Goal: Task Accomplishment & Management: Manage account settings

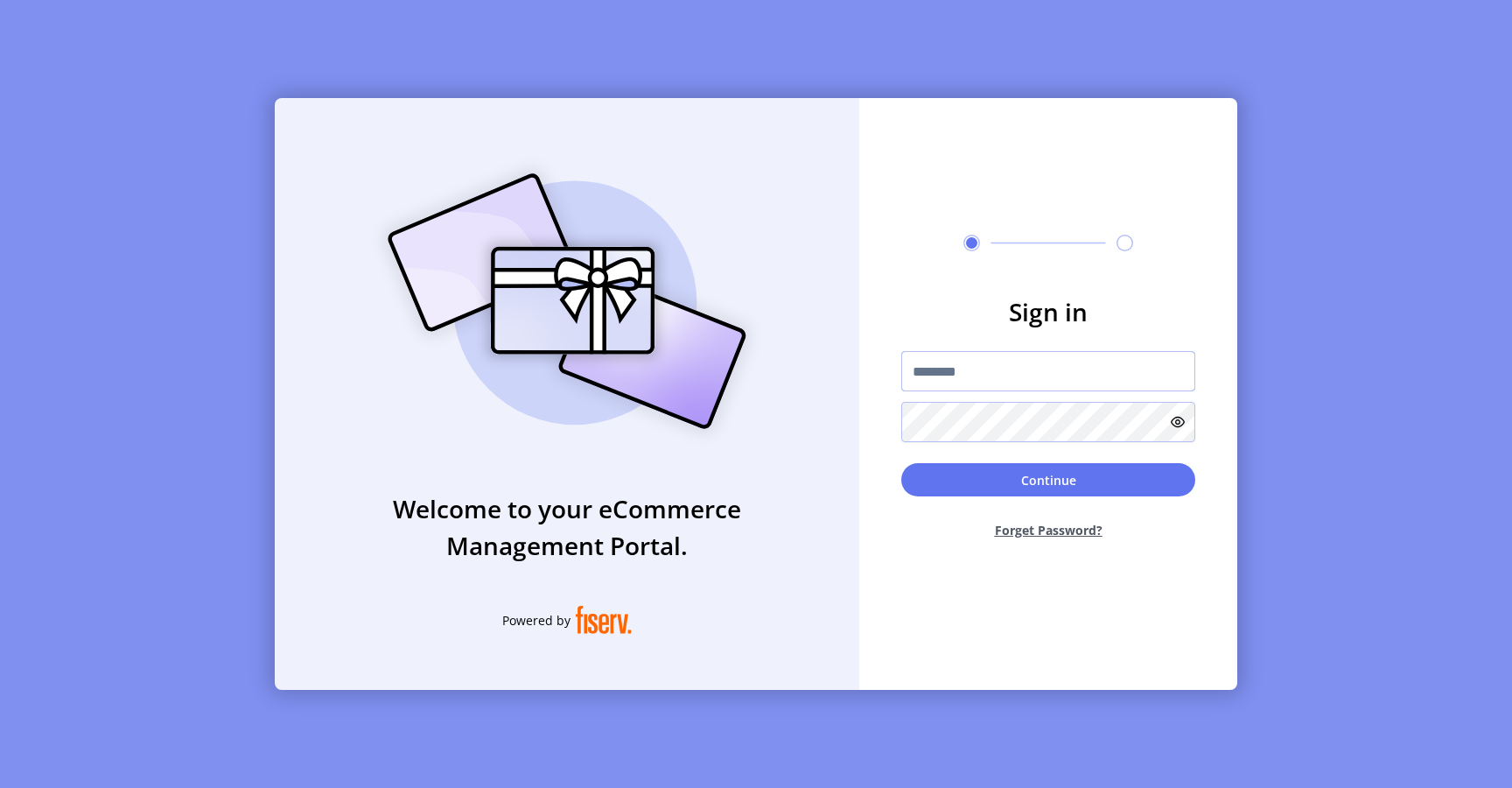
click at [972, 374] on input "text" at bounding box center [1048, 371] width 294 height 41
click at [947, 362] on input "text" at bounding box center [1048, 371] width 294 height 41
type input "**********"
click at [1022, 491] on button "Continue" at bounding box center [1048, 479] width 294 height 33
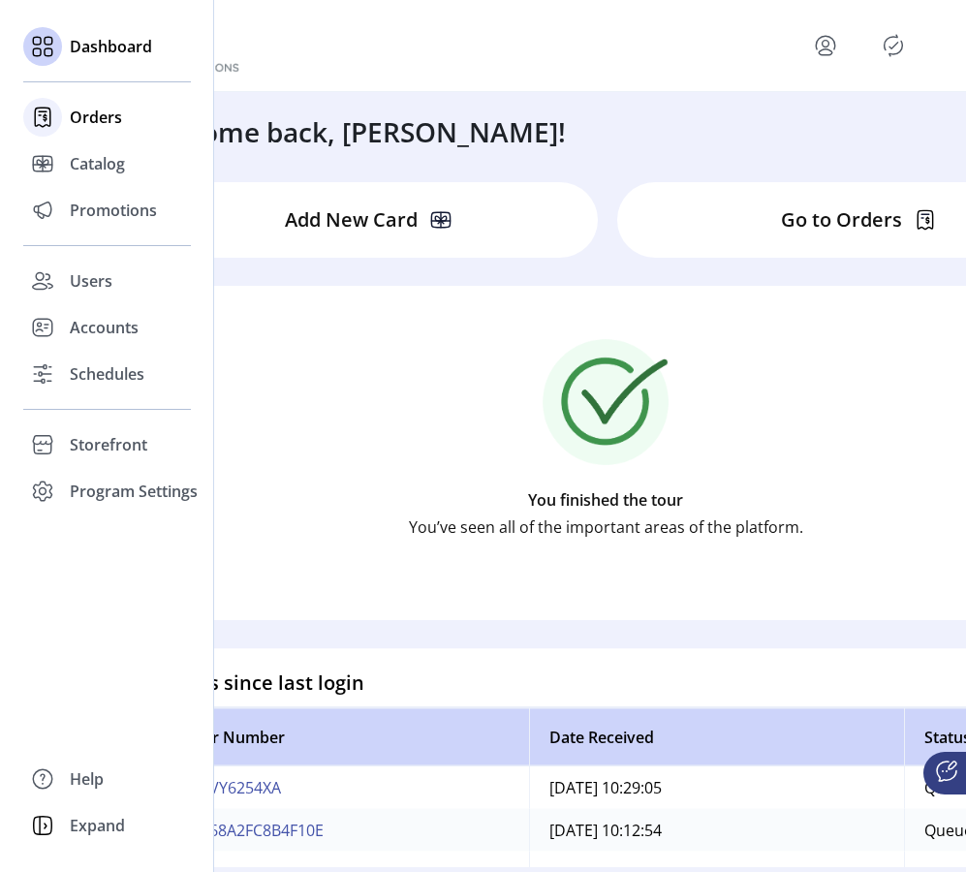
click at [116, 119] on span "Orders" at bounding box center [96, 117] width 52 height 23
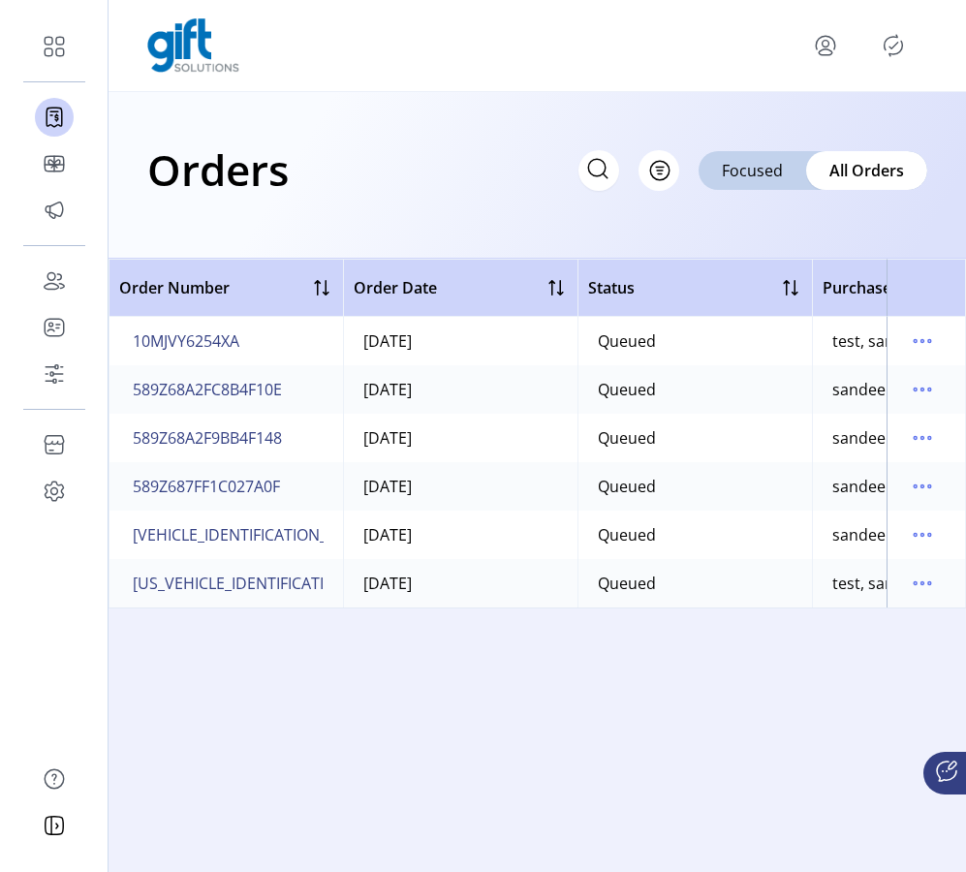
click at [588, 161] on icon at bounding box center [597, 168] width 31 height 31
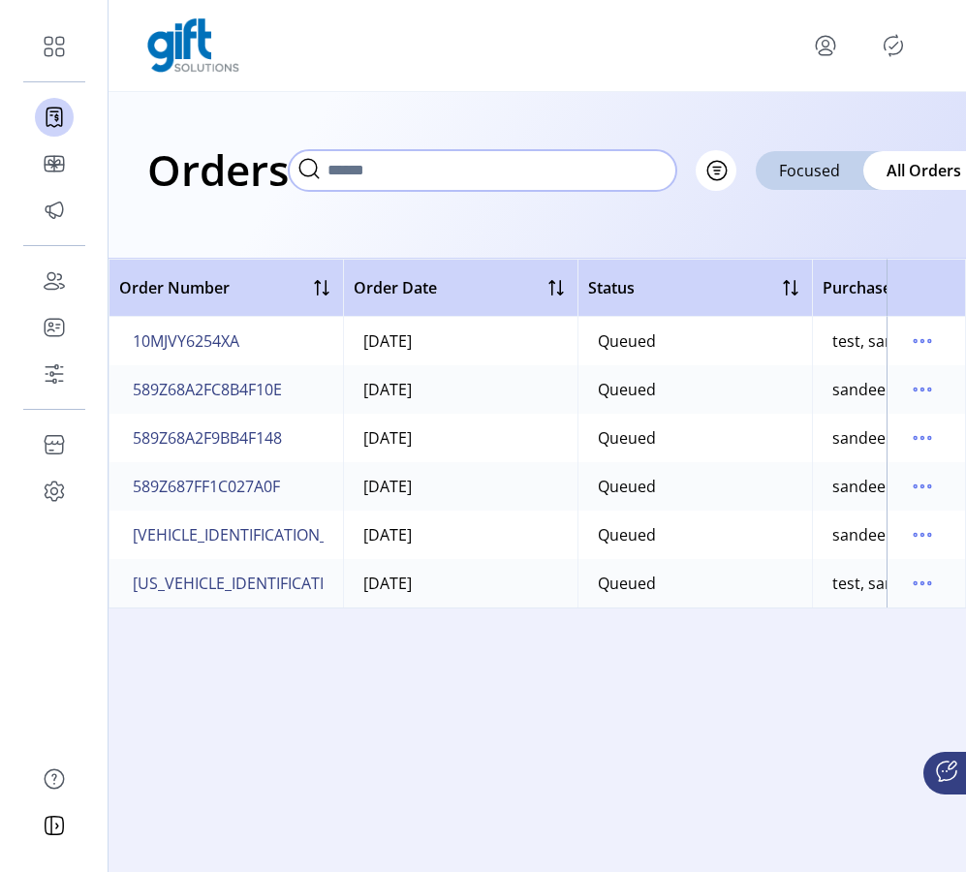
paste input "**********"
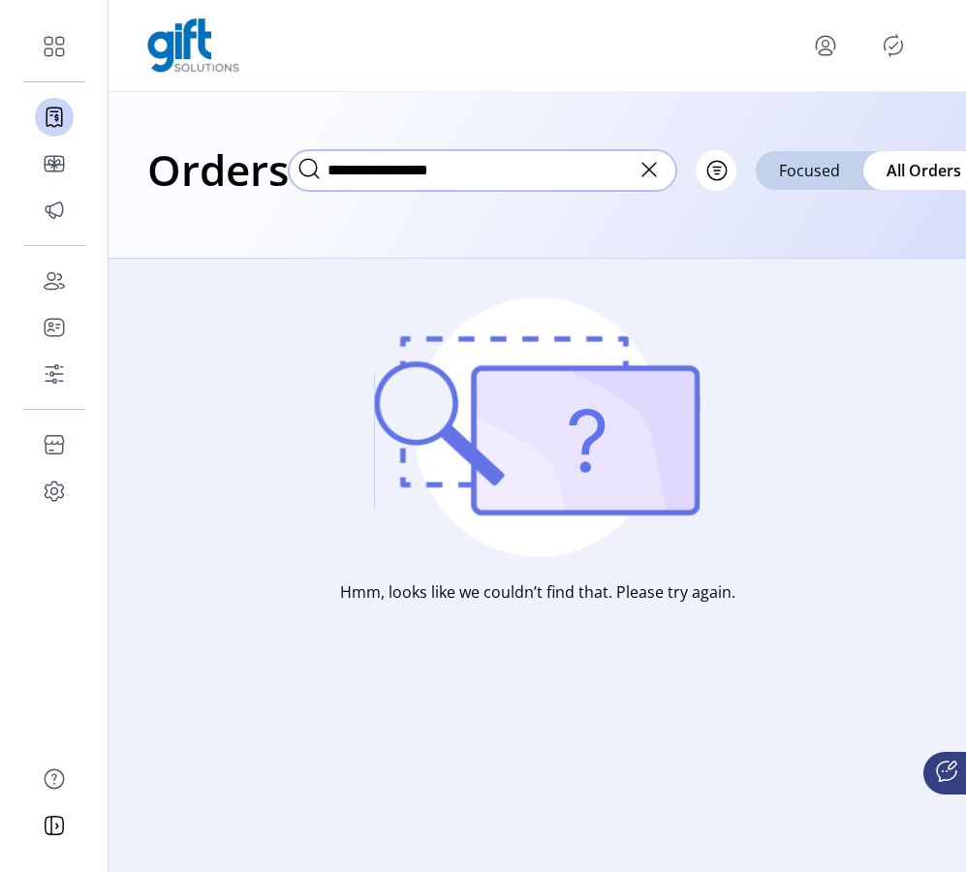
type input "**********"
click at [645, 172] on icon at bounding box center [649, 170] width 14 height 14
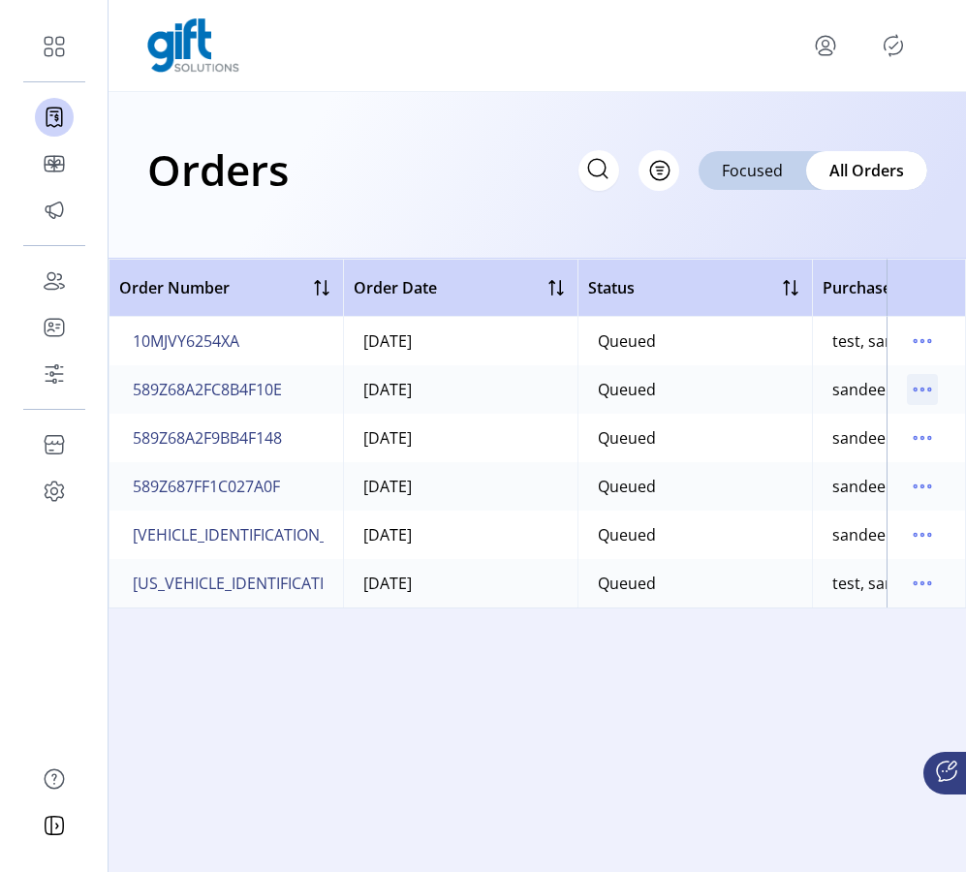
click at [928, 388] on icon "menu" at bounding box center [929, 389] width 3 height 3
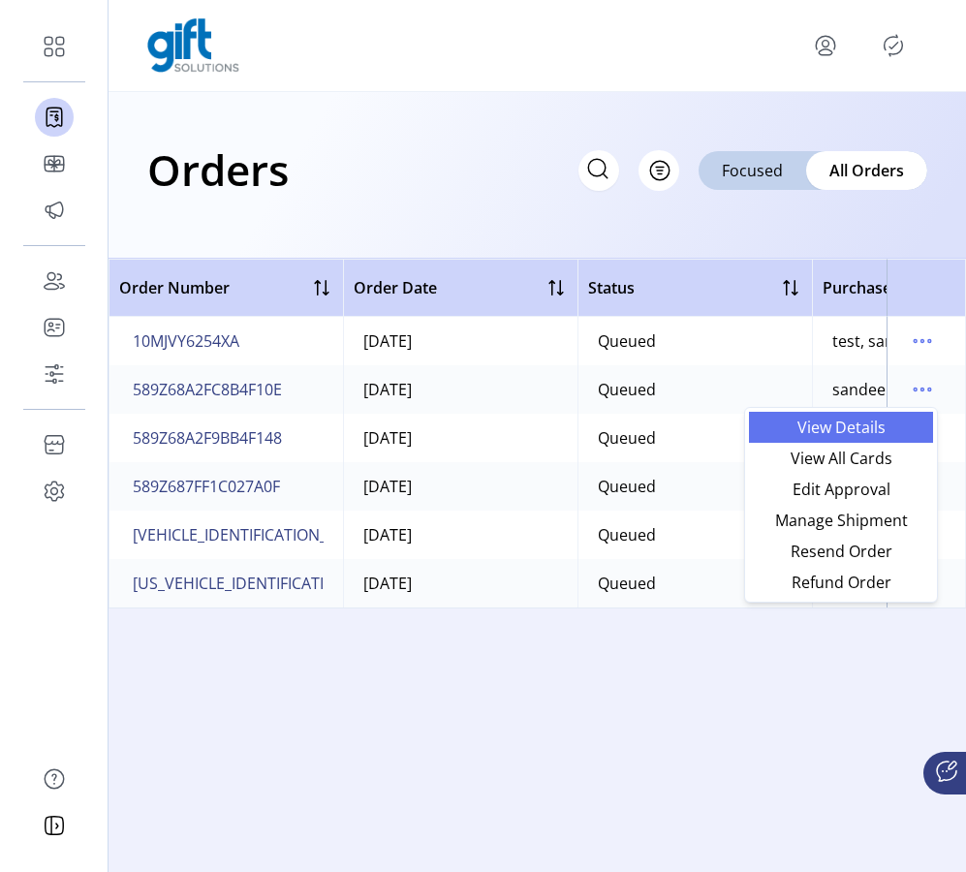
click at [890, 430] on span "View Details" at bounding box center [840, 426] width 161 height 15
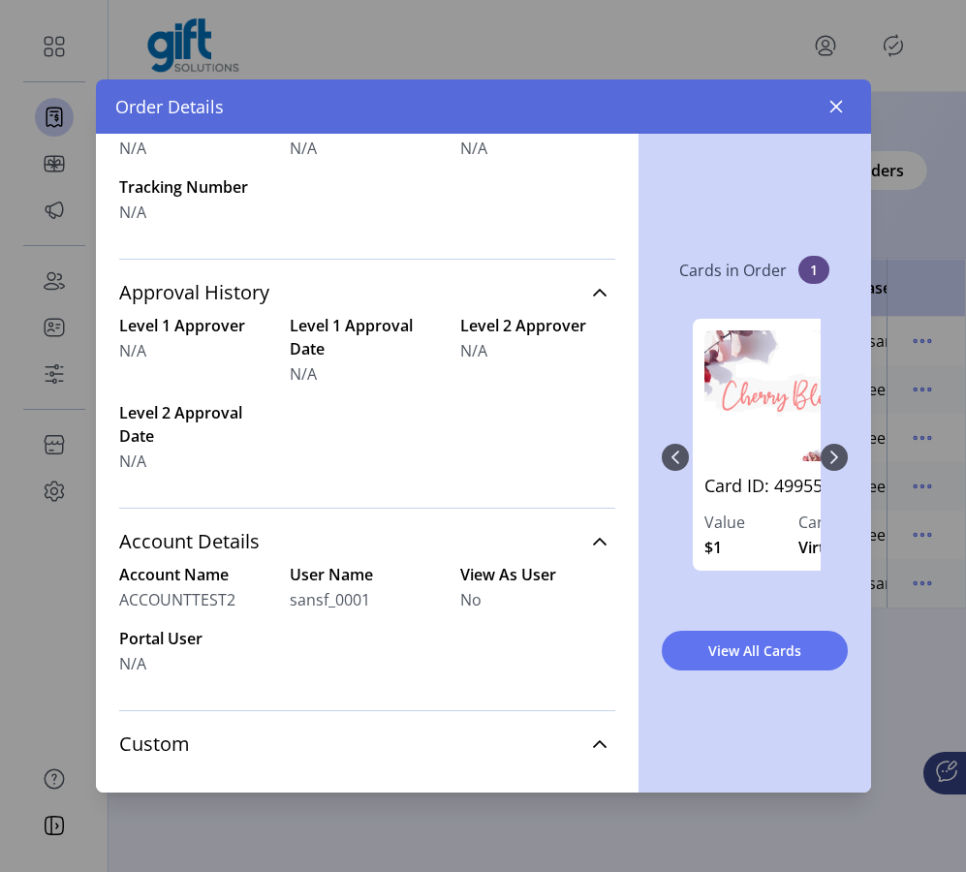
scroll to position [752, 0]
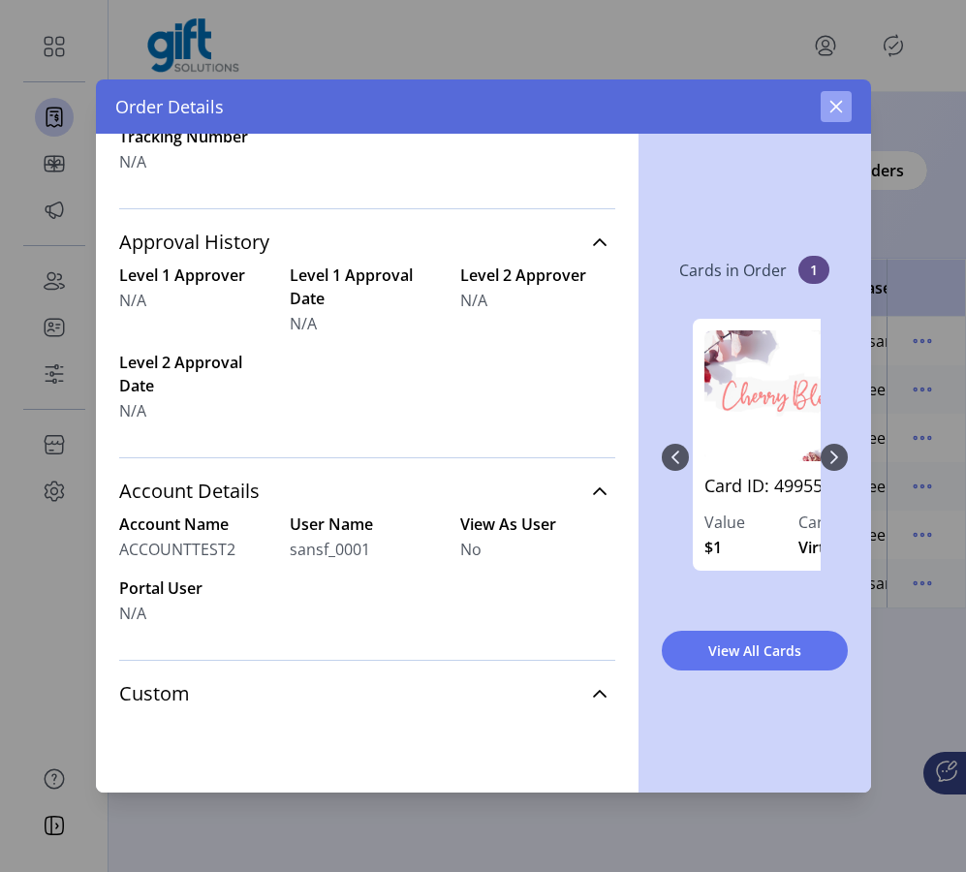
click at [833, 98] on button "button" at bounding box center [835, 106] width 31 height 31
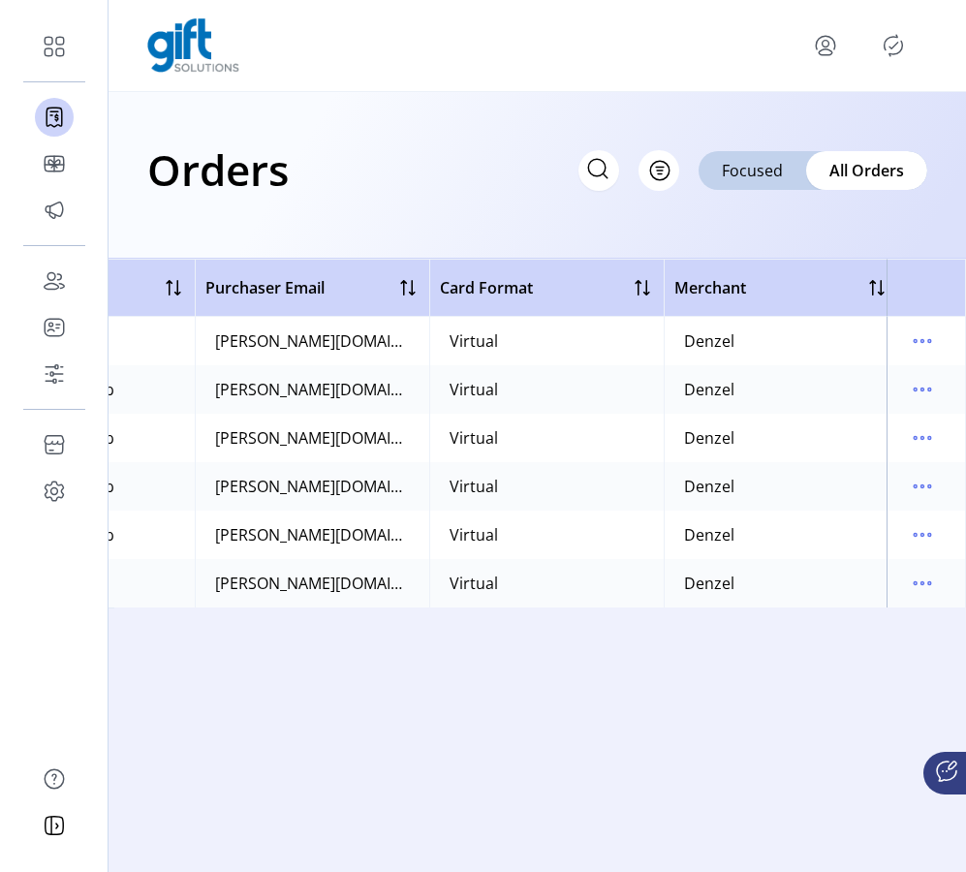
scroll to position [0, 863]
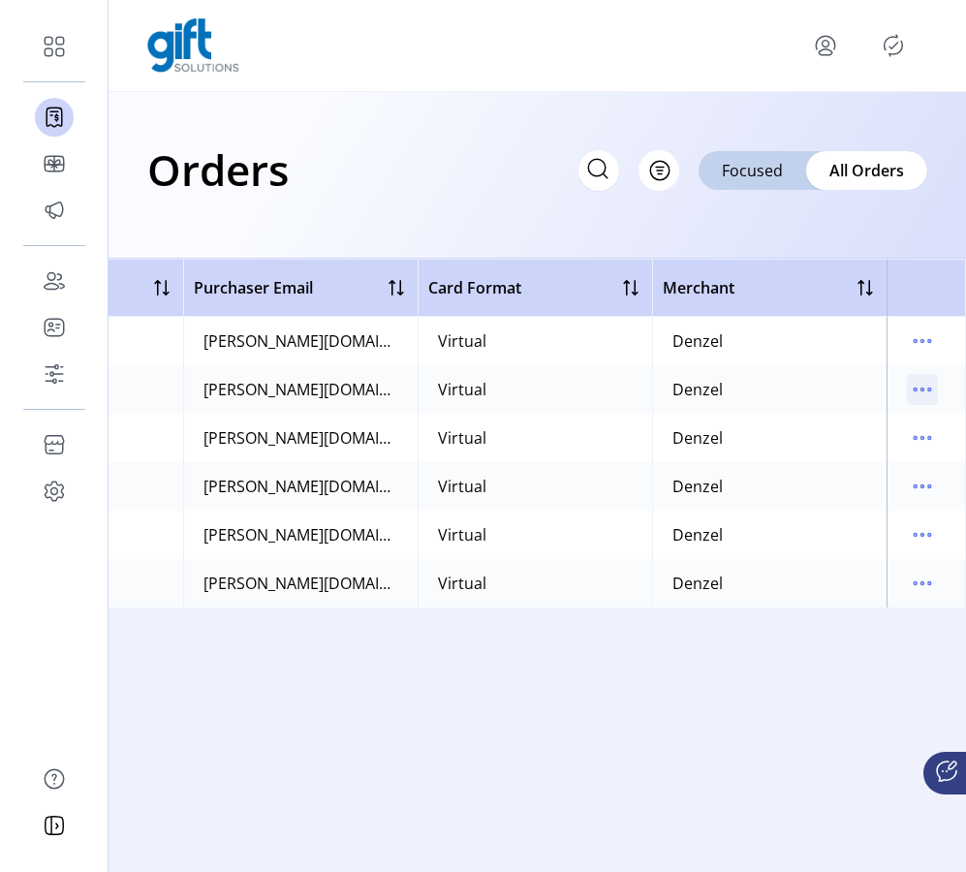
click at [918, 387] on icon "menu" at bounding box center [922, 389] width 31 height 31
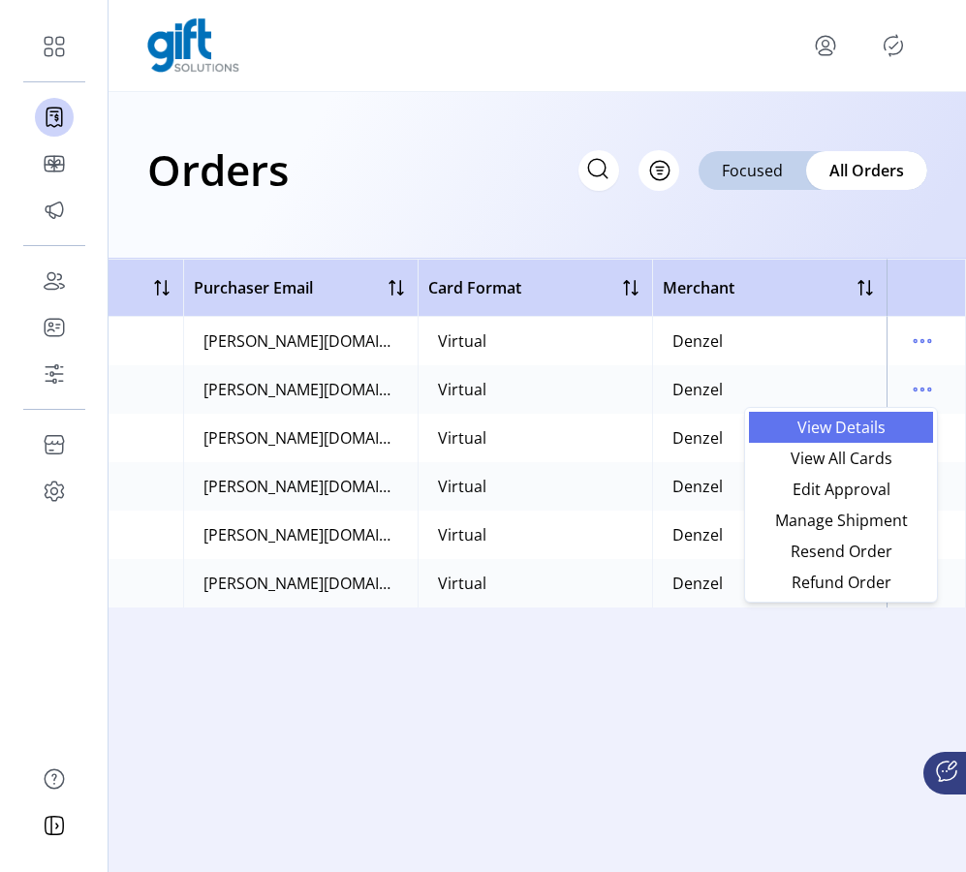
click at [886, 432] on span "View Details" at bounding box center [840, 426] width 161 height 15
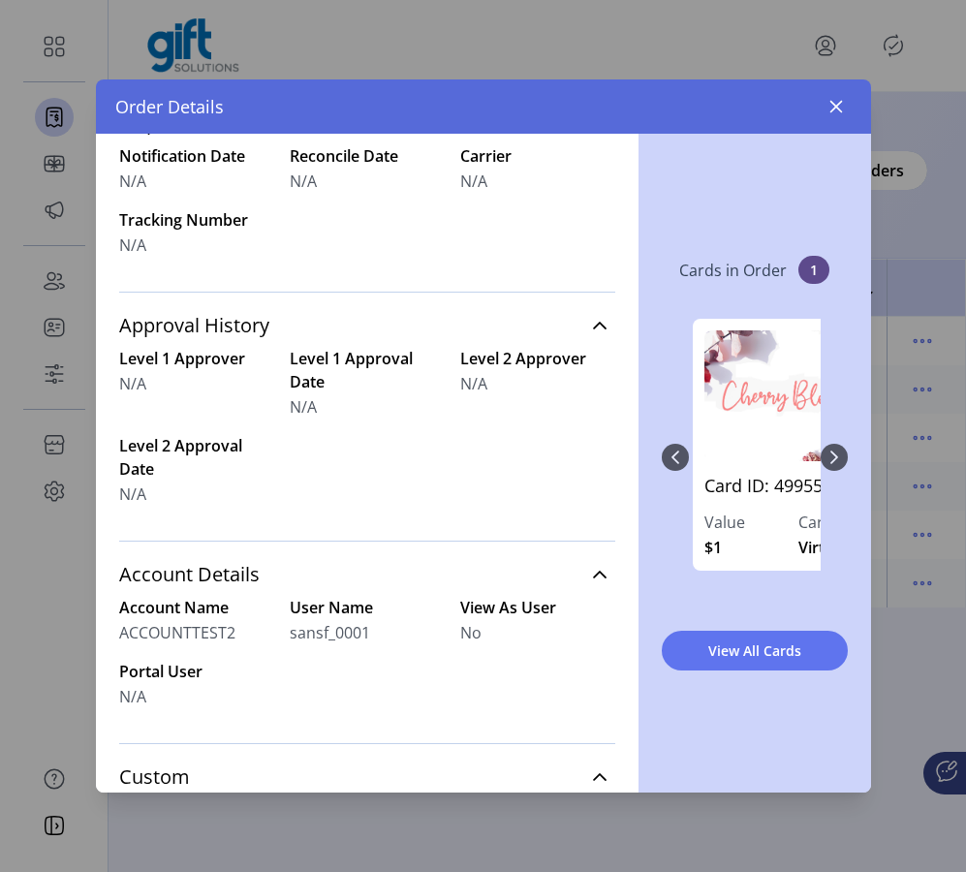
scroll to position [752, 0]
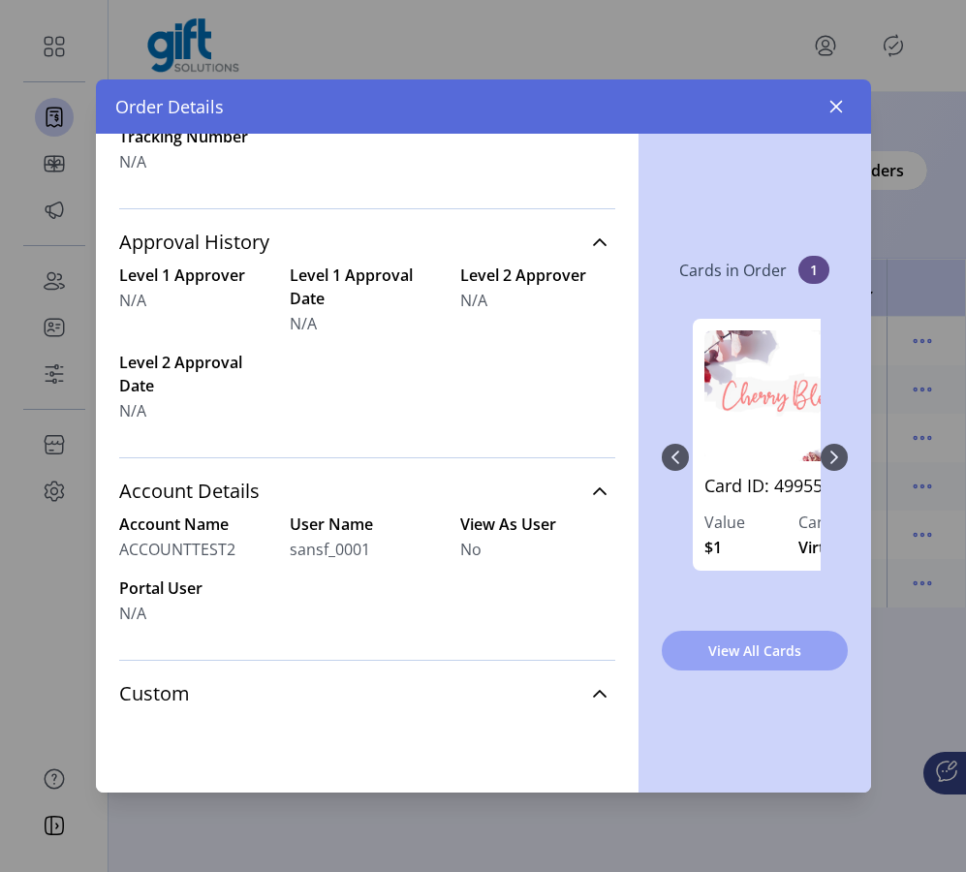
click at [742, 651] on span "View All Cards" at bounding box center [755, 650] width 136 height 20
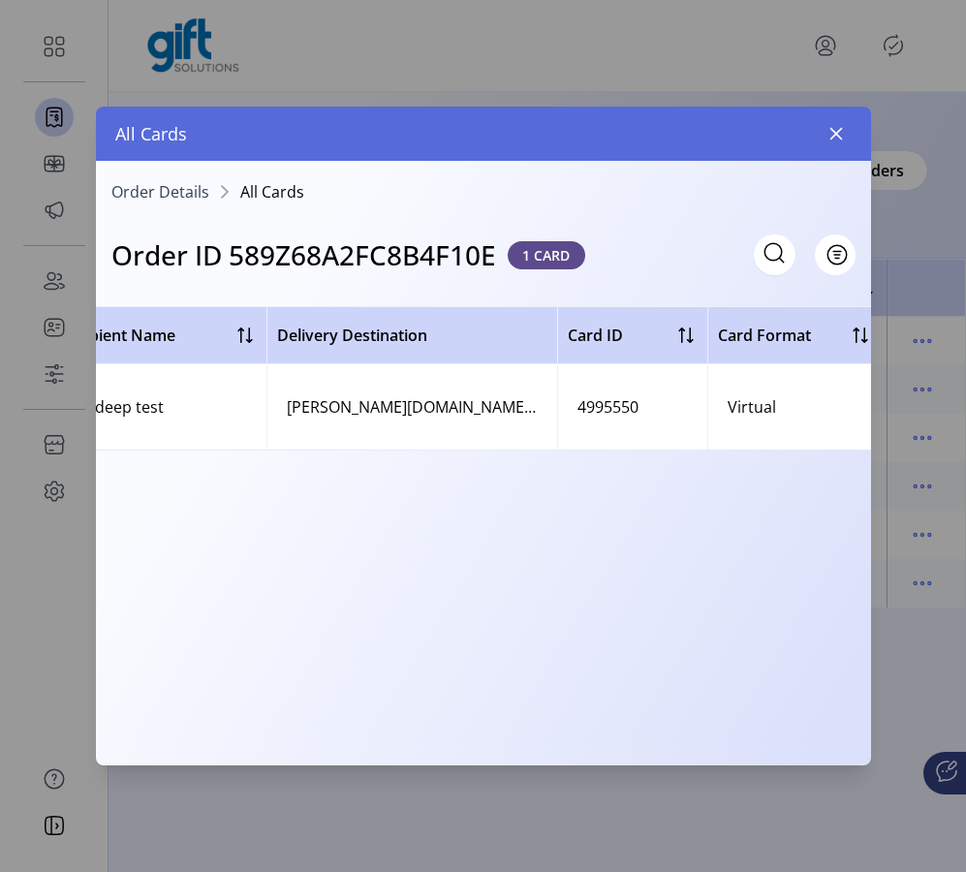
scroll to position [0, 696]
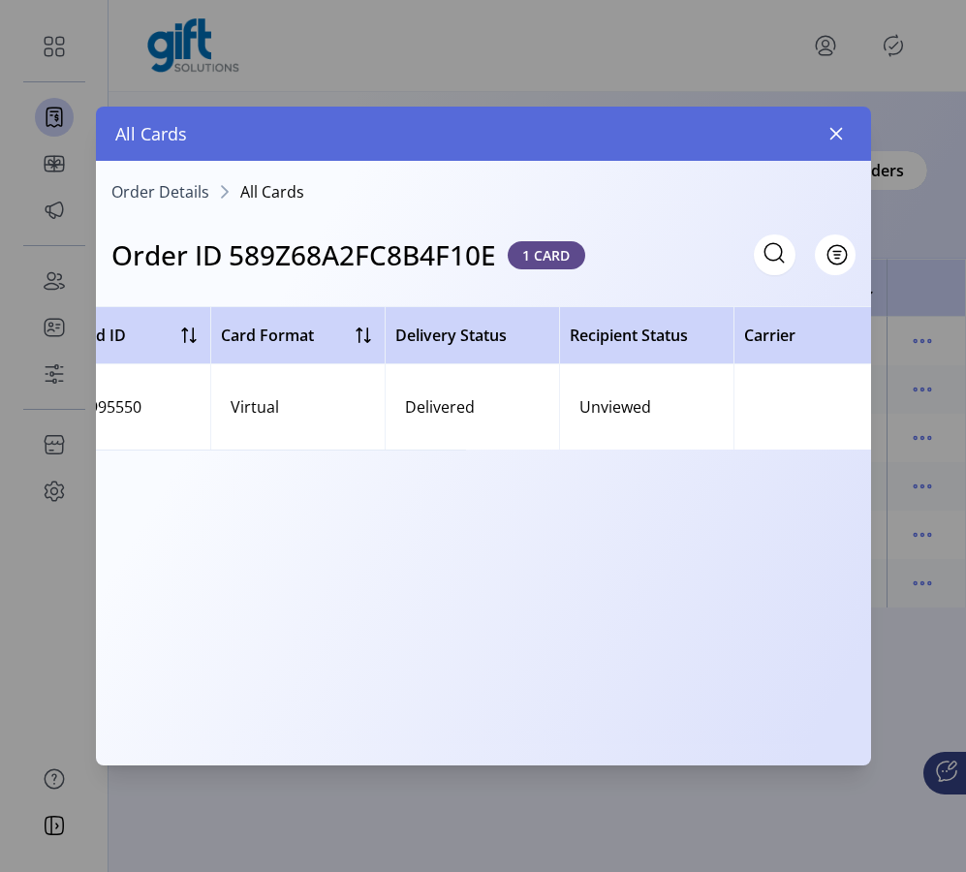
click at [182, 196] on span "Order Details" at bounding box center [160, 191] width 98 height 15
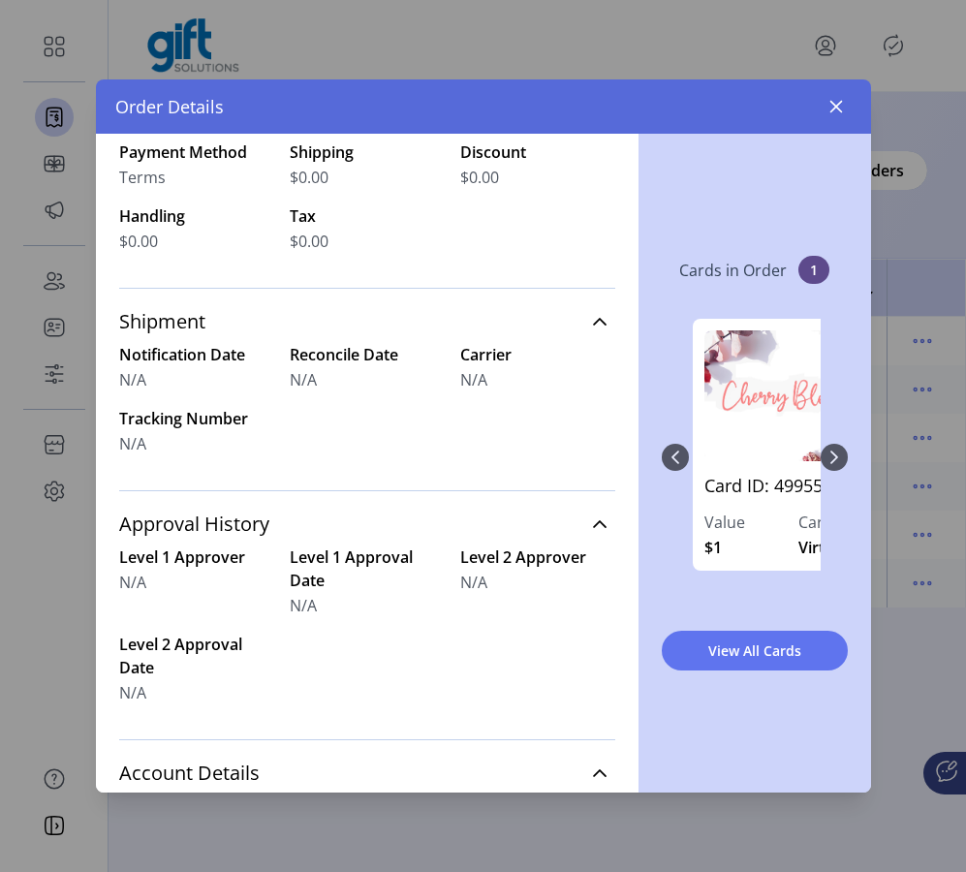
scroll to position [752, 0]
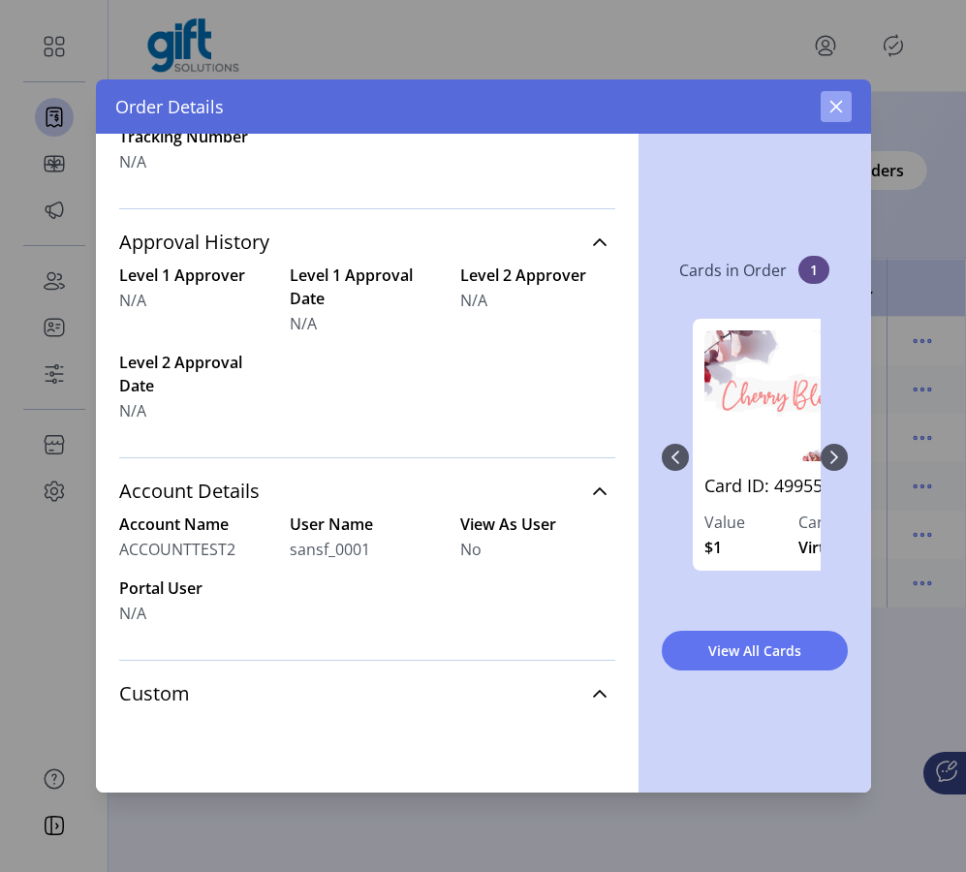
click at [835, 102] on icon "button" at bounding box center [835, 106] width 15 height 15
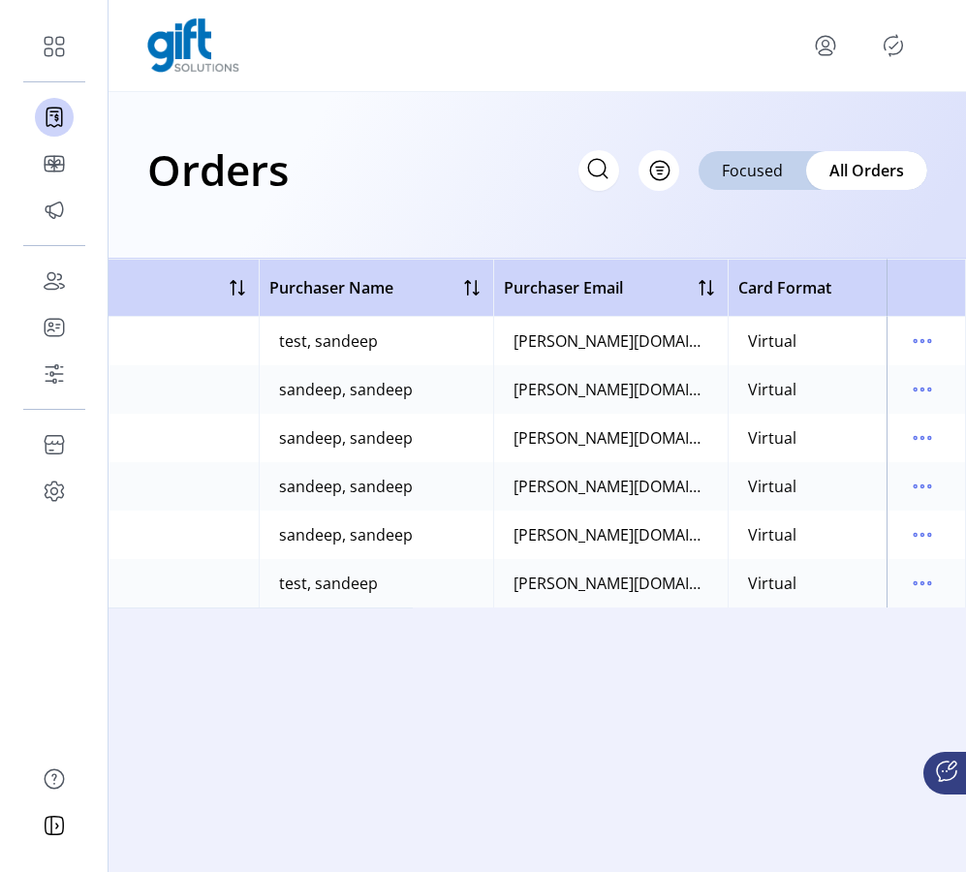
scroll to position [0, 863]
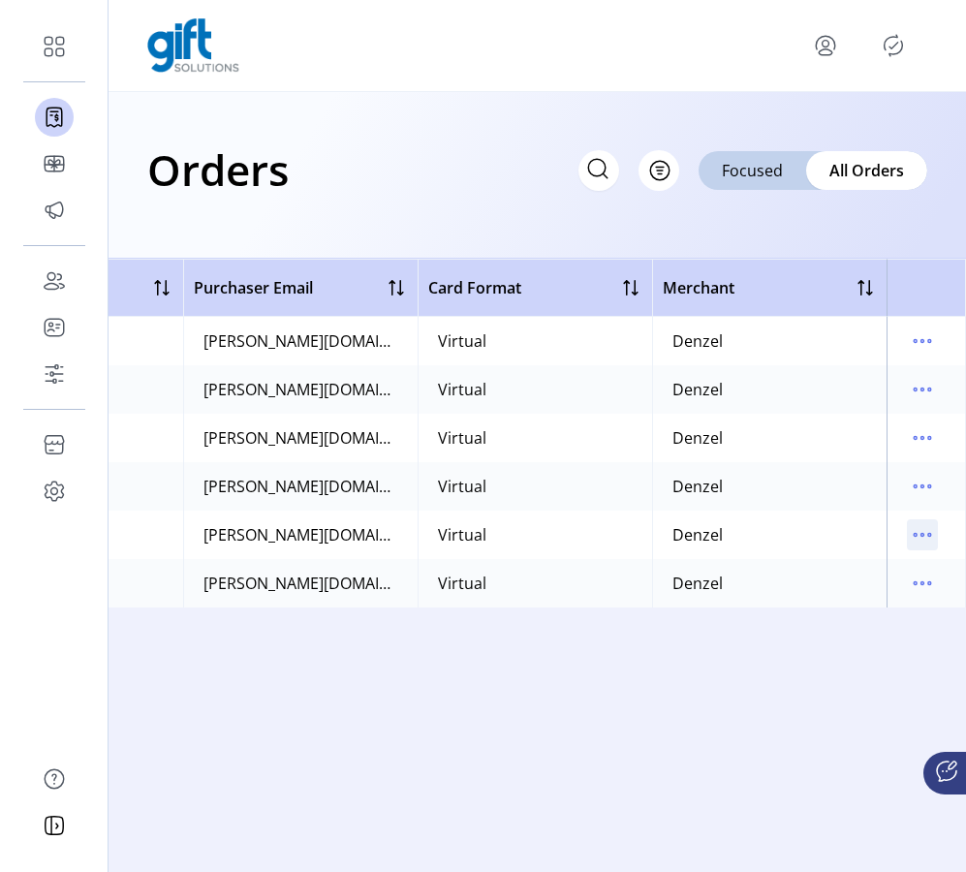
click at [924, 533] on icon "menu" at bounding box center [922, 534] width 31 height 31
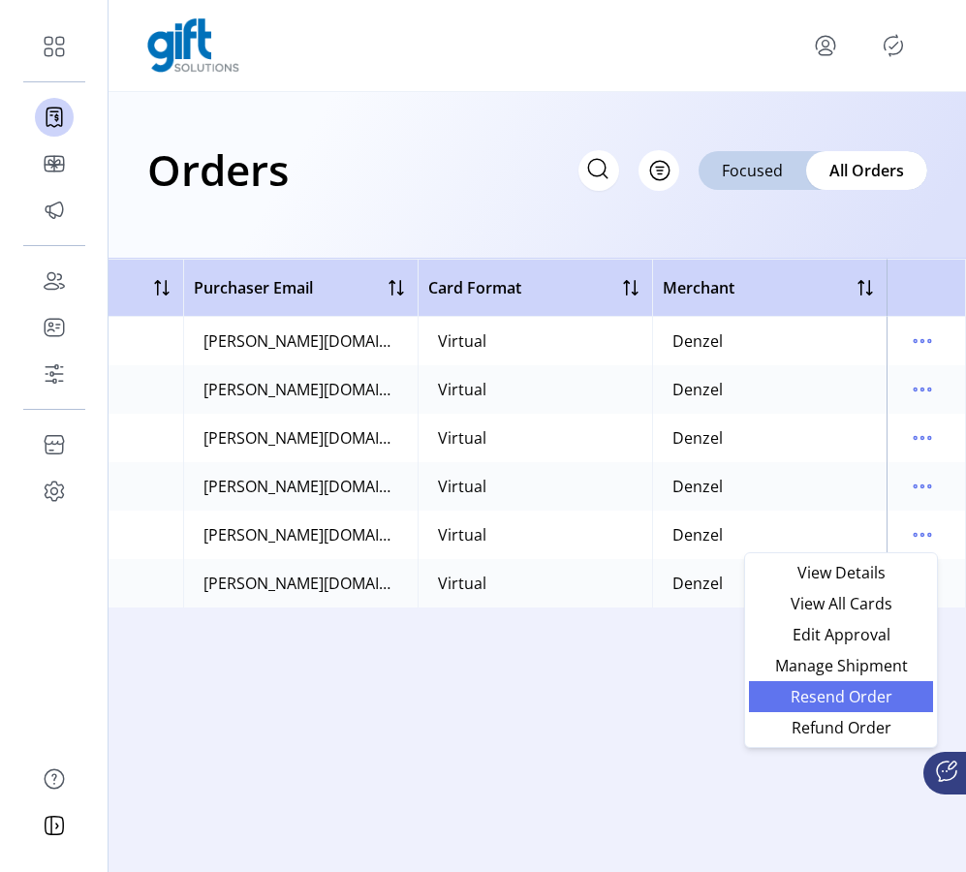
click at [808, 695] on span "Resend Order" at bounding box center [840, 696] width 161 height 15
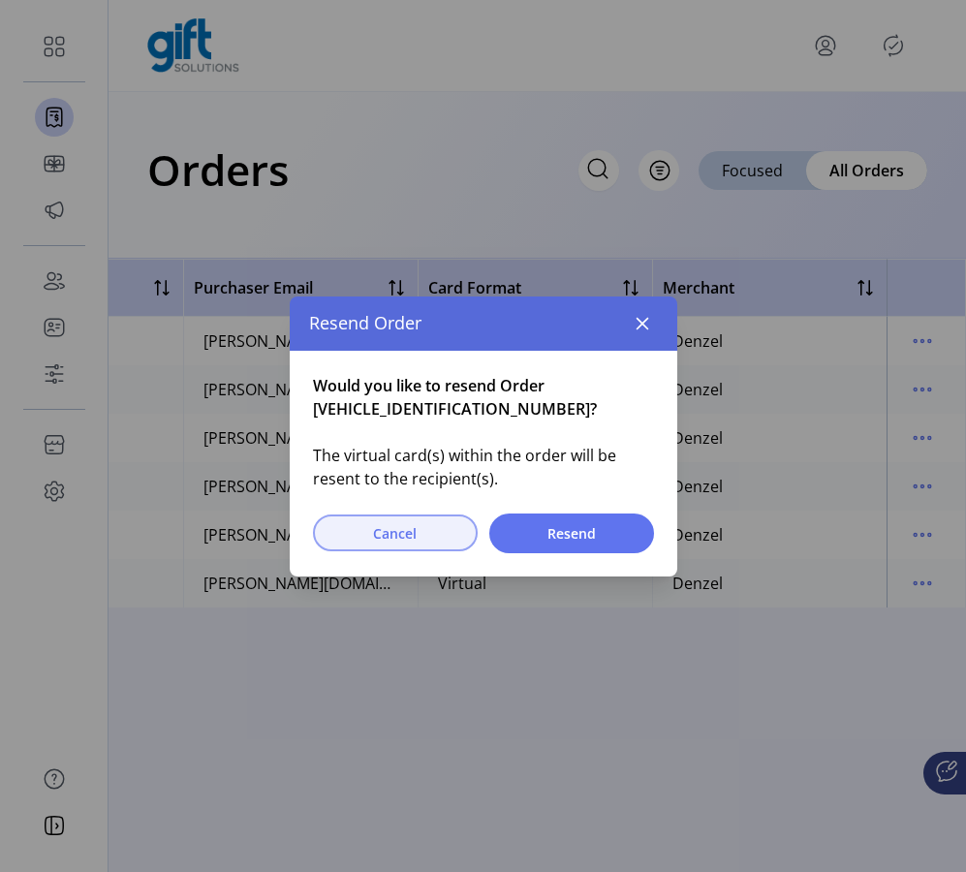
click at [415, 548] on button "Cancel" at bounding box center [395, 532] width 165 height 37
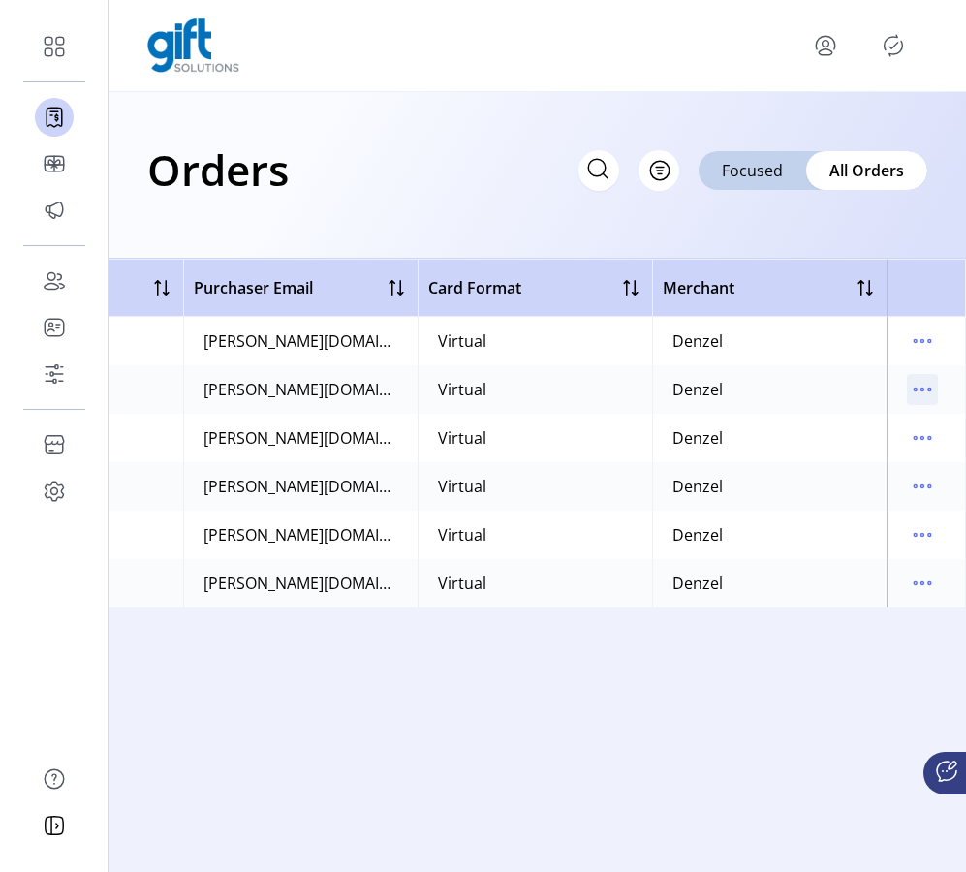
click at [934, 394] on icon "menu" at bounding box center [922, 389] width 31 height 31
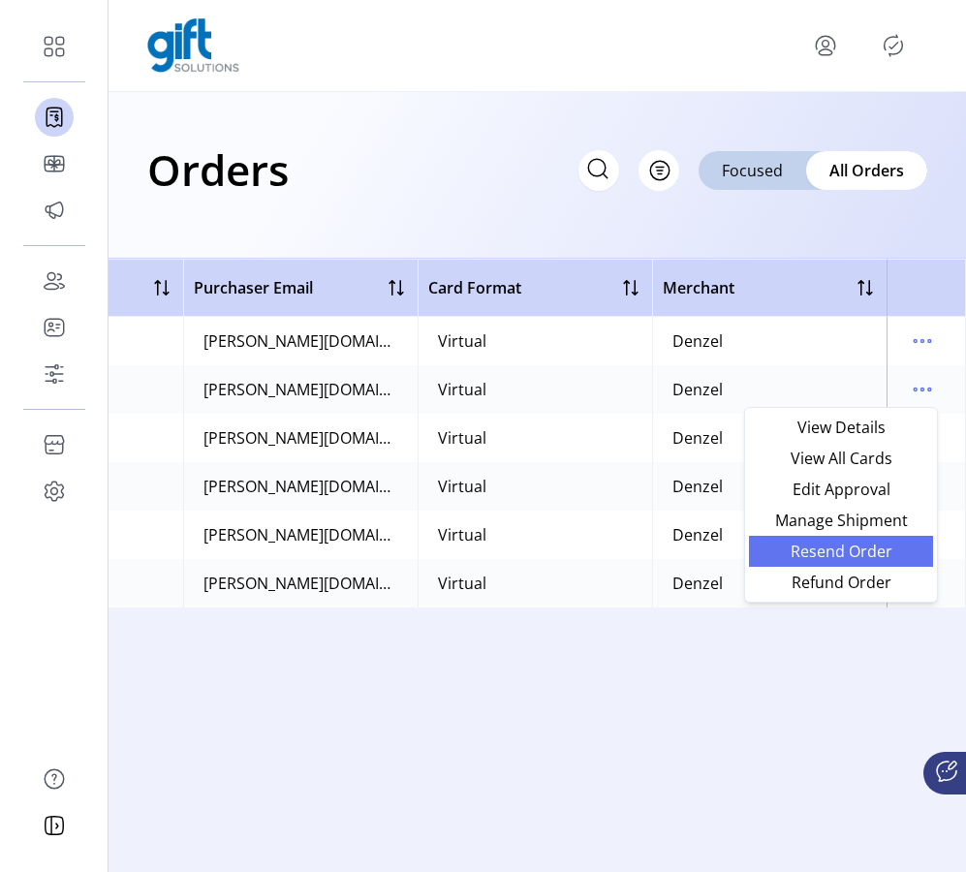
click at [877, 552] on span "Resend Order" at bounding box center [840, 550] width 161 height 15
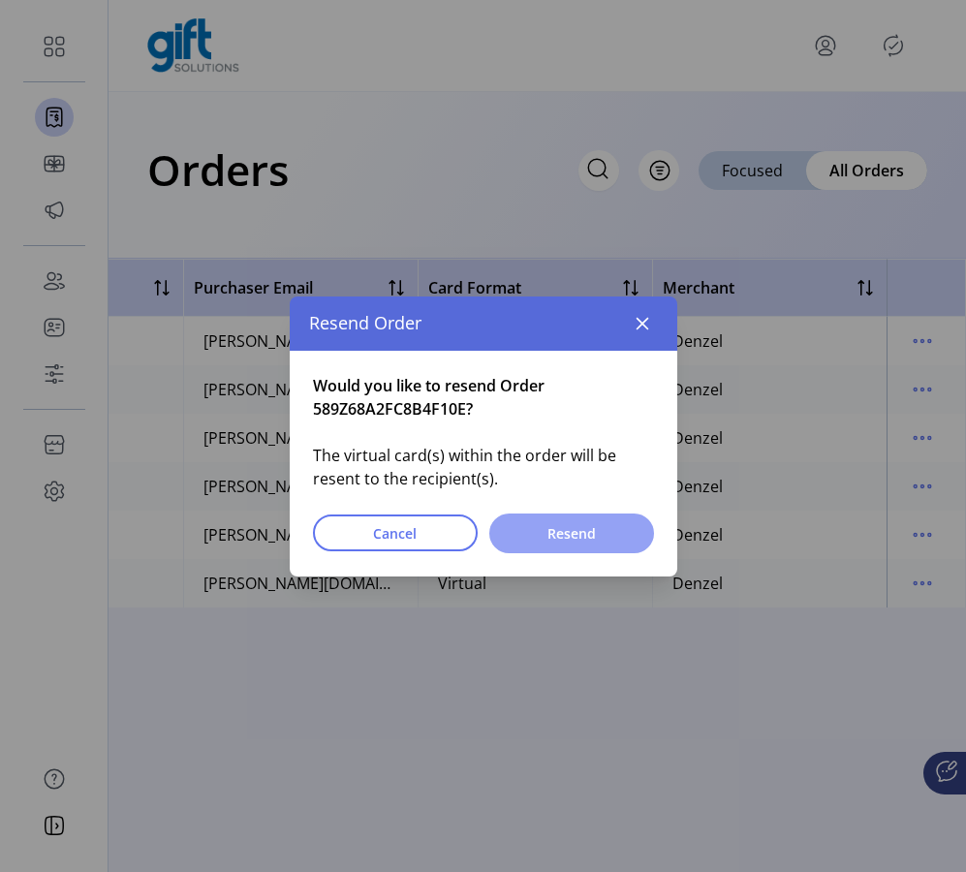
click at [510, 531] on button "Resend" at bounding box center [571, 533] width 165 height 40
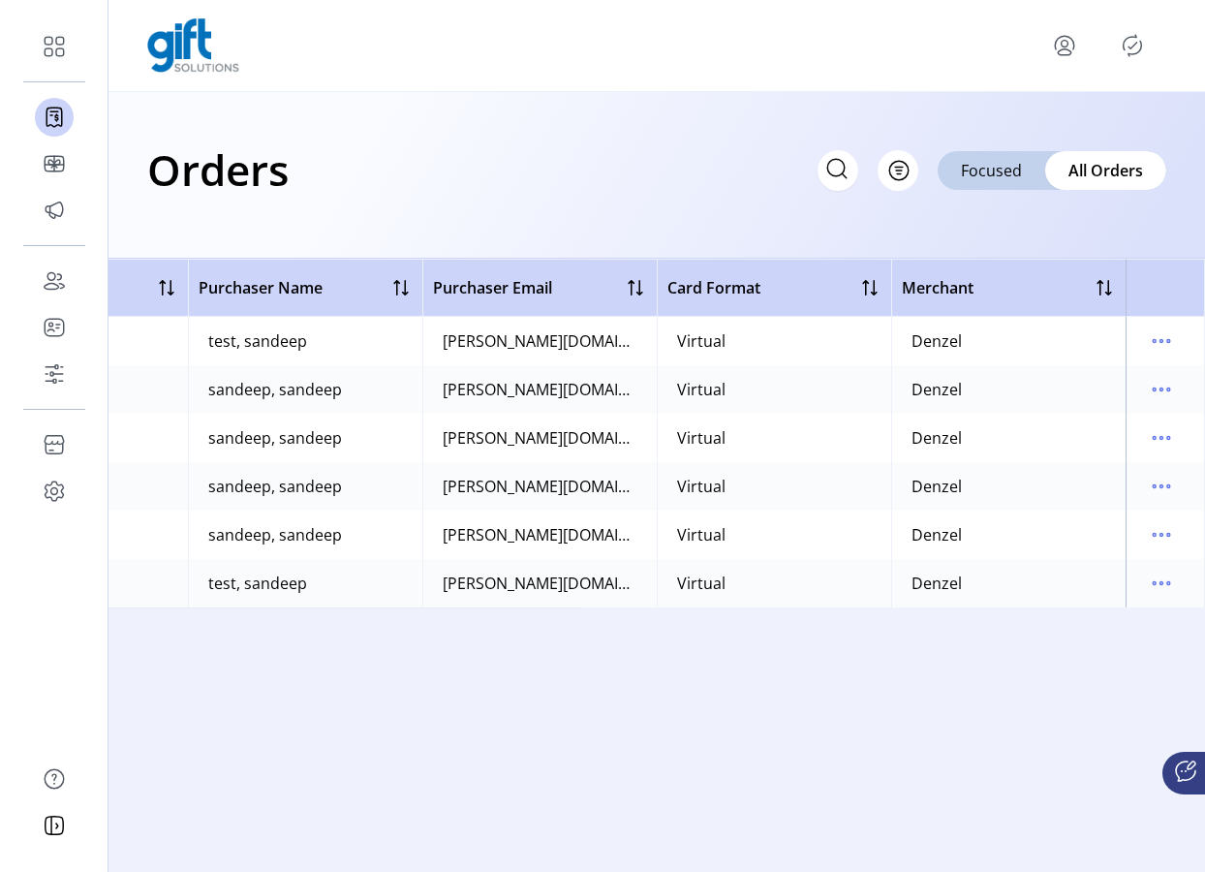
scroll to position [0, 624]
click at [845, 175] on icon at bounding box center [836, 168] width 31 height 31
paste input "**********"
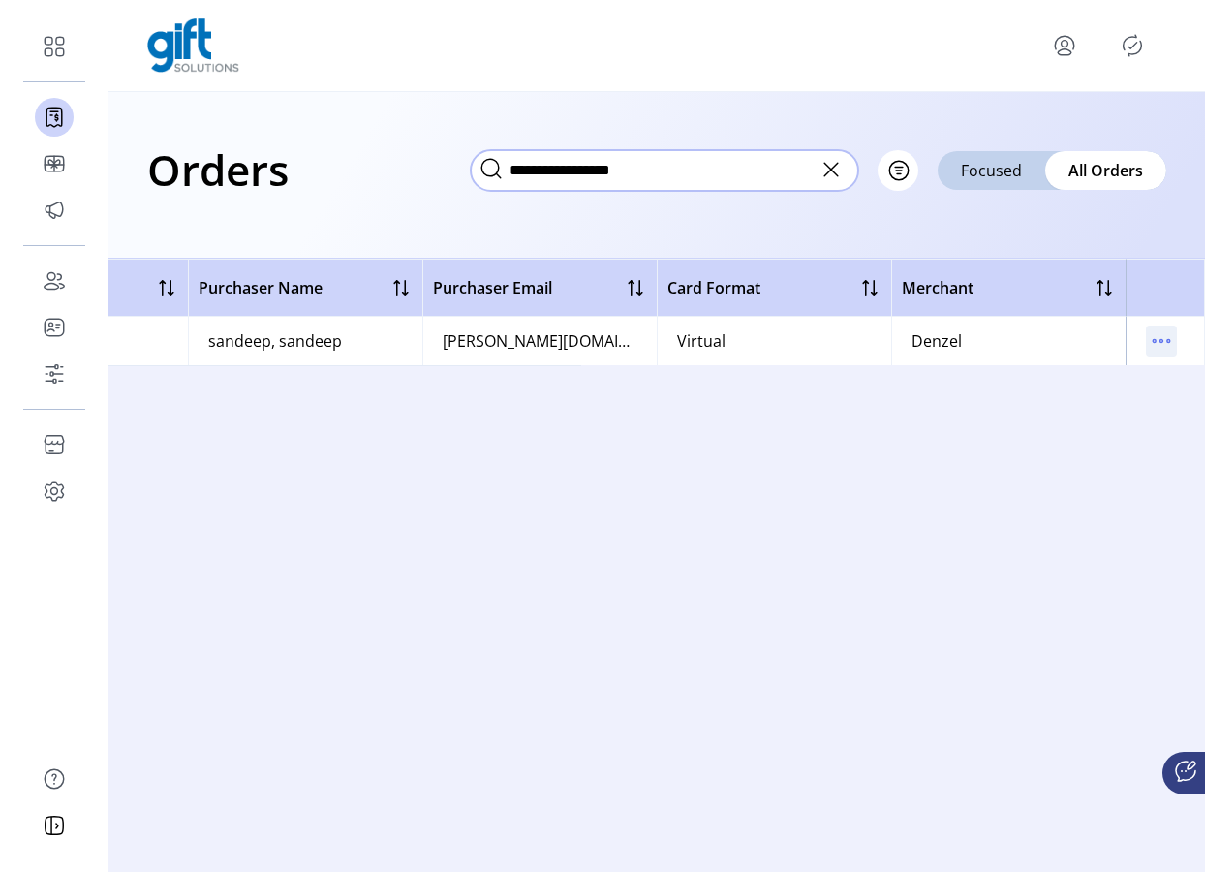
type input "**********"
click at [1164, 340] on icon "menu" at bounding box center [1161, 340] width 31 height 31
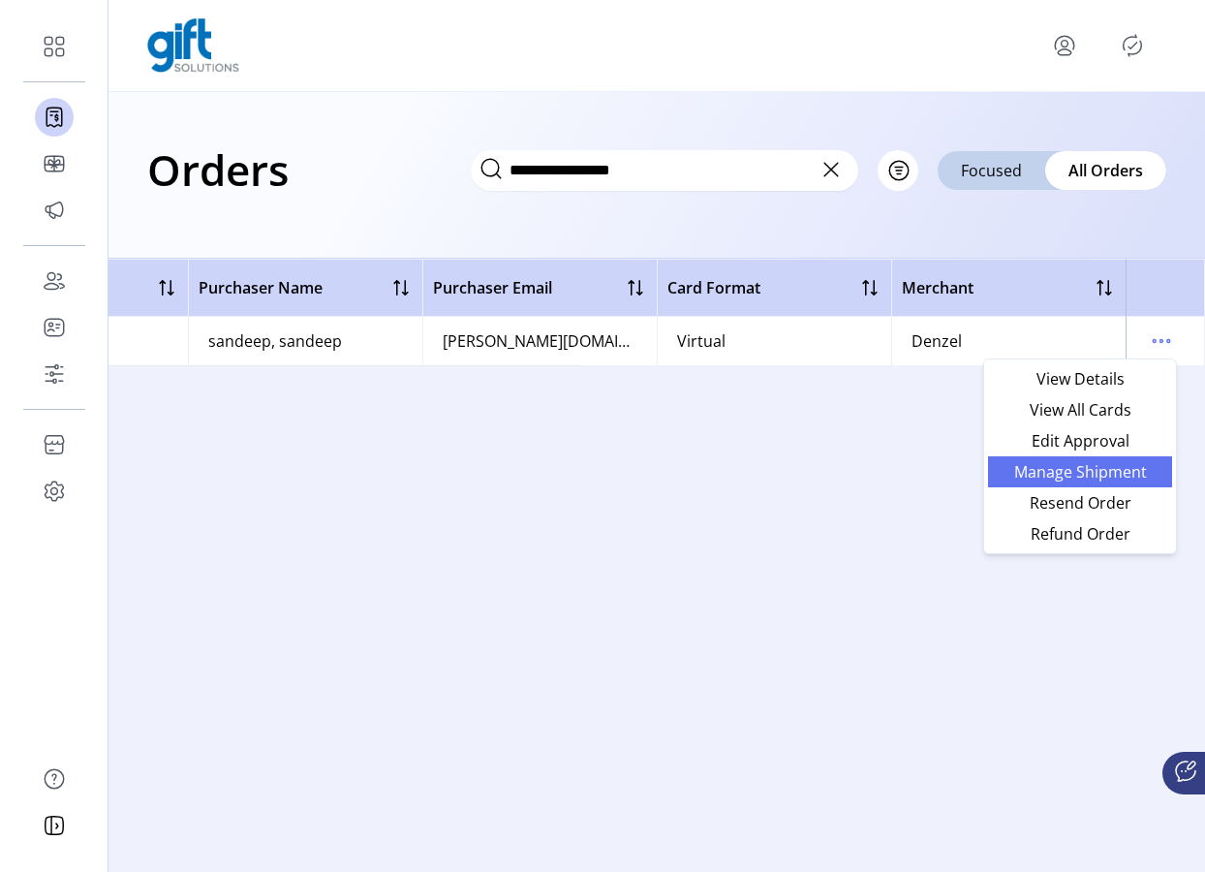
click at [1106, 477] on span "Manage Shipment" at bounding box center [1080, 471] width 161 height 15
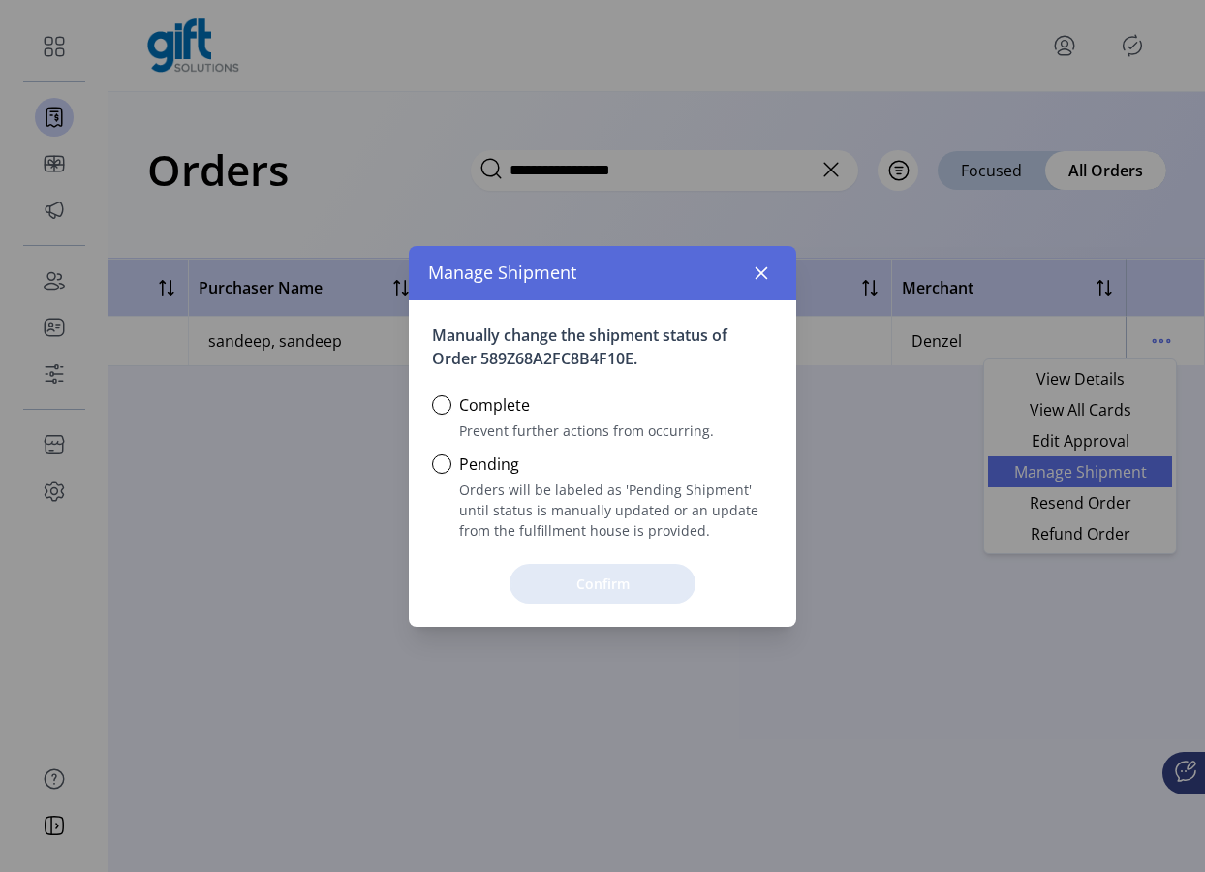
scroll to position [11, 6]
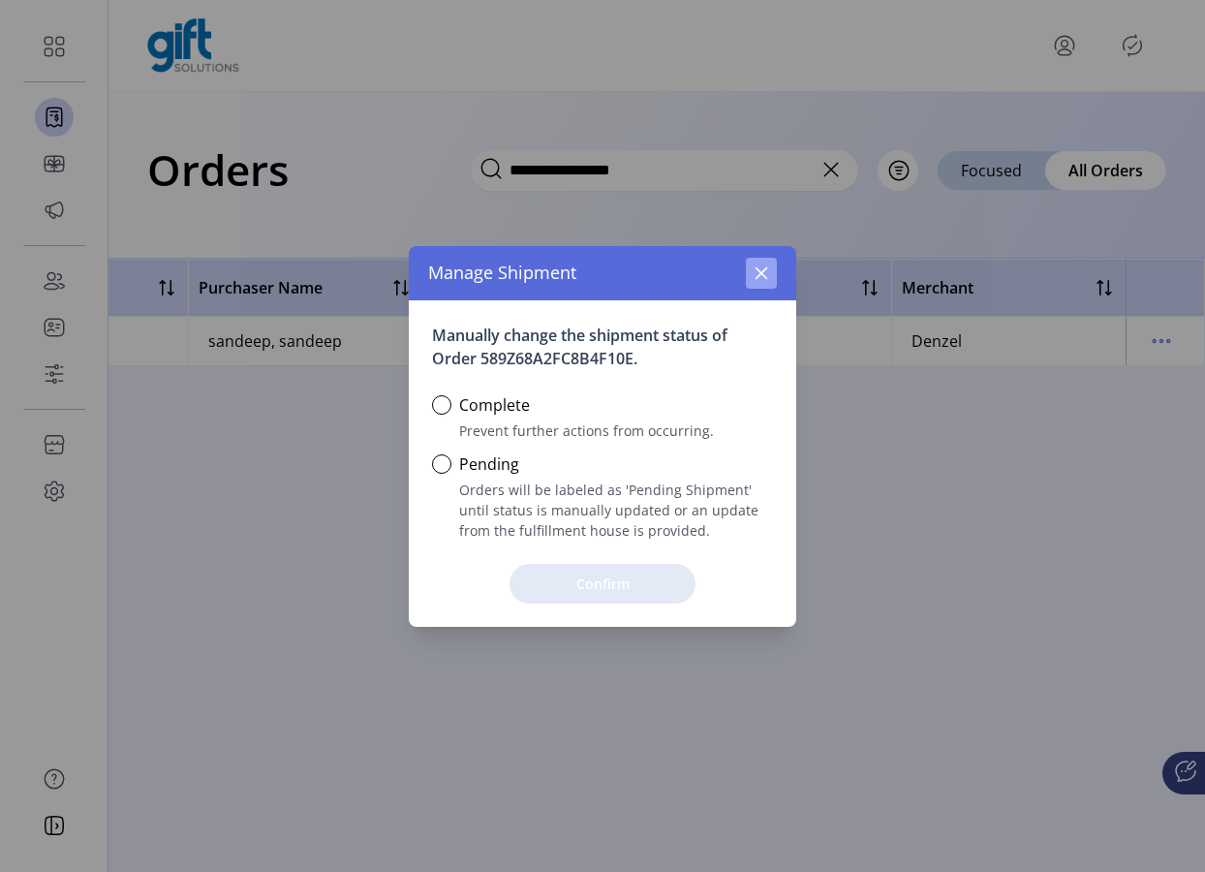
click at [759, 280] on icon "button" at bounding box center [761, 272] width 15 height 15
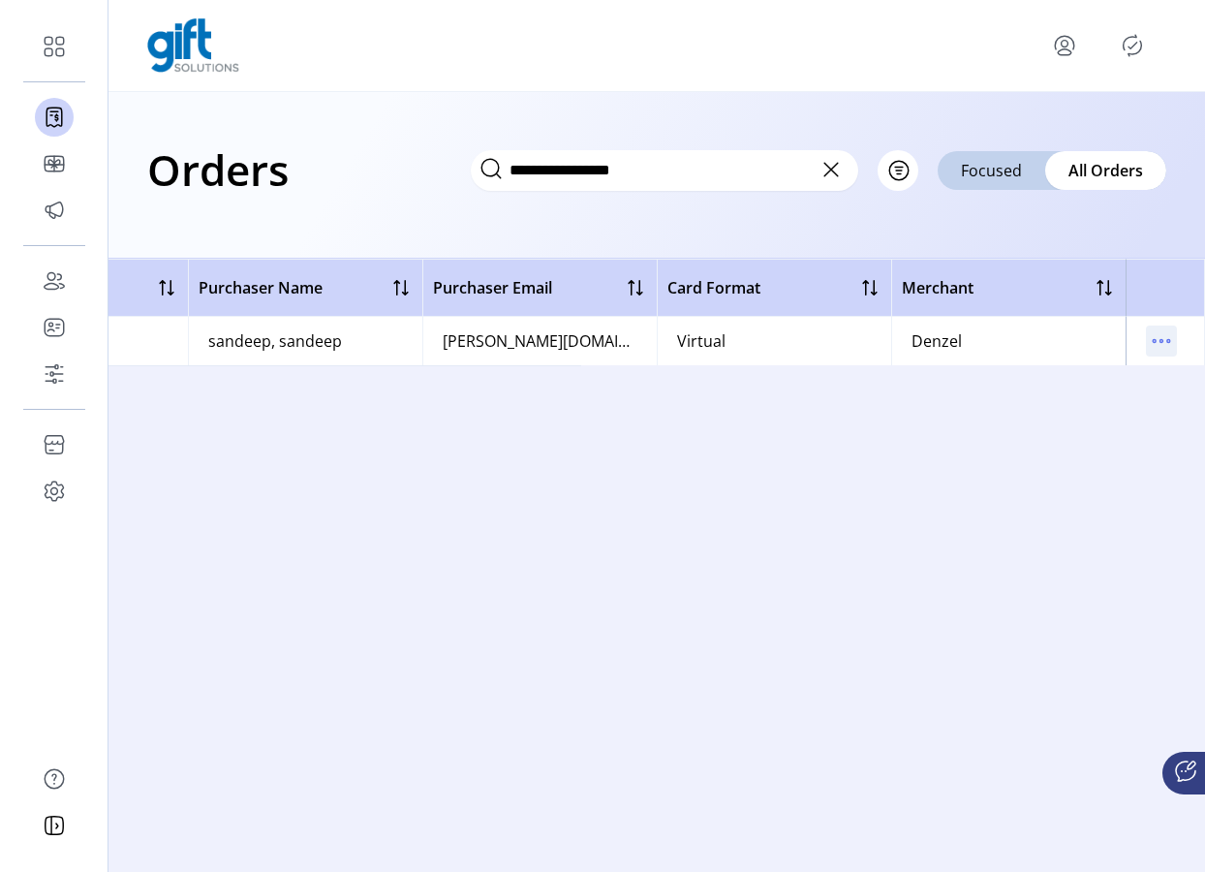
click at [1154, 334] on icon "menu" at bounding box center [1161, 340] width 31 height 31
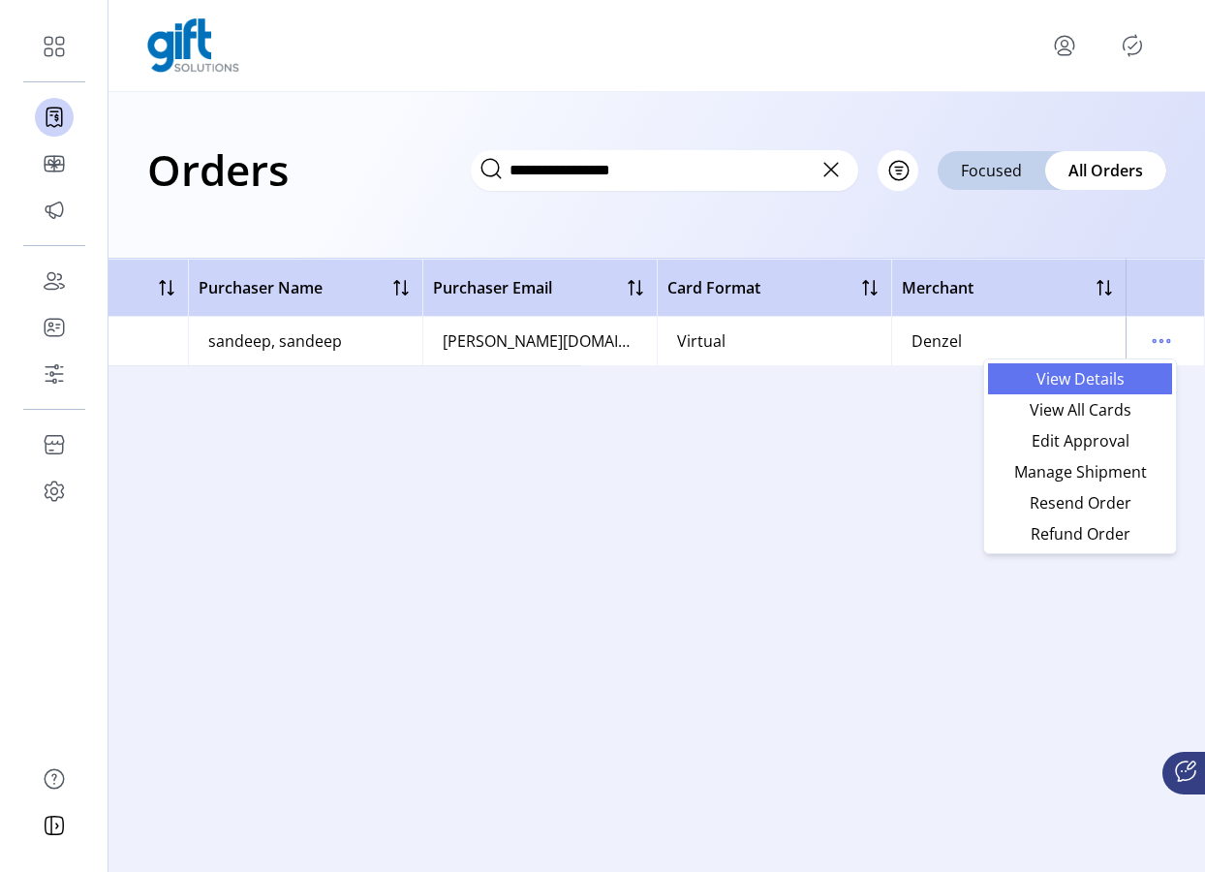
click at [1110, 377] on span "View Details" at bounding box center [1080, 378] width 161 height 15
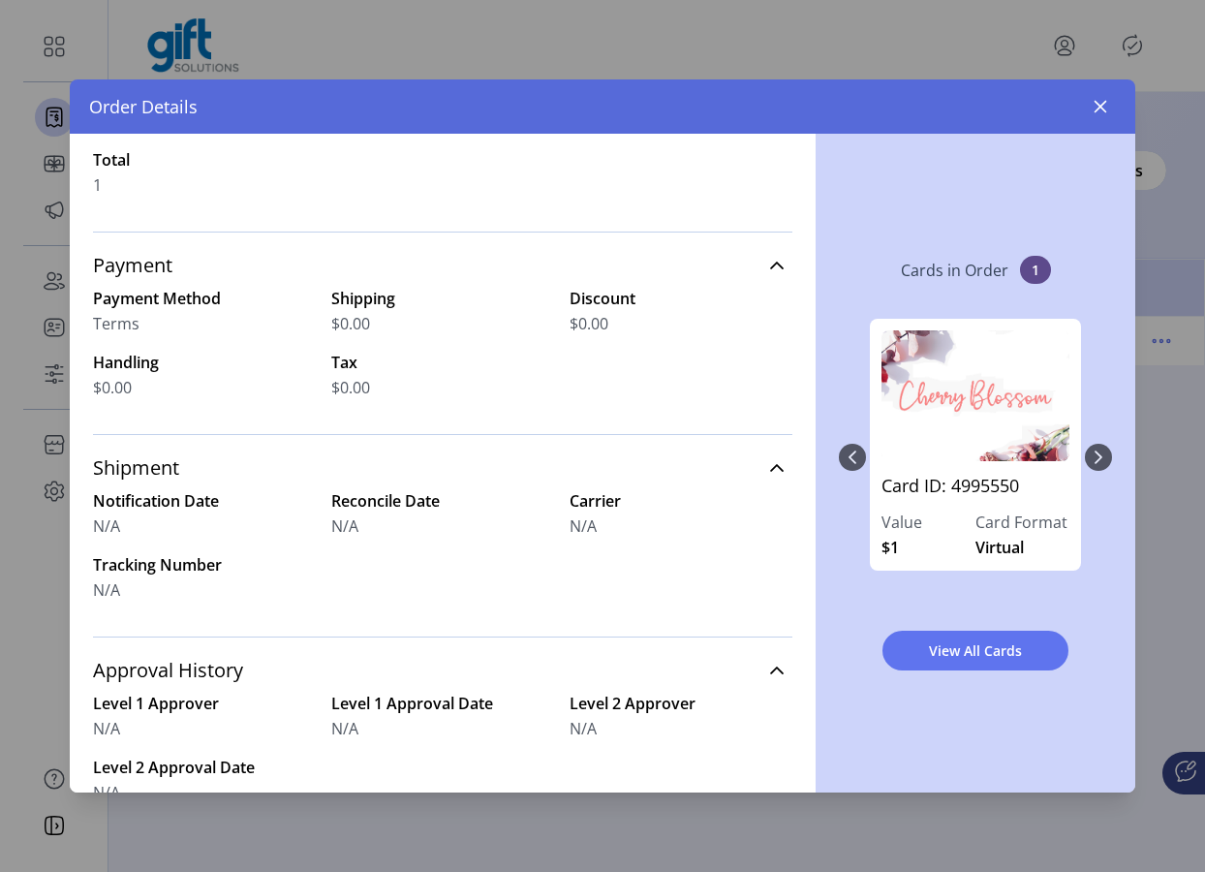
scroll to position [323, 0]
click at [1096, 113] on icon "button" at bounding box center [1100, 106] width 15 height 15
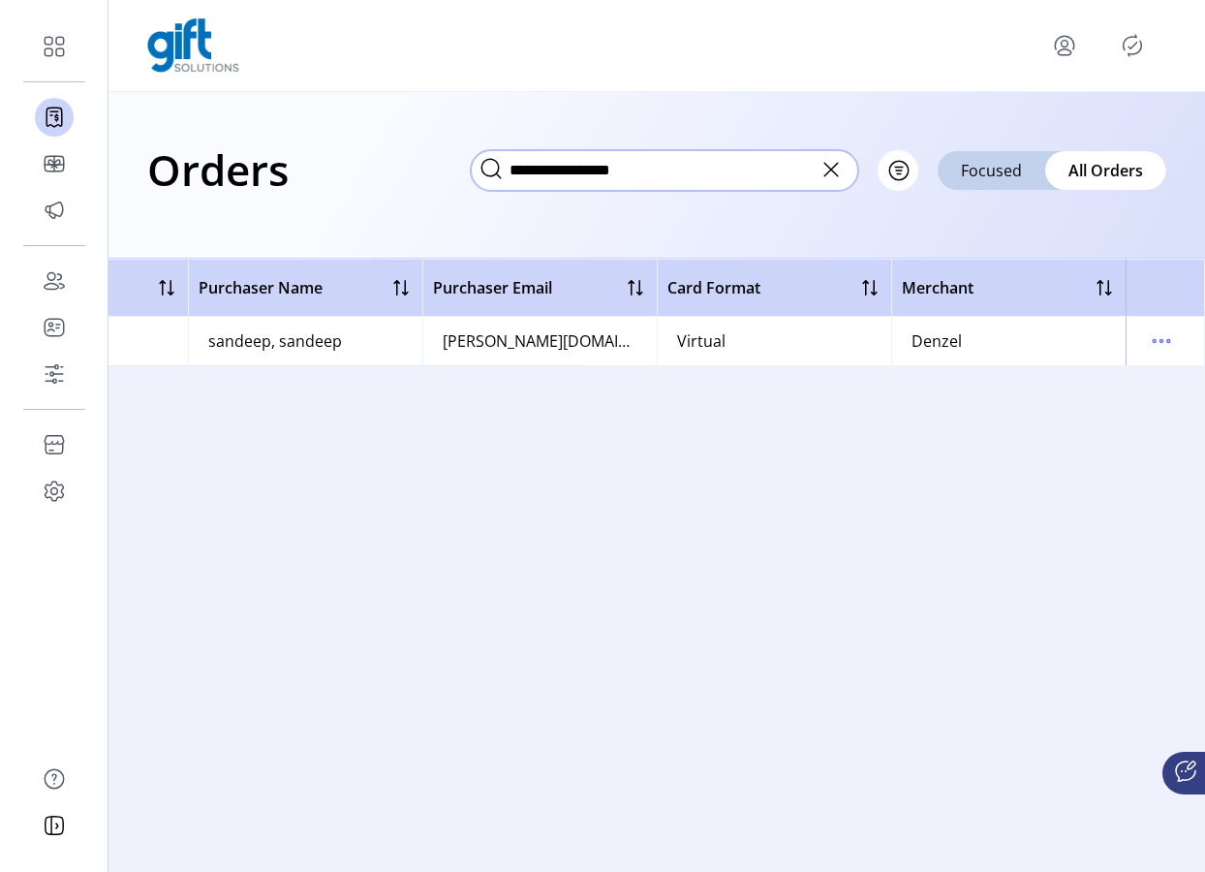
click at [601, 181] on input "**********" at bounding box center [664, 170] width 387 height 41
click at [590, 166] on input "**********" at bounding box center [664, 170] width 387 height 41
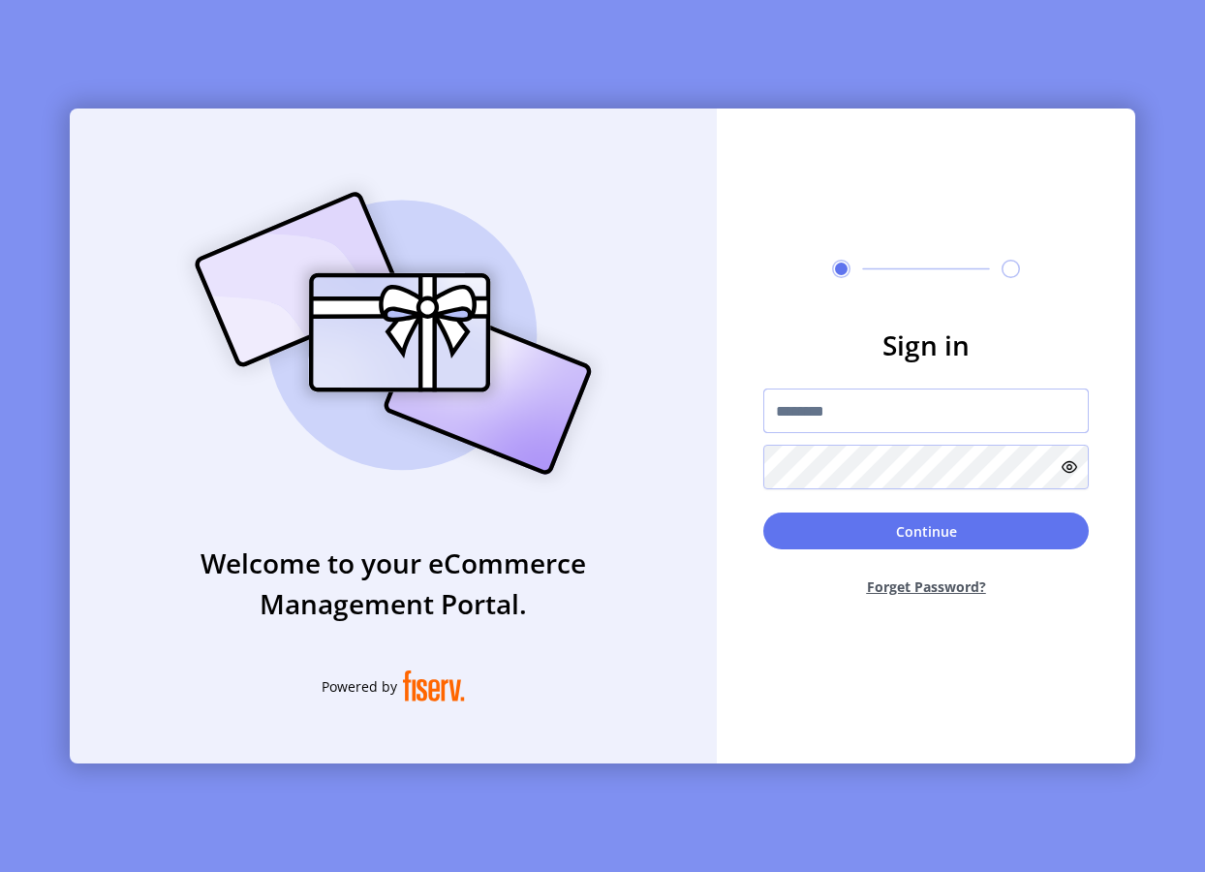
click at [824, 408] on input "text" at bounding box center [925, 410] width 325 height 45
type input "**********"
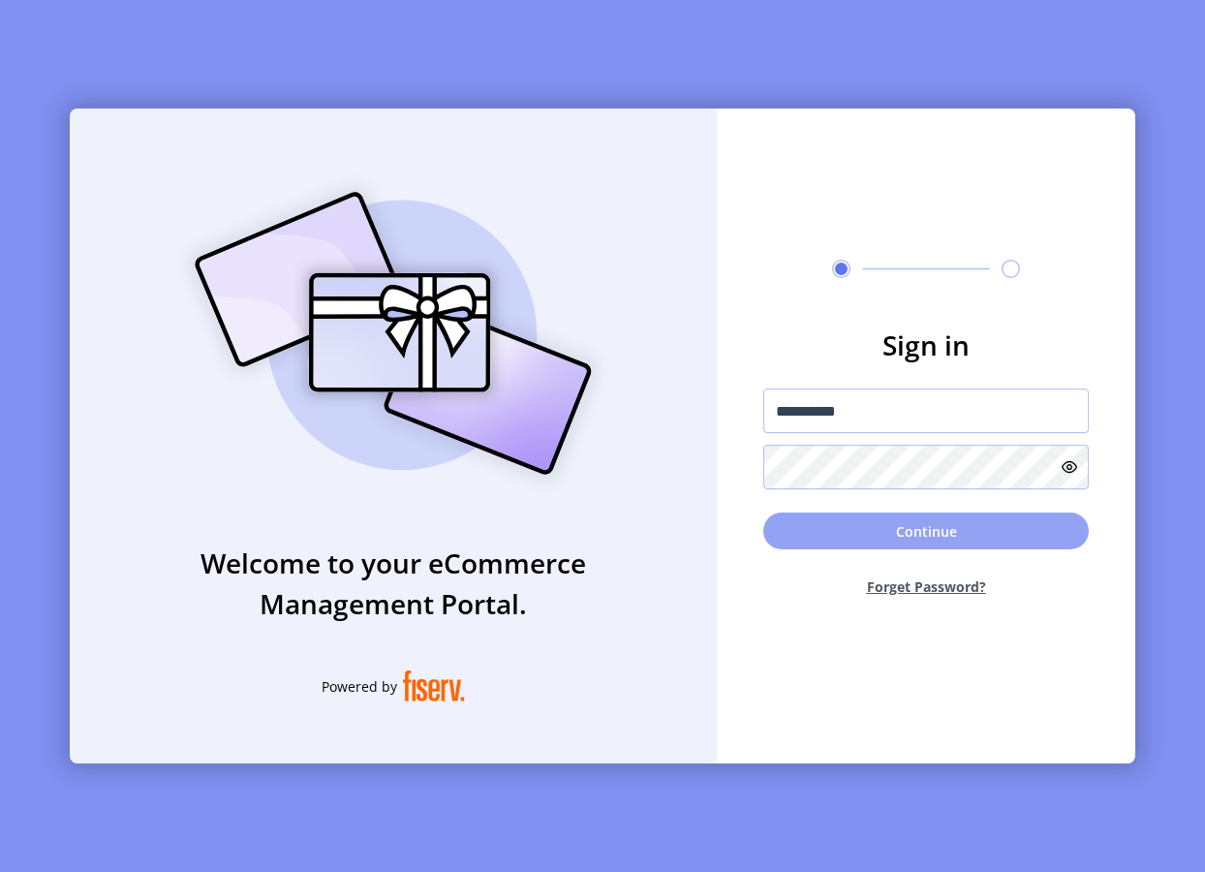
click at [947, 532] on button "Continue" at bounding box center [925, 530] width 325 height 37
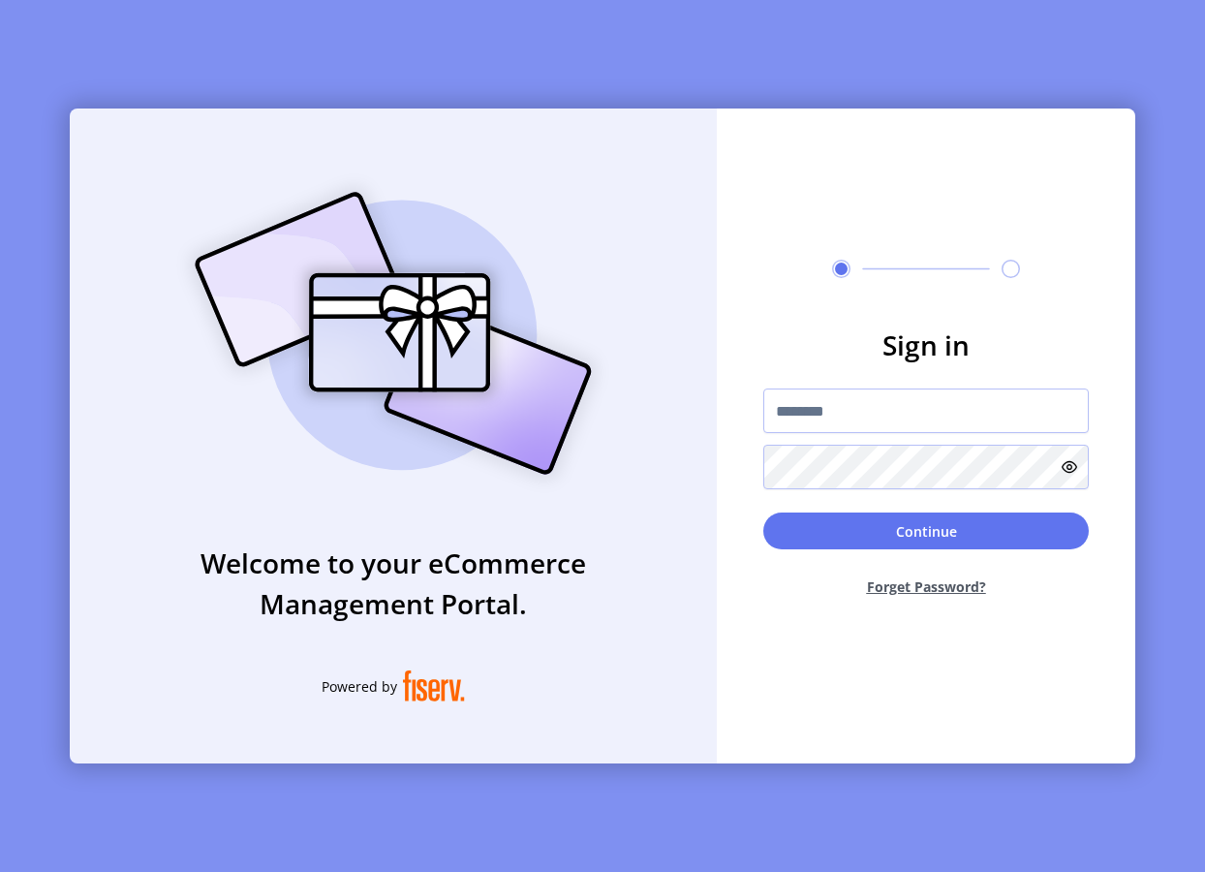
click at [801, 436] on div at bounding box center [925, 438] width 325 height 101
click at [818, 416] on input "text" at bounding box center [925, 410] width 325 height 45
type input "**********"
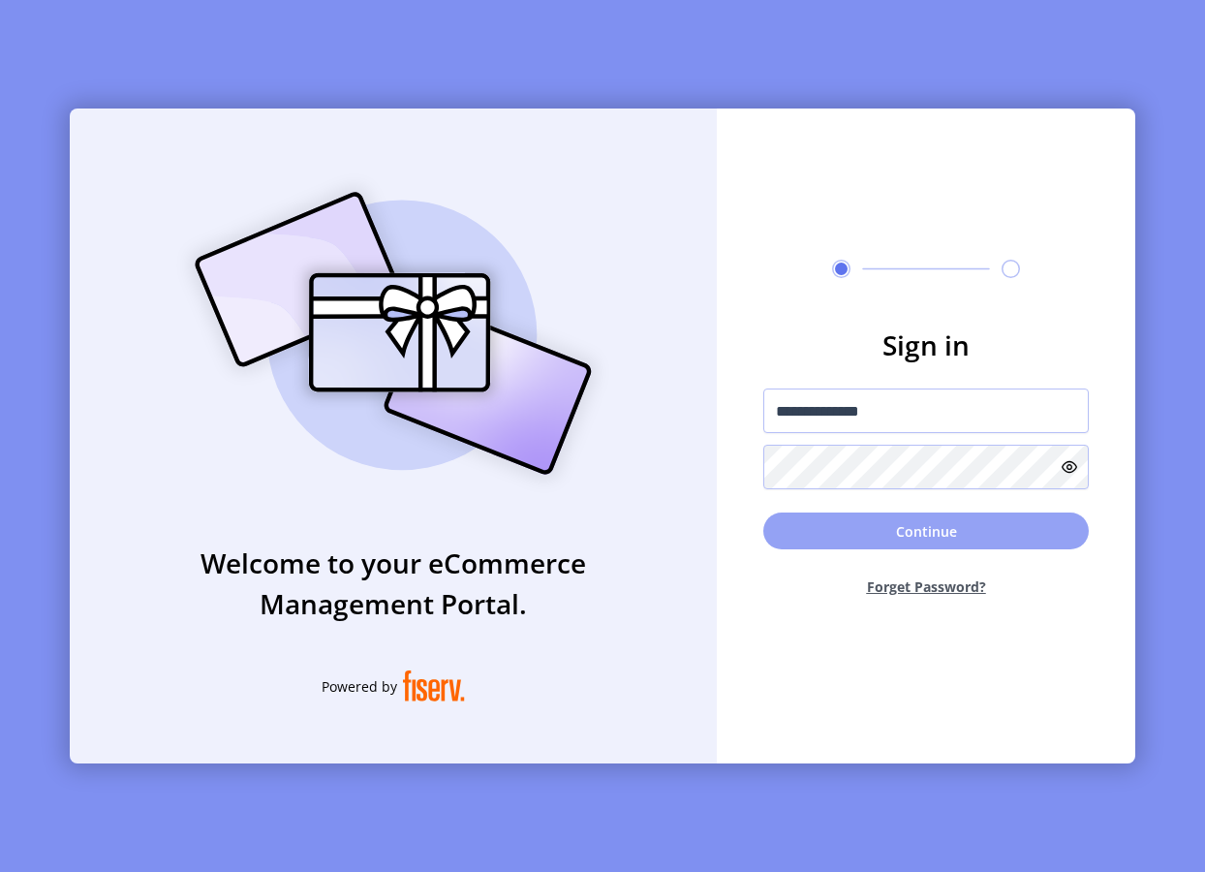
click at [859, 537] on button "Continue" at bounding box center [925, 530] width 325 height 37
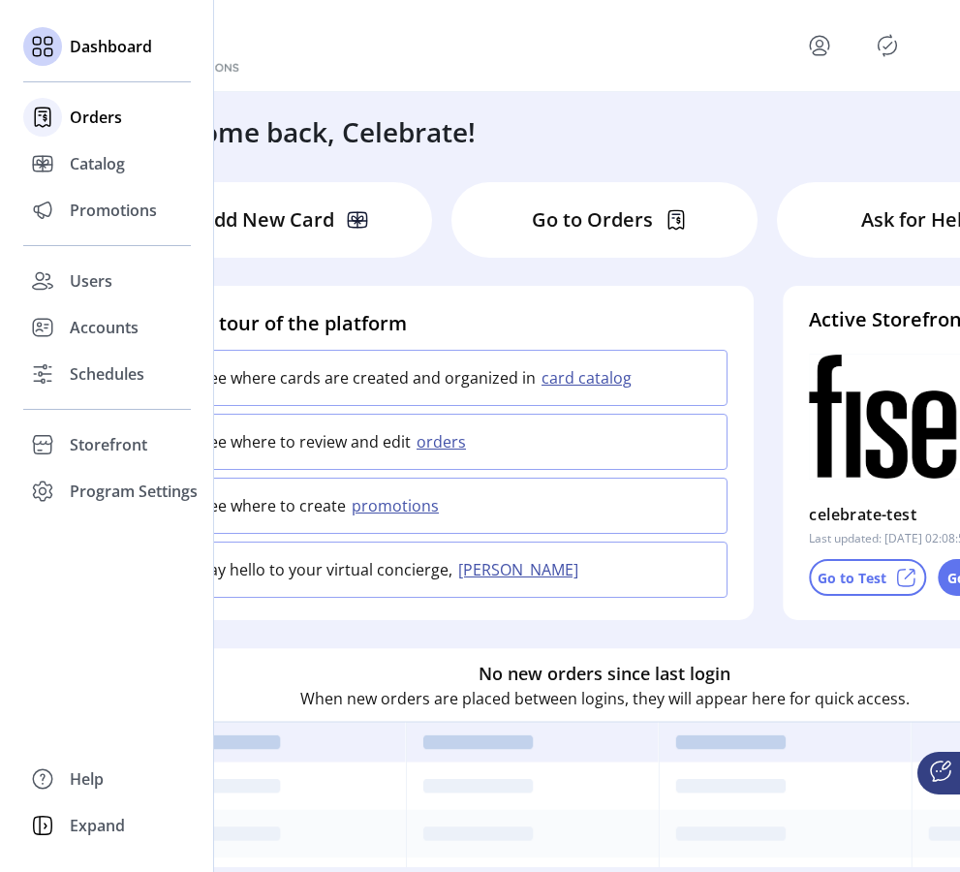
click at [87, 110] on span "Orders" at bounding box center [96, 117] width 52 height 23
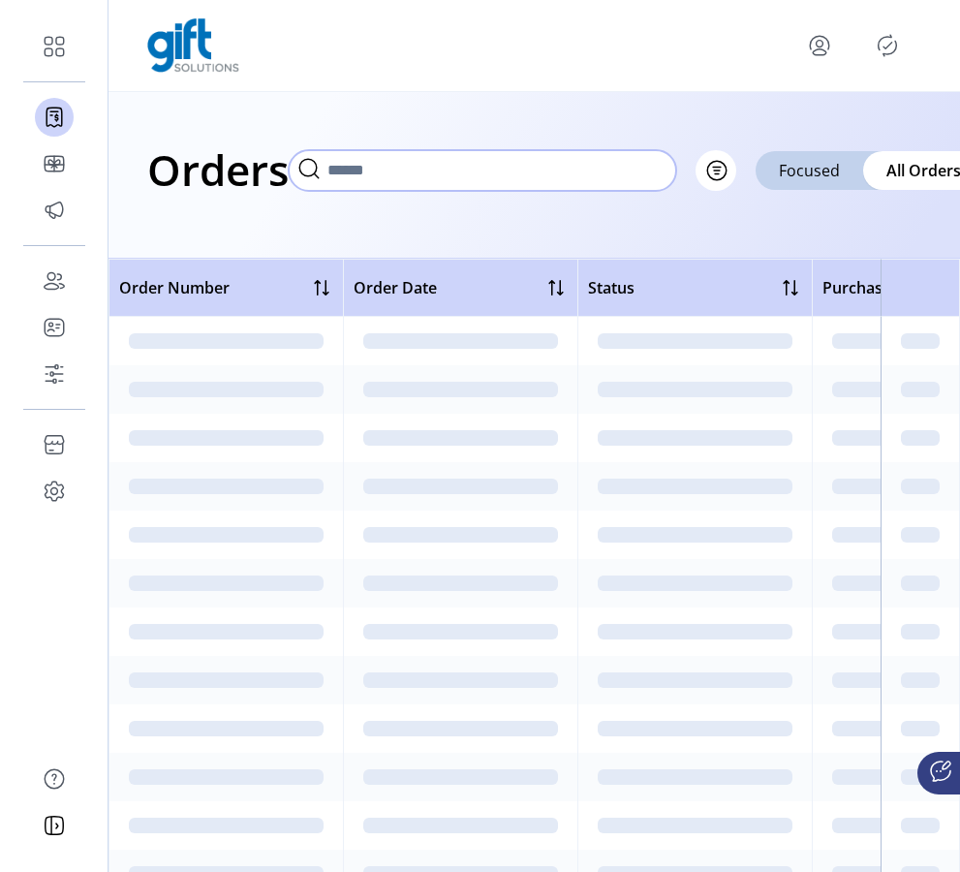
click at [579, 171] on input "text" at bounding box center [482, 170] width 387 height 41
paste input "**********"
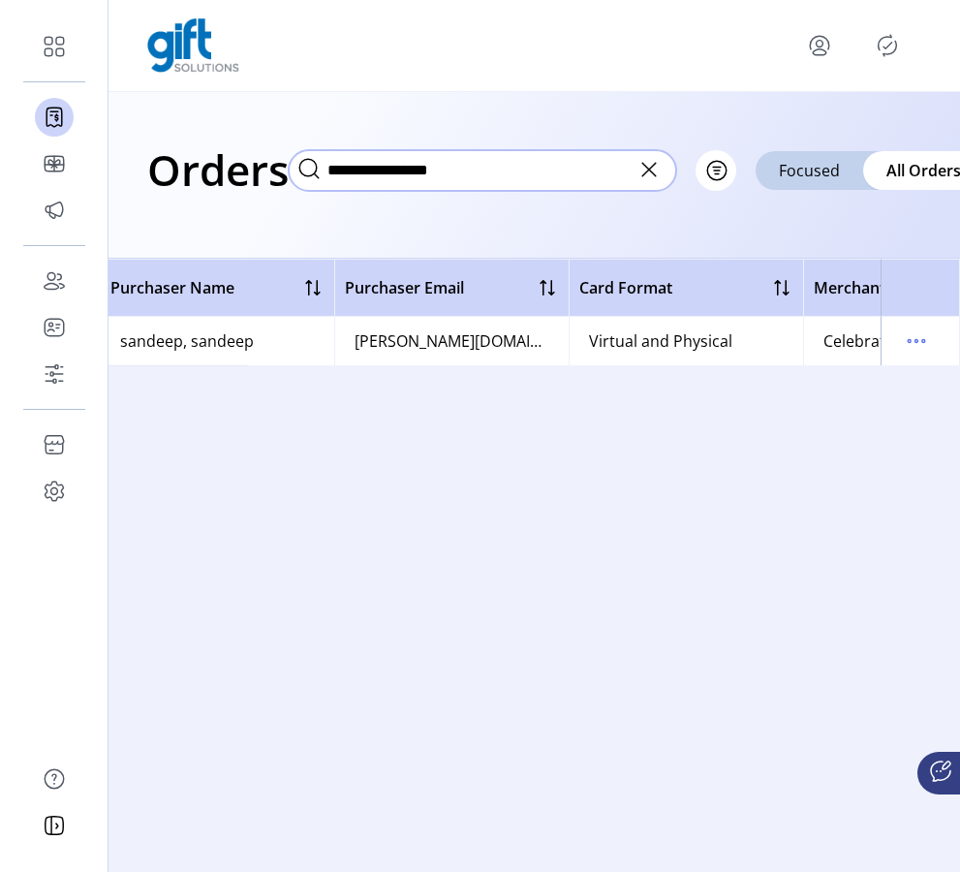
scroll to position [0, 869]
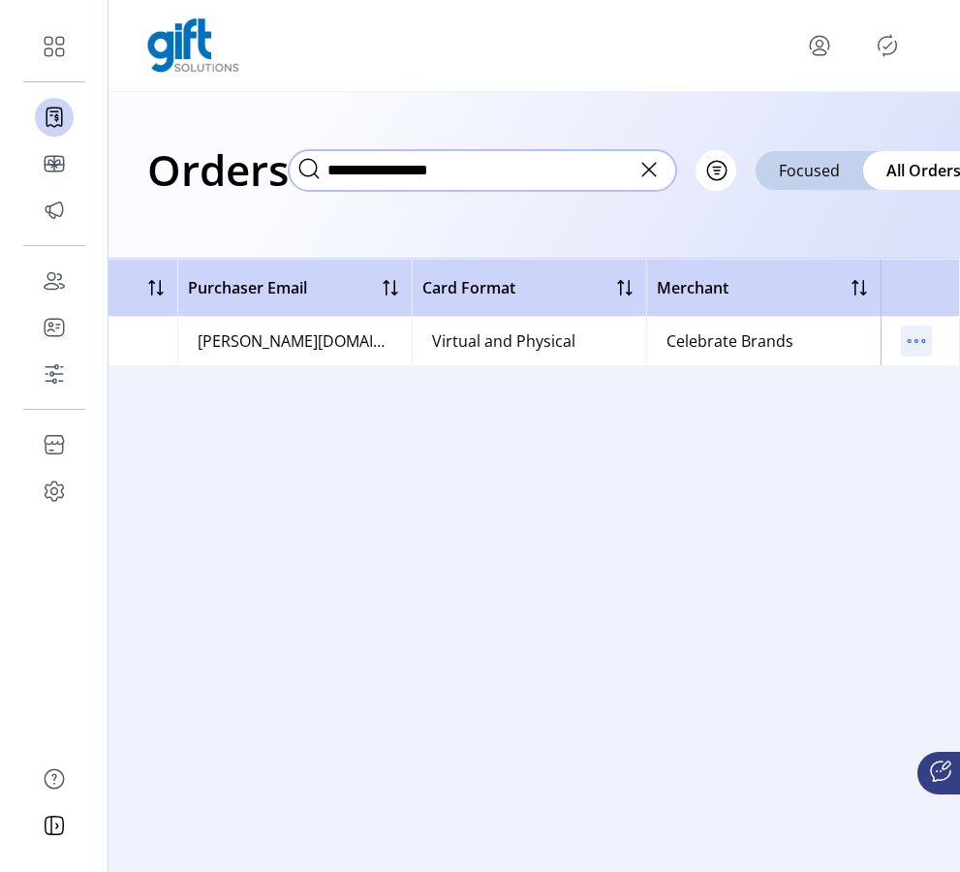
type input "**********"
click at [911, 335] on icon "menu" at bounding box center [916, 340] width 31 height 31
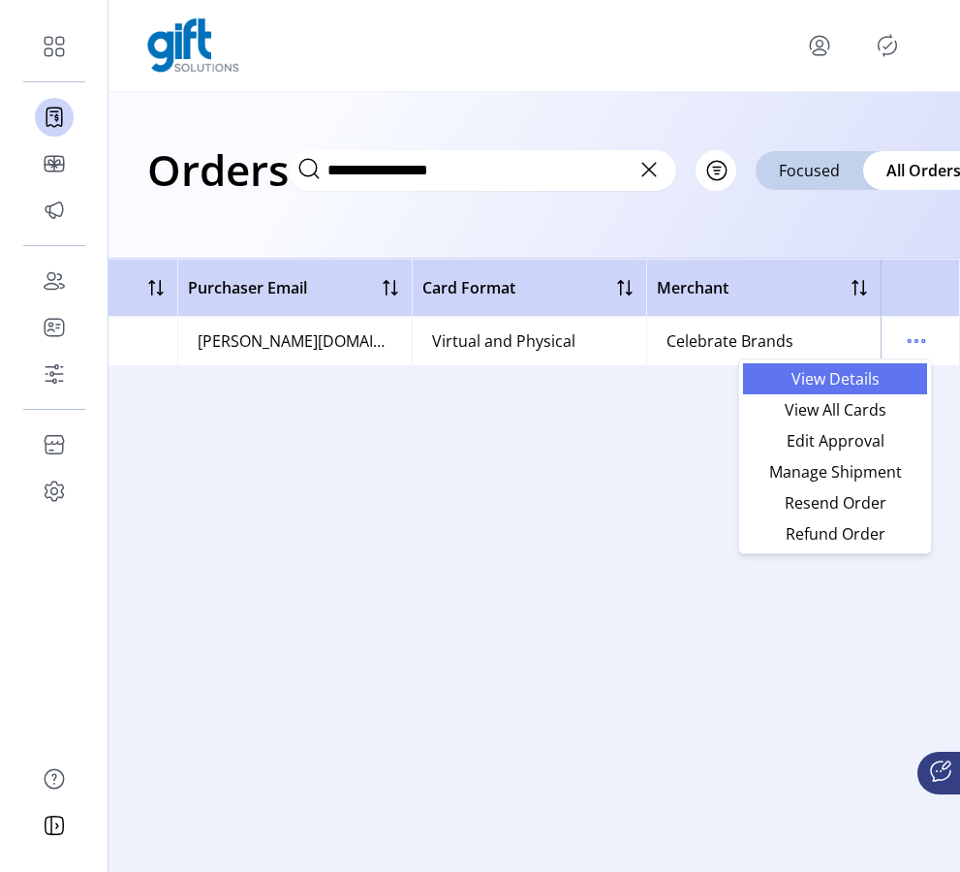
click at [869, 382] on span "View Details" at bounding box center [835, 378] width 161 height 15
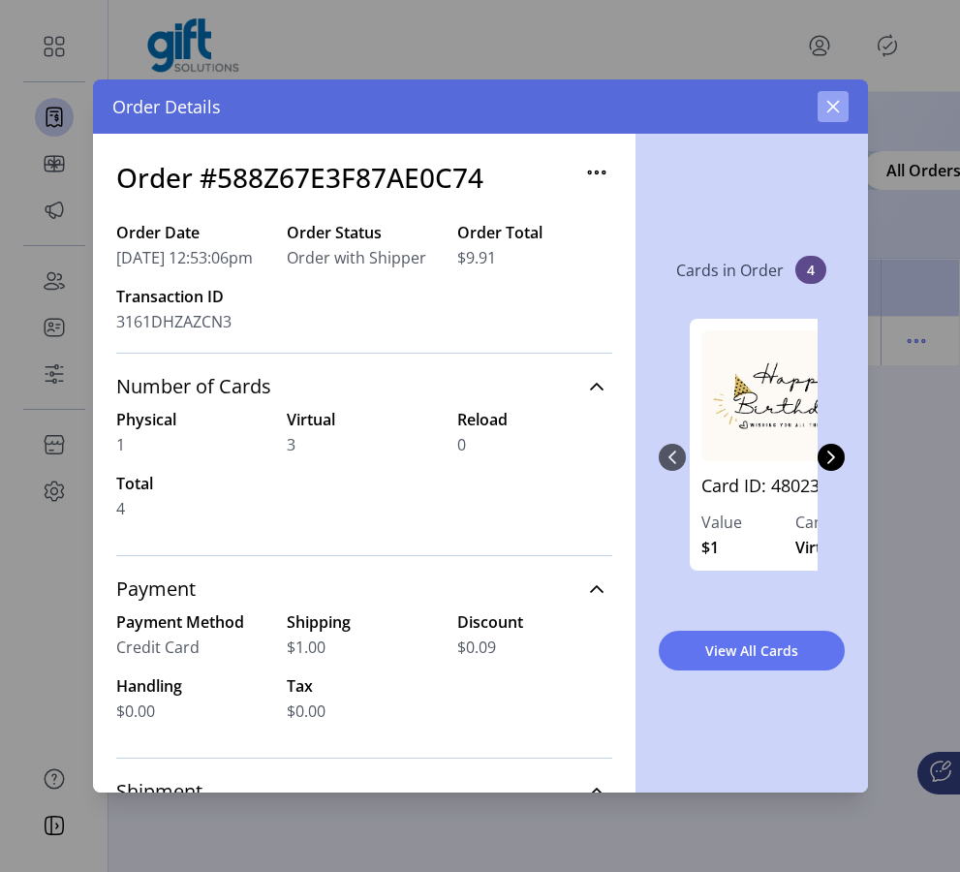
click at [837, 109] on icon "button" at bounding box center [832, 106] width 15 height 15
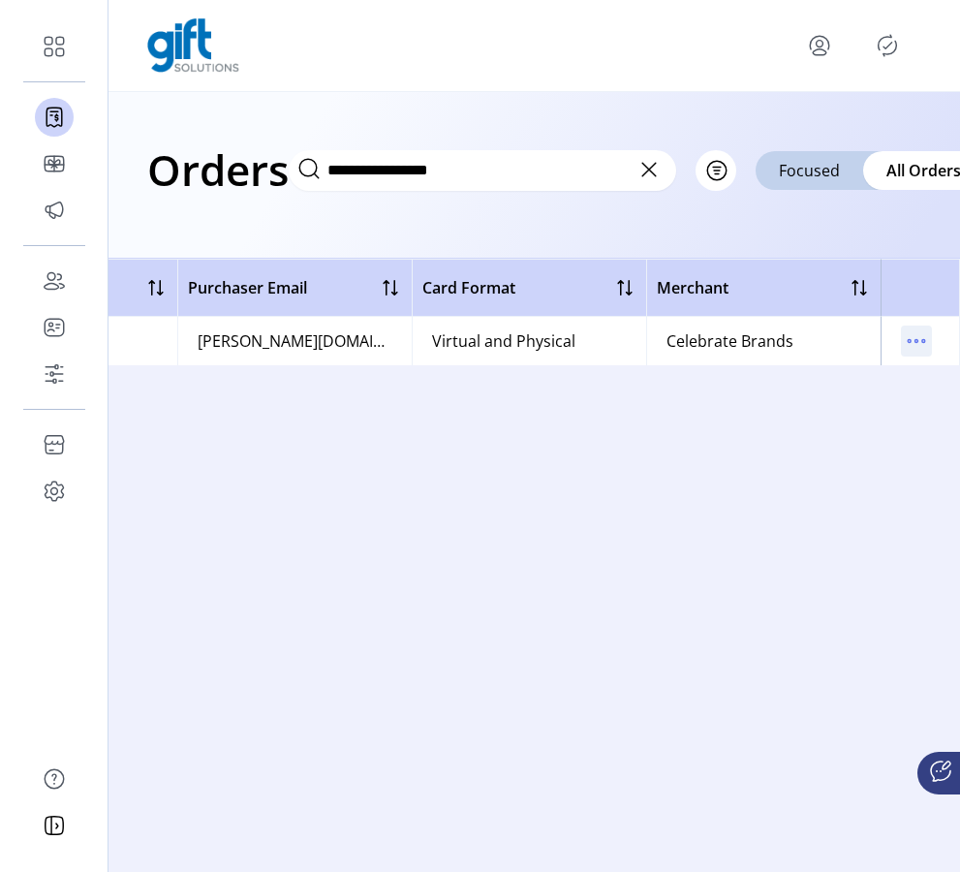
click at [913, 336] on icon "menu" at bounding box center [916, 340] width 31 height 31
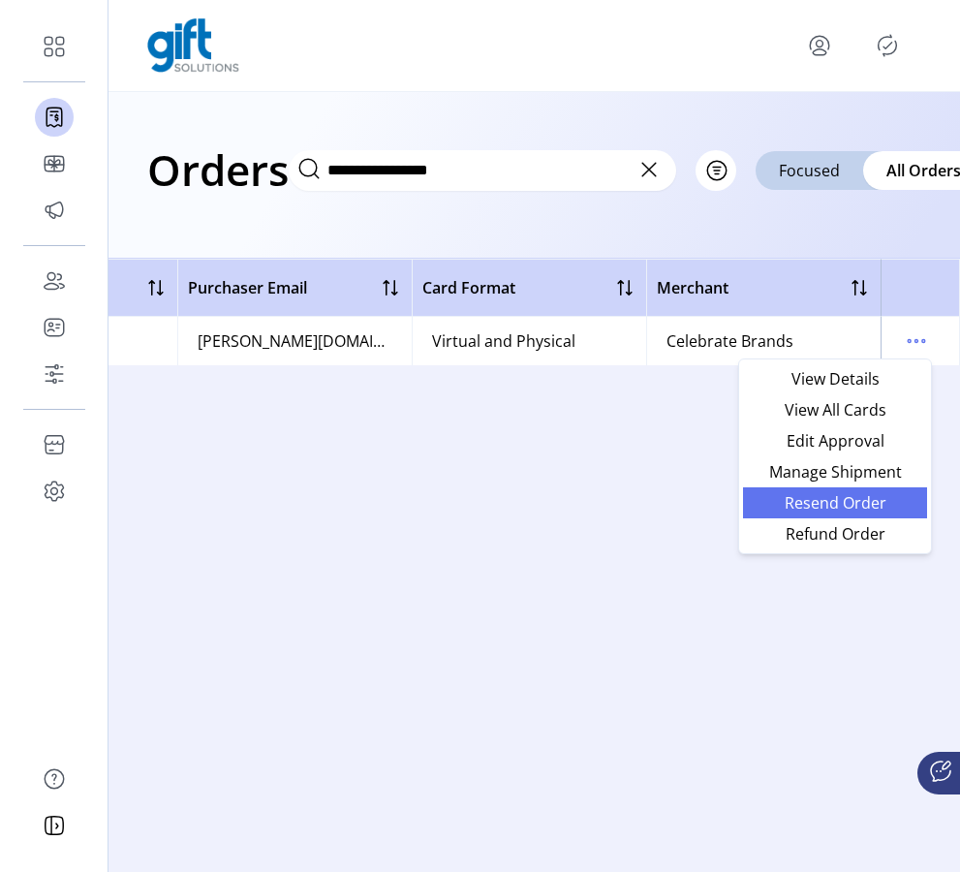
click at [856, 491] on link "Resend Order" at bounding box center [835, 502] width 184 height 31
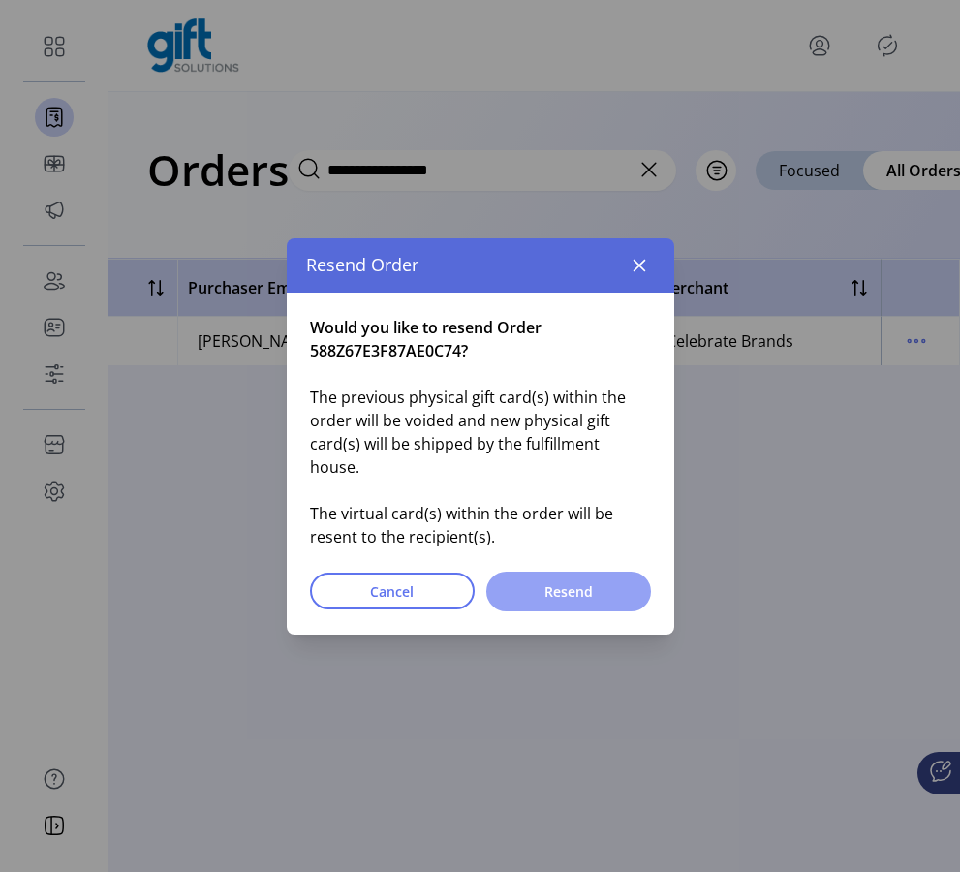
click at [591, 587] on span "Resend" at bounding box center [568, 591] width 114 height 20
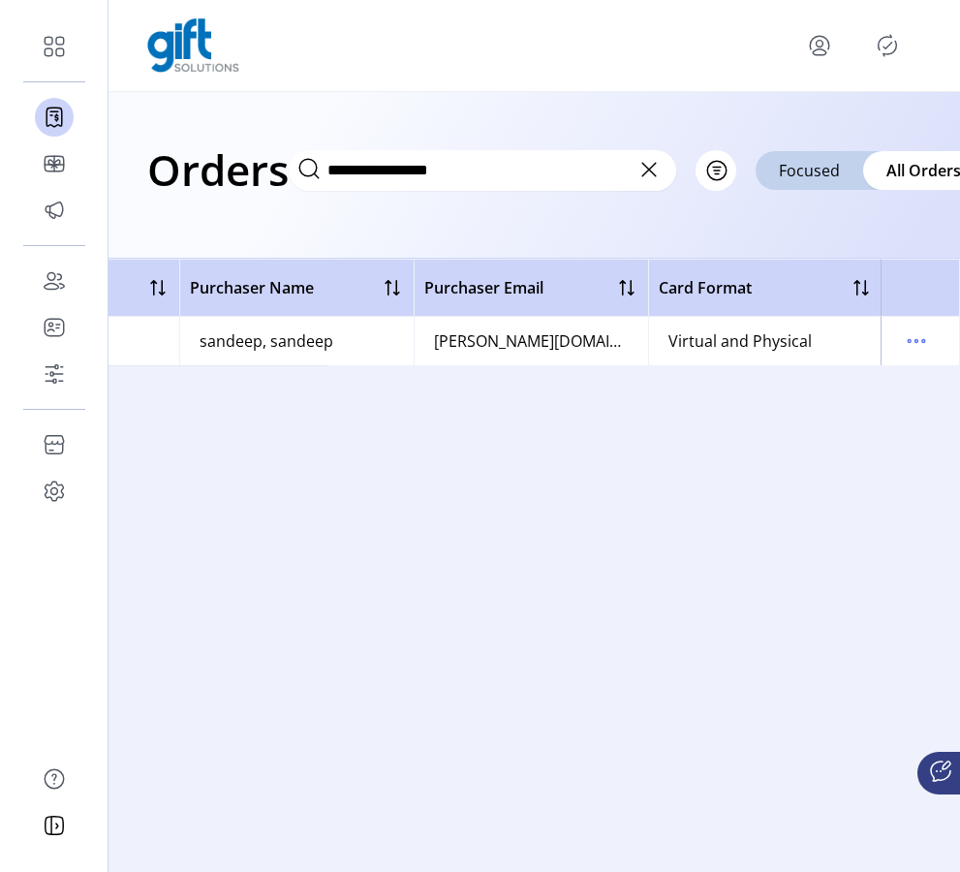
scroll to position [0, 869]
click at [920, 329] on icon "menu" at bounding box center [916, 340] width 31 height 31
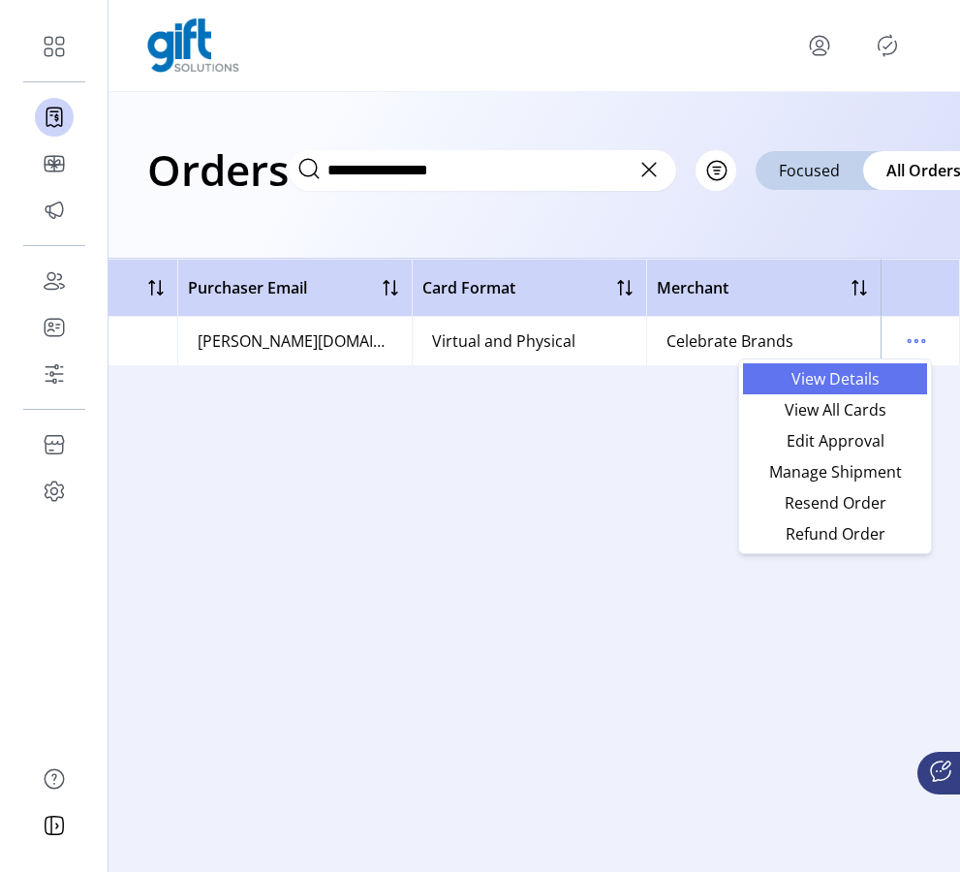
click at [860, 386] on span "View Details" at bounding box center [835, 378] width 161 height 15
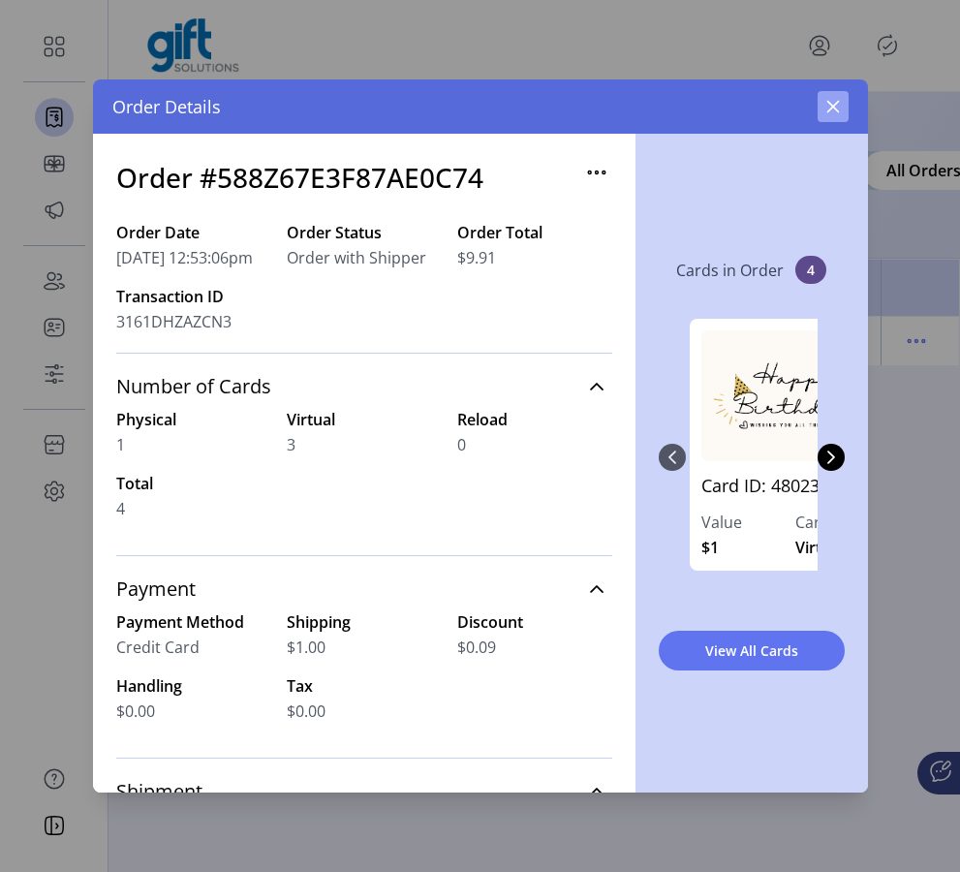
click at [832, 118] on button "button" at bounding box center [833, 106] width 31 height 31
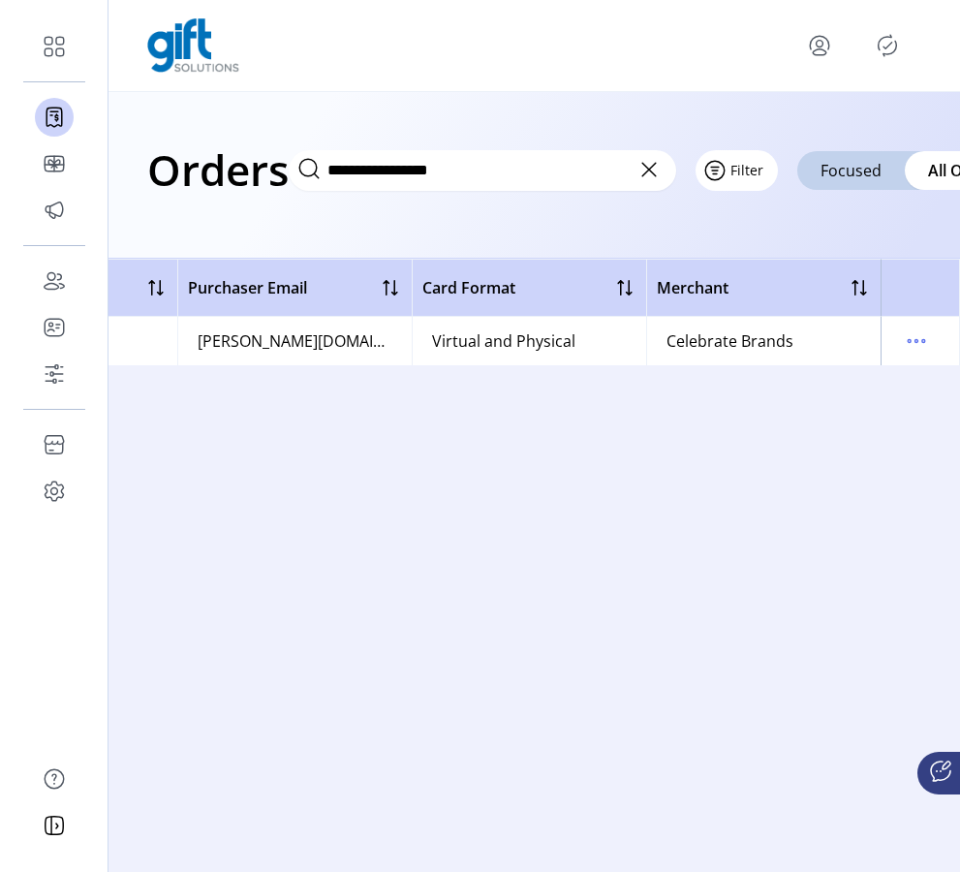
click at [720, 176] on icon "Filter Button" at bounding box center [714, 170] width 31 height 31
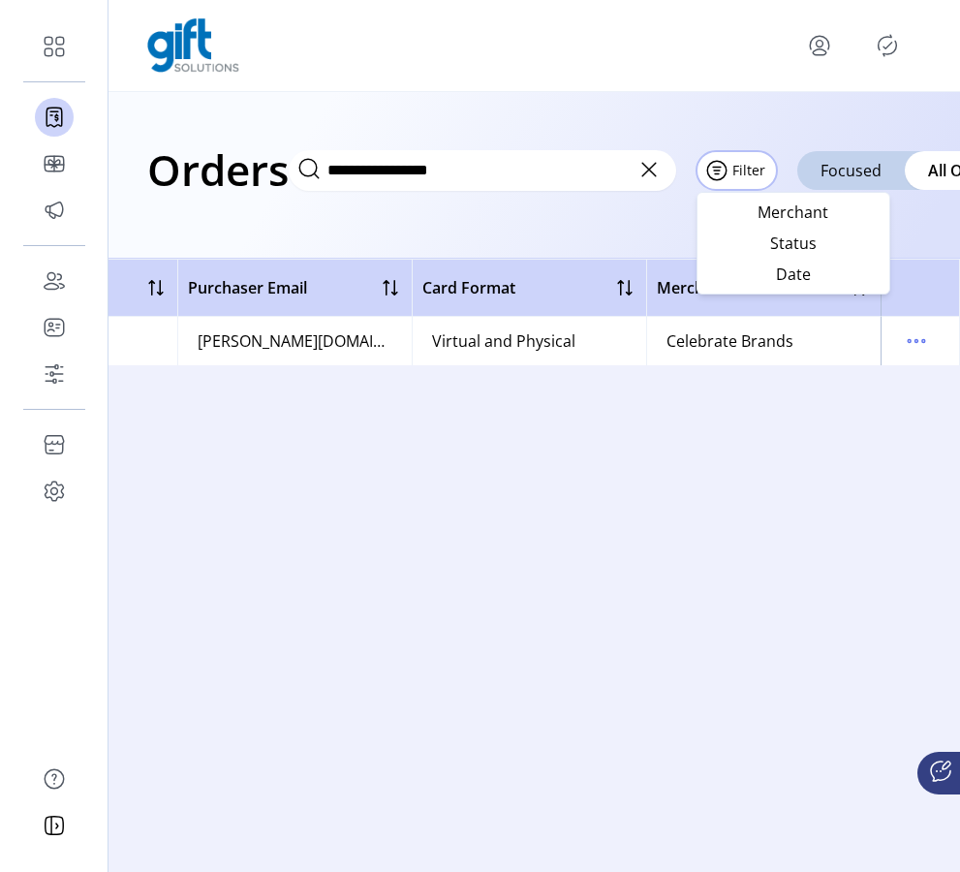
click at [649, 179] on icon at bounding box center [649, 169] width 31 height 31
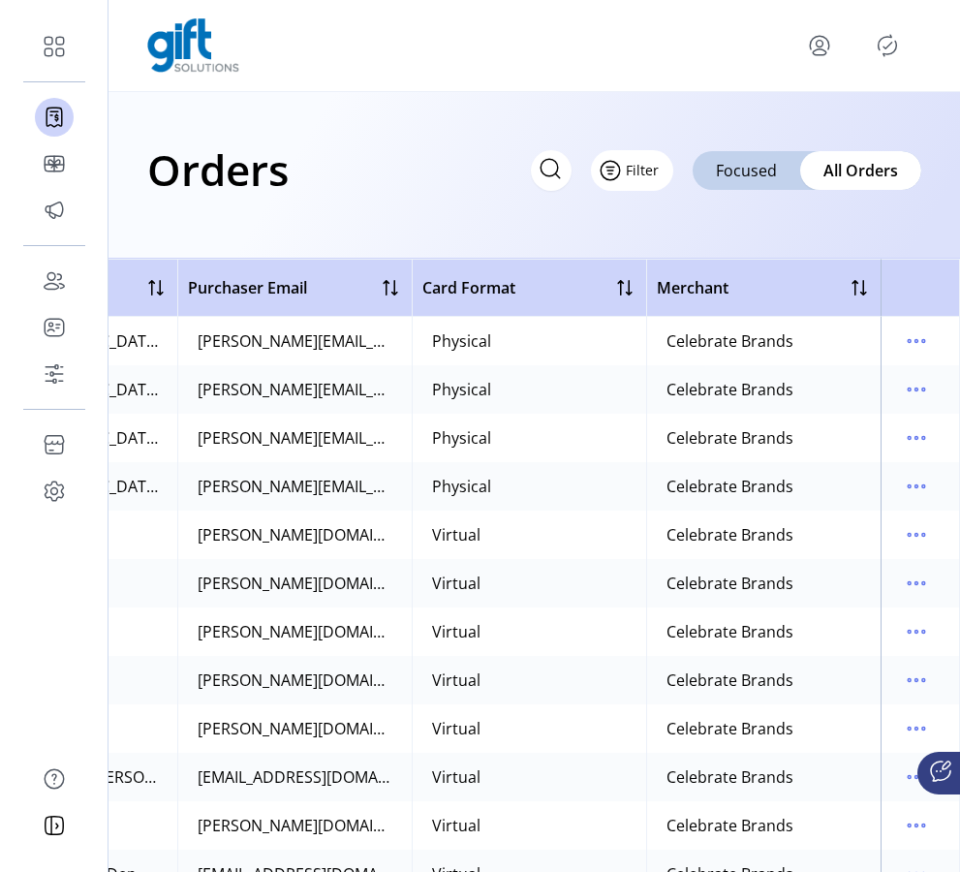
click at [662, 168] on button "Filter" at bounding box center [632, 170] width 82 height 41
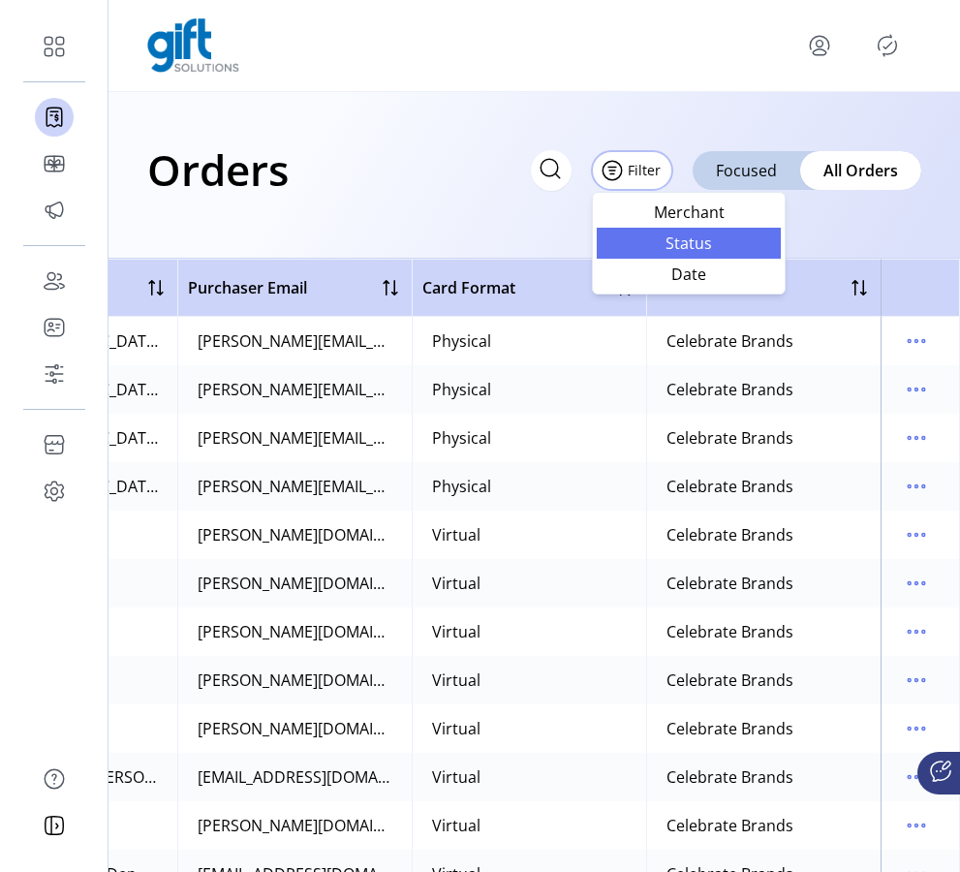
click at [688, 243] on span "Status" at bounding box center [688, 242] width 161 height 15
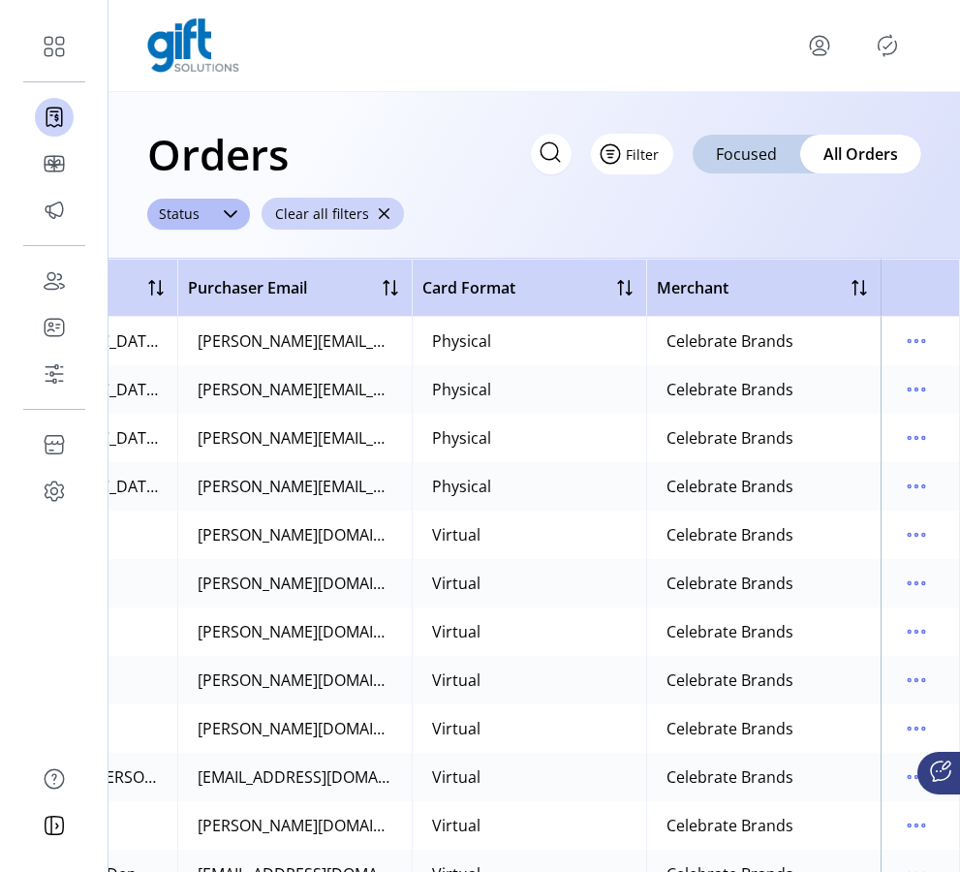
click at [659, 148] on button "Filter" at bounding box center [632, 154] width 82 height 41
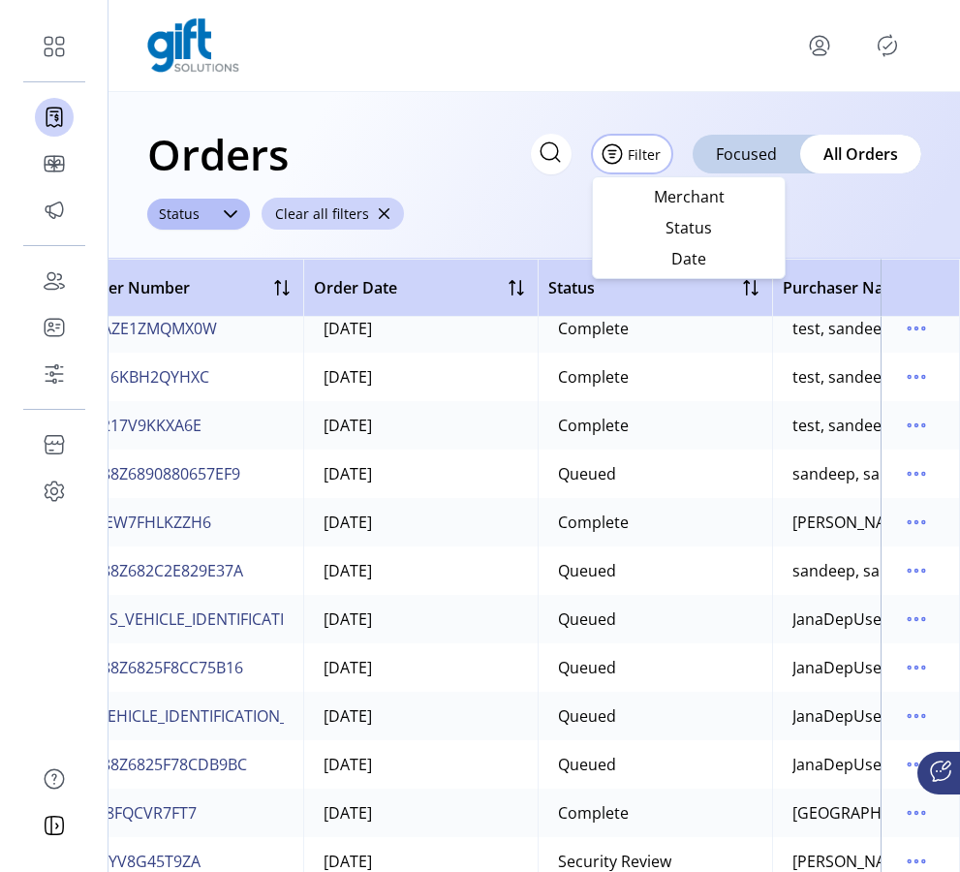
scroll to position [255, 0]
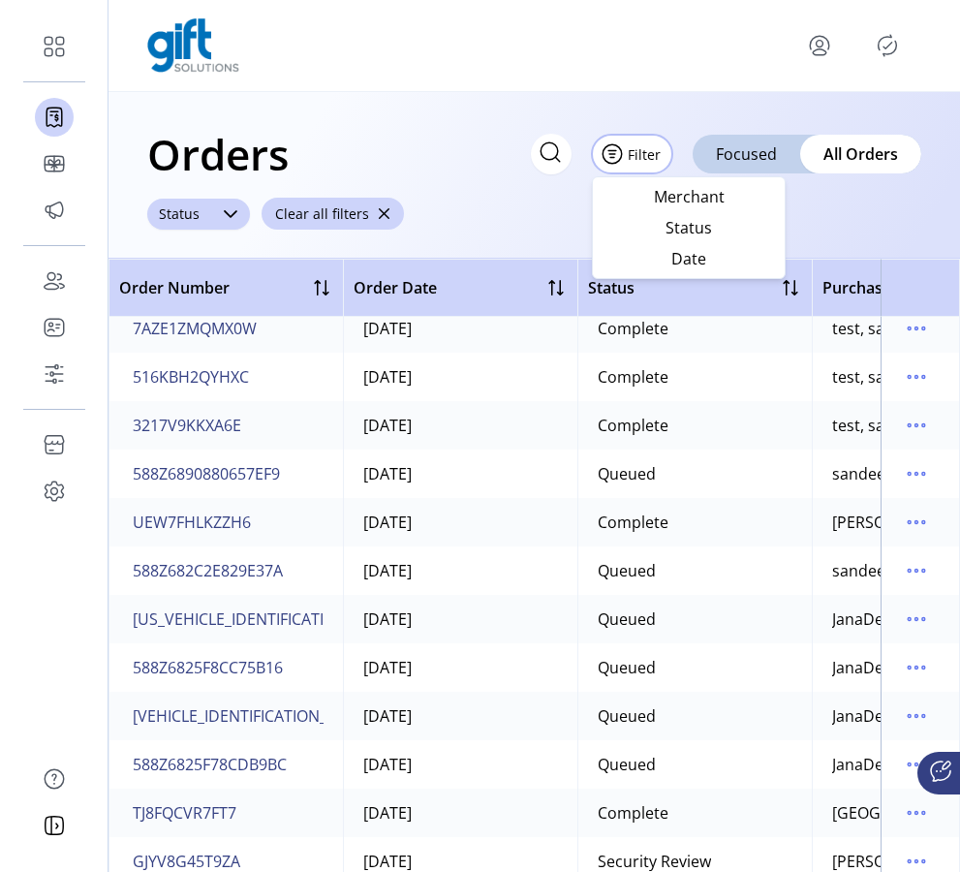
click at [234, 213] on icon at bounding box center [230, 213] width 15 height 15
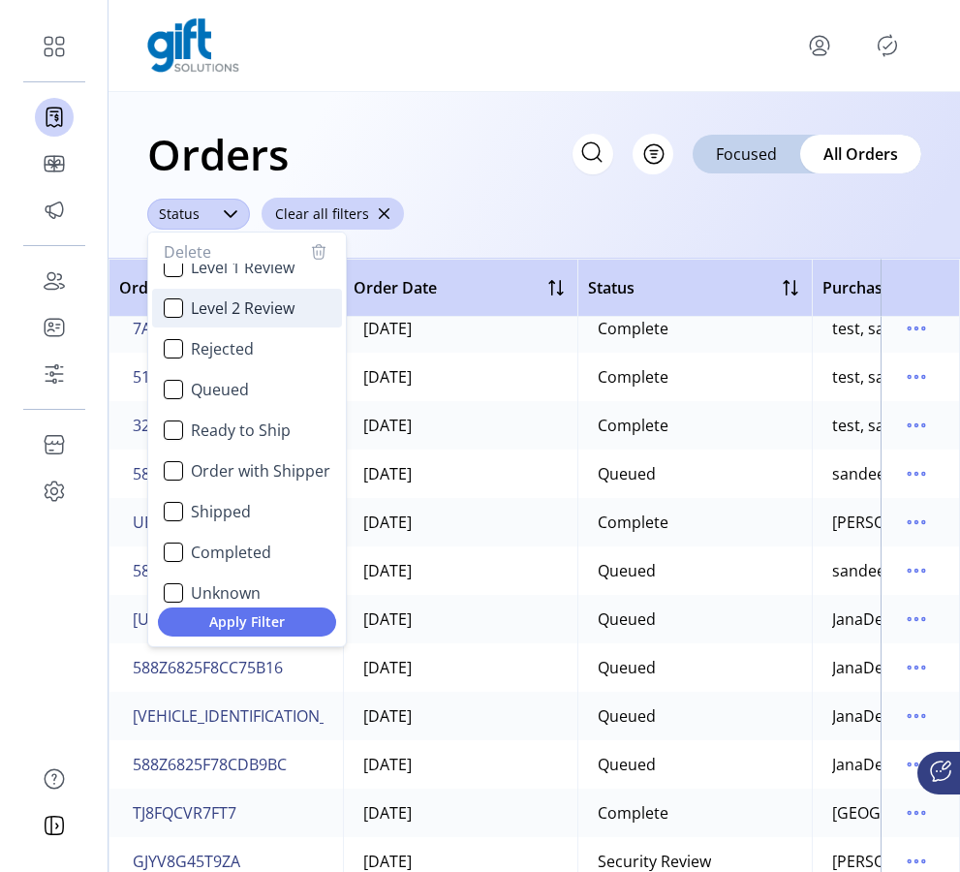
scroll to position [116, 0]
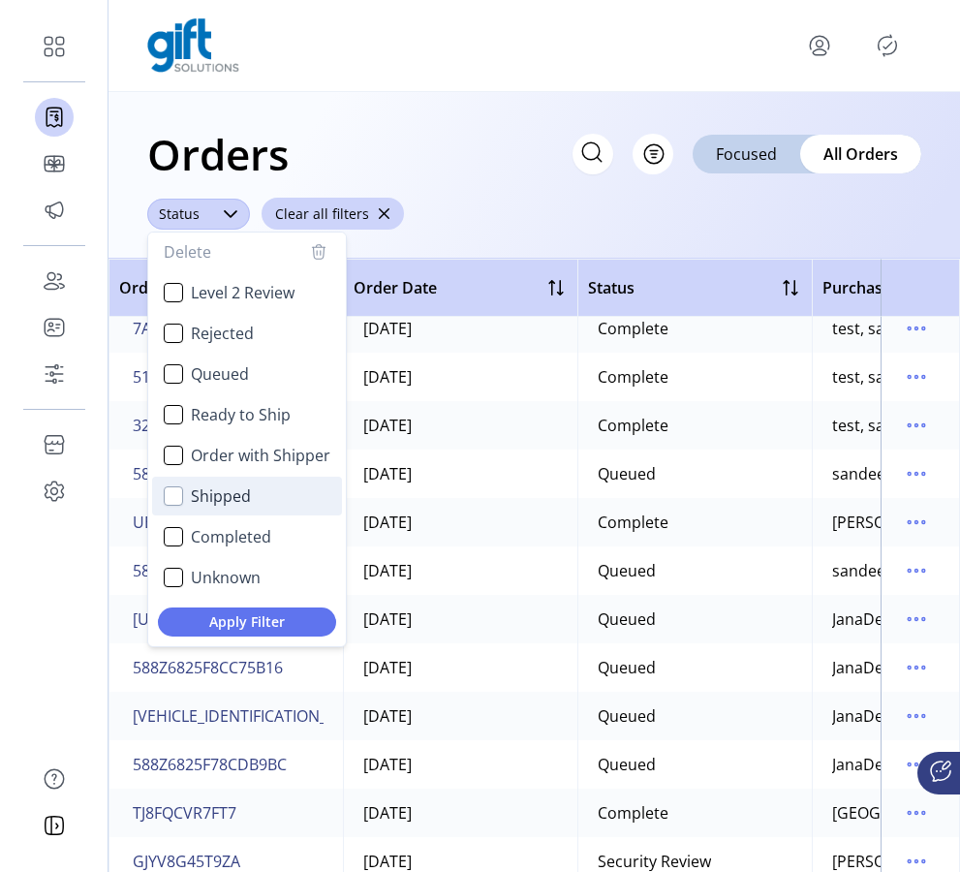
click at [172, 497] on div "Shipped" at bounding box center [173, 495] width 19 height 19
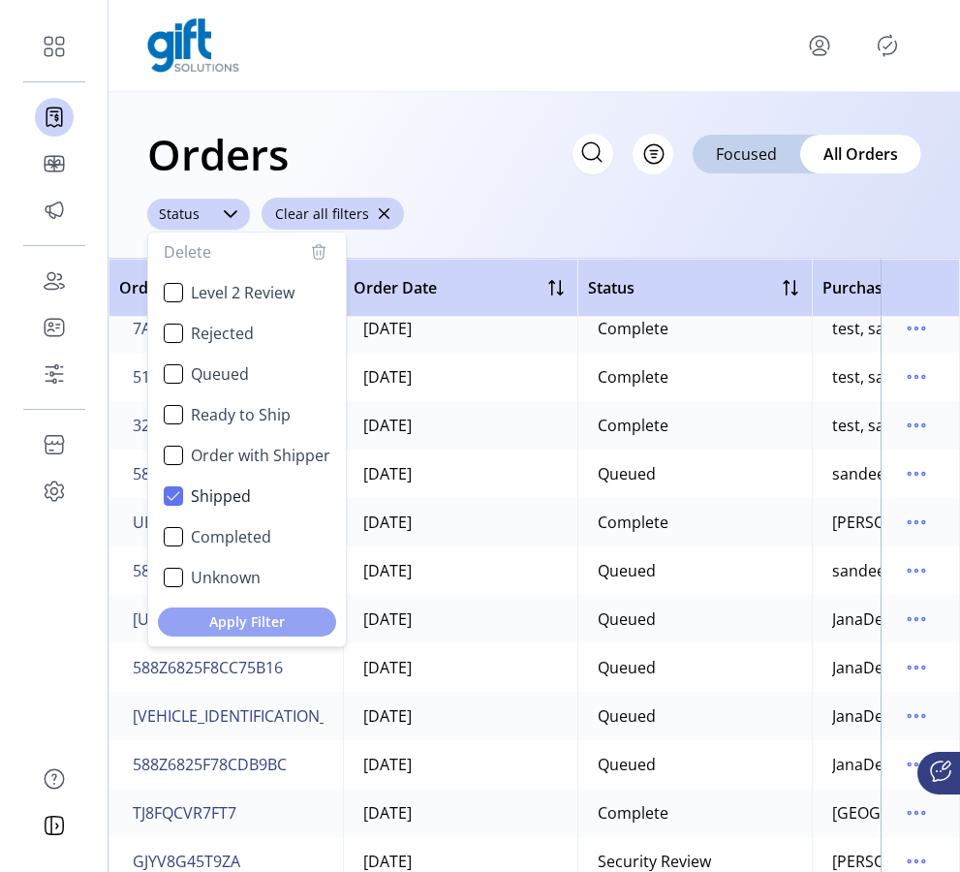
click at [217, 619] on span "Apply Filter" at bounding box center [246, 621] width 147 height 20
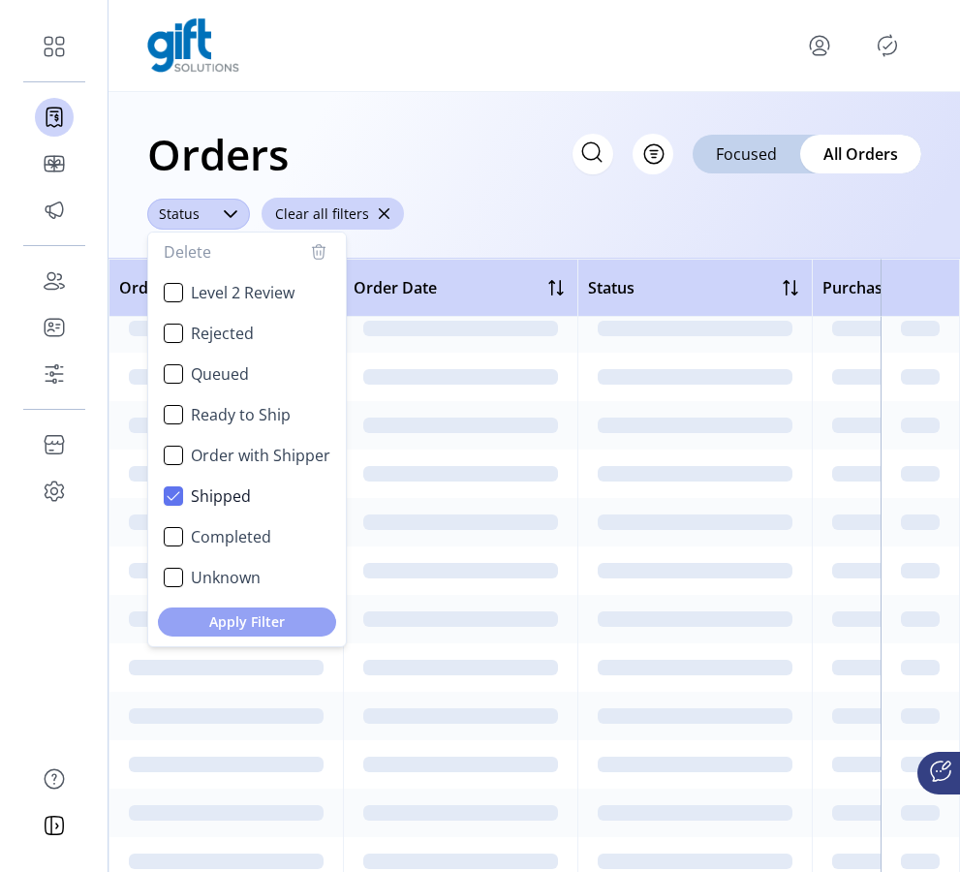
scroll to position [0, 0]
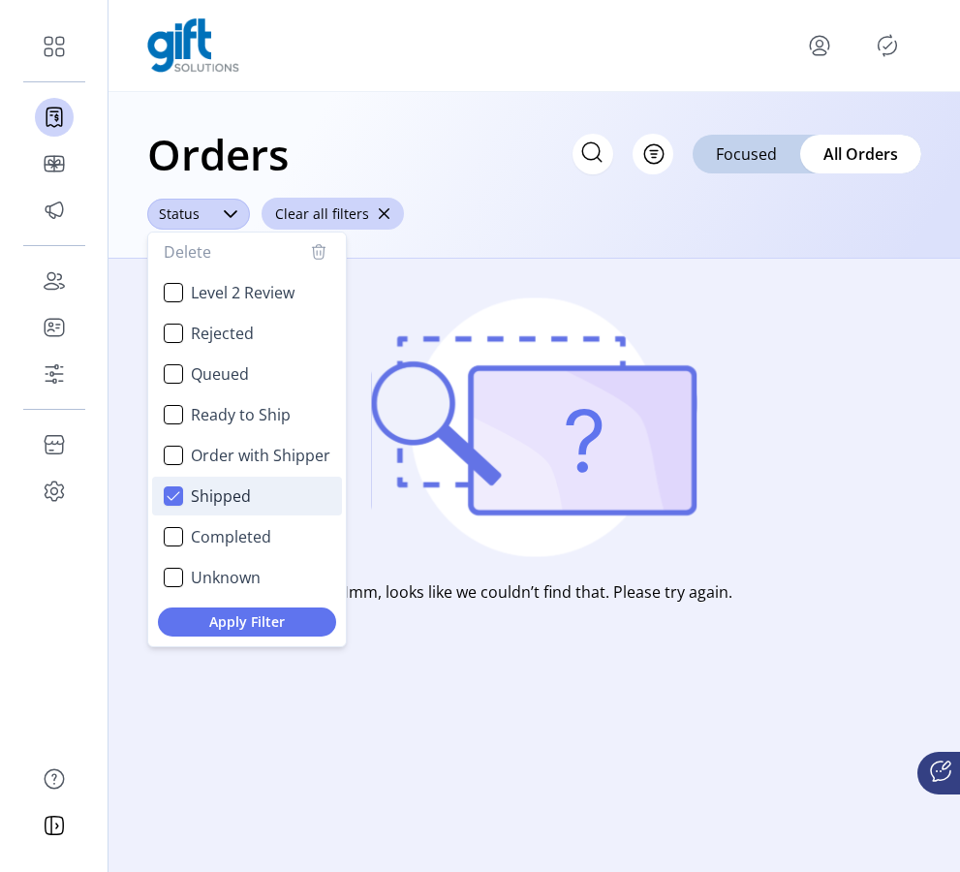
click at [171, 496] on icon "Shipped" at bounding box center [174, 496] width 14 height 14
click at [172, 459] on div "Order with Shipper" at bounding box center [173, 455] width 19 height 19
click at [202, 629] on span "Apply Filter" at bounding box center [246, 621] width 147 height 20
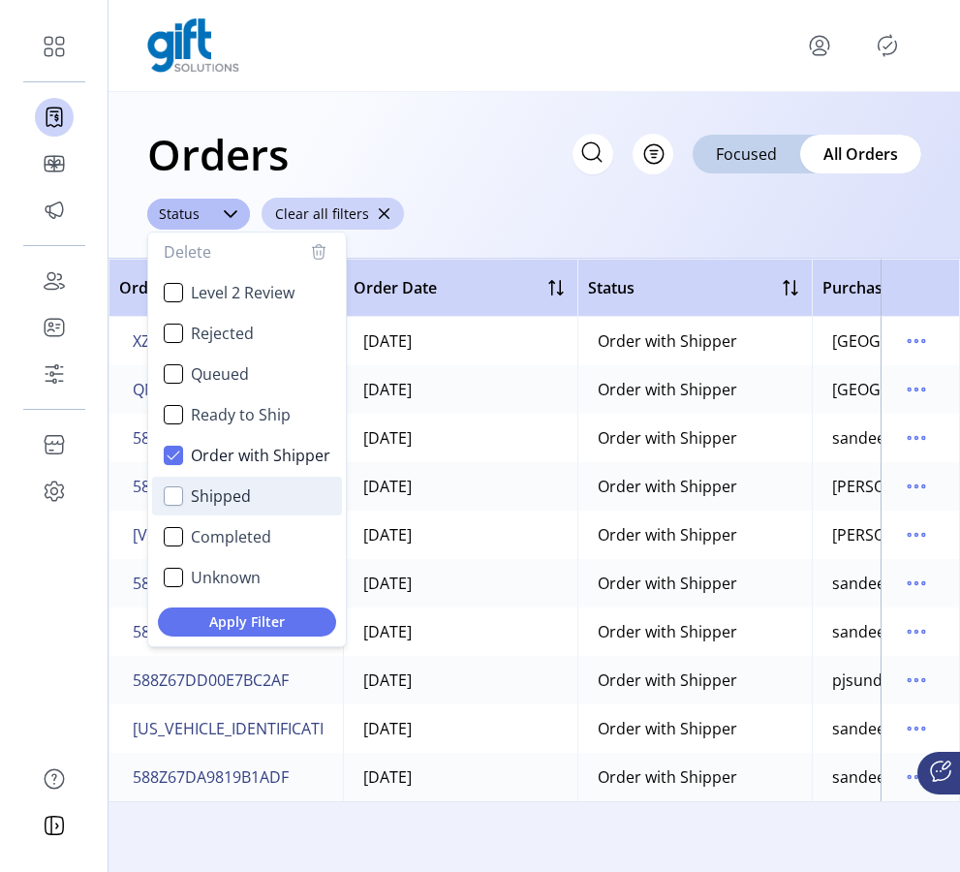
click at [427, 233] on div "Orders Filter Focused All Orders ****** Status Delete Received Security Review …" at bounding box center [533, 175] width 851 height 167
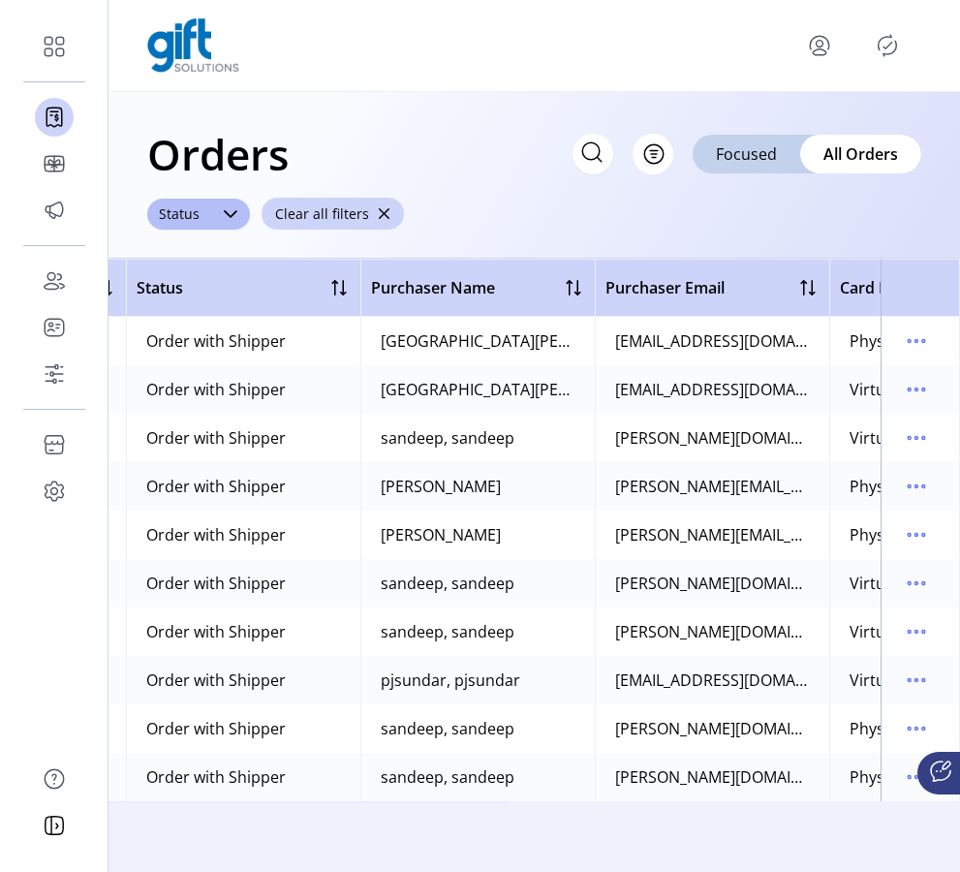
scroll to position [0, 869]
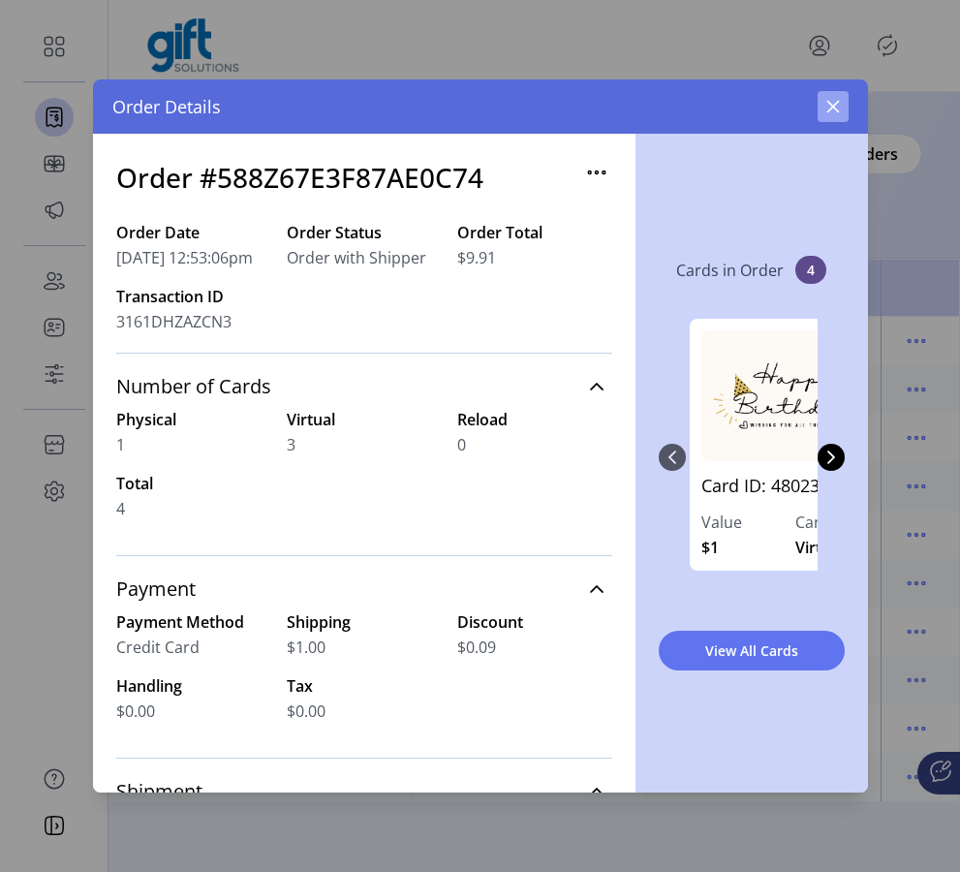
click at [837, 110] on icon "button" at bounding box center [832, 107] width 13 height 13
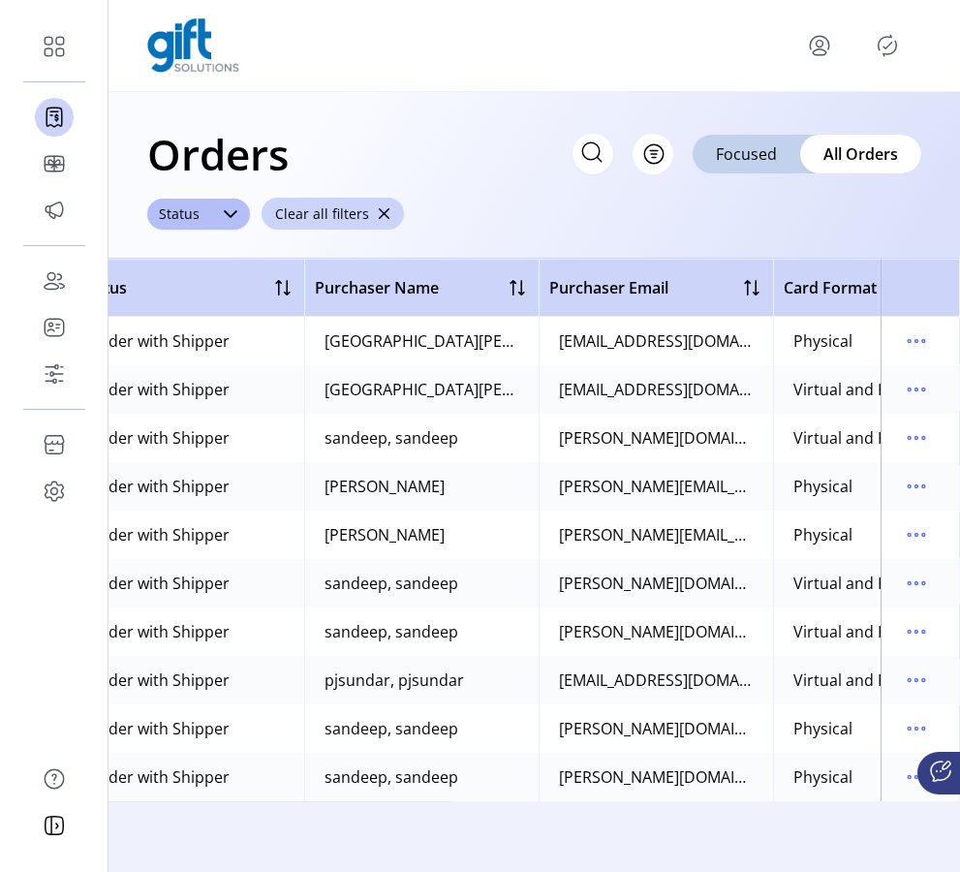
scroll to position [0, 869]
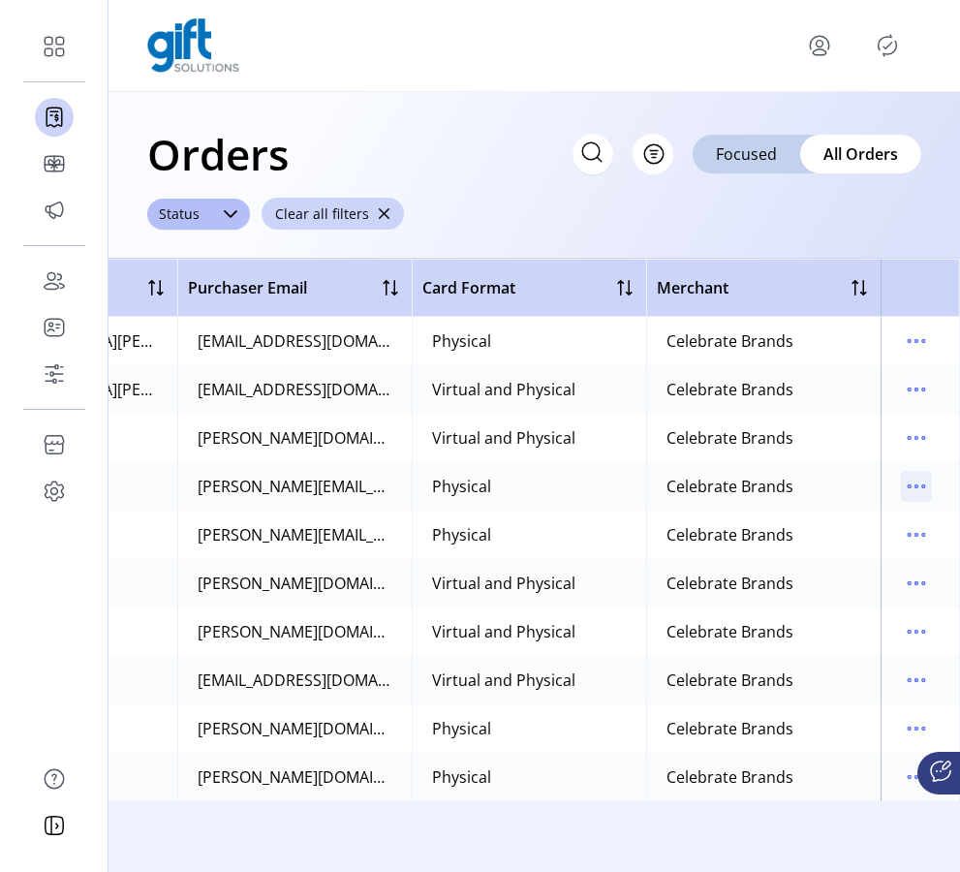
click at [929, 482] on icon "menu" at bounding box center [916, 486] width 31 height 31
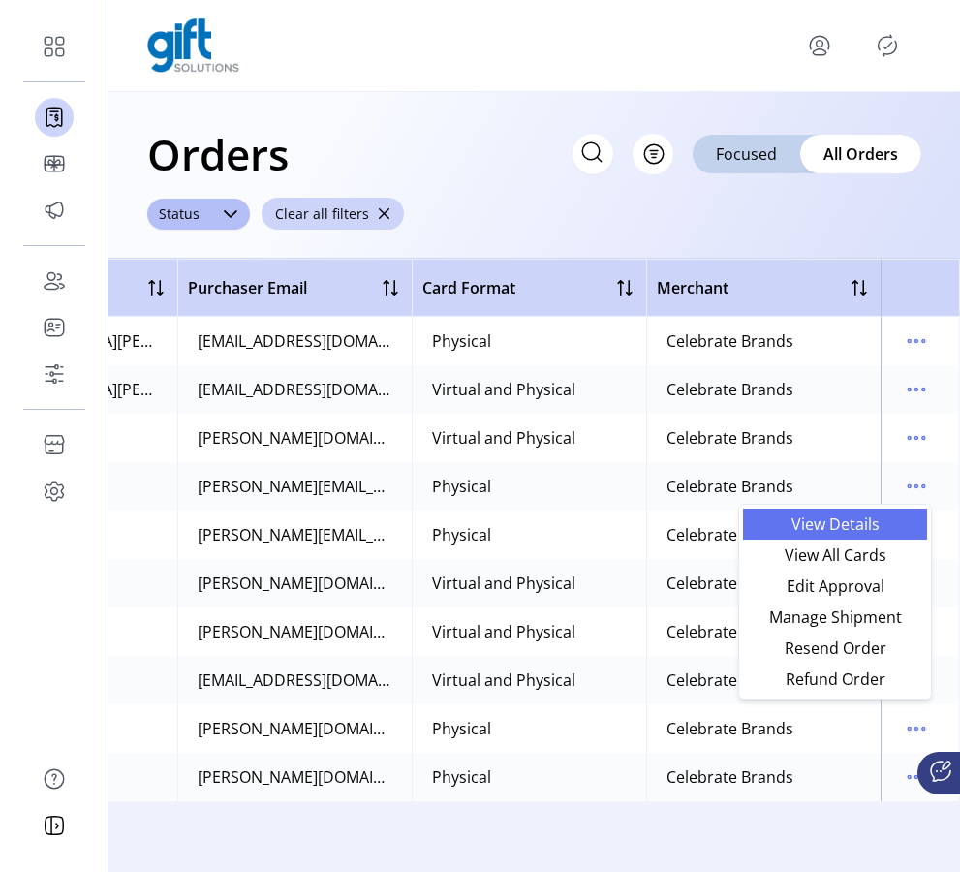
click at [876, 535] on link "View Details" at bounding box center [835, 524] width 184 height 31
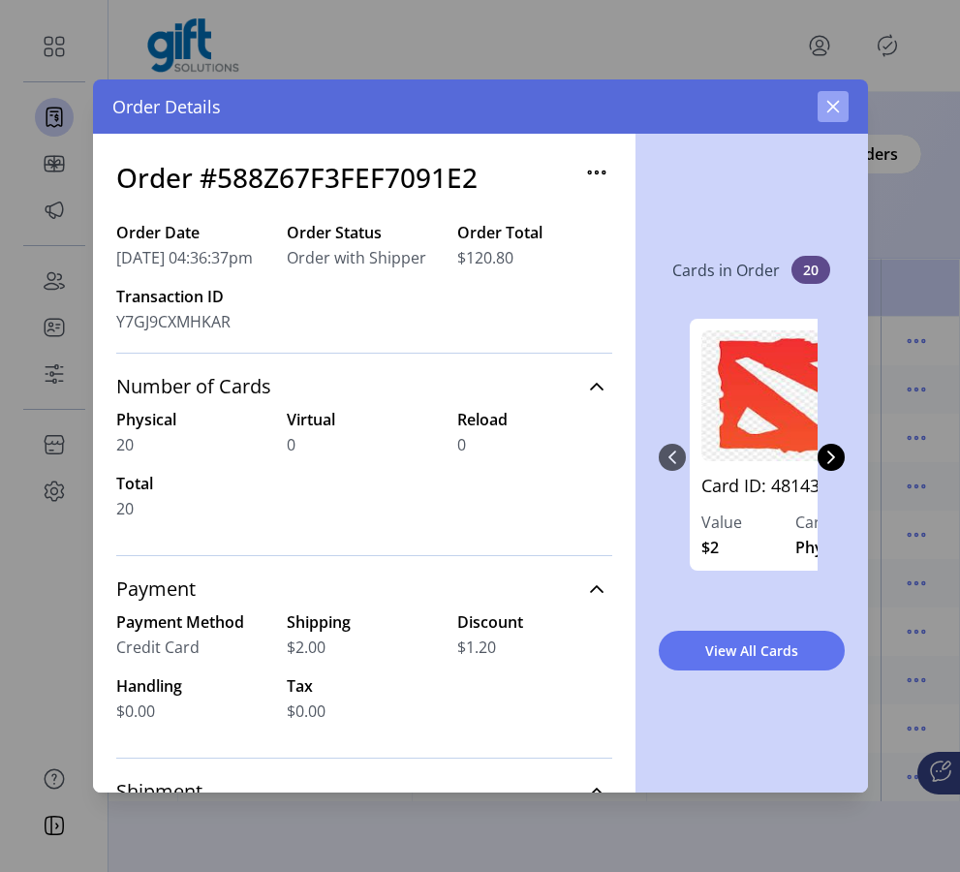
click at [830, 111] on icon "button" at bounding box center [832, 106] width 15 height 15
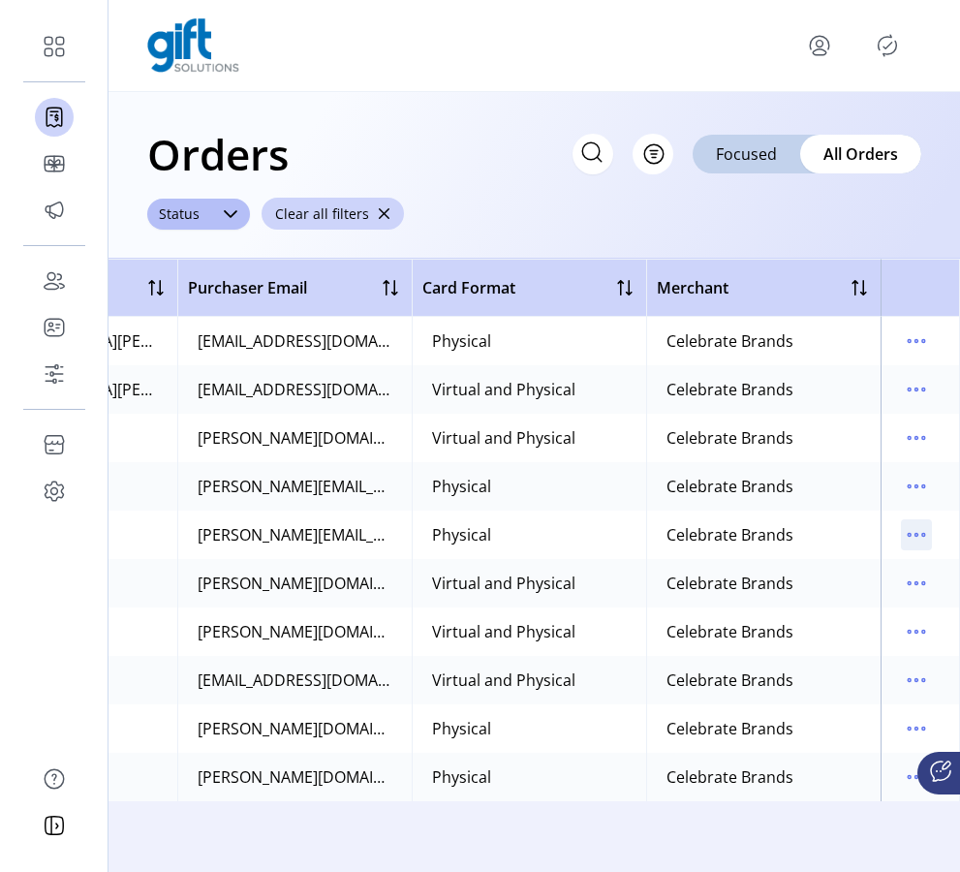
click at [912, 528] on icon "menu" at bounding box center [916, 534] width 31 height 31
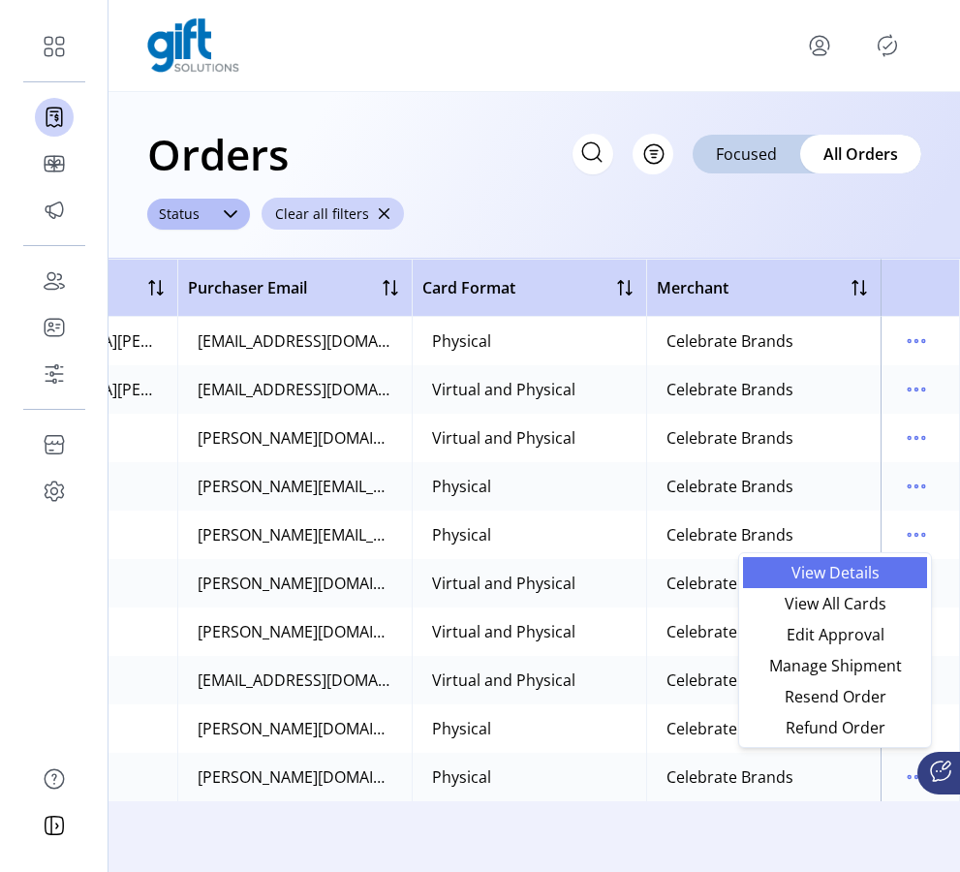
click at [861, 576] on span "View Details" at bounding box center [835, 572] width 161 height 15
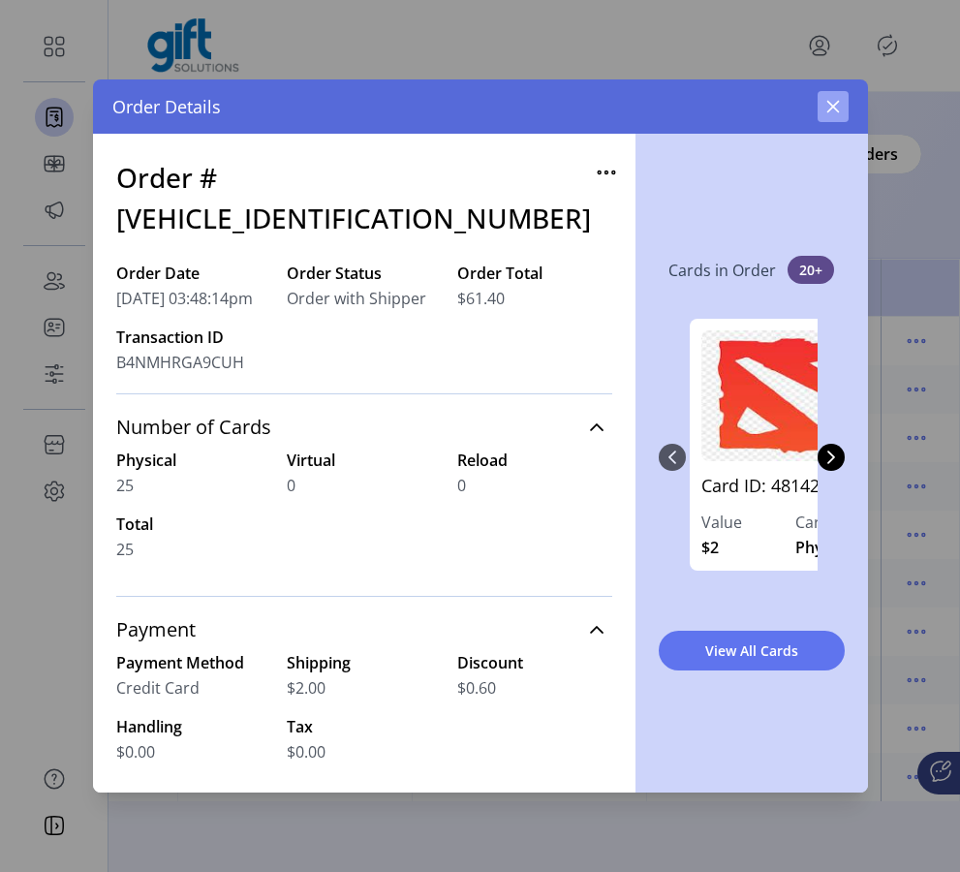
click at [829, 107] on icon "button" at bounding box center [832, 106] width 15 height 15
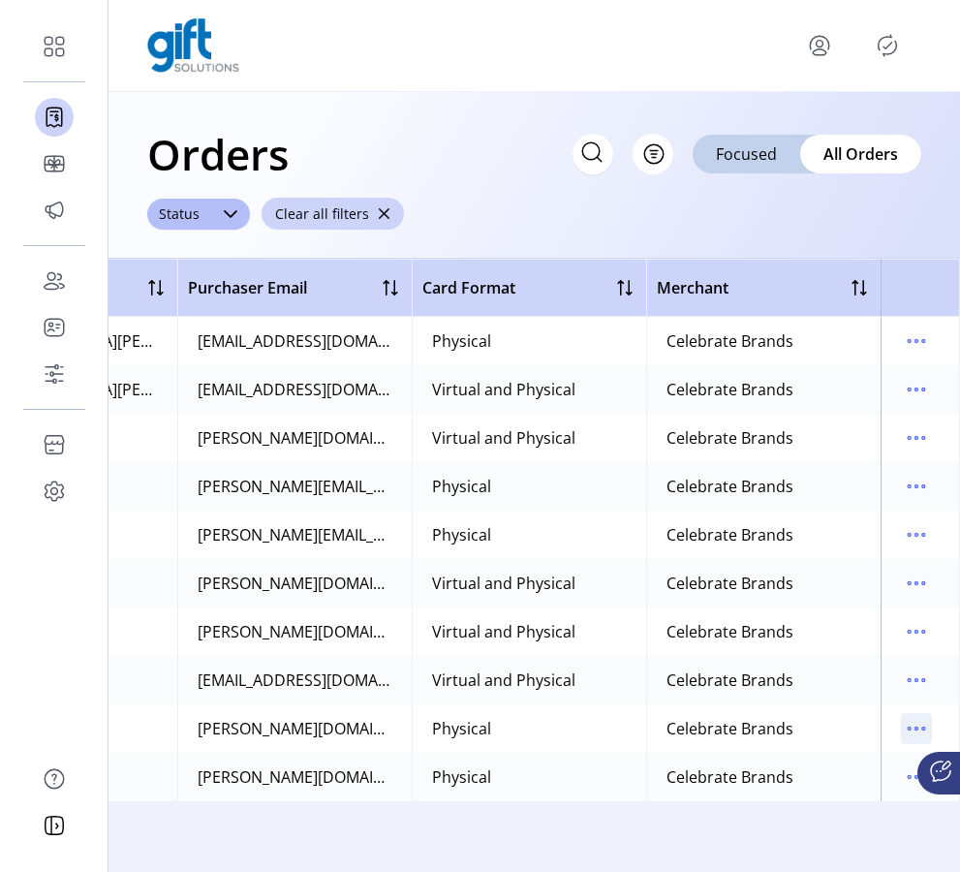
click at [916, 734] on icon "menu" at bounding box center [916, 728] width 31 height 31
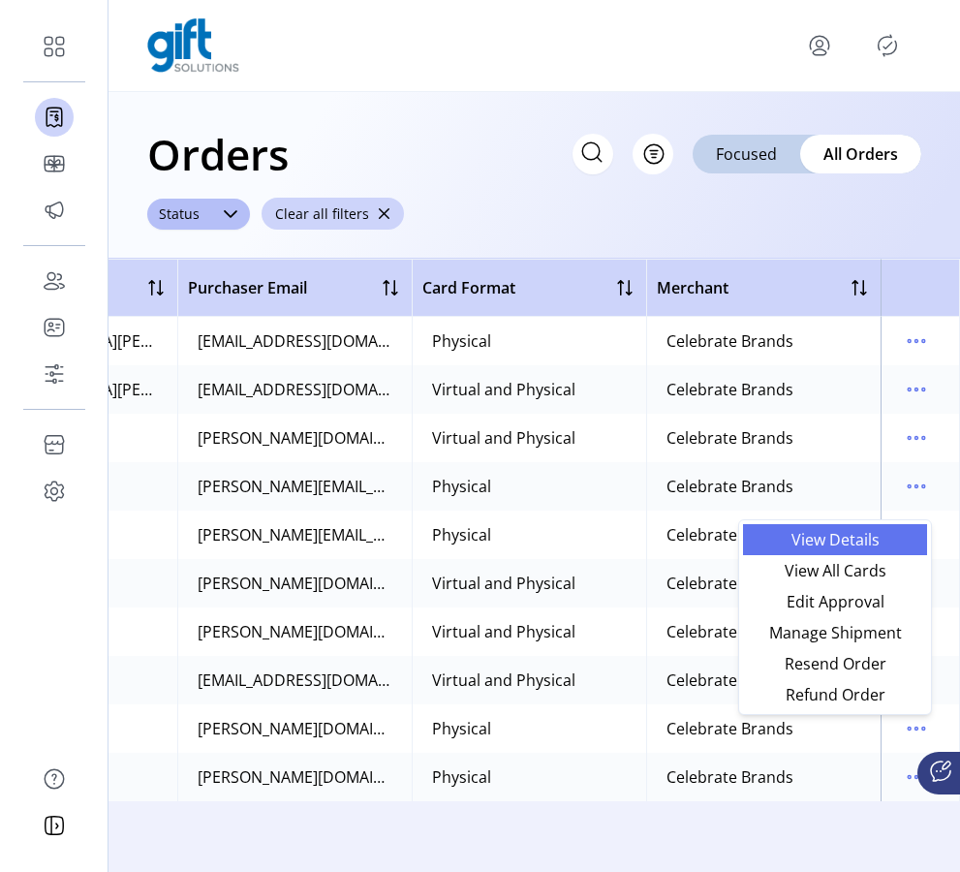
click at [847, 541] on span "View Details" at bounding box center [835, 539] width 161 height 15
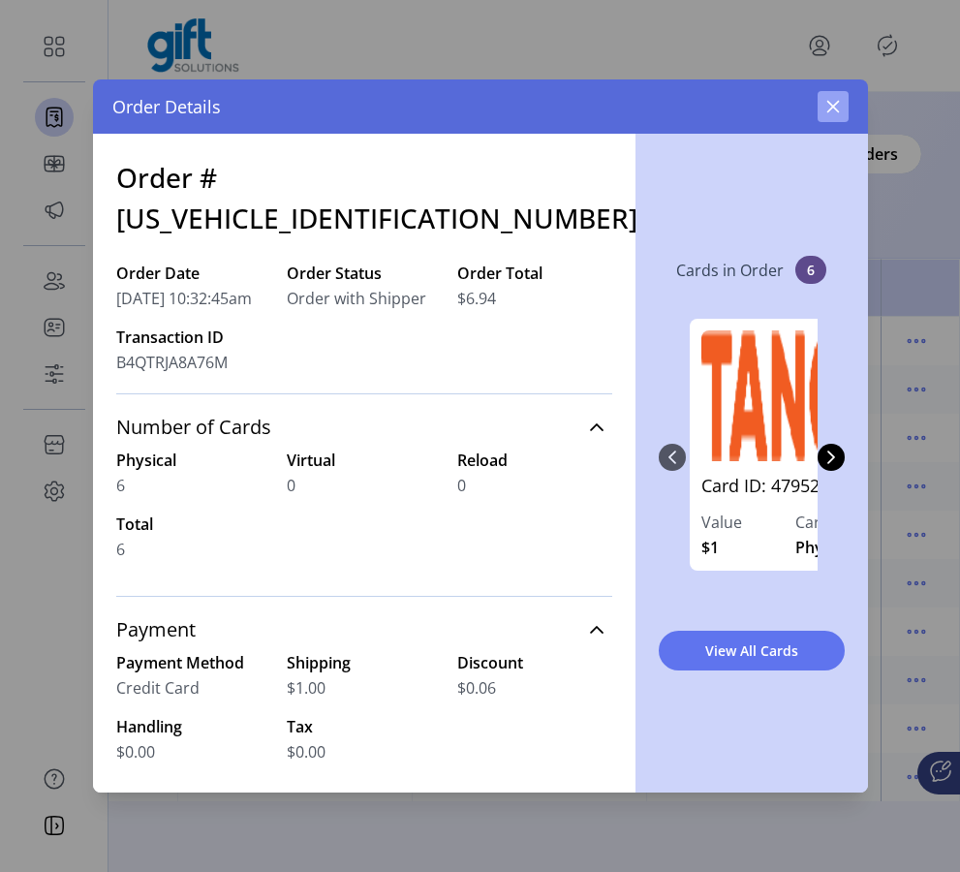
click at [837, 108] on icon "button" at bounding box center [832, 106] width 15 height 15
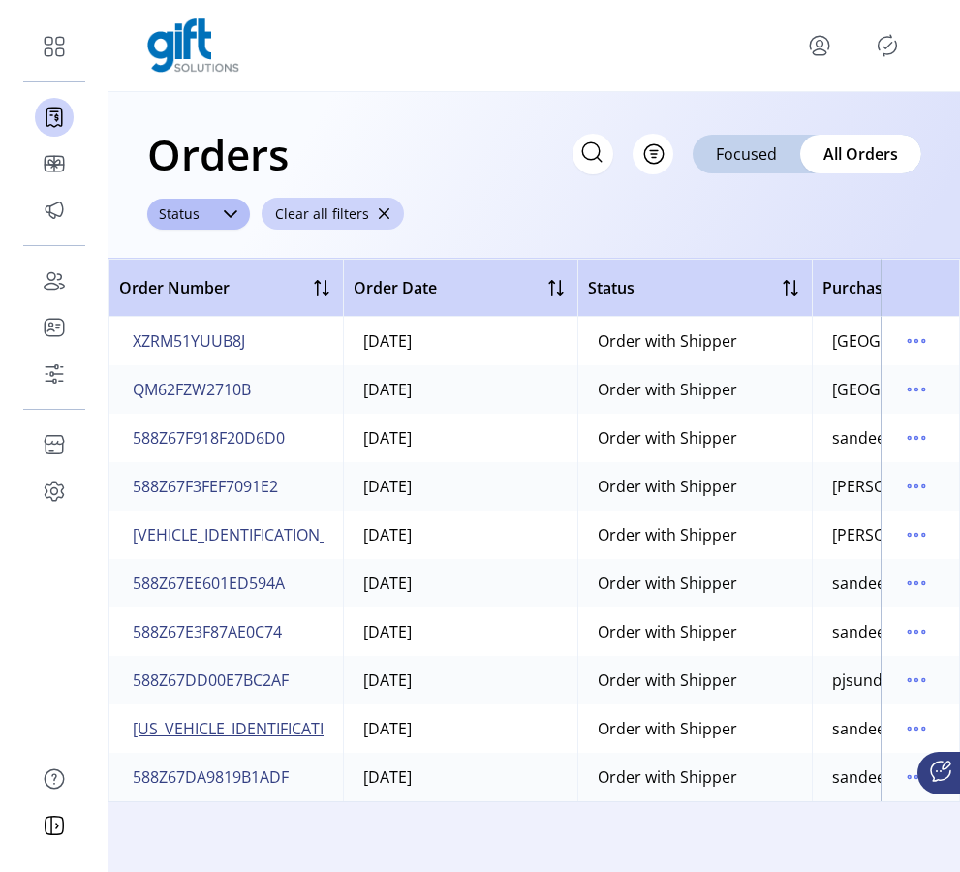
click at [264, 735] on span "588Z67DA9D2A98711" at bounding box center [278, 728] width 291 height 23
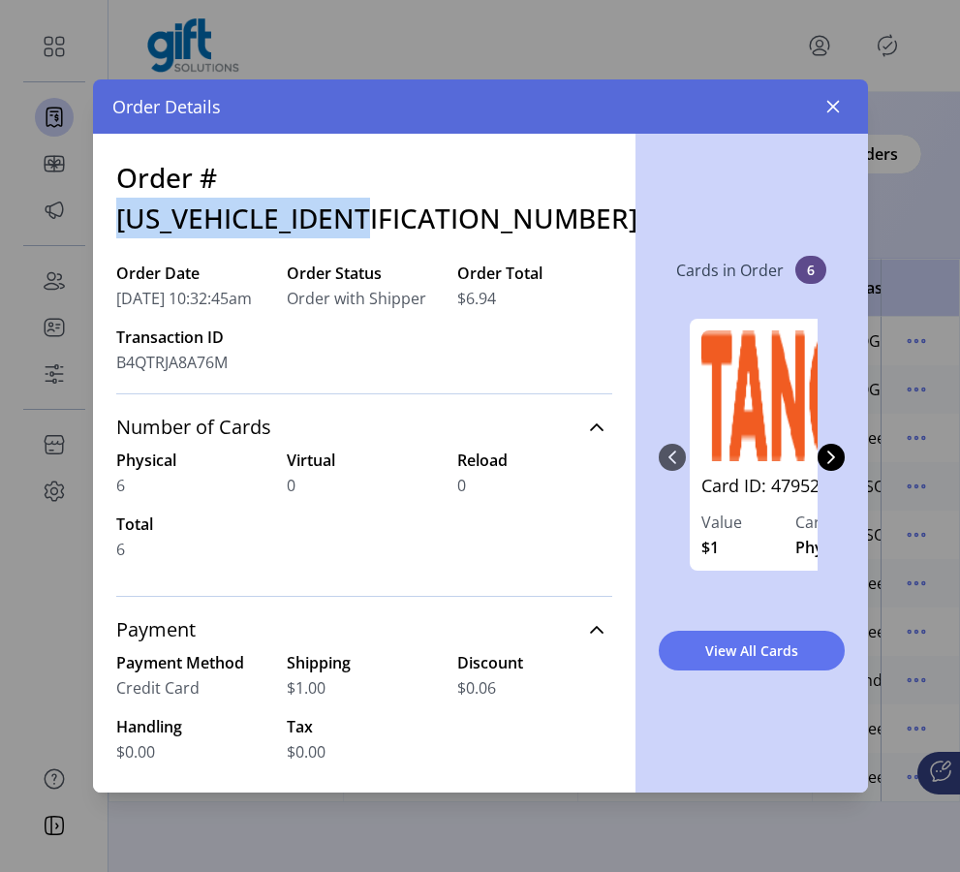
drag, startPoint x: 220, startPoint y: 177, endPoint x: 492, endPoint y: 183, distance: 272.3
click at [492, 183] on h3 "Order #588Z67DA9D2A98711" at bounding box center [376, 197] width 521 height 81
copy h3 "588Z67DA9D2A98711"
click at [843, 109] on button "button" at bounding box center [833, 106] width 31 height 31
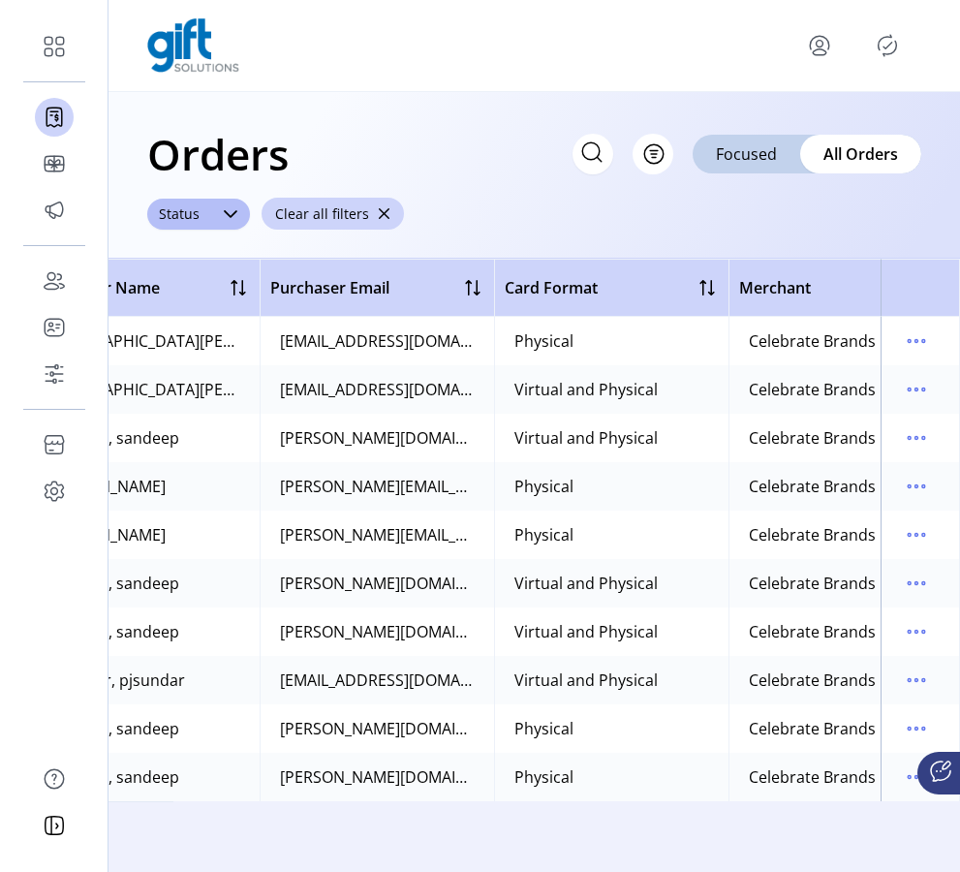
scroll to position [0, 869]
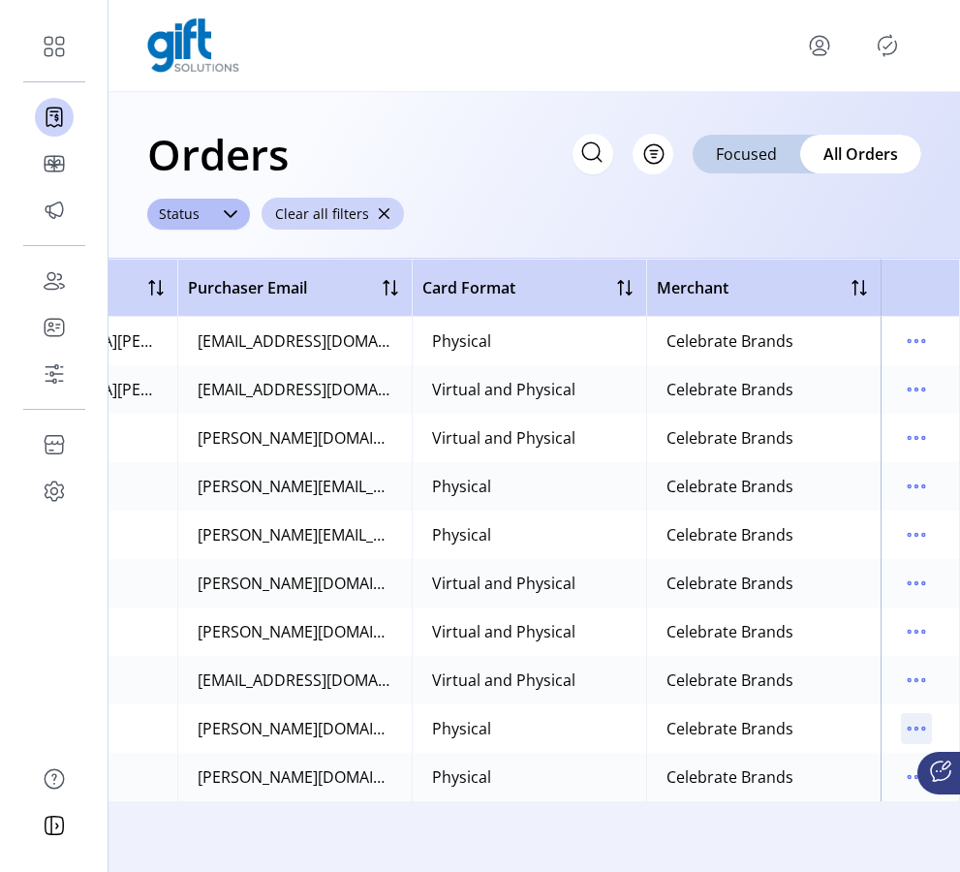
click at [916, 728] on icon "menu" at bounding box center [916, 729] width 3 height 3
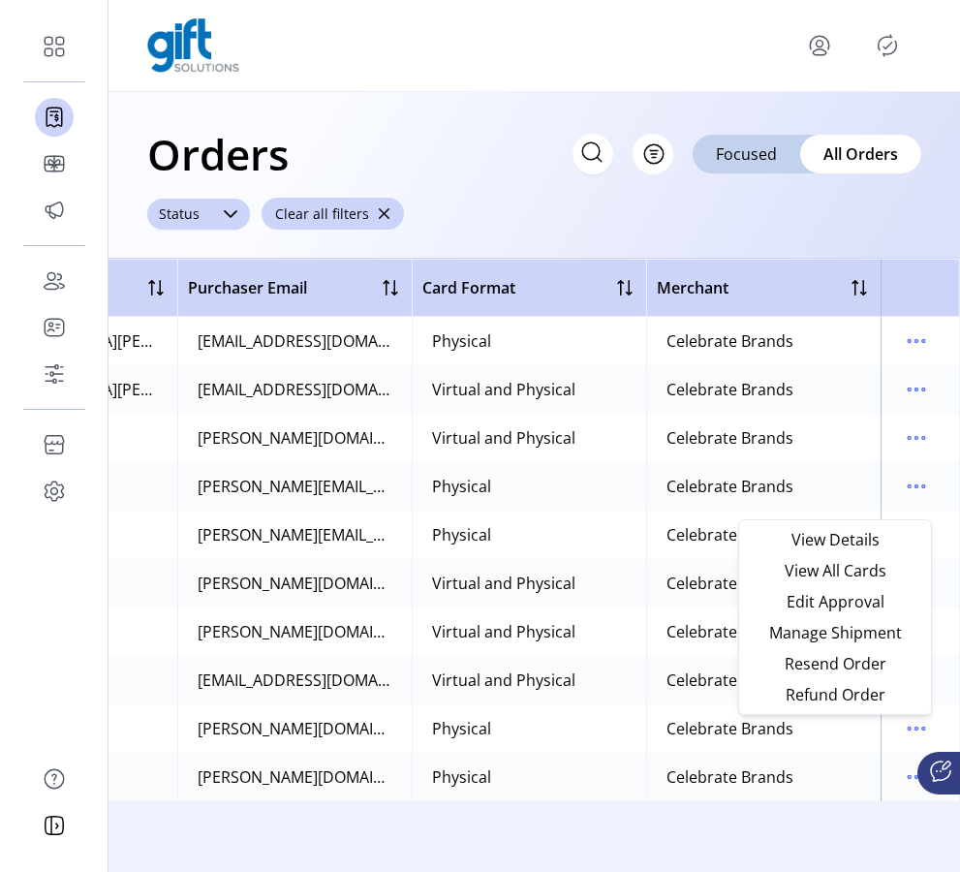
click at [231, 216] on icon at bounding box center [230, 213] width 15 height 15
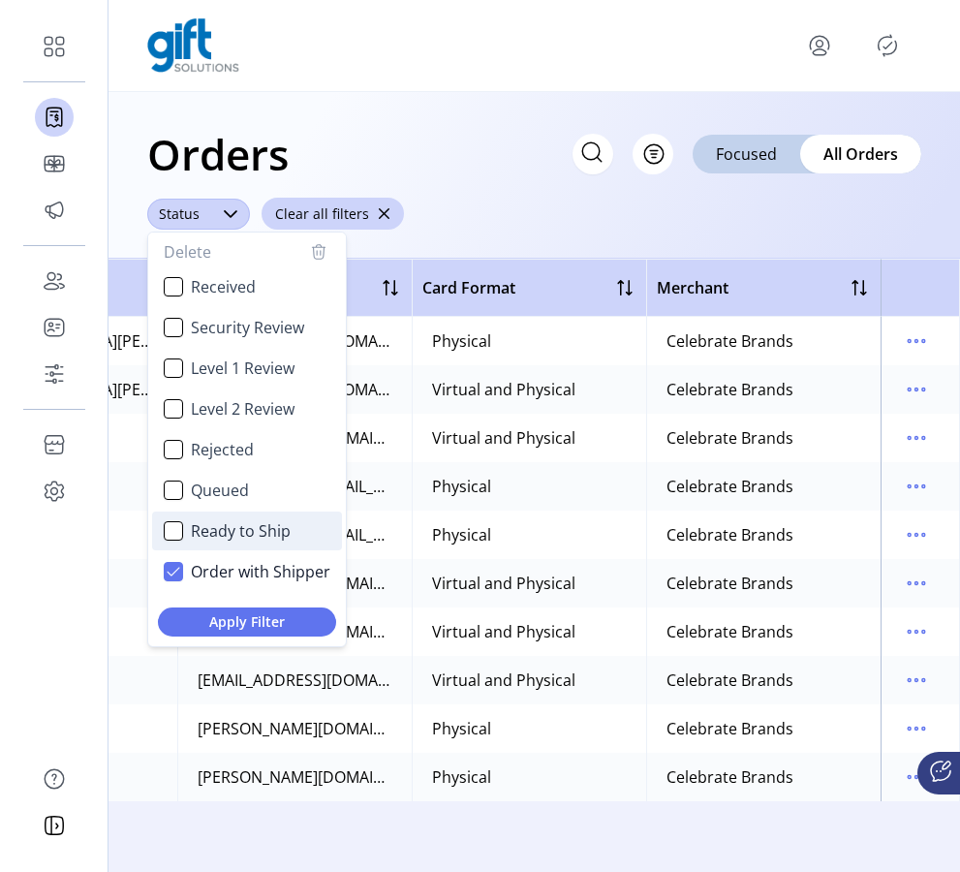
click at [201, 537] on span "Ready to Ship" at bounding box center [241, 530] width 100 height 23
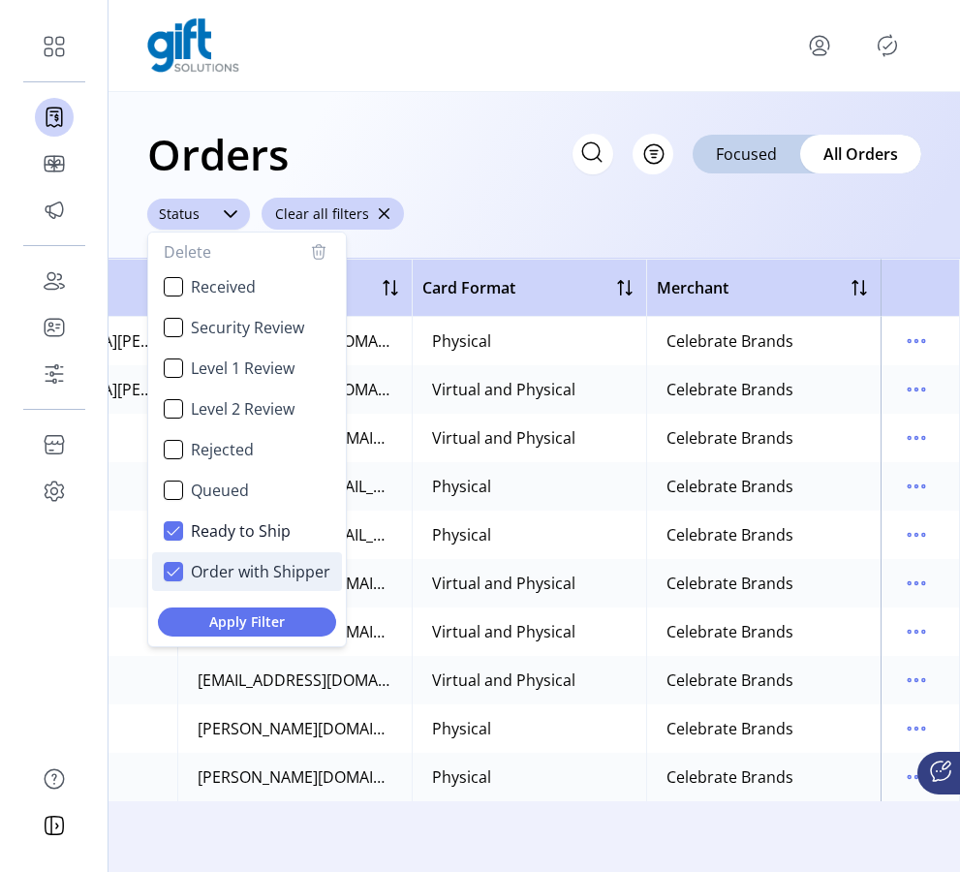
click at [167, 567] on icon "Order with Shipper" at bounding box center [174, 572] width 14 height 14
click at [203, 607] on button "Apply Filter" at bounding box center [247, 621] width 178 height 29
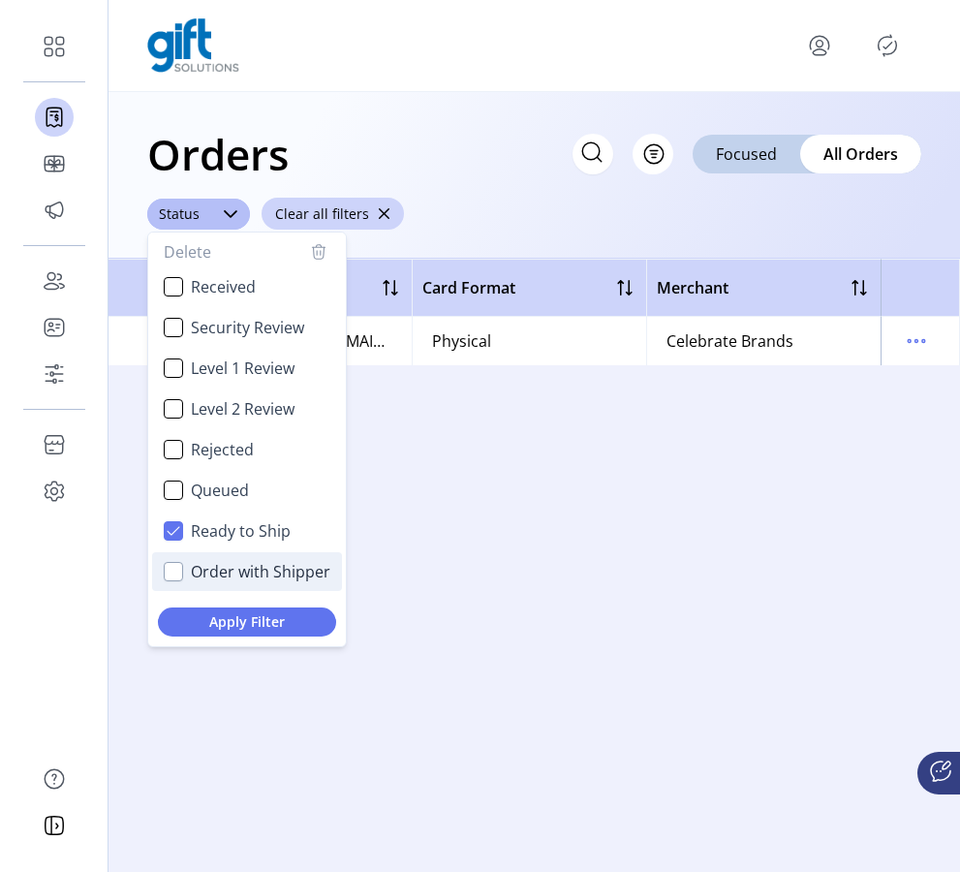
click at [174, 568] on div "Order with Shipper" at bounding box center [173, 571] width 19 height 19
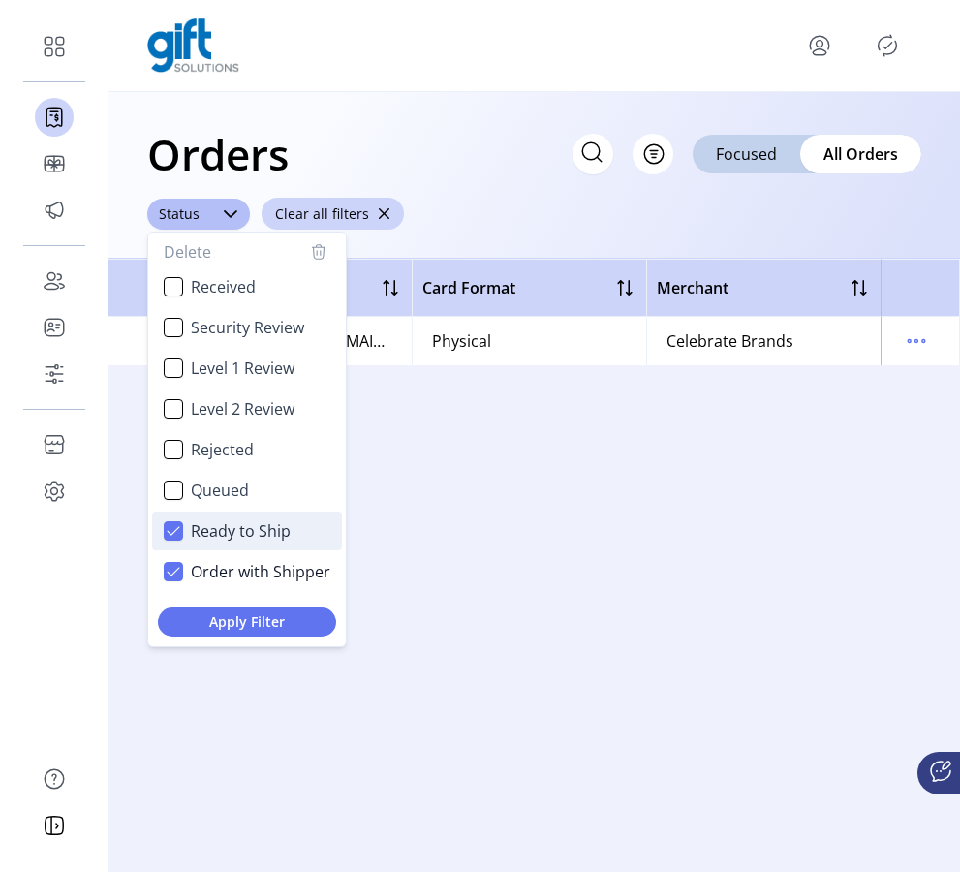
click at [171, 524] on icon "Ready to Ship" at bounding box center [174, 531] width 14 height 14
click at [198, 620] on span "Apply Filter" at bounding box center [246, 621] width 147 height 20
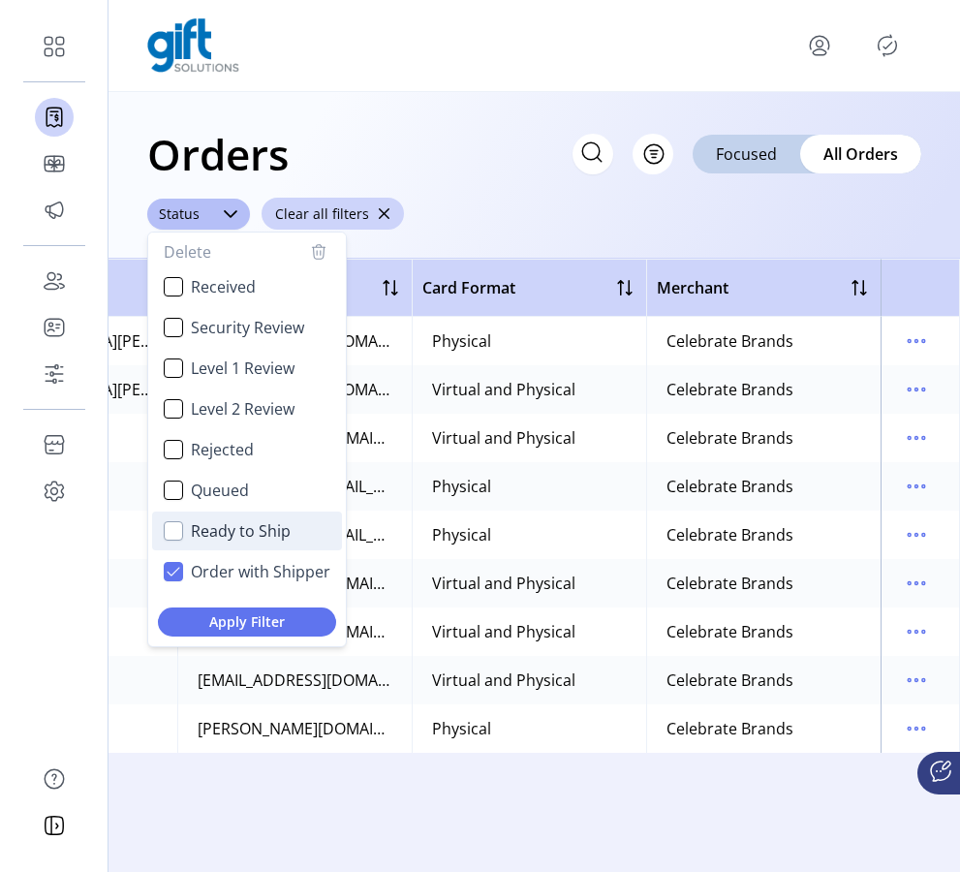
click at [517, 183] on div "Orders Filter Focused All Orders" at bounding box center [534, 154] width 774 height 68
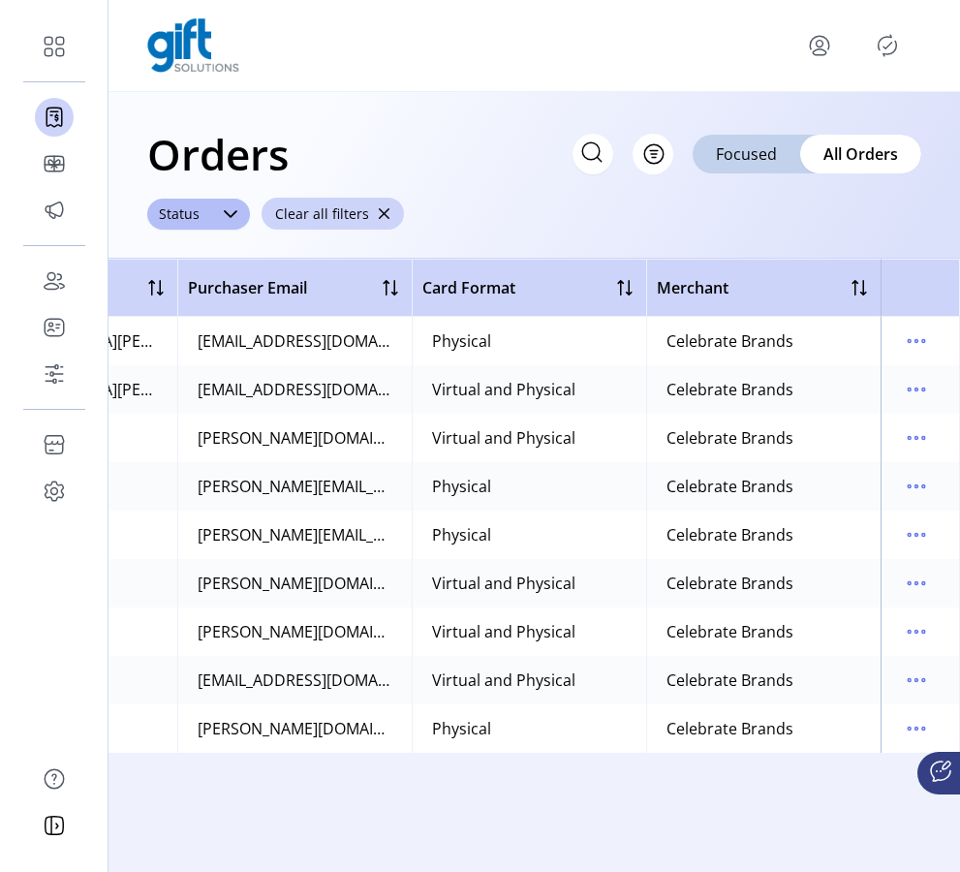
click at [593, 157] on icon at bounding box center [591, 152] width 31 height 31
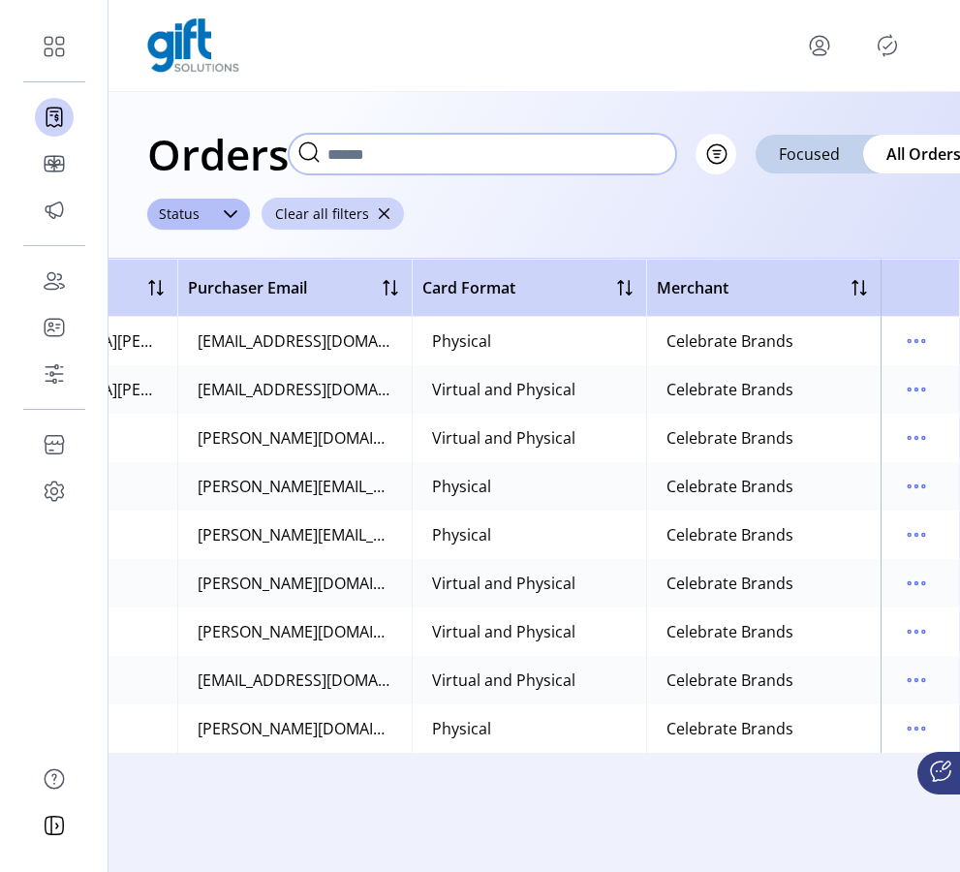
paste input "**********"
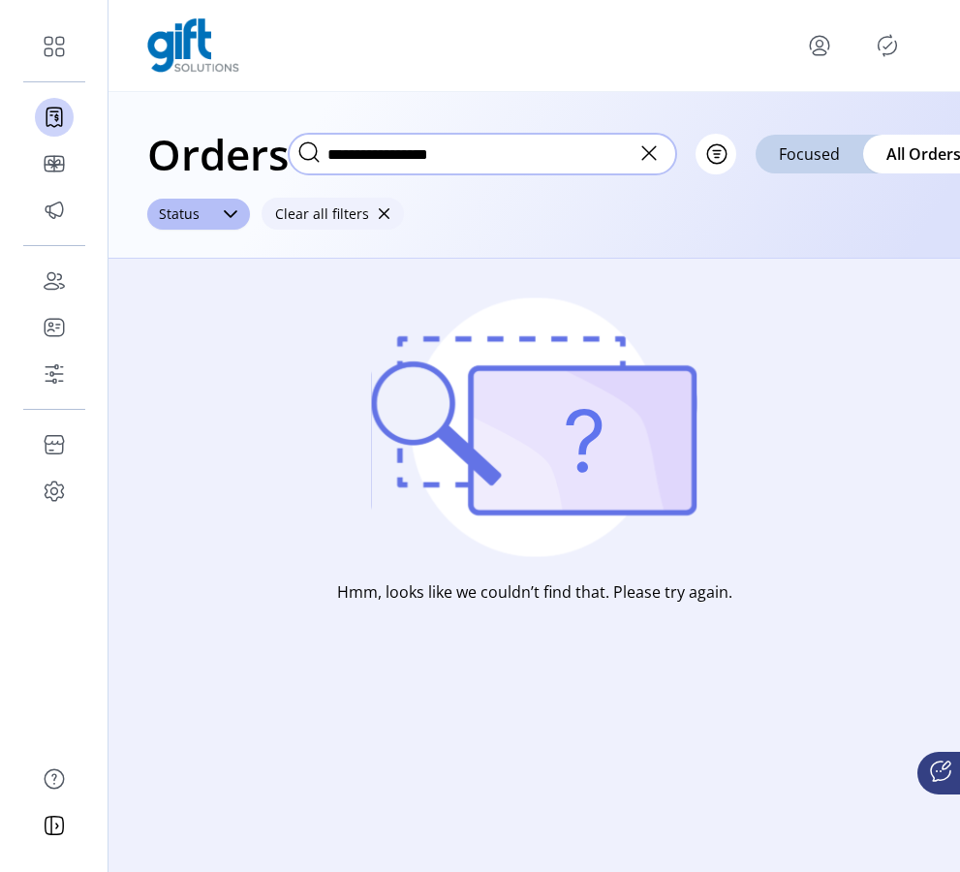
type input "**********"
click at [380, 215] on span "button" at bounding box center [384, 214] width 14 height 14
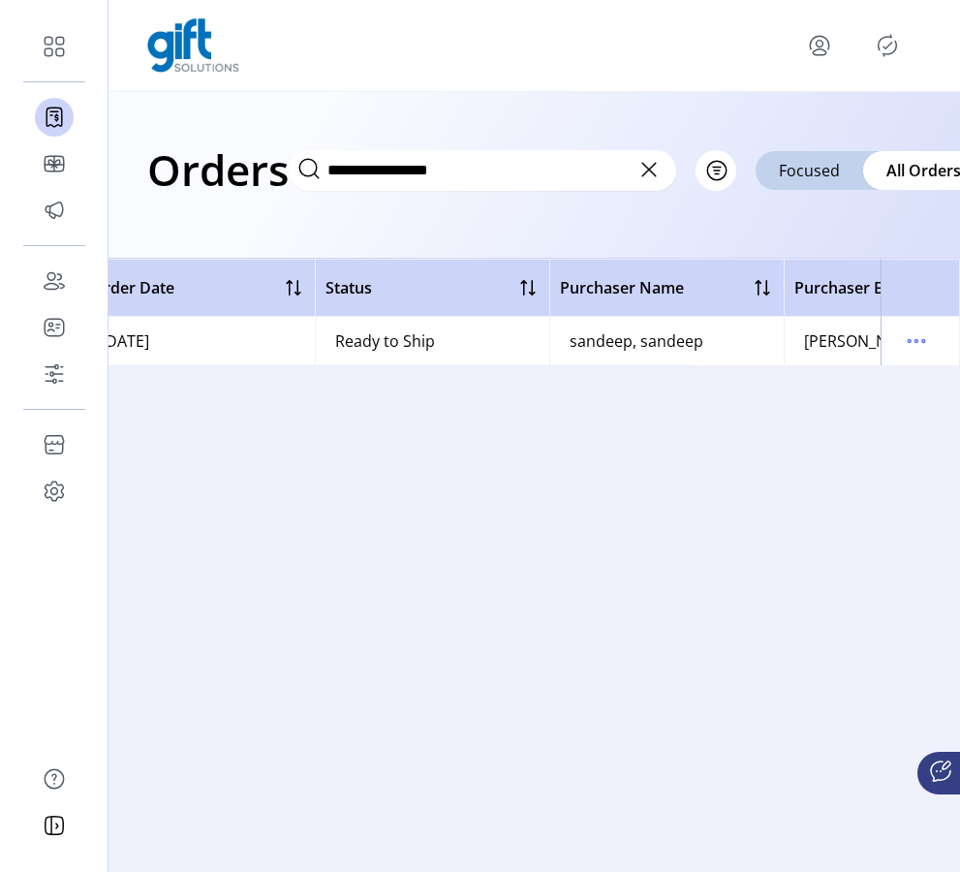
scroll to position [0, 0]
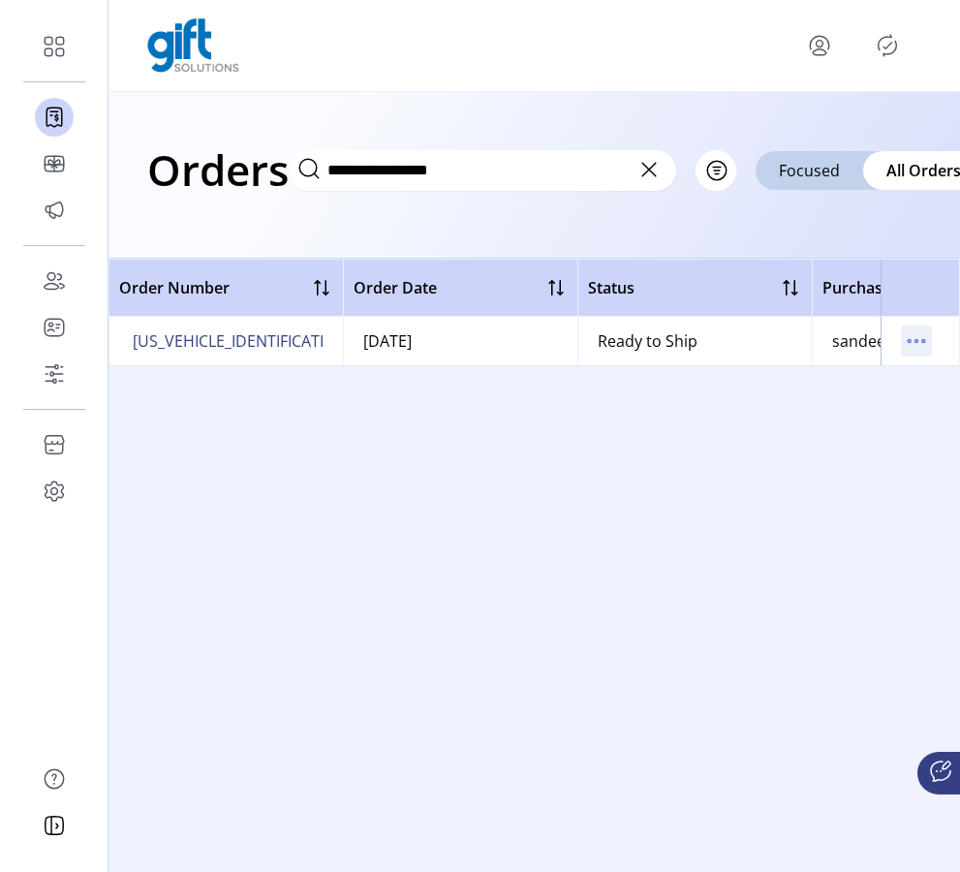
click at [926, 340] on icon "menu" at bounding box center [916, 340] width 31 height 31
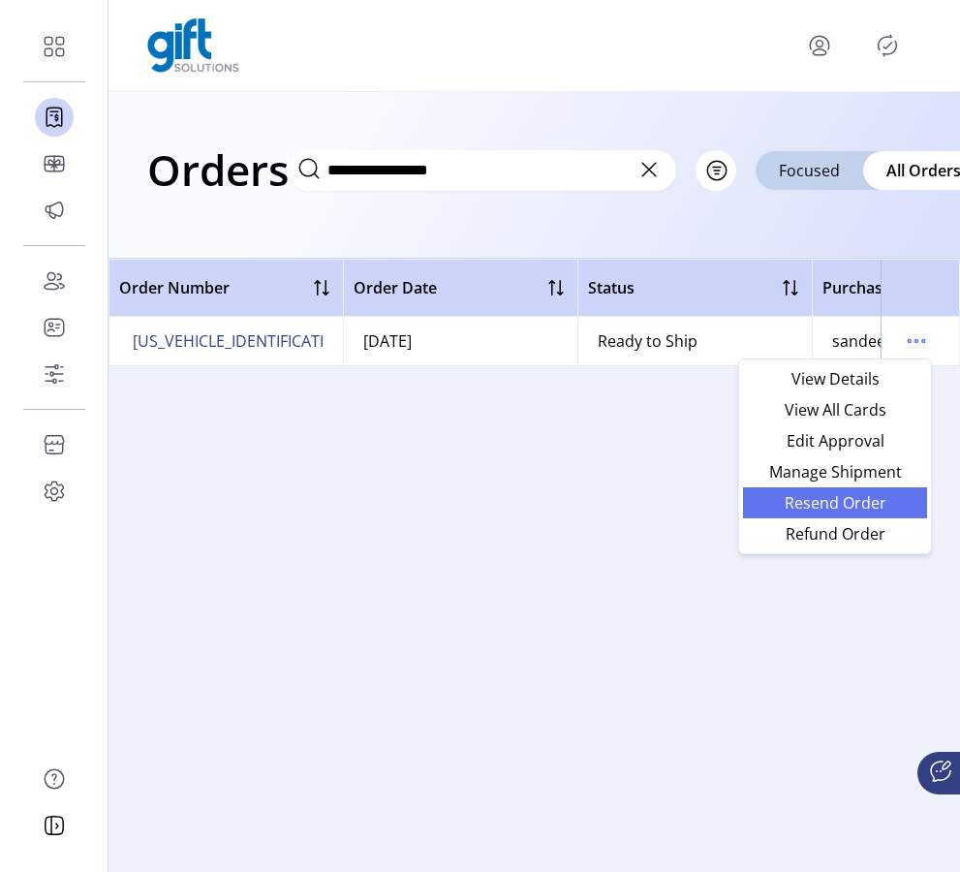
click at [862, 504] on span "Resend Order" at bounding box center [835, 502] width 161 height 15
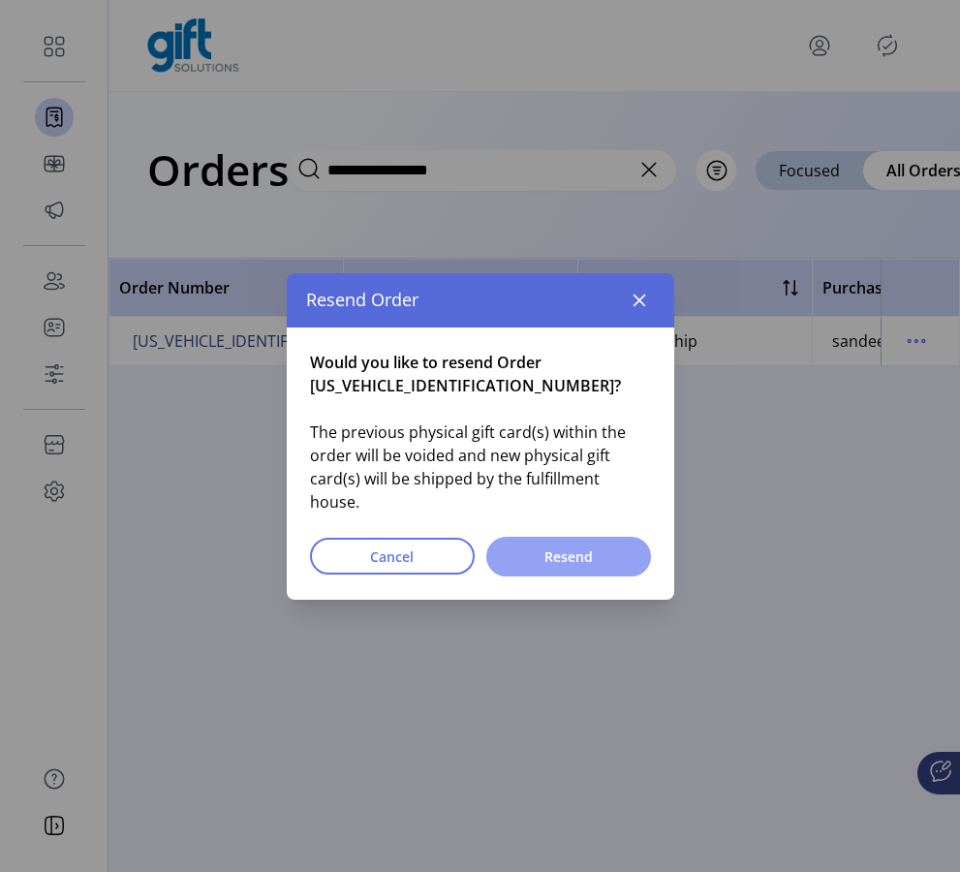
click at [586, 546] on span "Resend" at bounding box center [568, 556] width 114 height 20
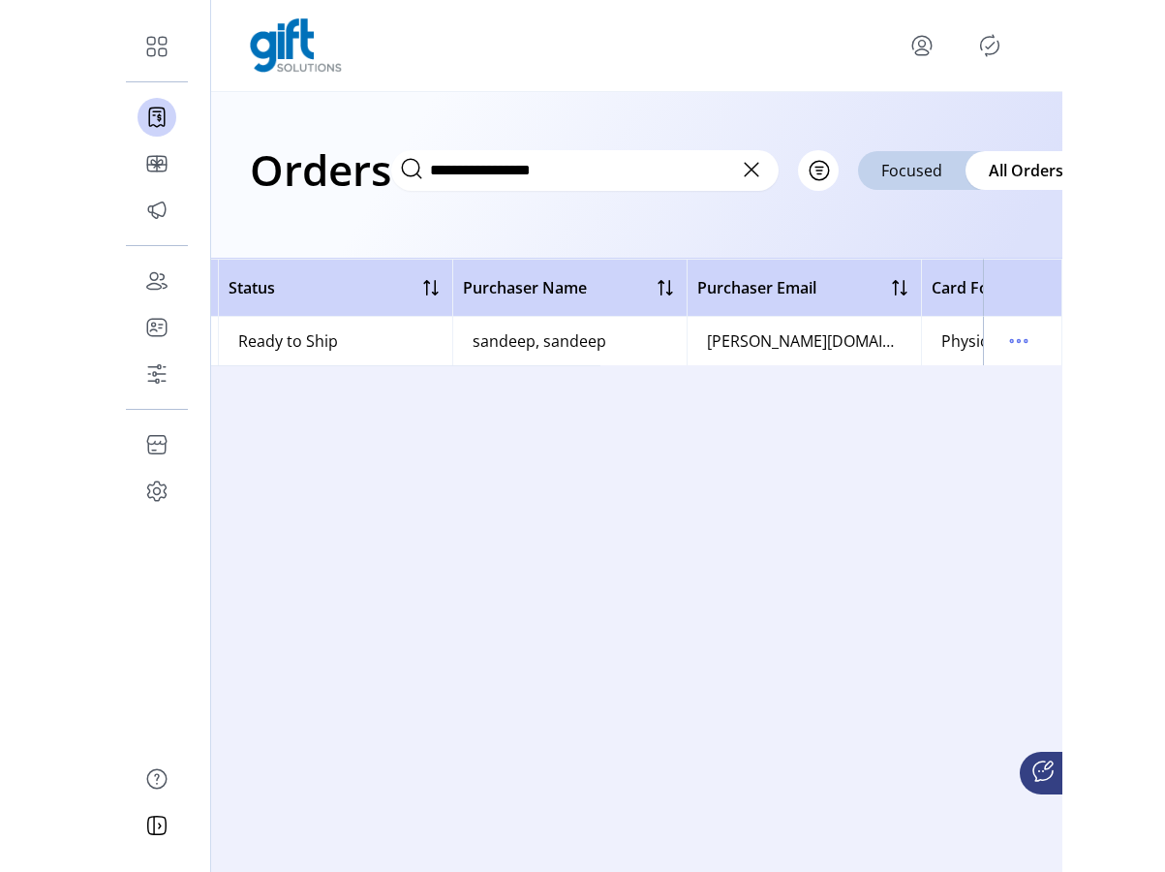
scroll to position [0, 869]
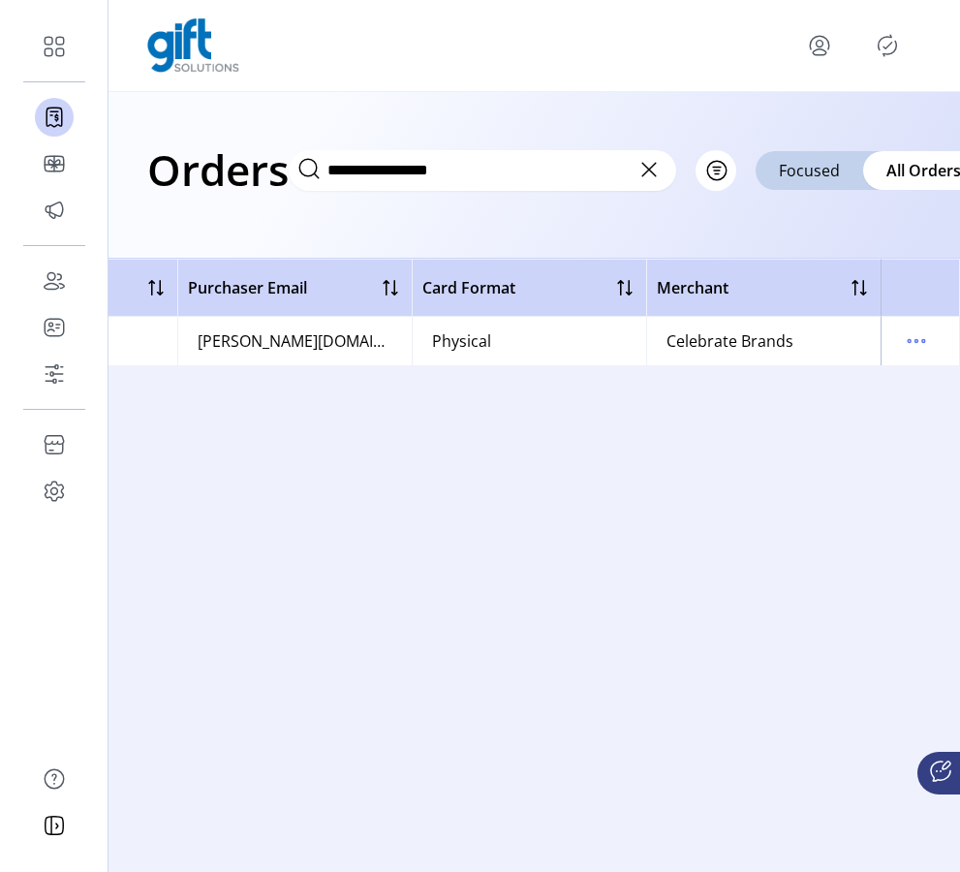
click at [647, 169] on icon at bounding box center [649, 169] width 31 height 31
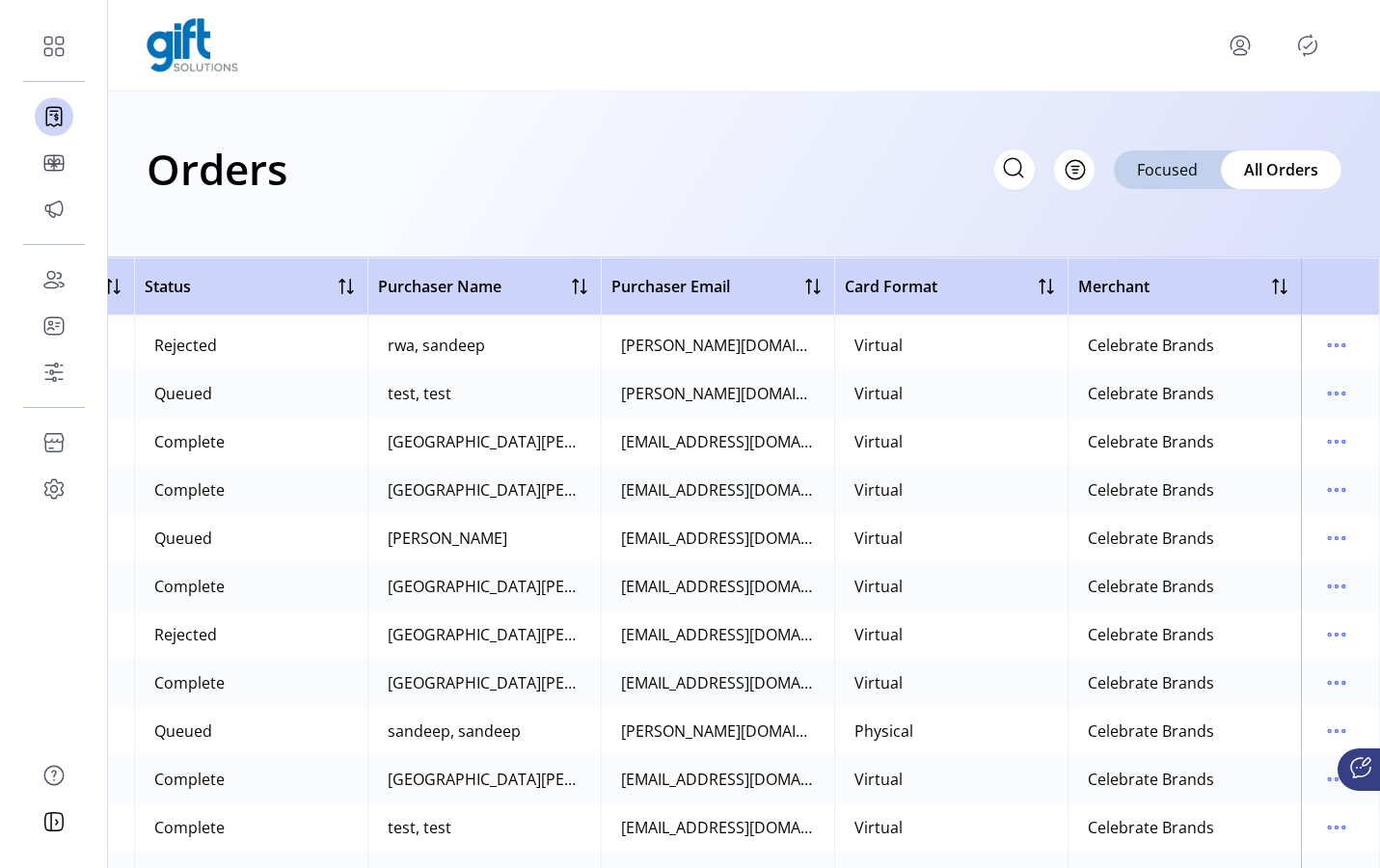
scroll to position [2982, 450]
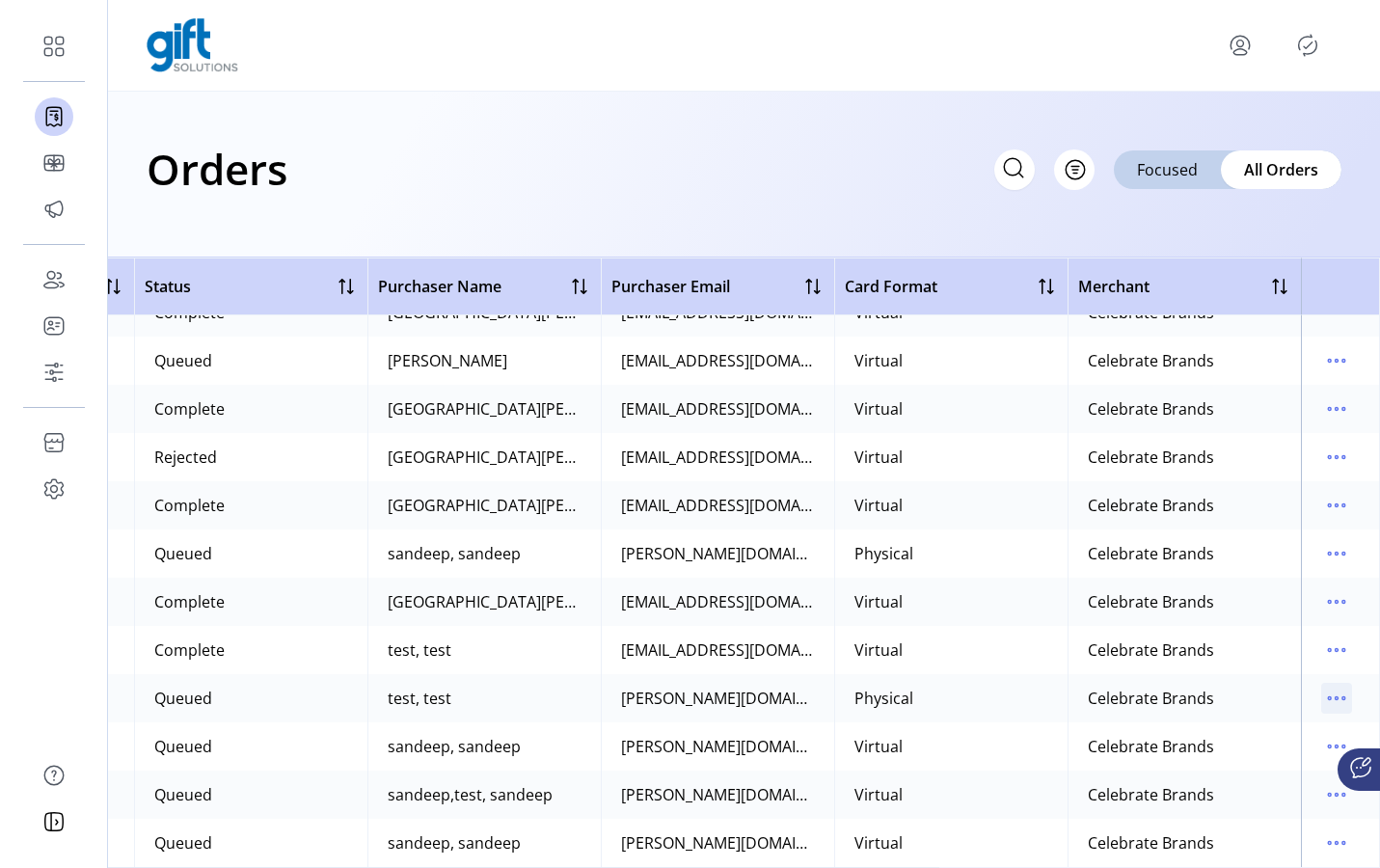
click at [1199, 683] on icon "menu" at bounding box center [1336, 698] width 31 height 31
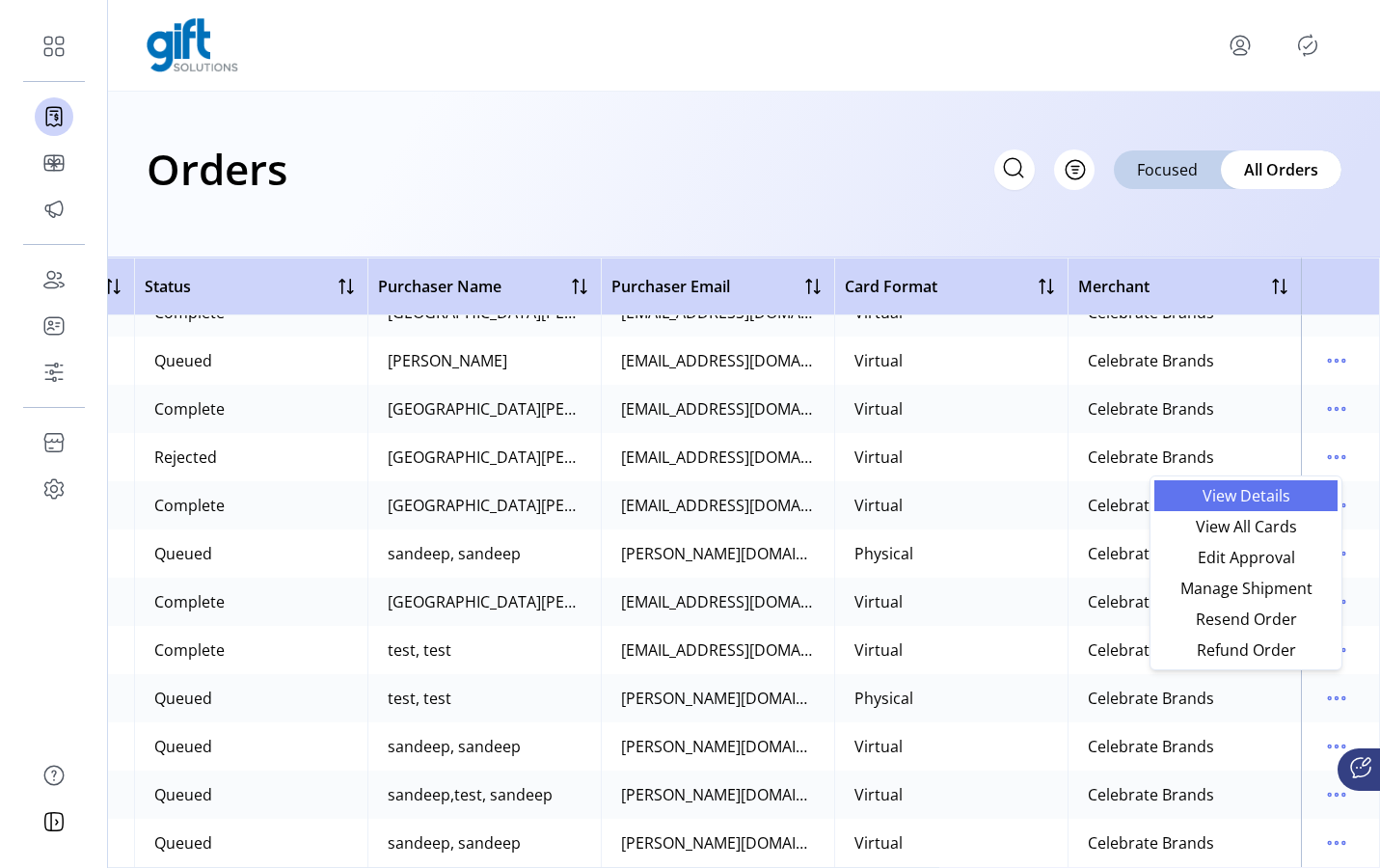
click at [1199, 499] on span "View Details" at bounding box center [1246, 495] width 160 height 15
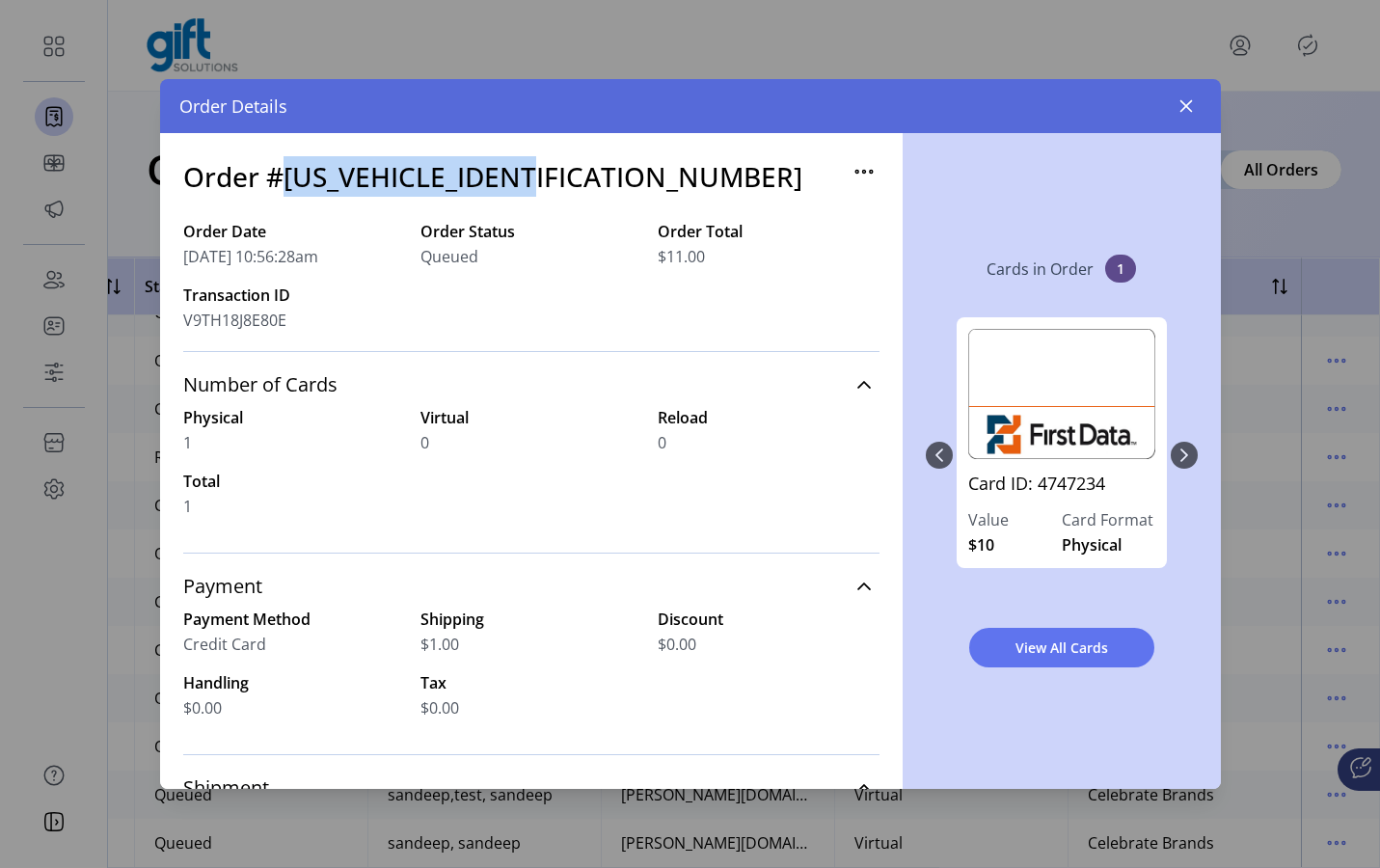
drag, startPoint x: 287, startPoint y: 180, endPoint x: 547, endPoint y: 185, distance: 260.0
click at [547, 185] on h3 "Order #588Z678F7D3870823" at bounding box center [493, 176] width 619 height 41
copy h3 "588Z678F7D3870823"
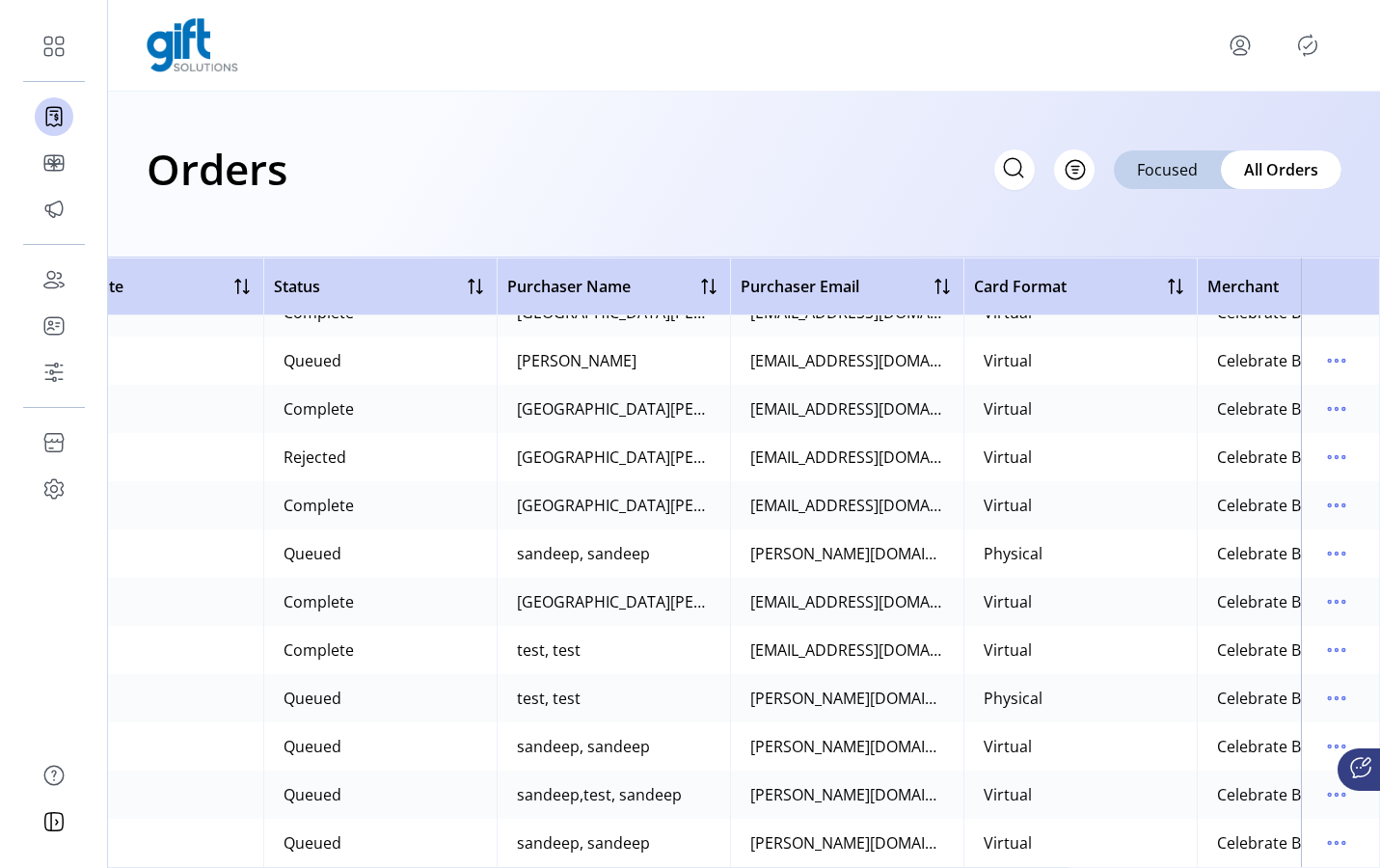
scroll to position [2982, 450]
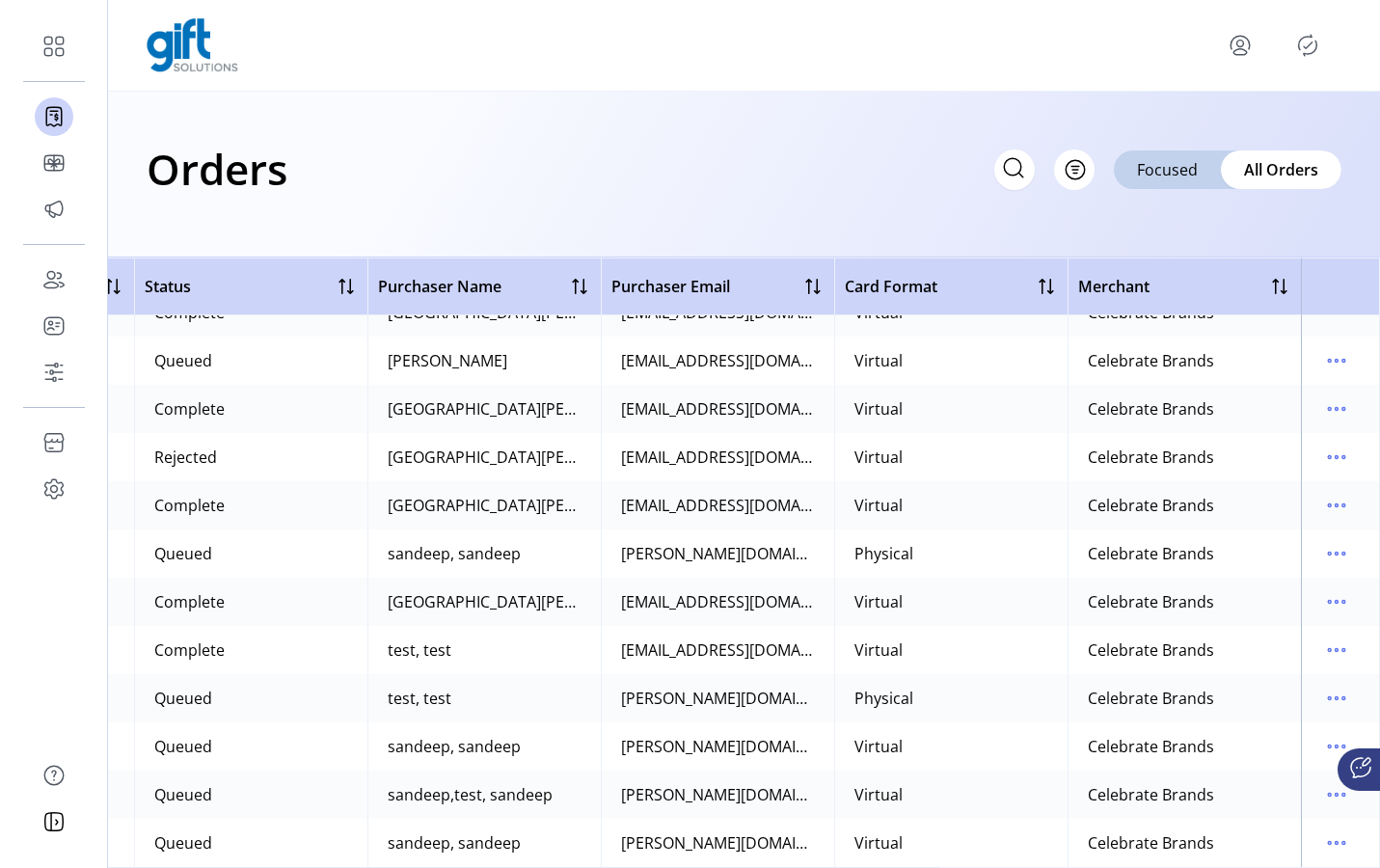
click at [1022, 165] on icon at bounding box center [1014, 167] width 31 height 31
paste input "**********"
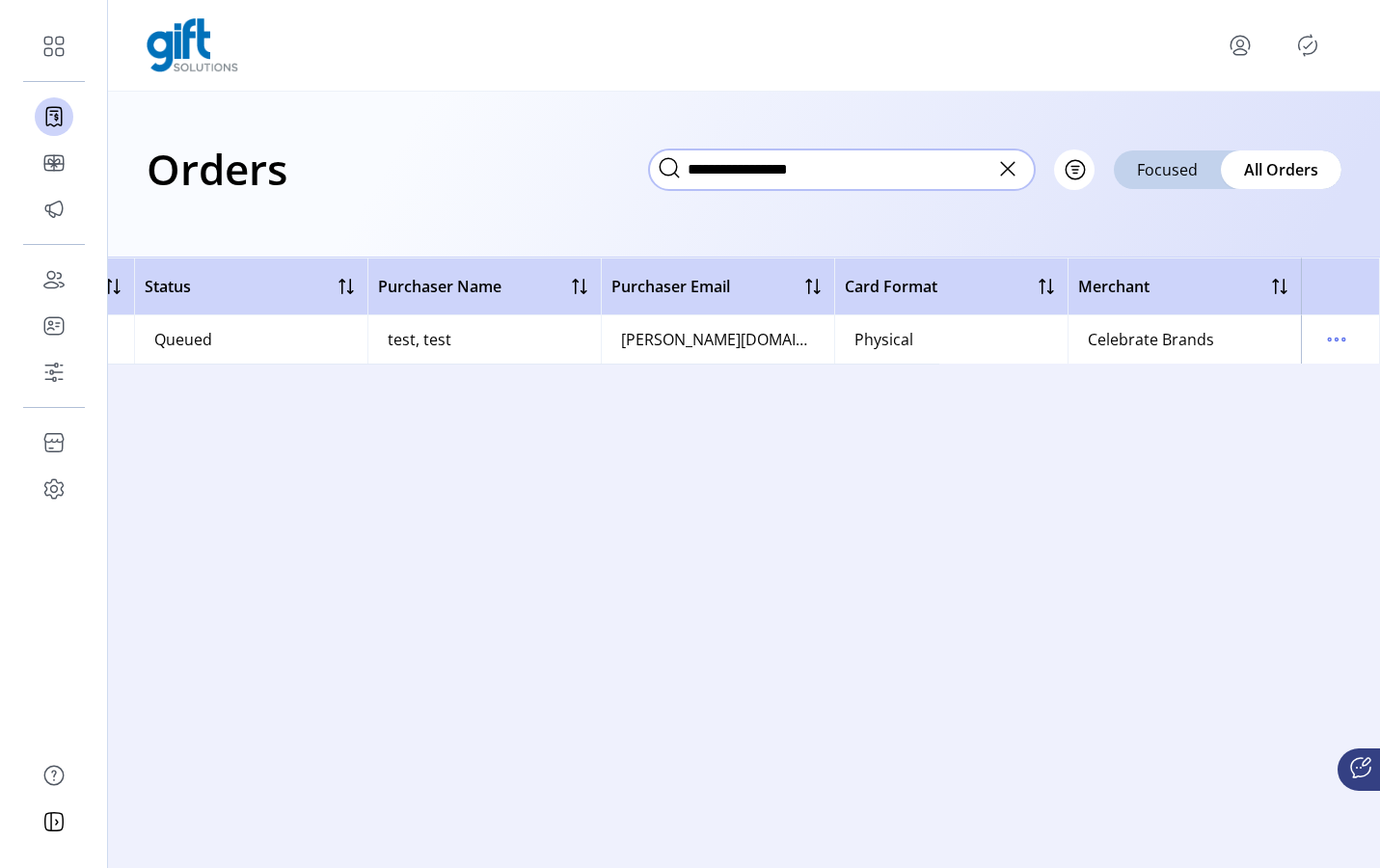
scroll to position [0, 441]
type input "**********"
click at [1199, 339] on icon "menu" at bounding box center [1336, 338] width 31 height 31
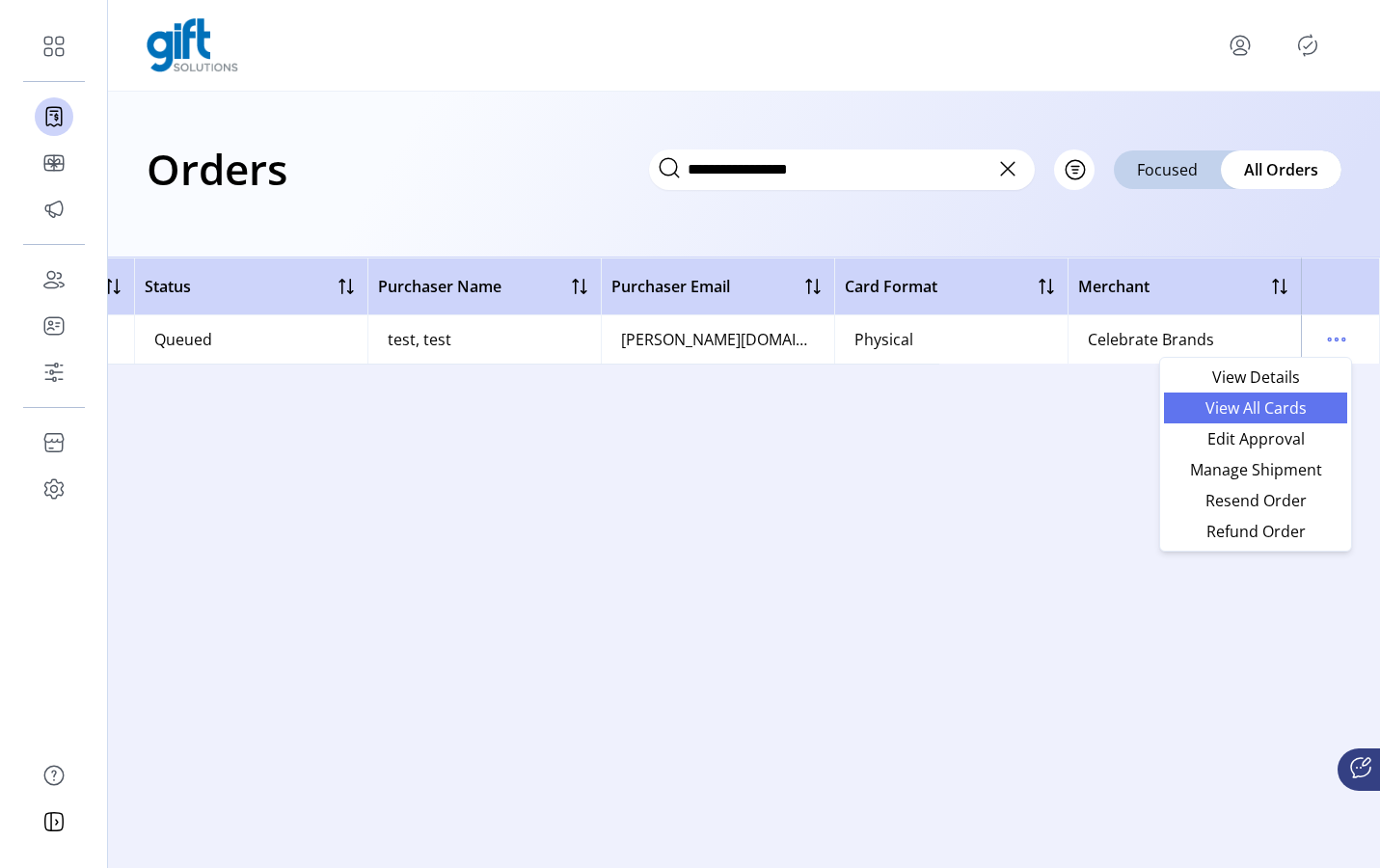
click at [1199, 408] on span "View All Cards" at bounding box center [1256, 407] width 160 height 15
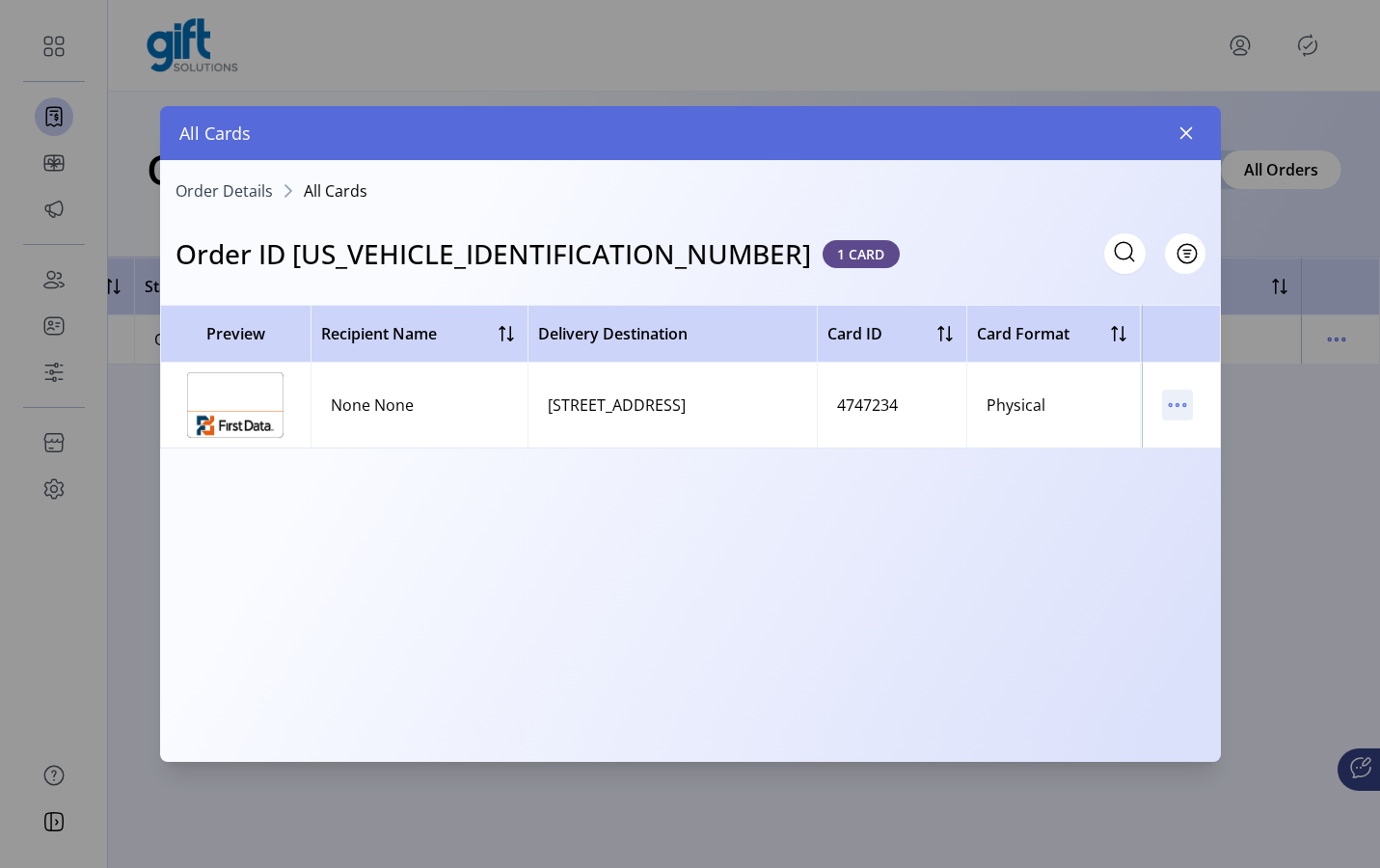
click at [1177, 415] on icon "menu" at bounding box center [1177, 404] width 31 height 31
click at [1199, 442] on span "View Card Details" at bounding box center [1259, 442] width 160 height 15
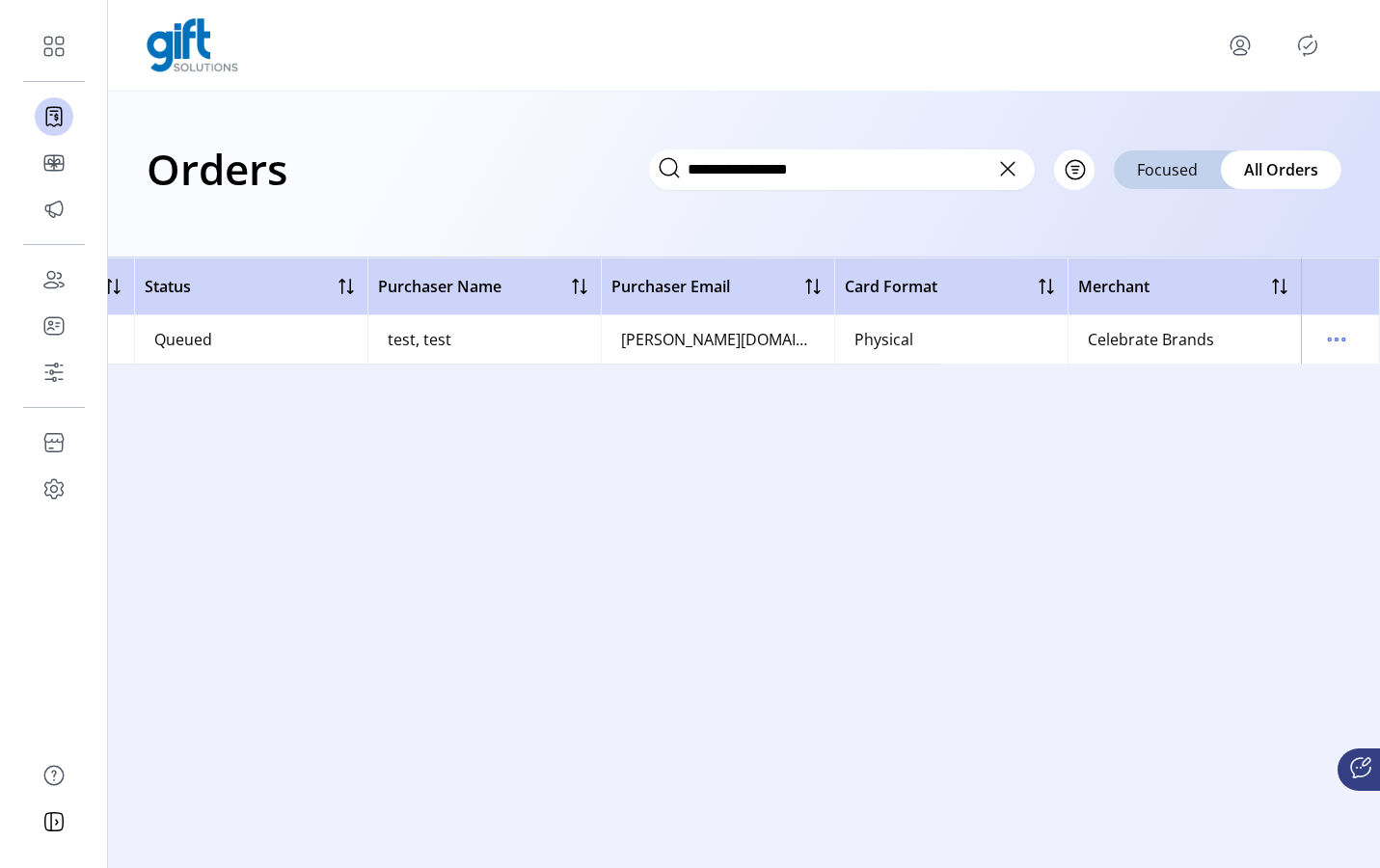
click at [1009, 170] on icon at bounding box center [1008, 168] width 31 height 31
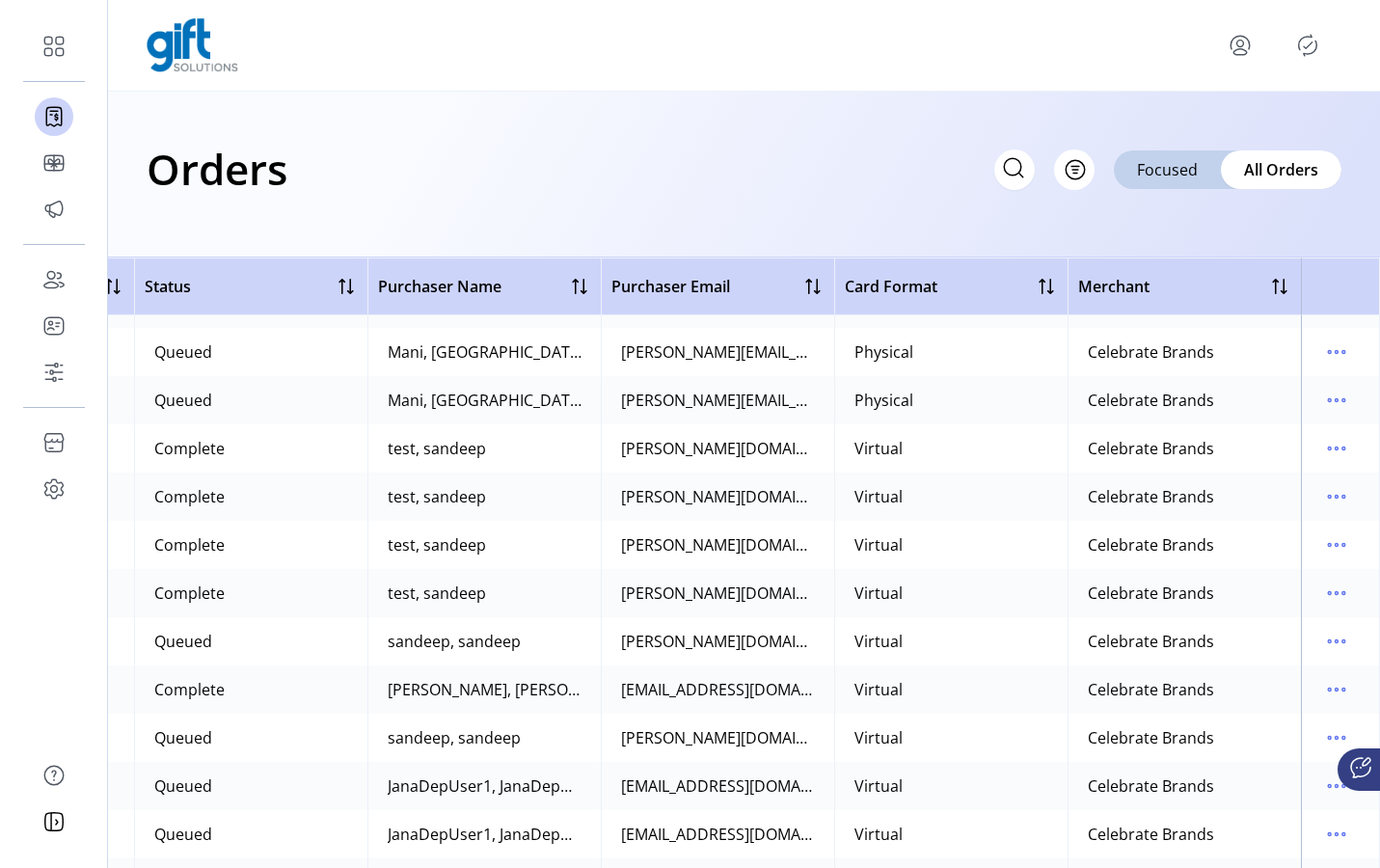
scroll to position [90, 441]
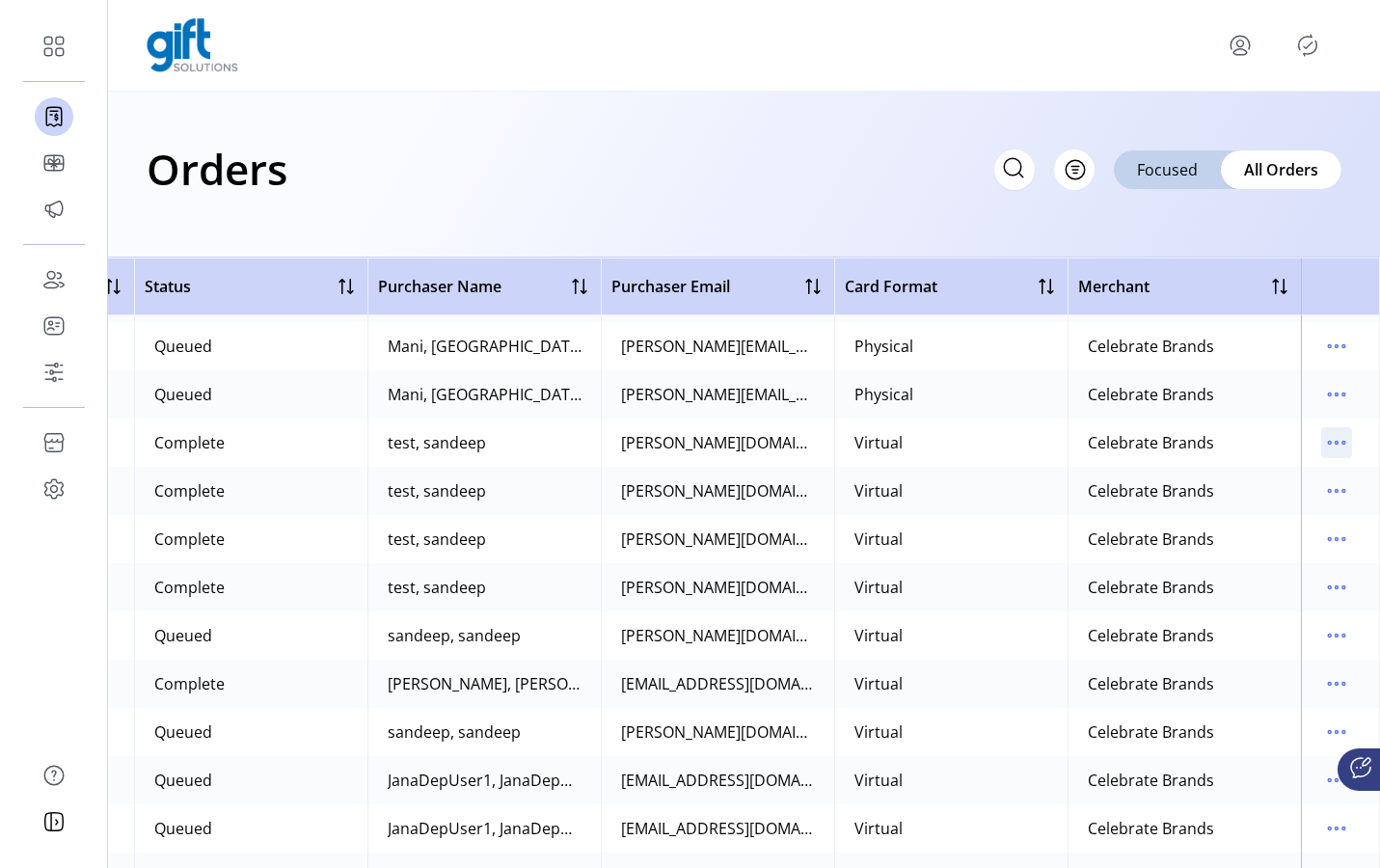
click at [1199, 442] on icon "menu" at bounding box center [1329, 443] width 3 height 3
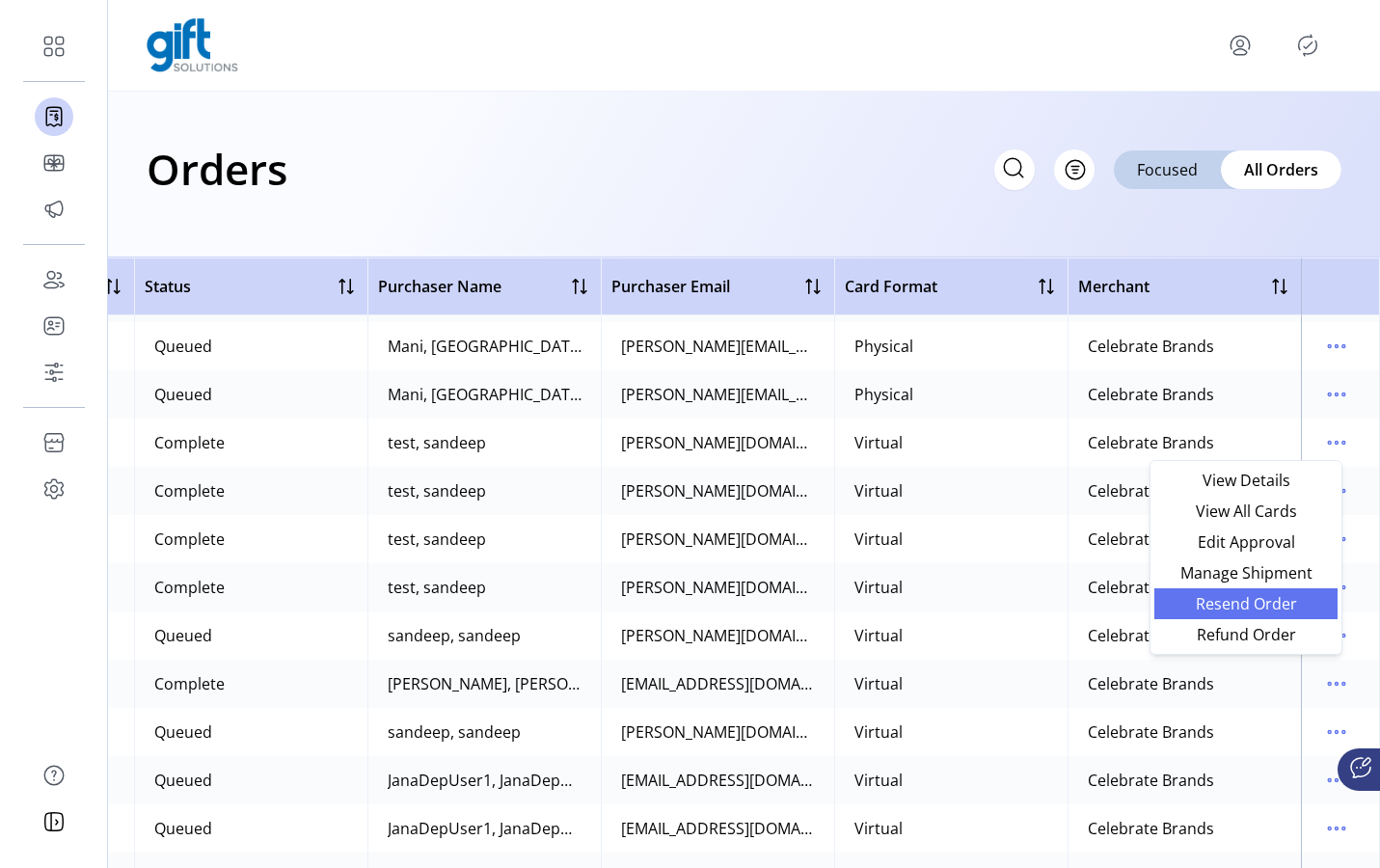
click at [1199, 604] on span "Resend Order" at bounding box center [1246, 603] width 160 height 15
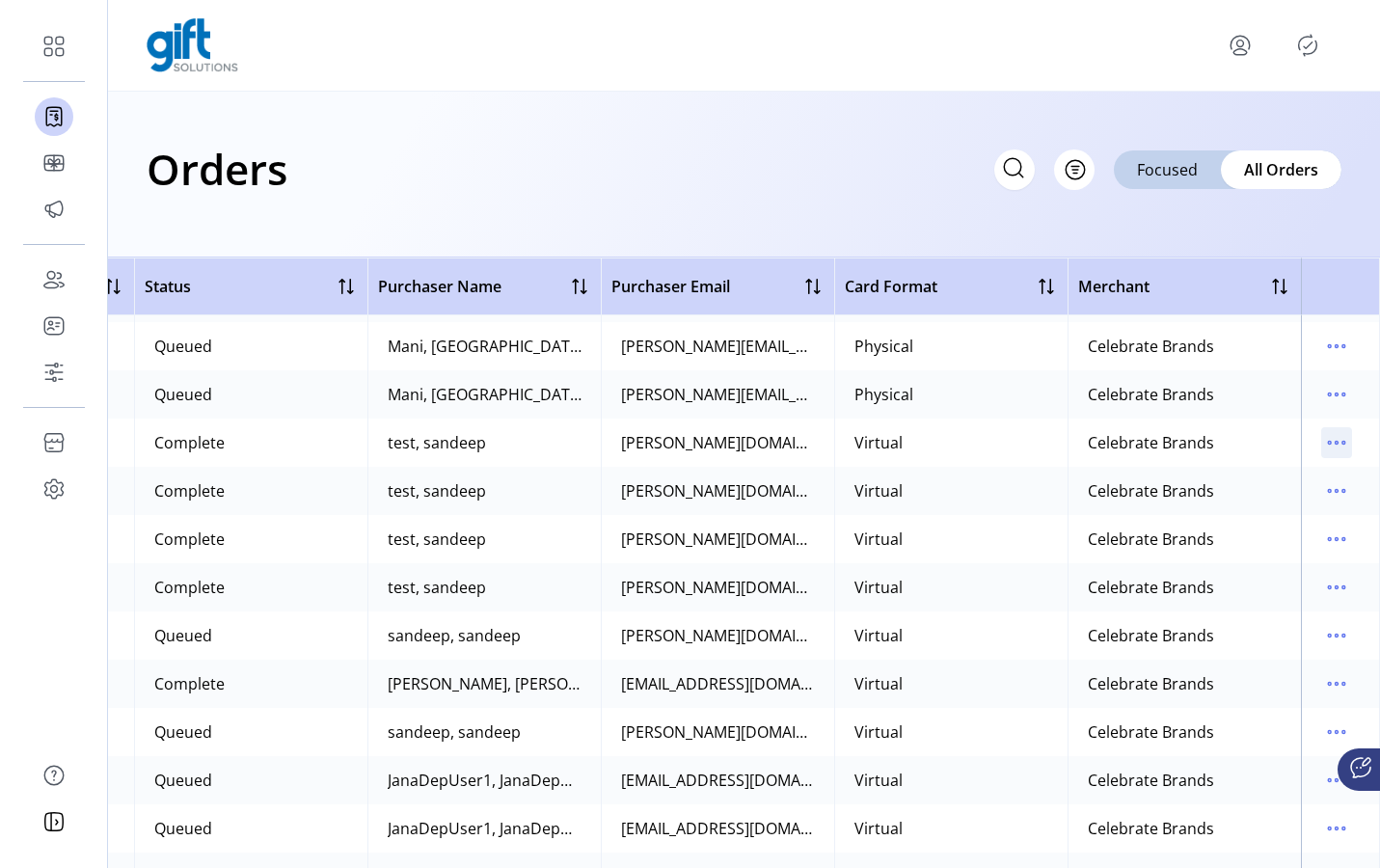
click at [1199, 450] on icon "menu" at bounding box center [1336, 442] width 31 height 31
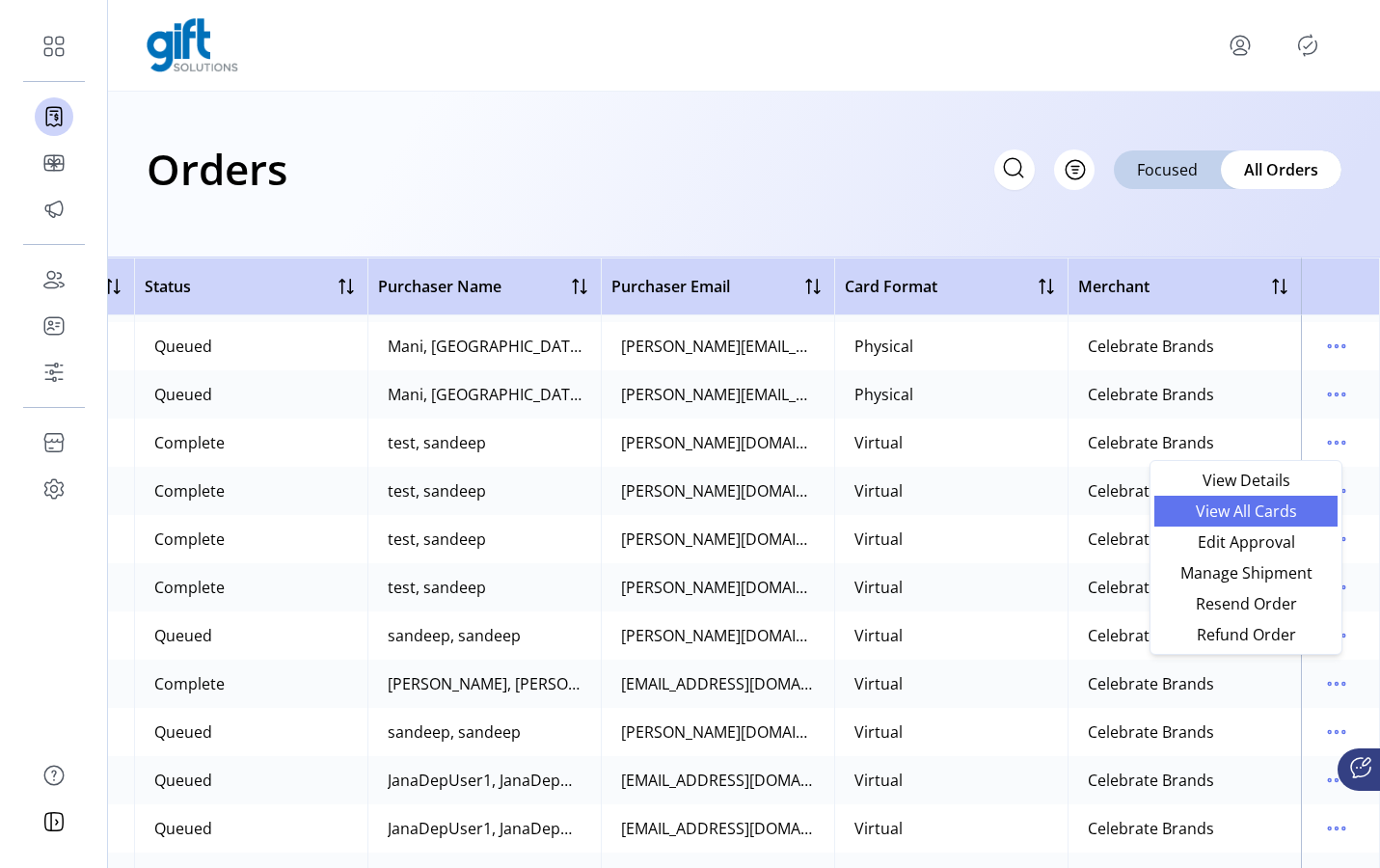
click at [1199, 518] on span "View All Cards" at bounding box center [1246, 511] width 160 height 15
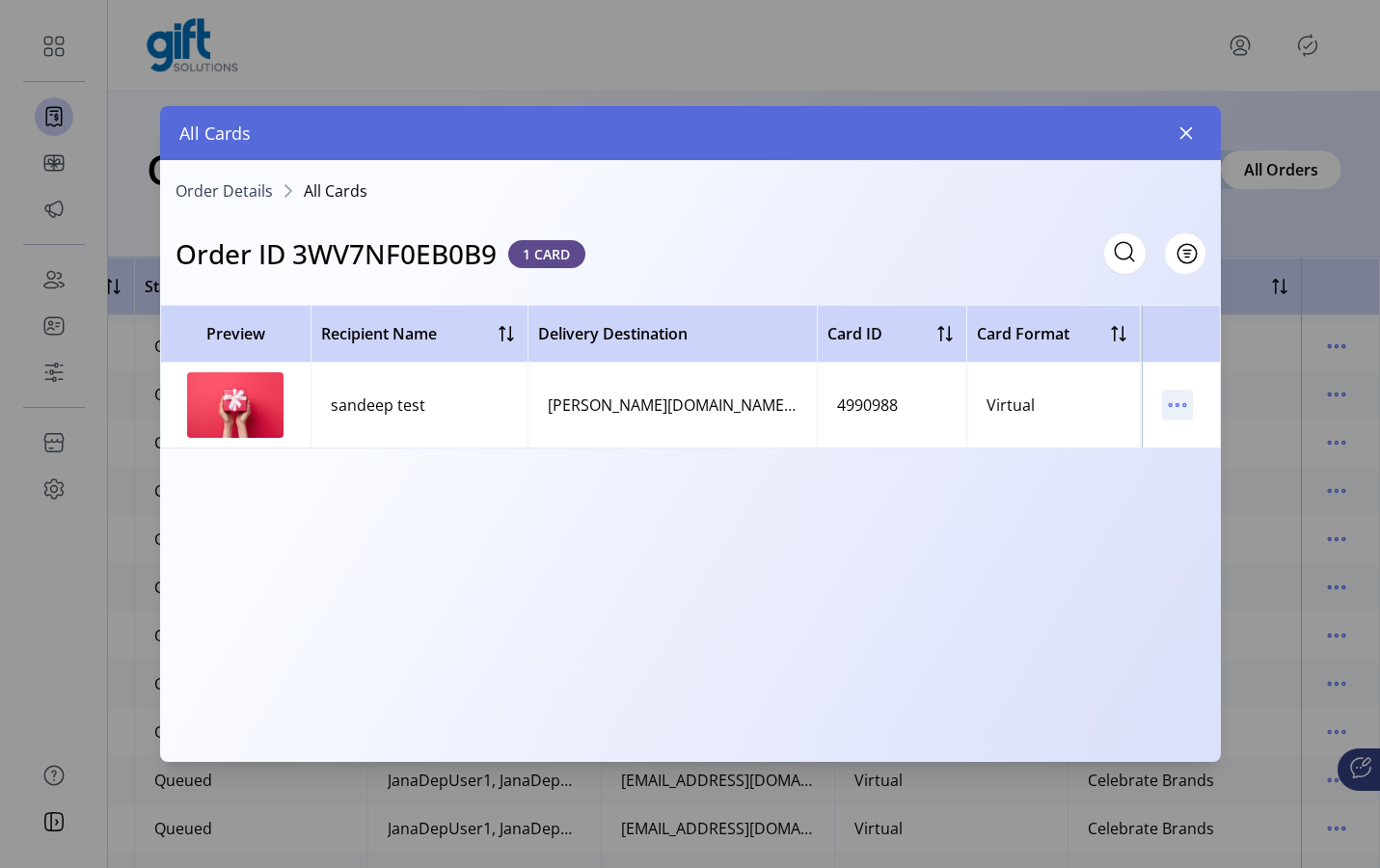
click at [1167, 400] on icon "menu" at bounding box center [1177, 404] width 31 height 31
click at [1199, 470] on span "Resend Card" at bounding box center [1259, 473] width 160 height 15
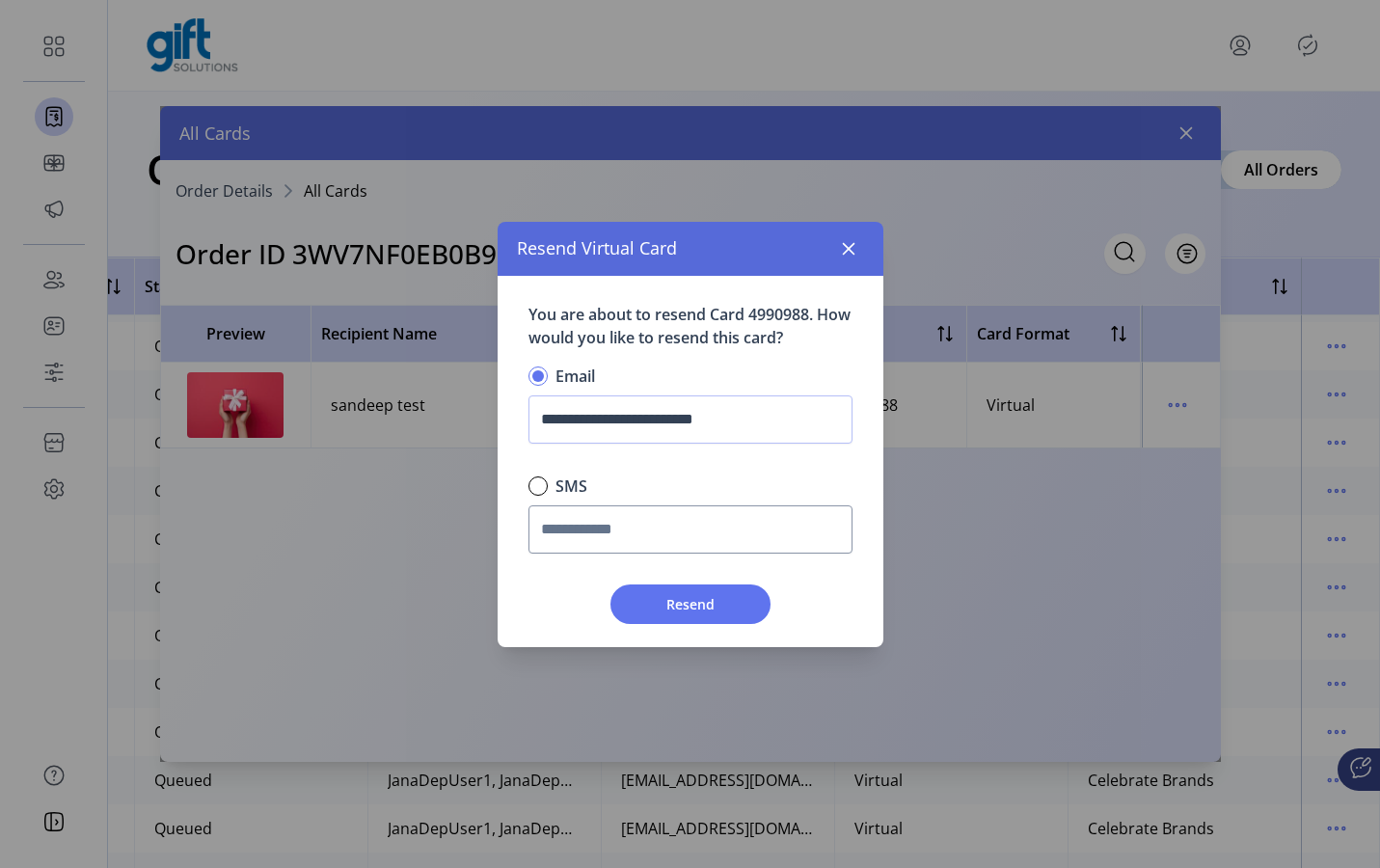
scroll to position [11, 6]
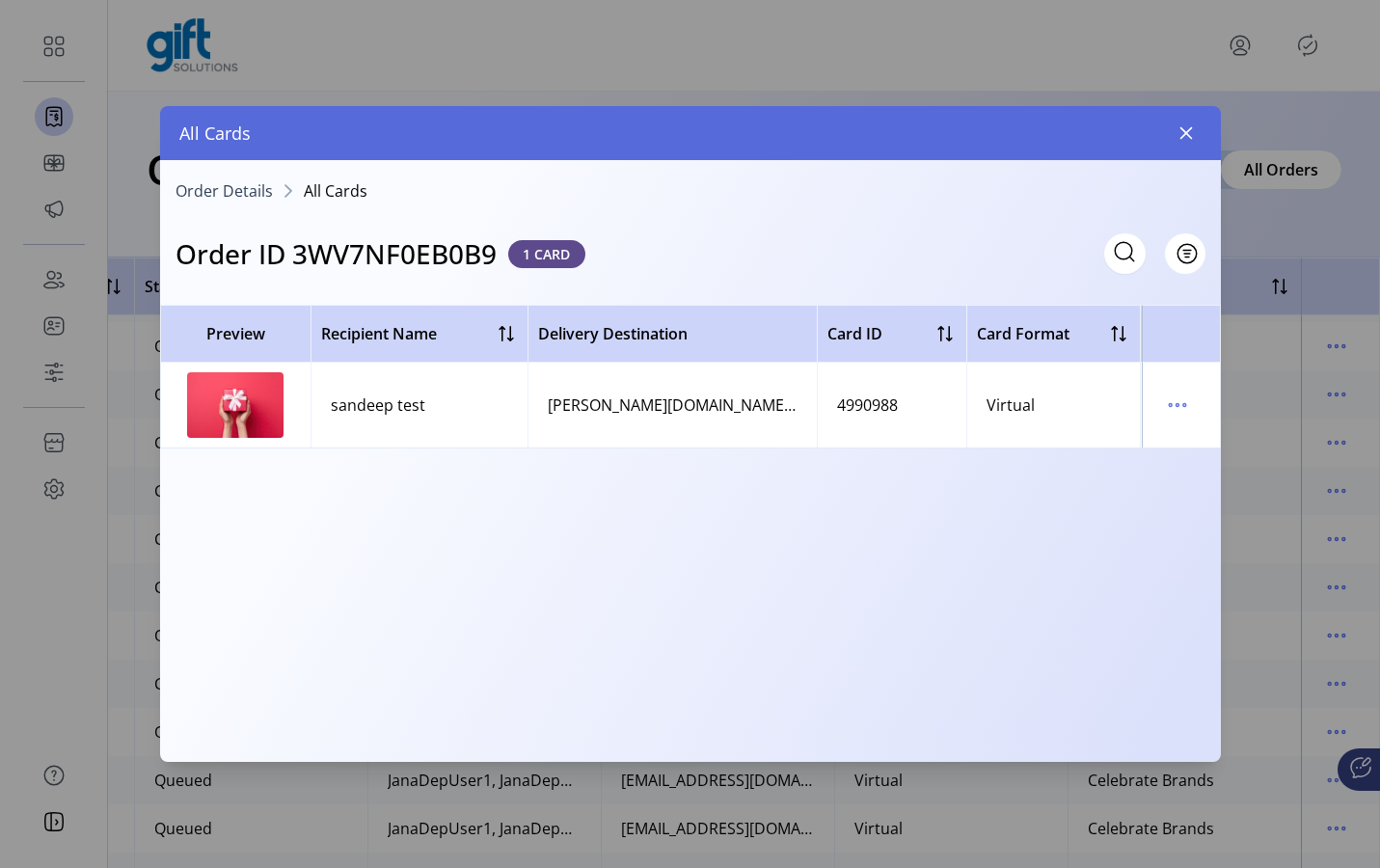
click at [1189, 133] on div "**********" at bounding box center [691, 434] width 1061 height 656
click at [1189, 133] on icon "button" at bounding box center [1186, 132] width 15 height 15
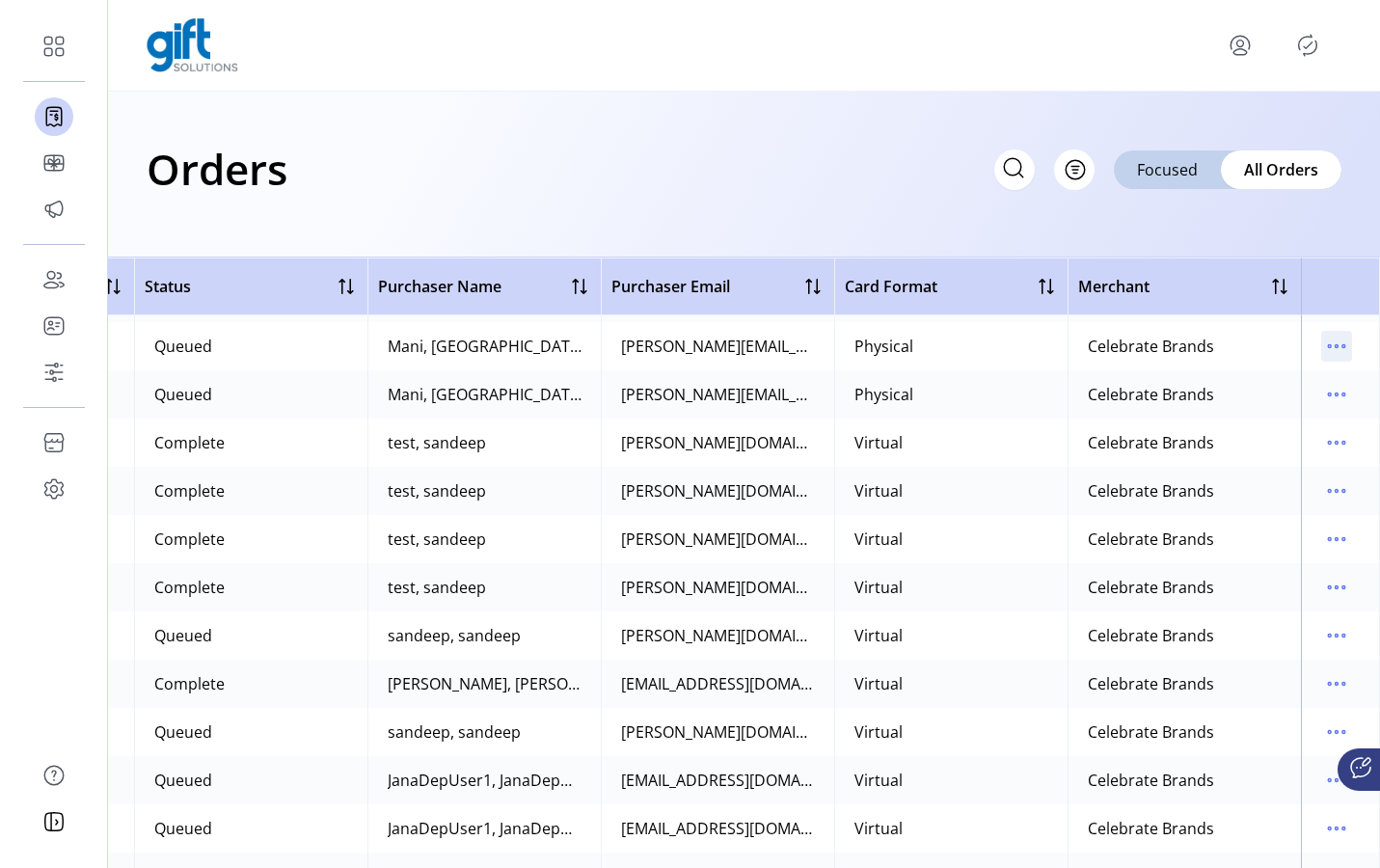
click at [1199, 345] on icon "menu" at bounding box center [1337, 346] width 3 height 3
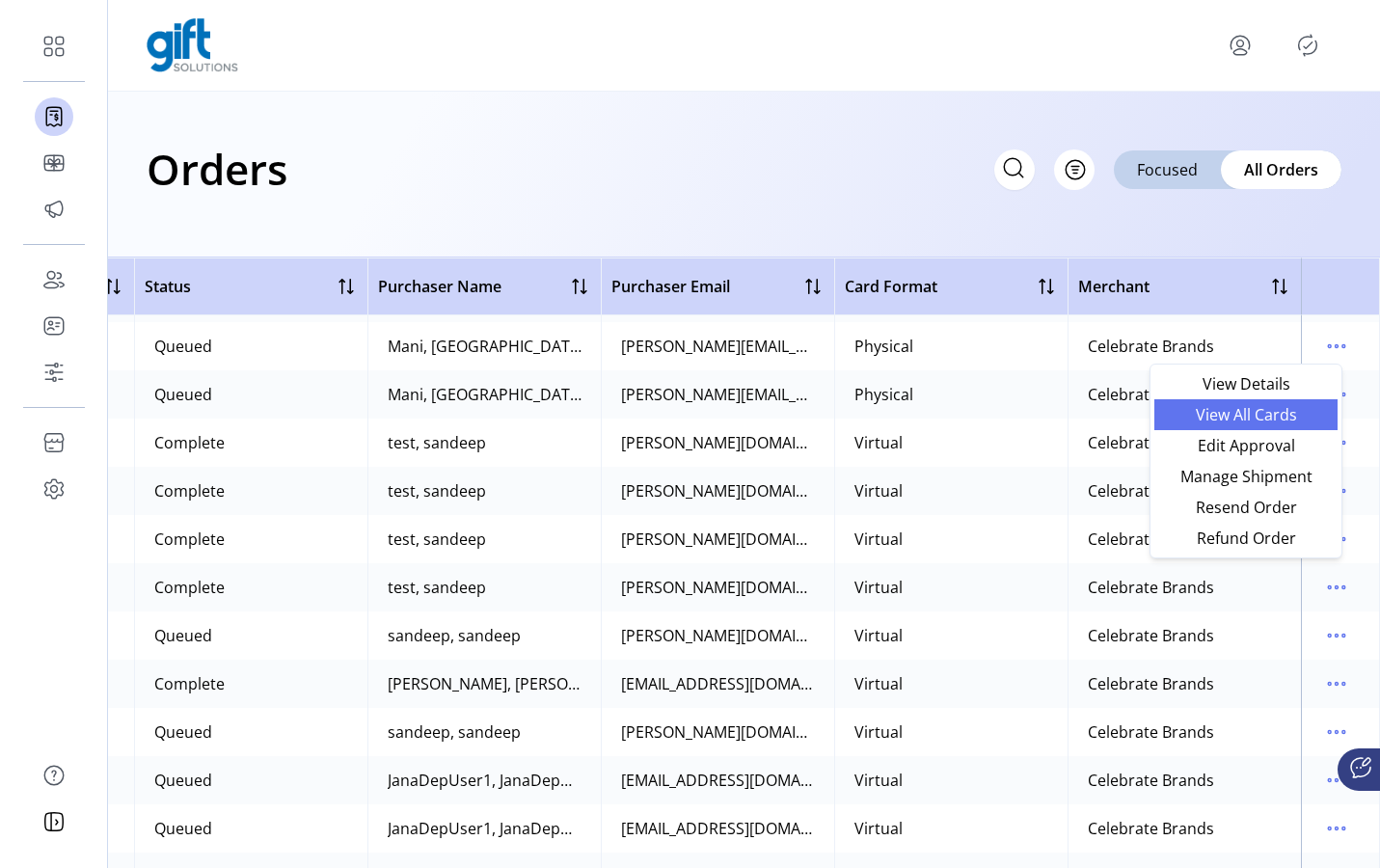
click at [1199, 420] on span "View All Cards" at bounding box center [1246, 414] width 160 height 15
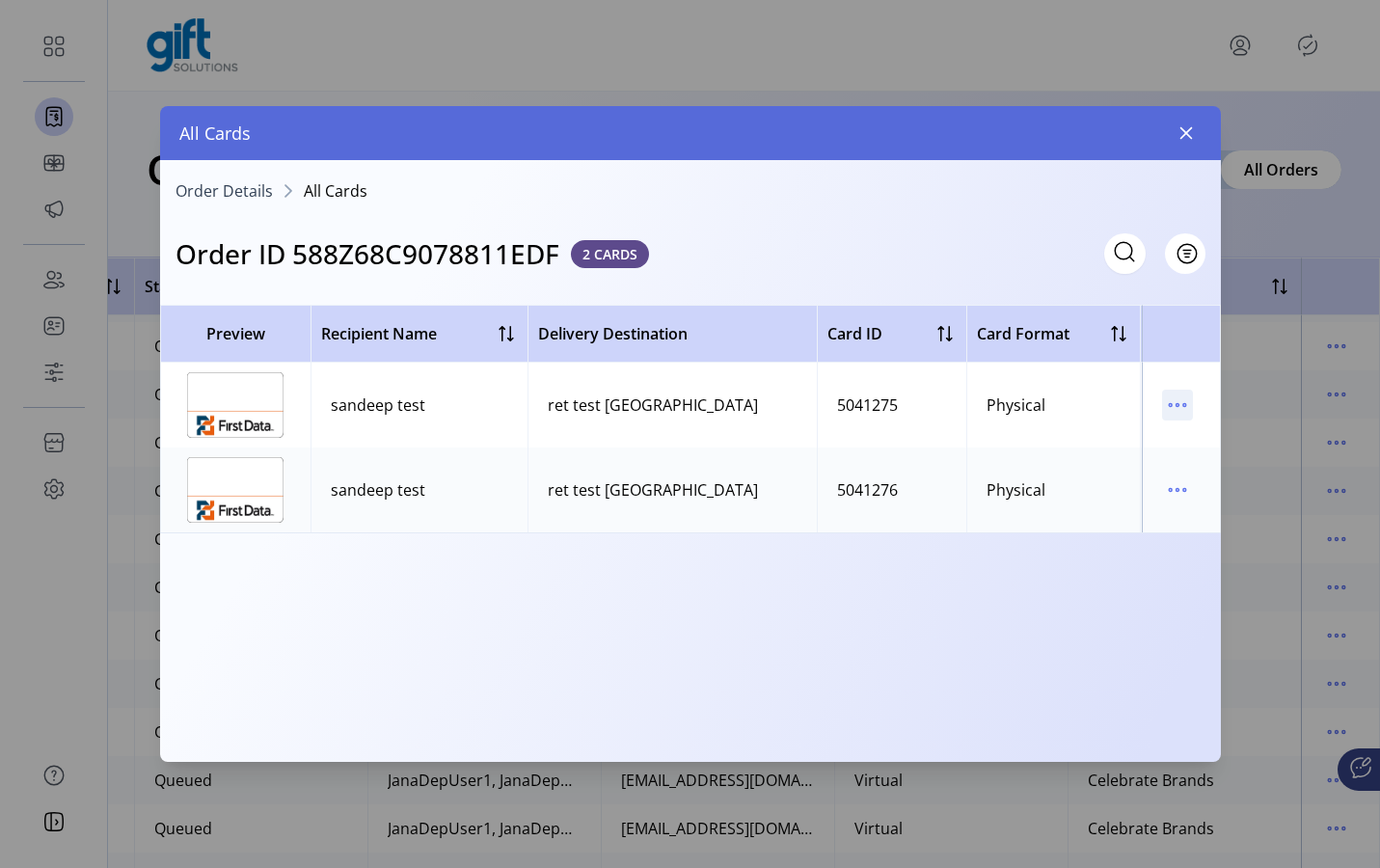
click at [1175, 412] on icon "menu" at bounding box center [1177, 404] width 31 height 31
click at [1199, 475] on span "Resend Card" at bounding box center [1259, 473] width 160 height 15
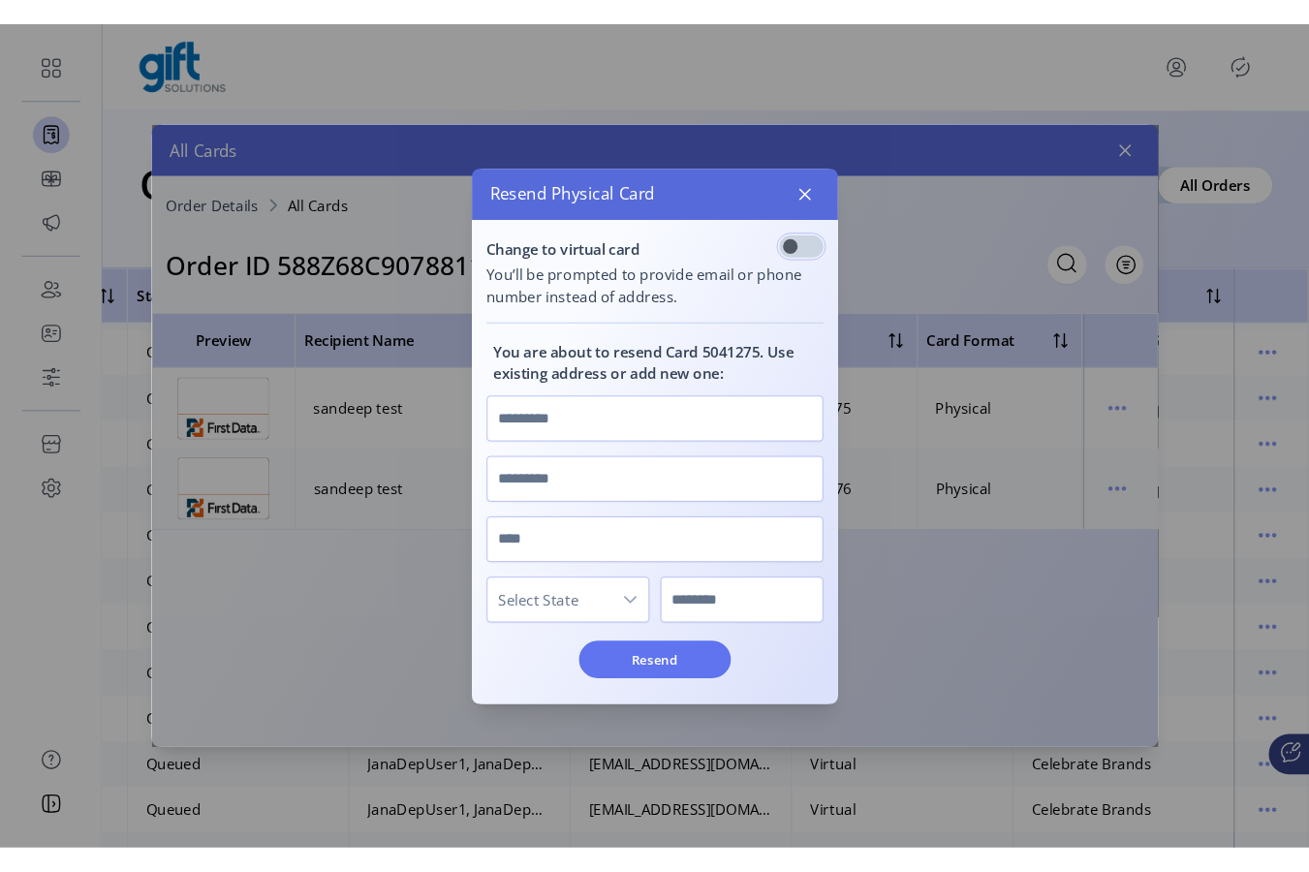
scroll to position [11, 6]
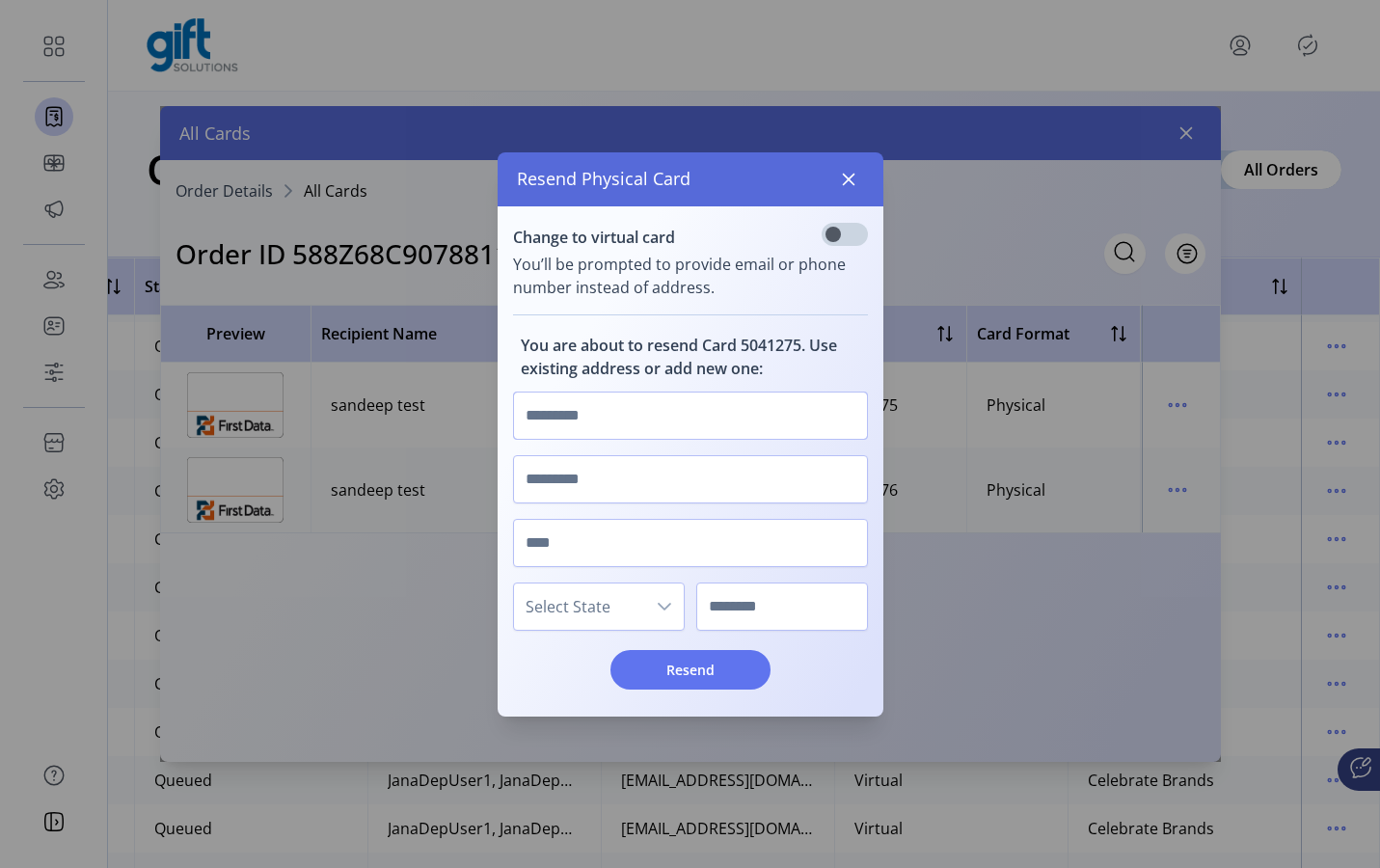
click at [648, 424] on input "text" at bounding box center [690, 415] width 354 height 48
type input "****"
type input "******"
type input "**"
click at [582, 597] on span "Select State" at bounding box center [579, 606] width 131 height 46
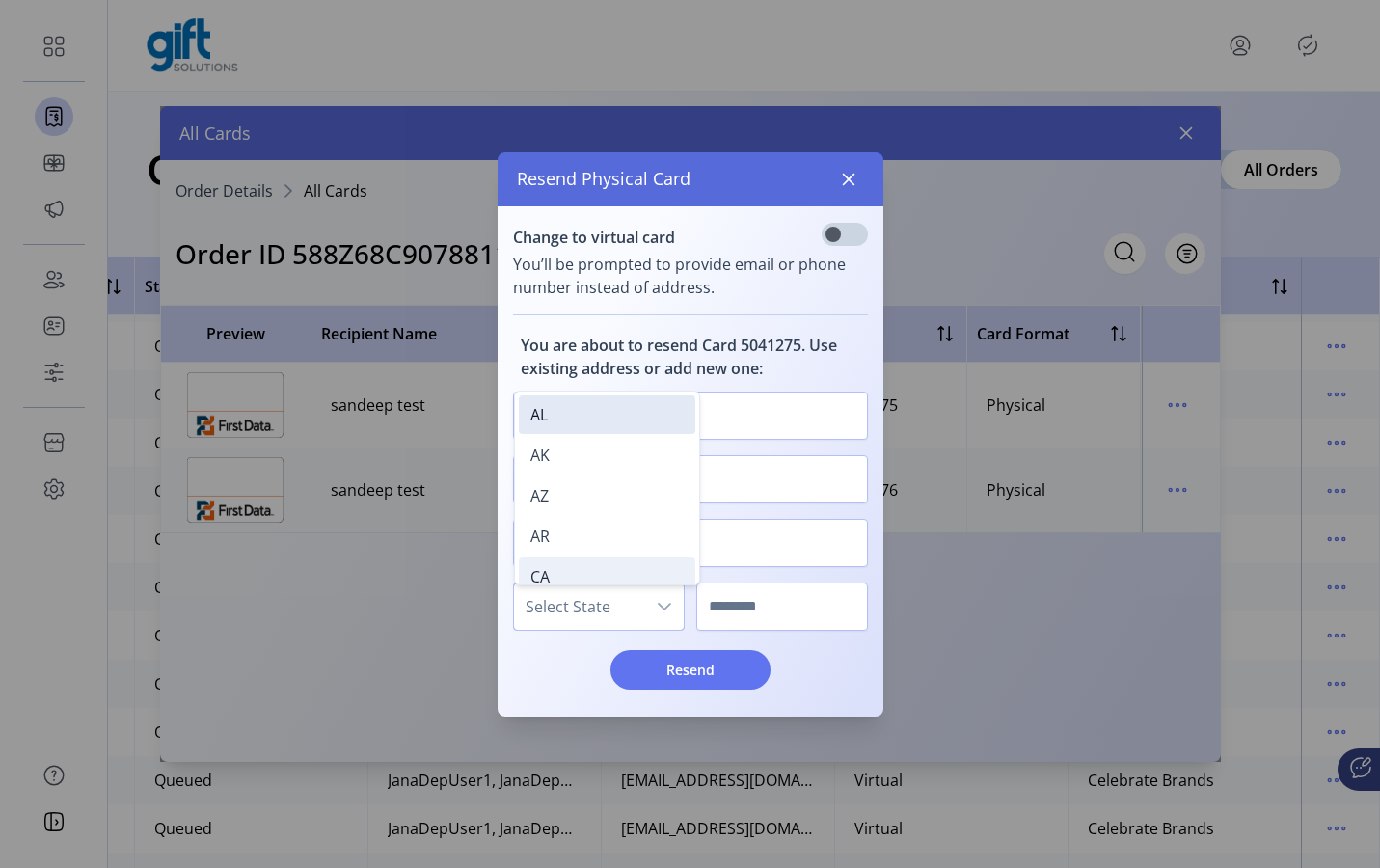
click at [577, 565] on li "CA" at bounding box center [606, 576] width 176 height 39
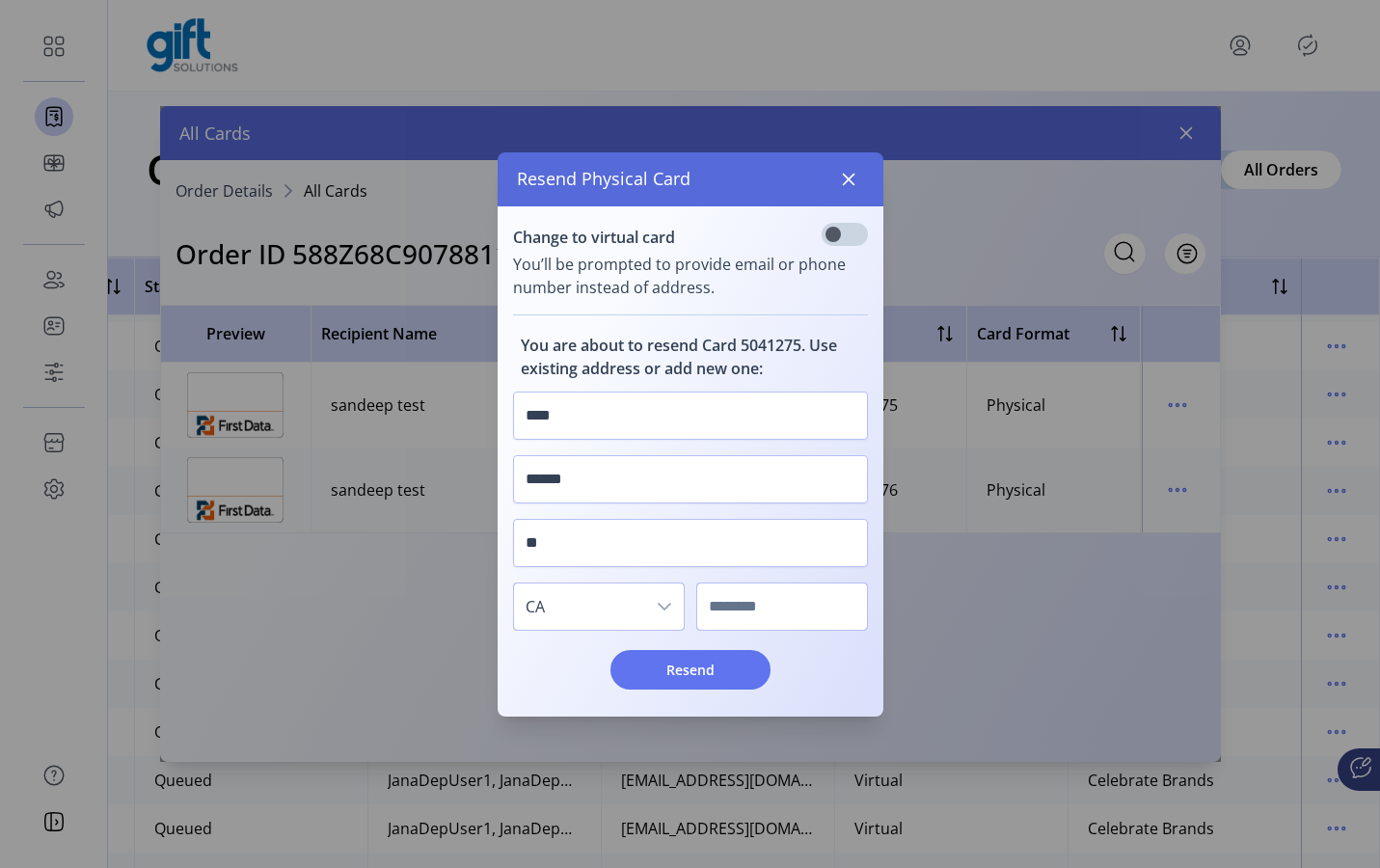
click at [740, 621] on input "text" at bounding box center [782, 606] width 171 height 48
type input "****"
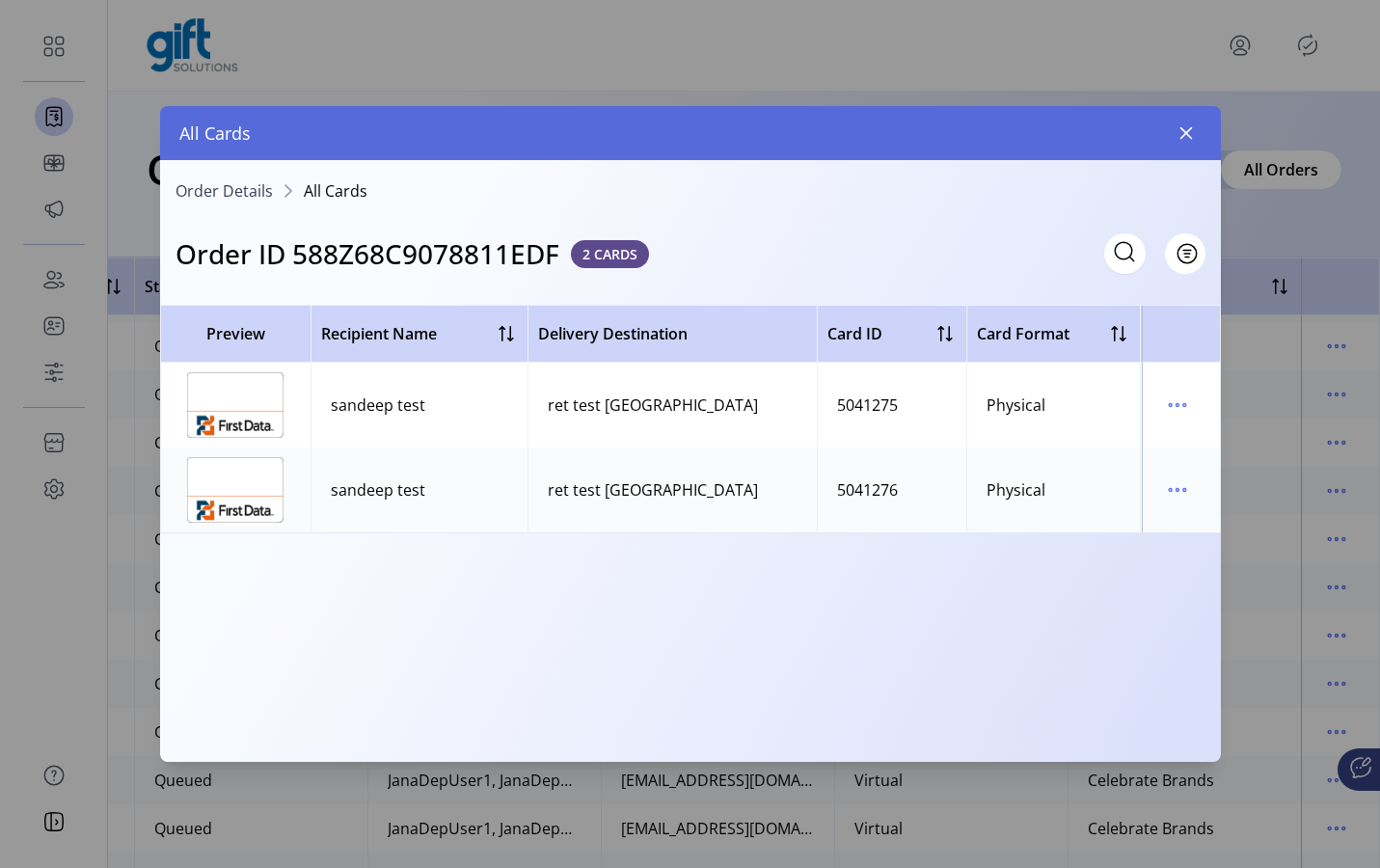
click at [364, 253] on div "Resend Physical Card Change to virtual card You’ll be prompted to provide email…" at bounding box center [691, 434] width 1061 height 656
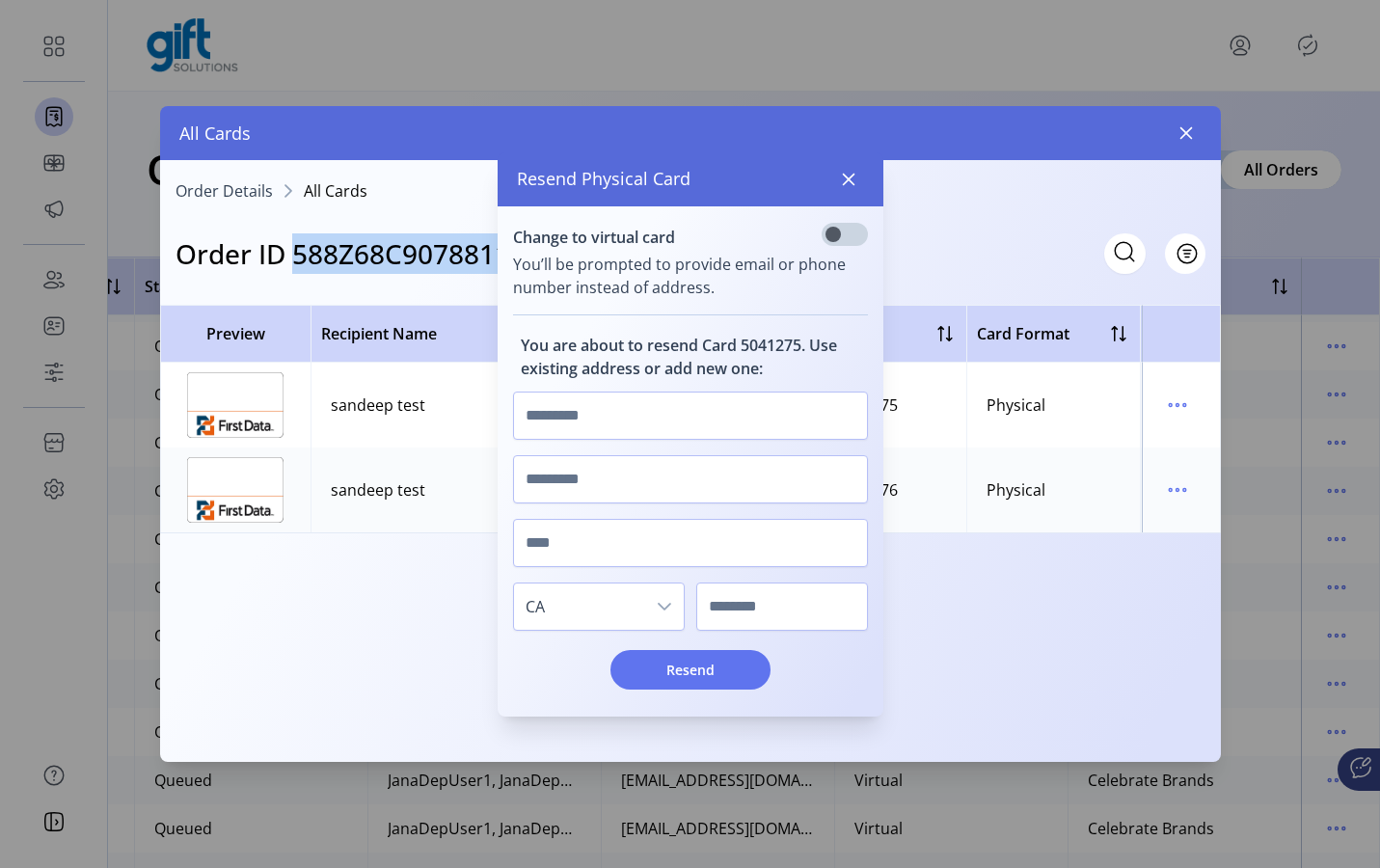
click at [364, 253] on h3 "Order ID 588Z68C9078811EDF" at bounding box center [367, 253] width 384 height 41
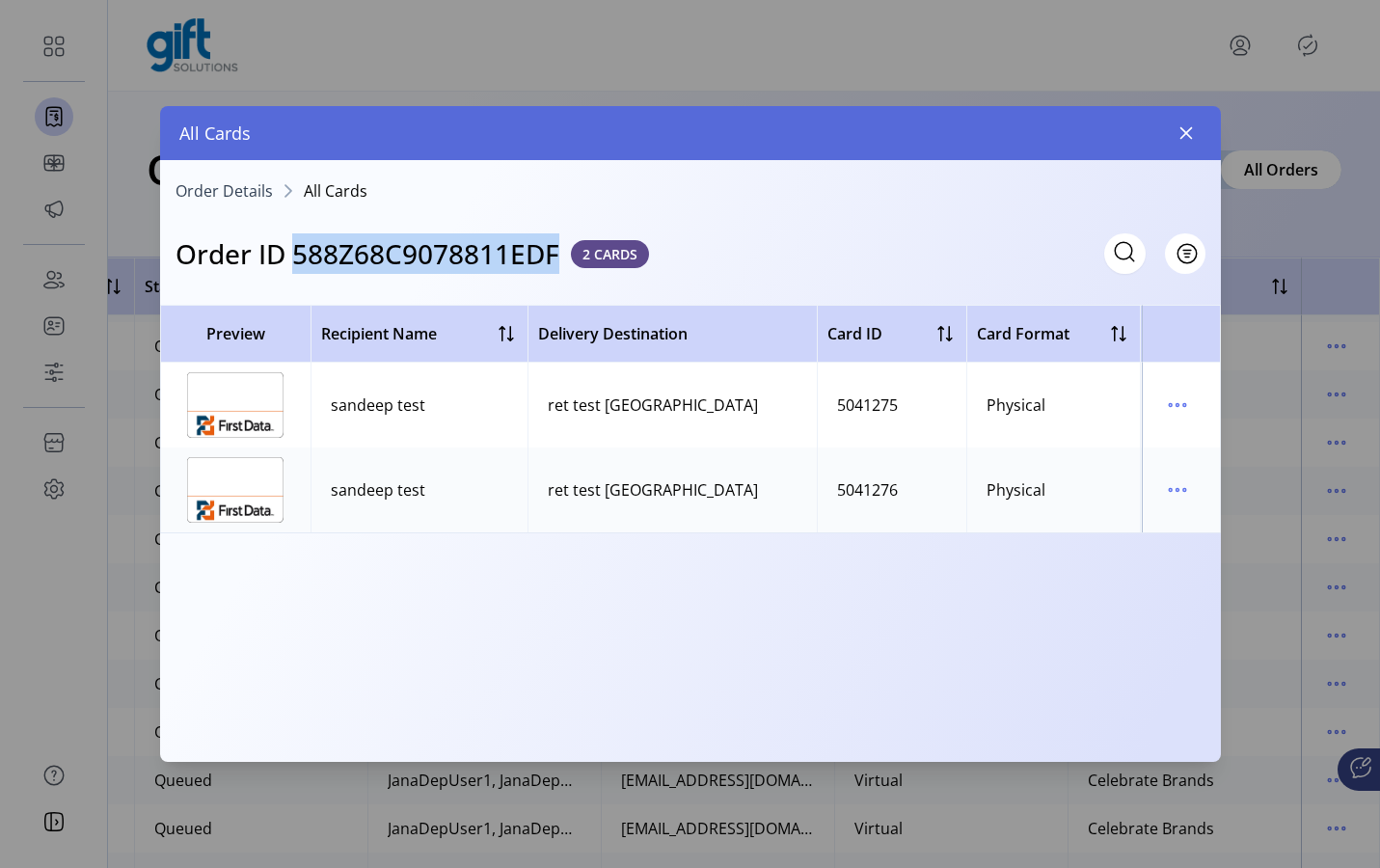
copy h3 "588Z68C9078811EDF"
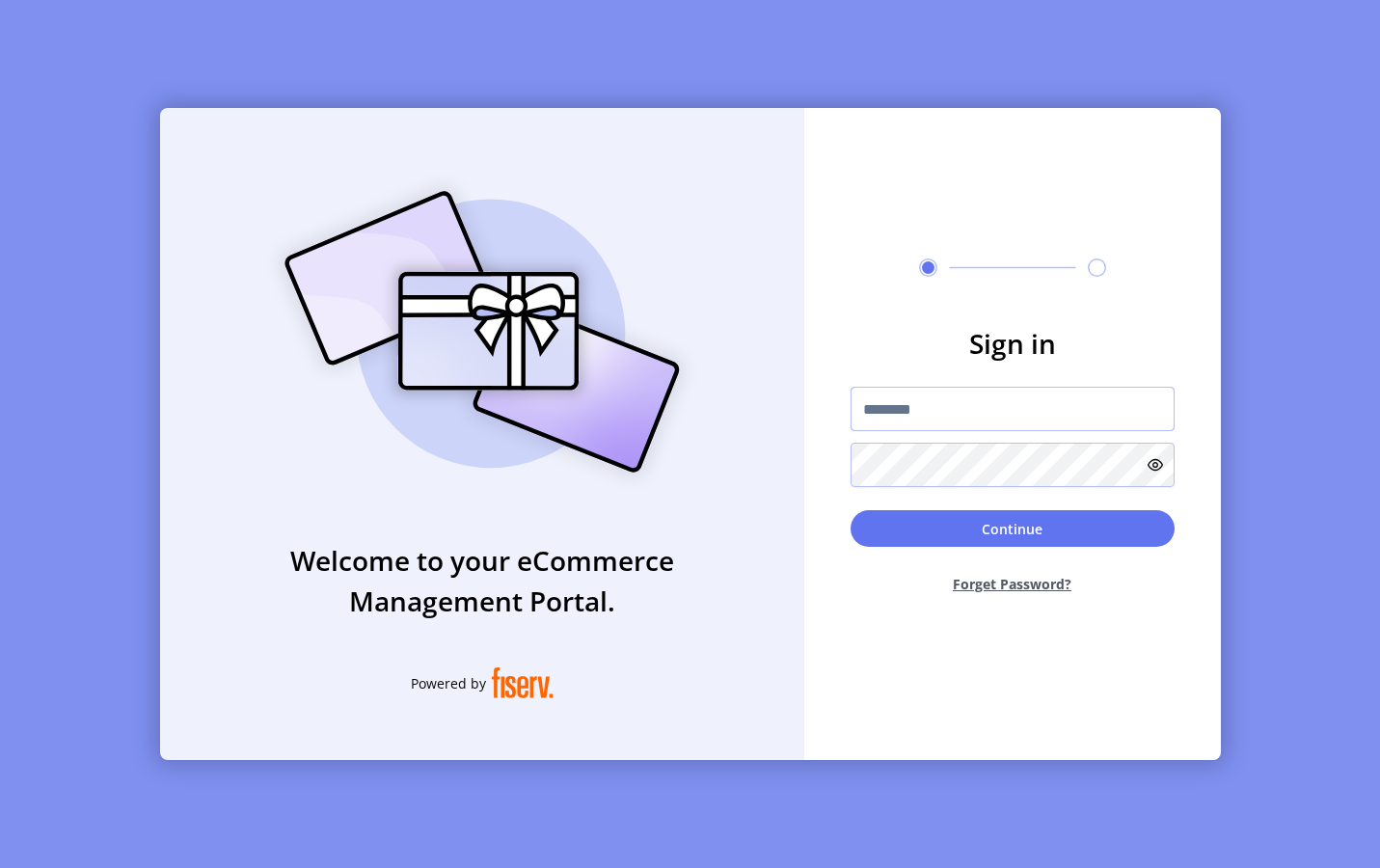
click at [980, 420] on input "text" at bounding box center [1012, 408] width 324 height 45
type input "**********"
click at [875, 520] on button "Continue" at bounding box center [1012, 528] width 324 height 37
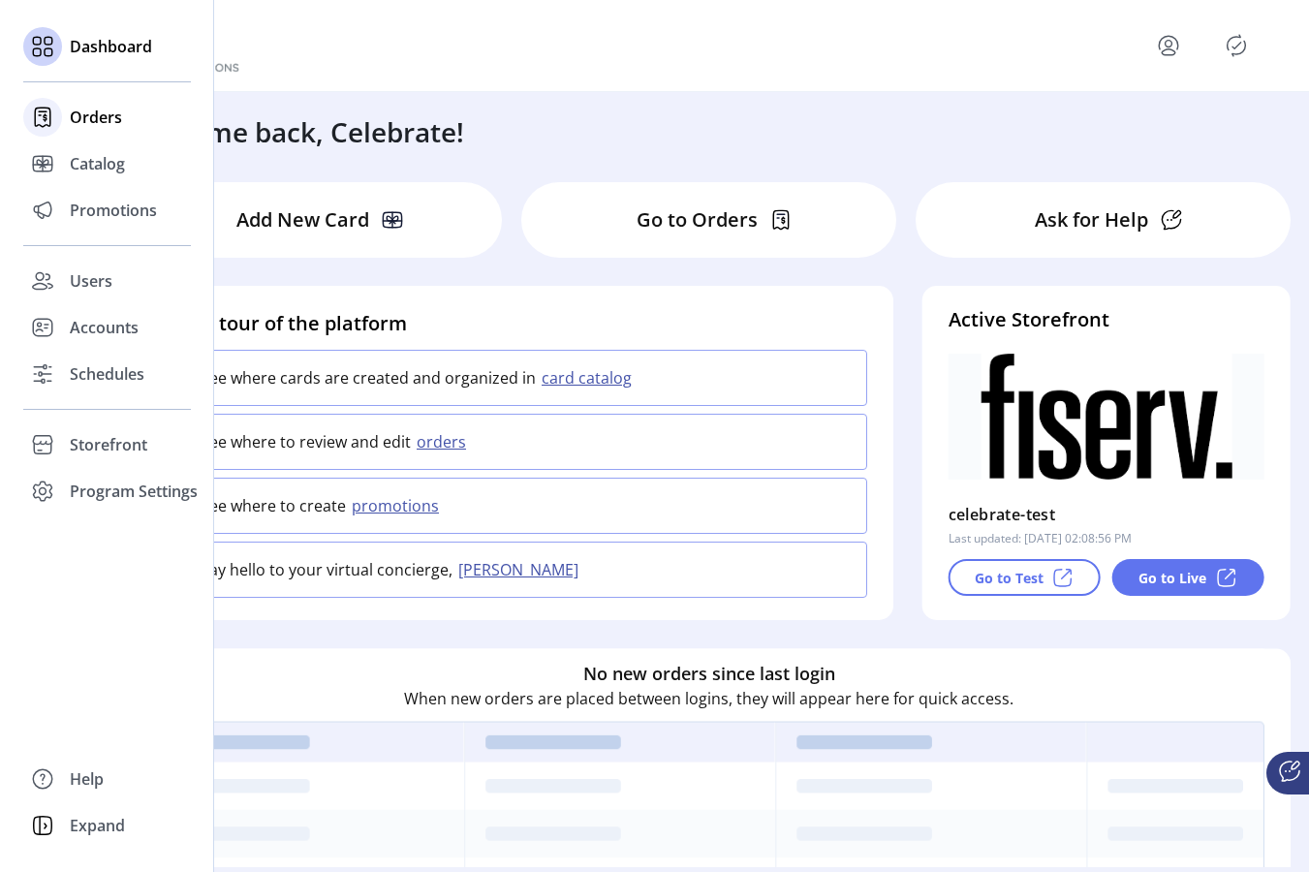
click at [96, 113] on span "Orders" at bounding box center [96, 117] width 52 height 23
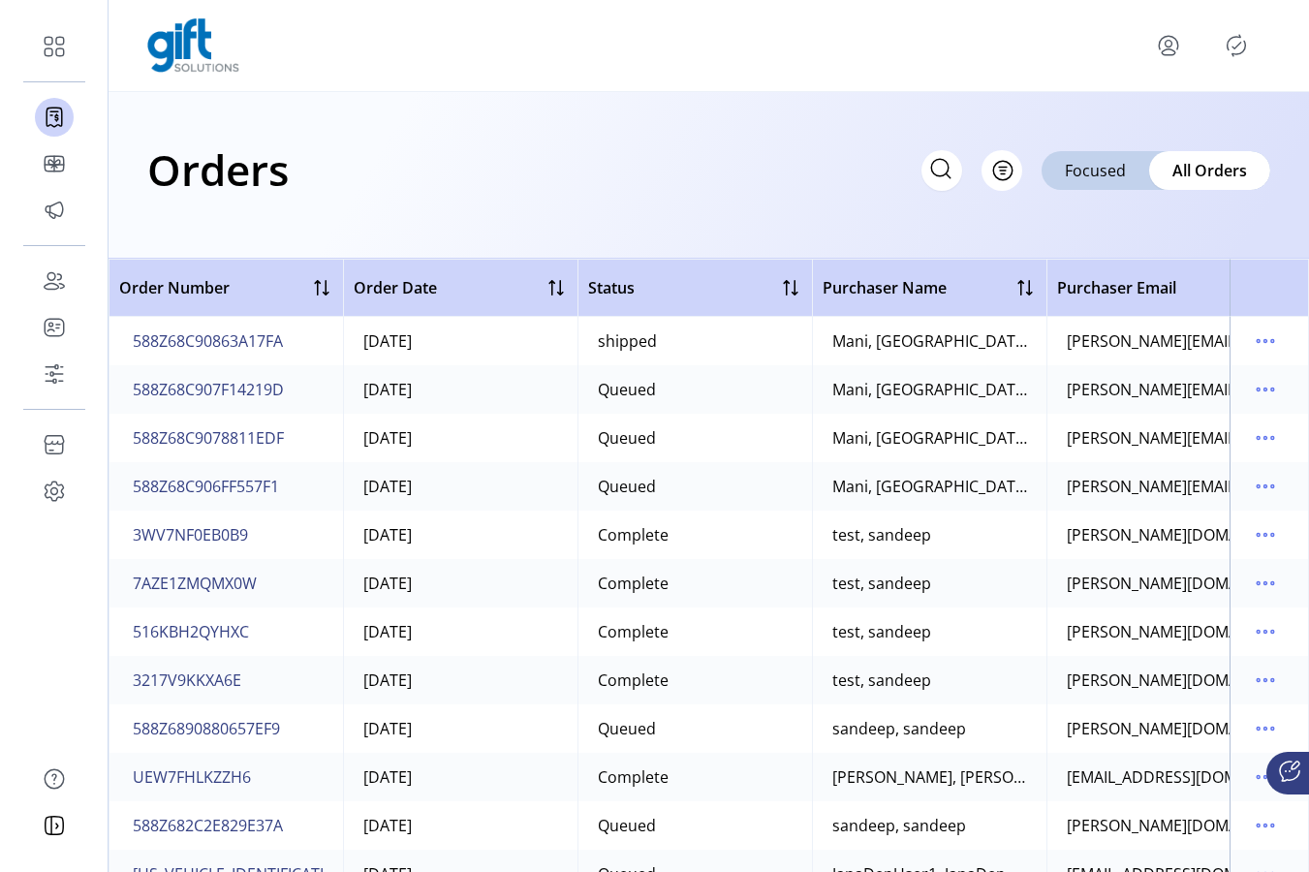
click at [945, 165] on icon at bounding box center [940, 168] width 31 height 31
paste input "**********"
type input "**********"
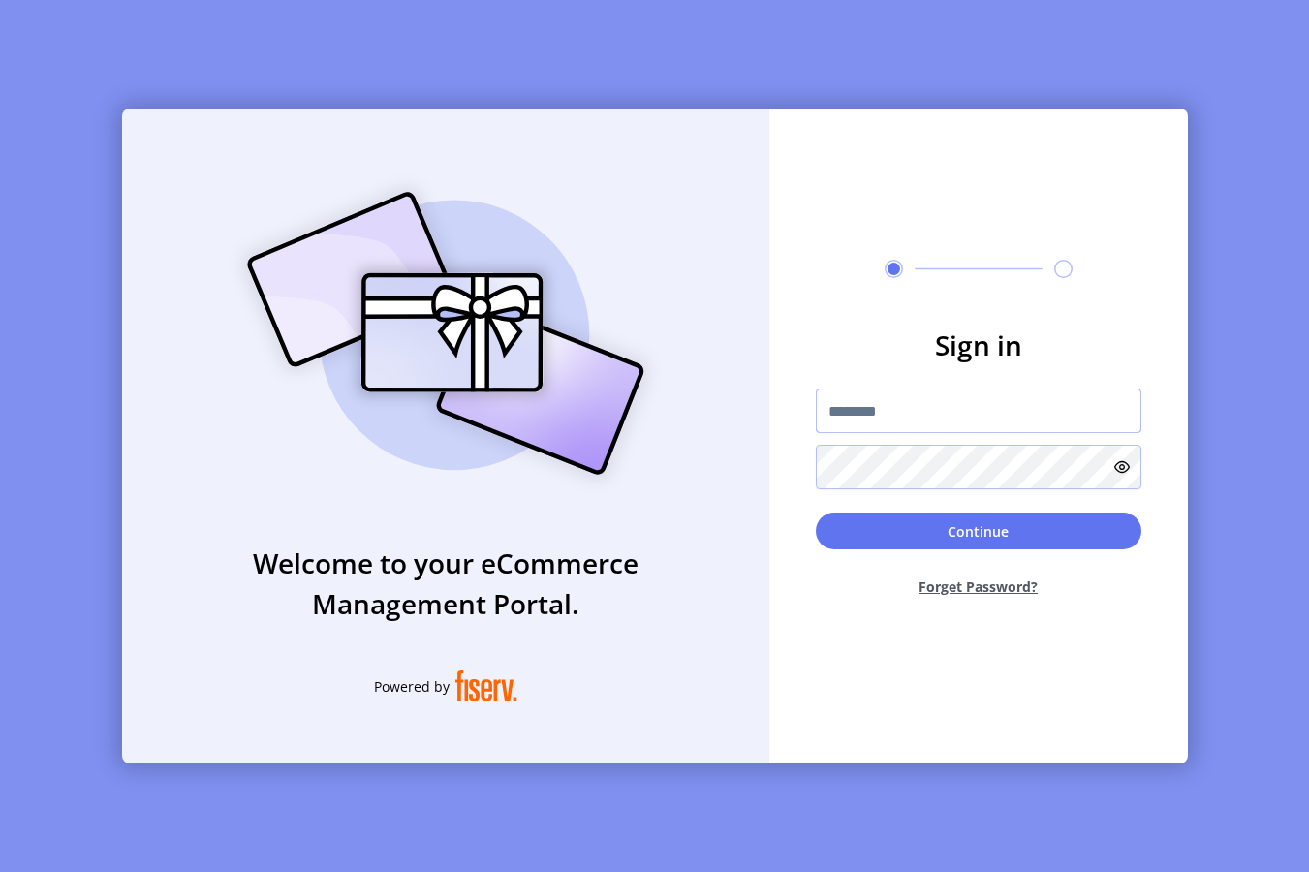
click at [873, 407] on input "text" at bounding box center [978, 410] width 325 height 45
type input "**********"
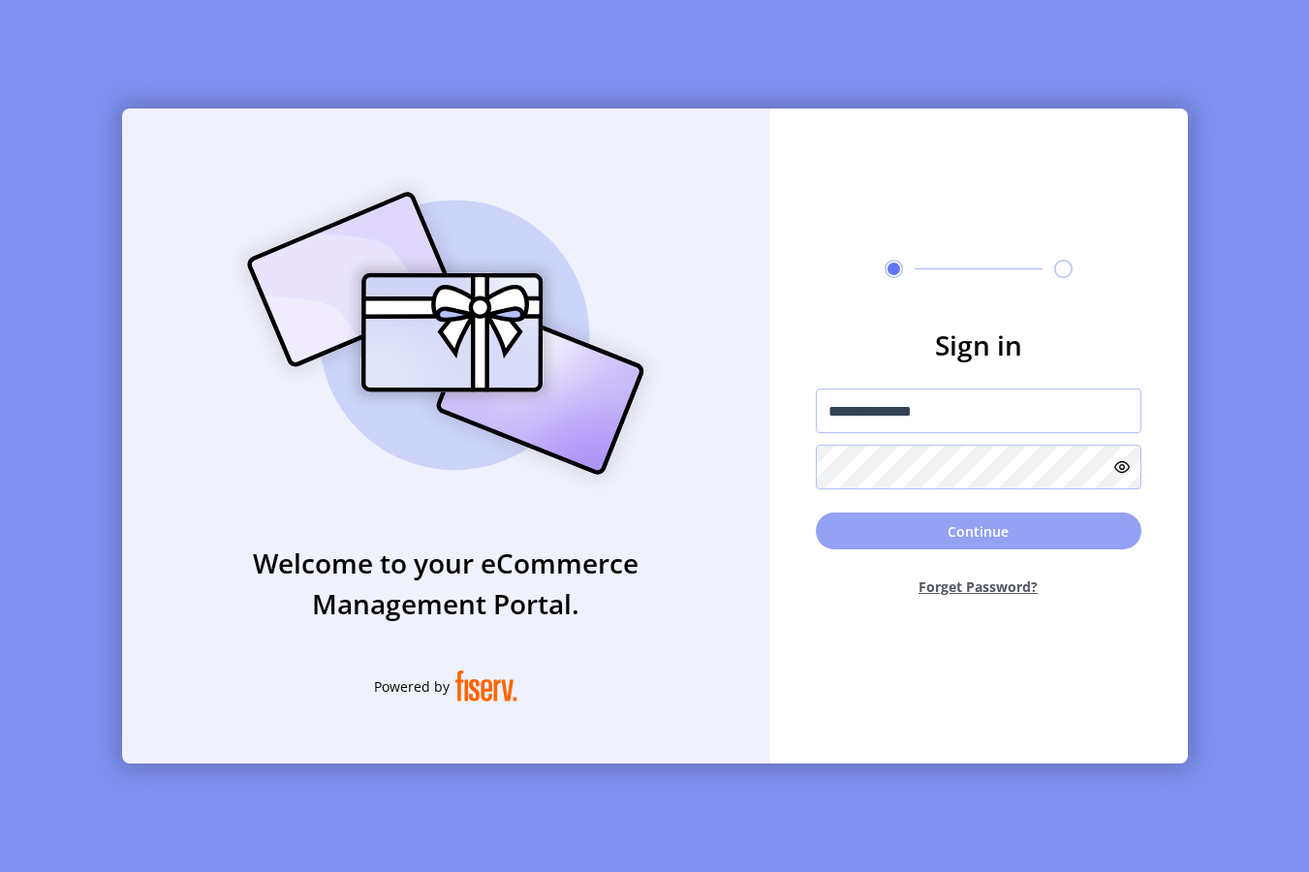
click at [874, 525] on button "Continue" at bounding box center [978, 530] width 325 height 37
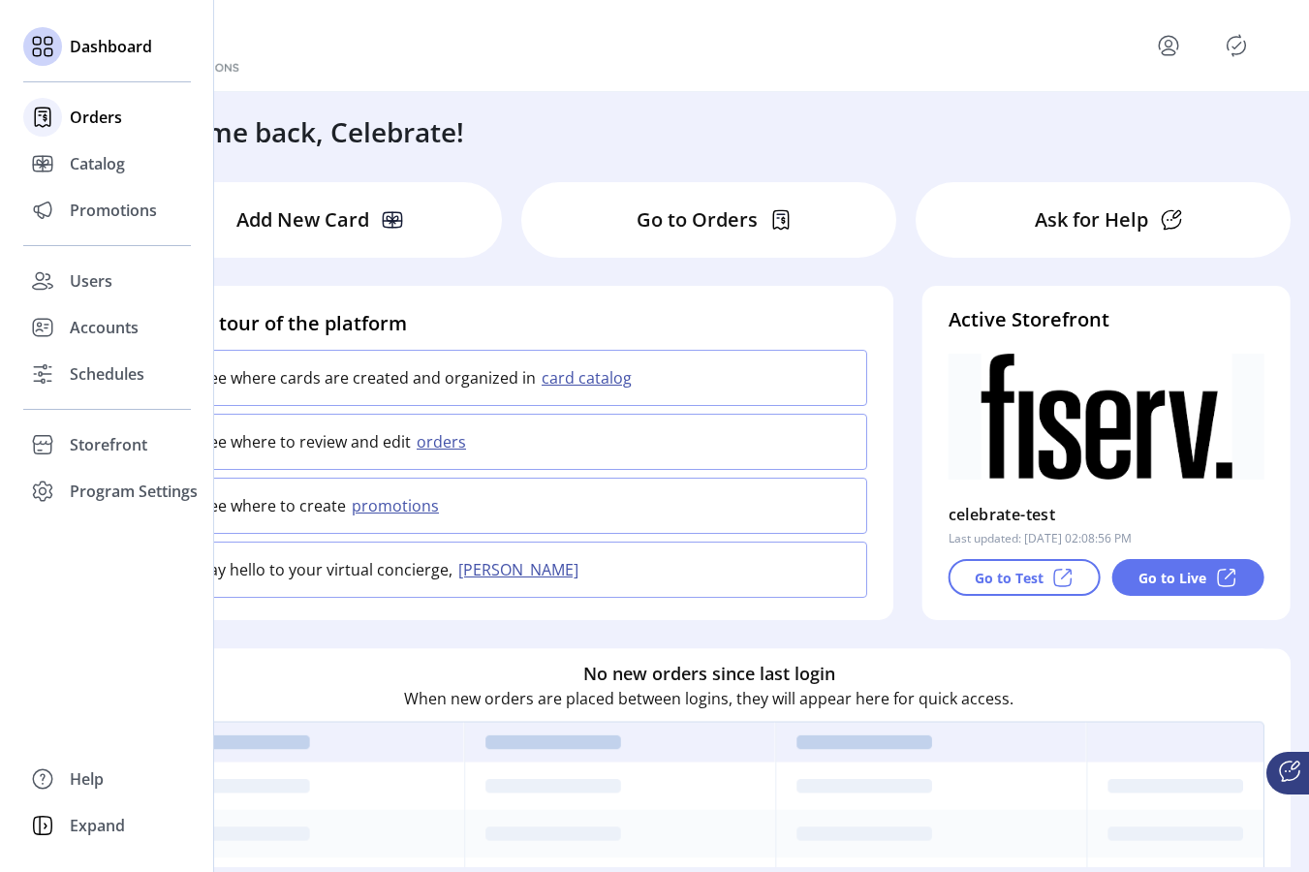
click at [98, 128] on span "Orders" at bounding box center [96, 117] width 52 height 23
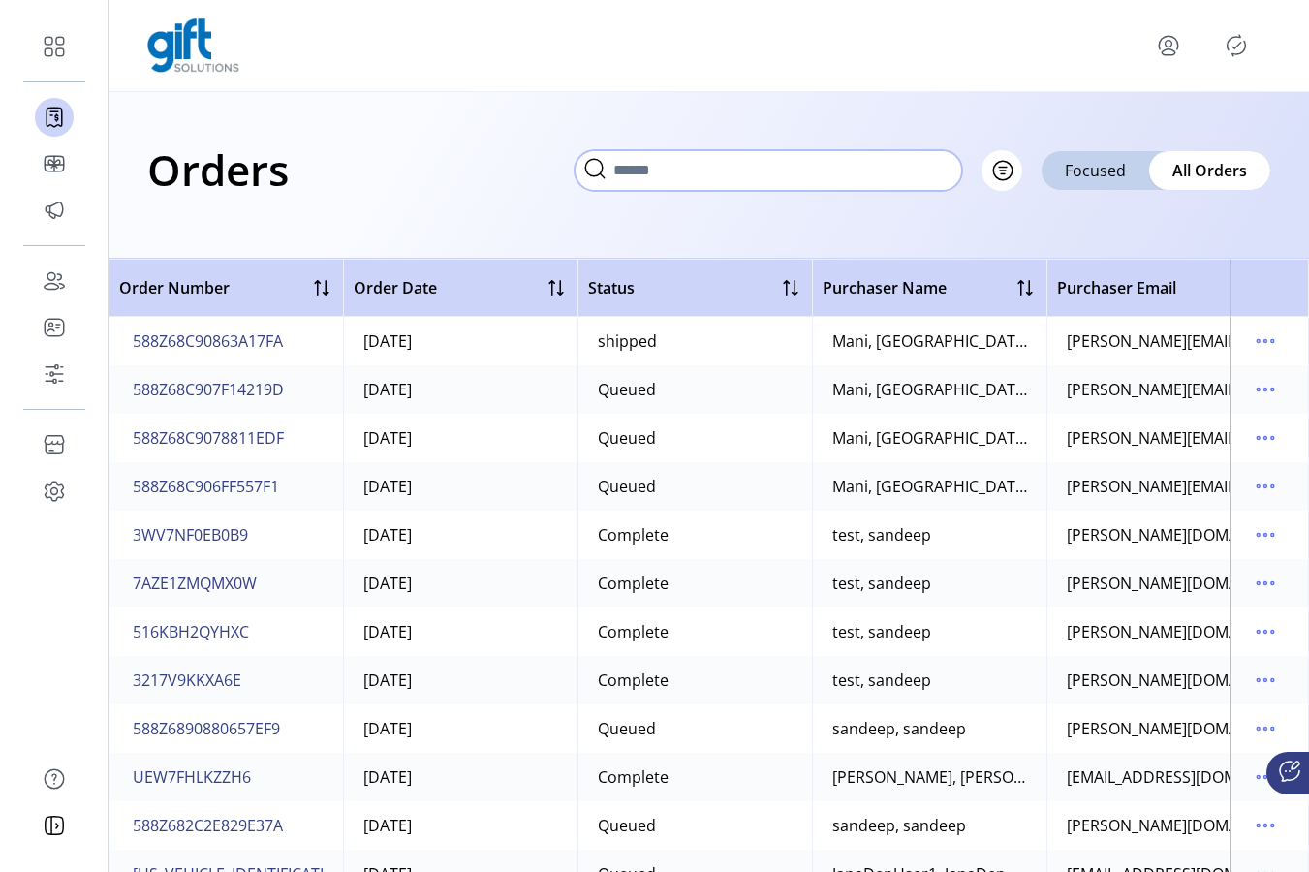
click at [938, 158] on input "text" at bounding box center [767, 170] width 387 height 41
paste input "**********"
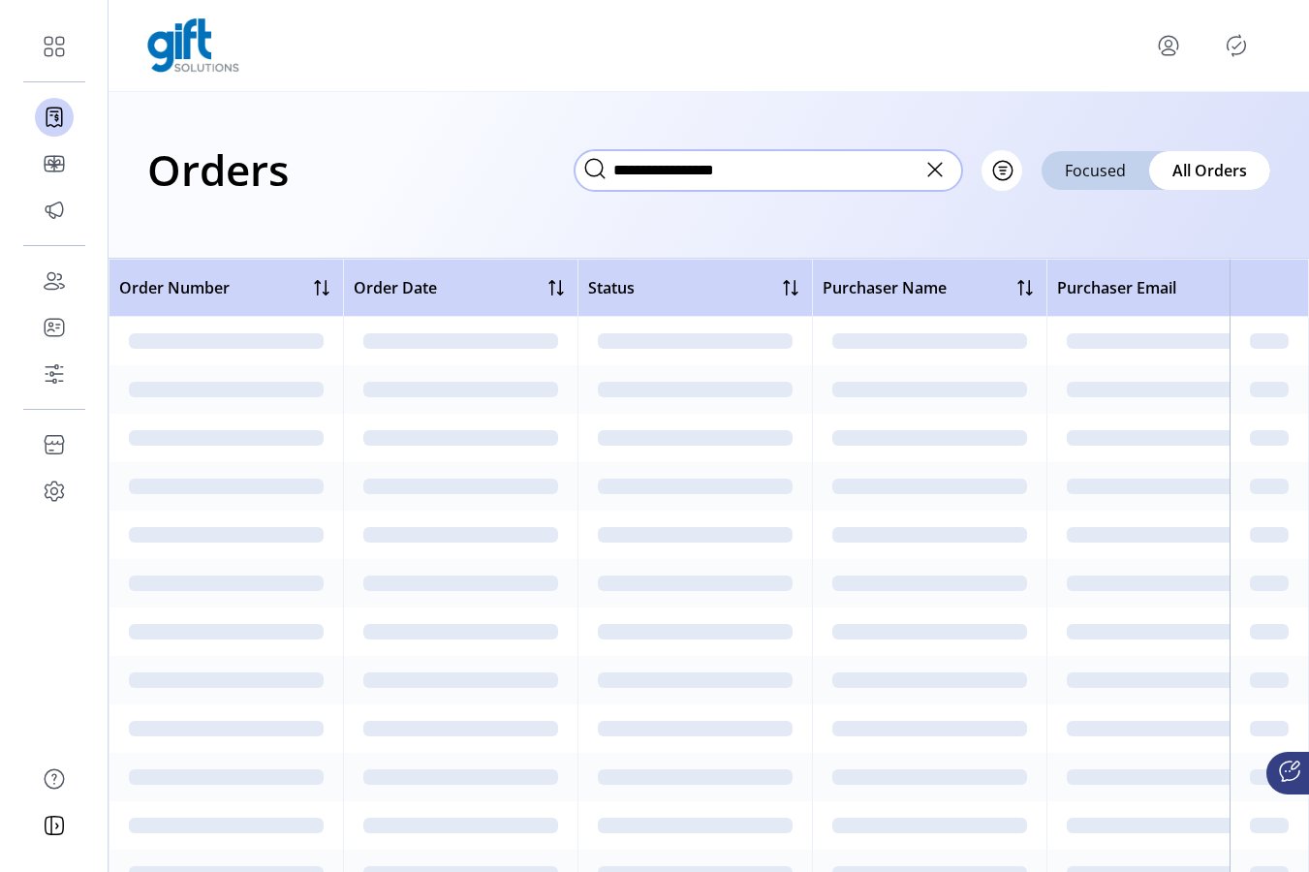
type input "**********"
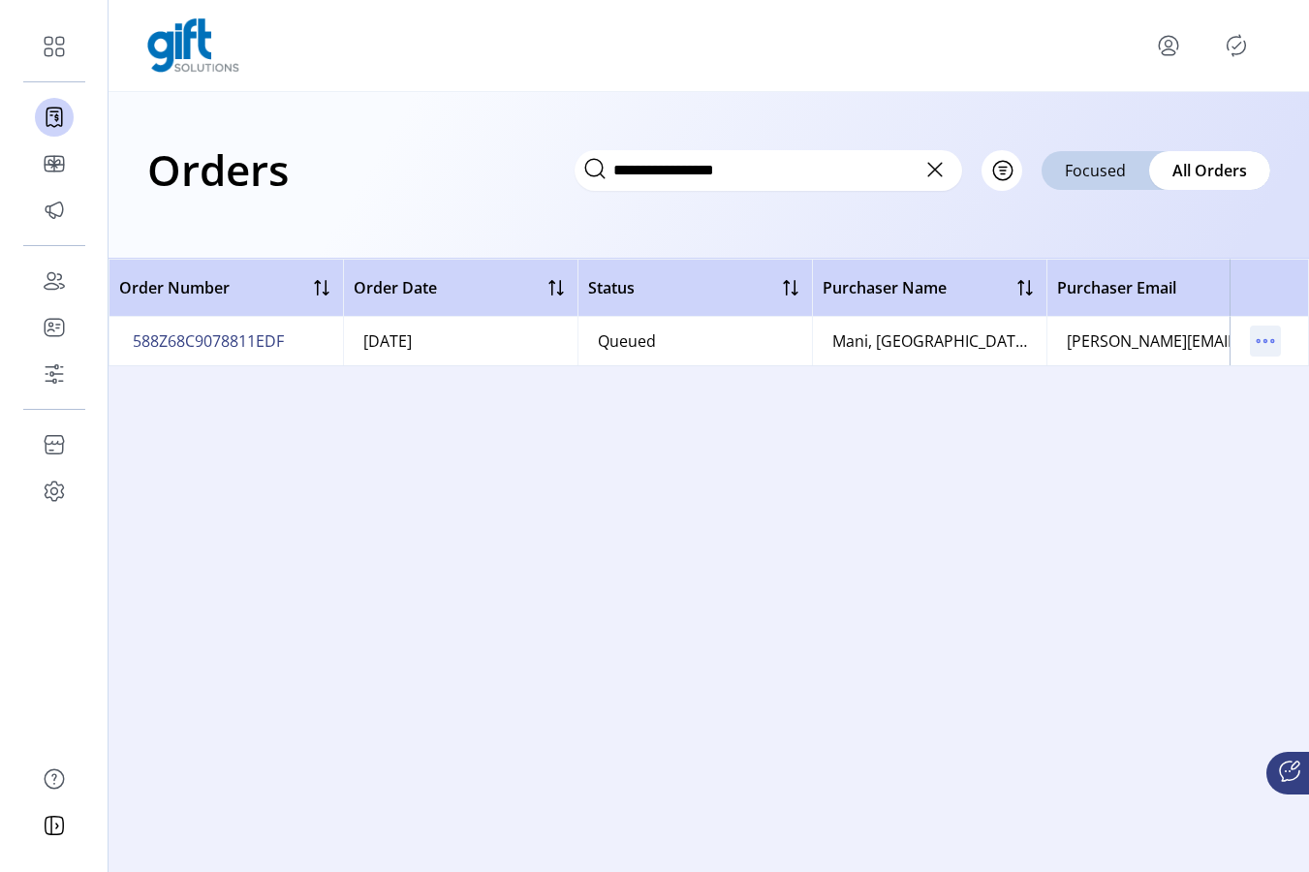
click at [1204, 336] on icon "menu" at bounding box center [1265, 340] width 31 height 31
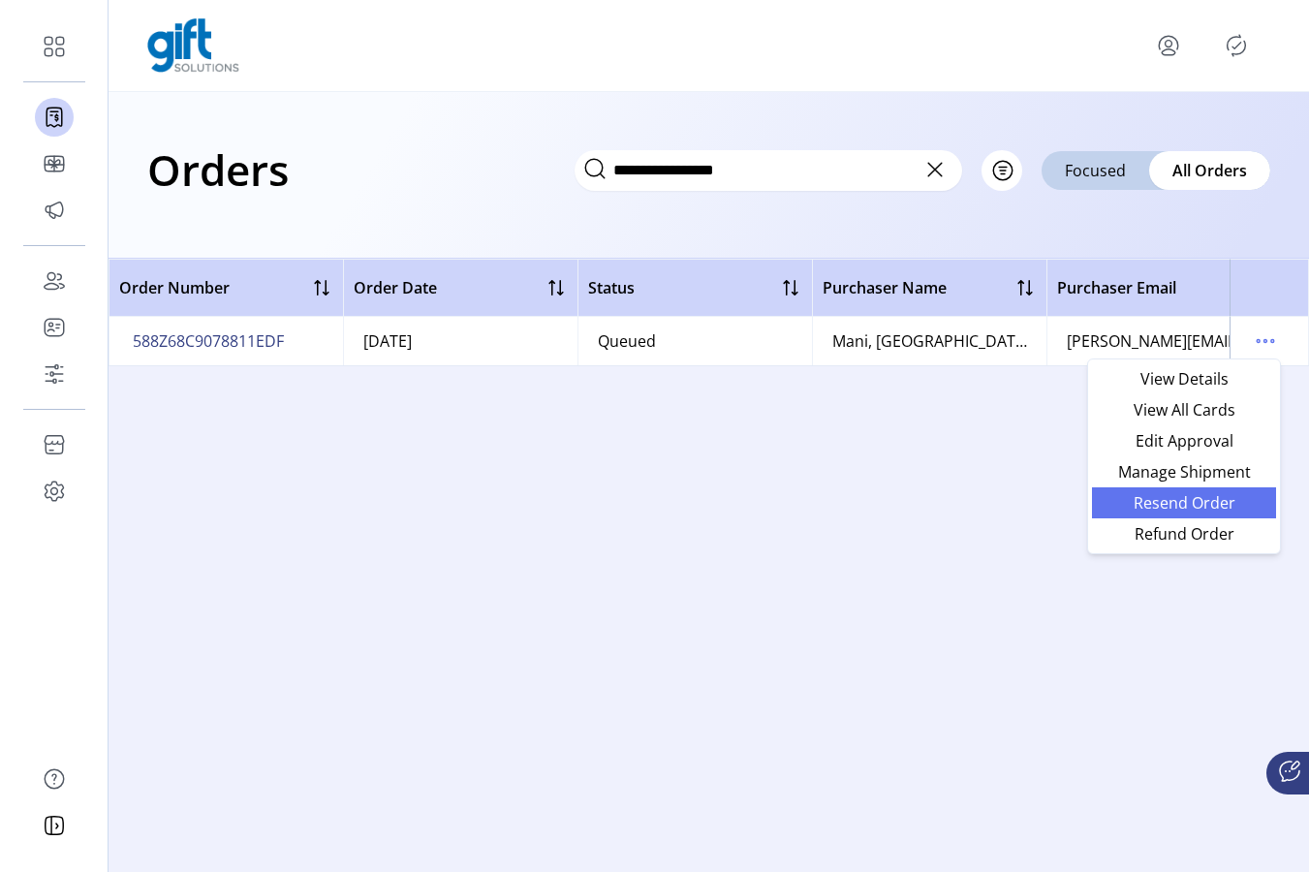
click at [1183, 505] on span "Resend Order" at bounding box center [1183, 502] width 161 height 15
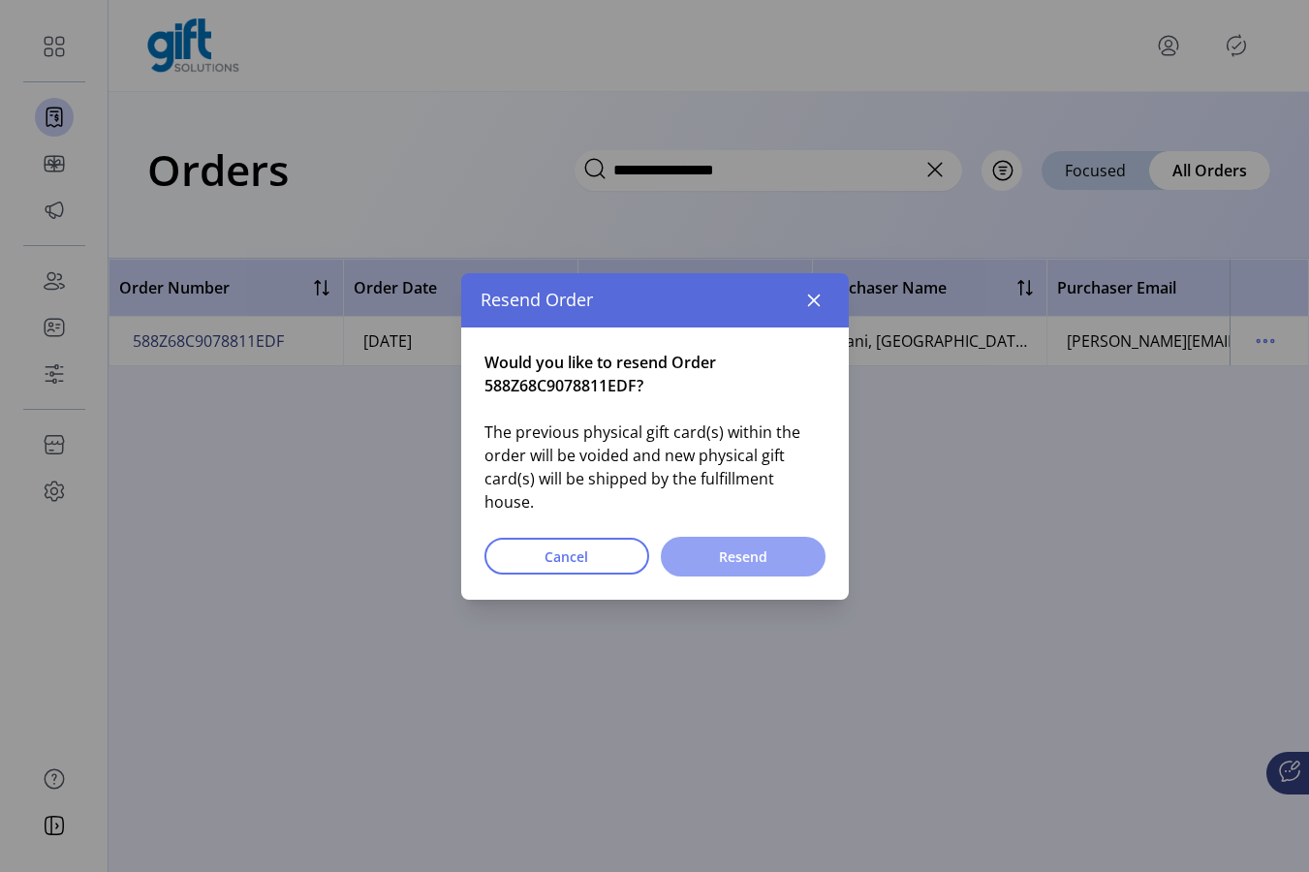
click at [733, 548] on span "Resend" at bounding box center [743, 556] width 114 height 20
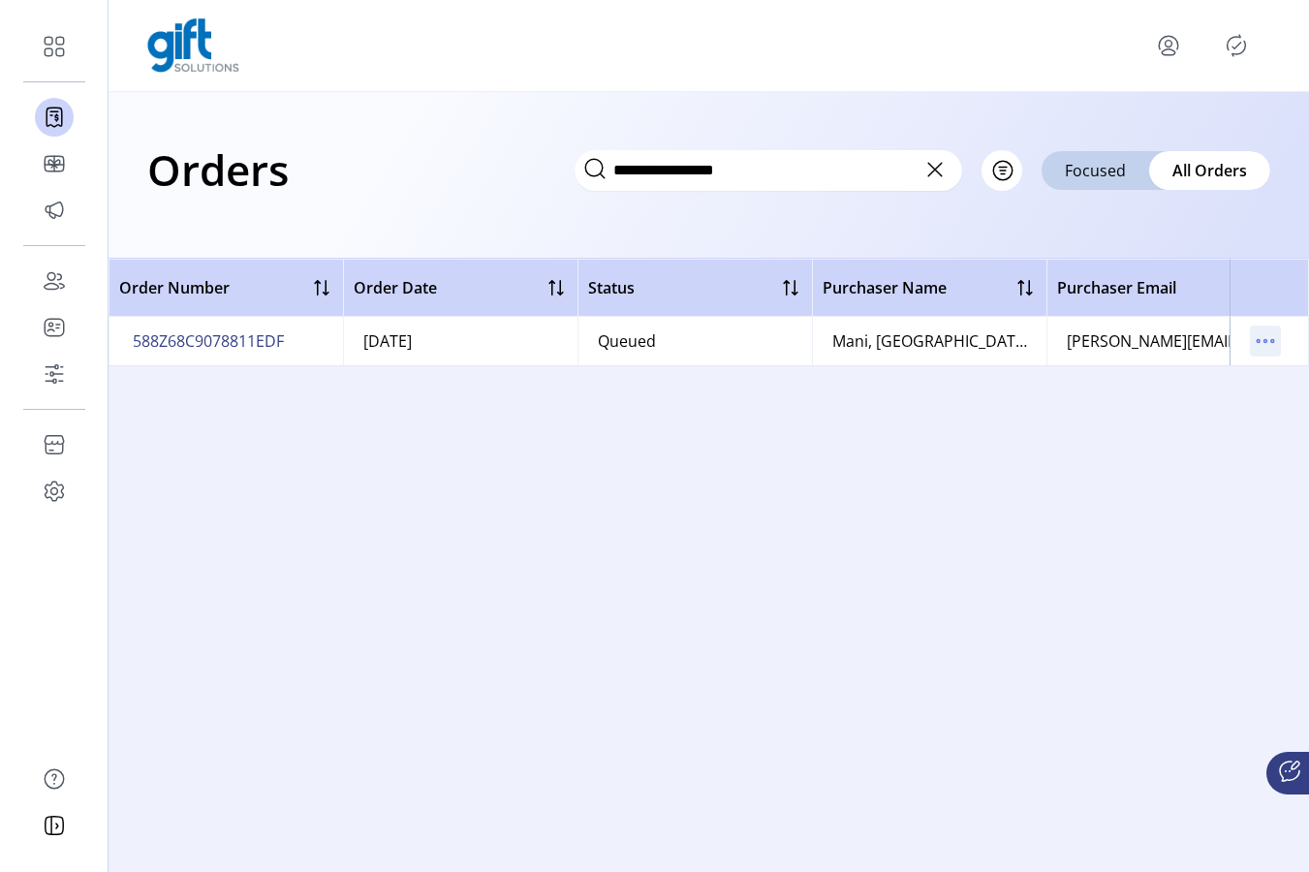
click at [1204, 343] on icon "menu" at bounding box center [1265, 340] width 31 height 31
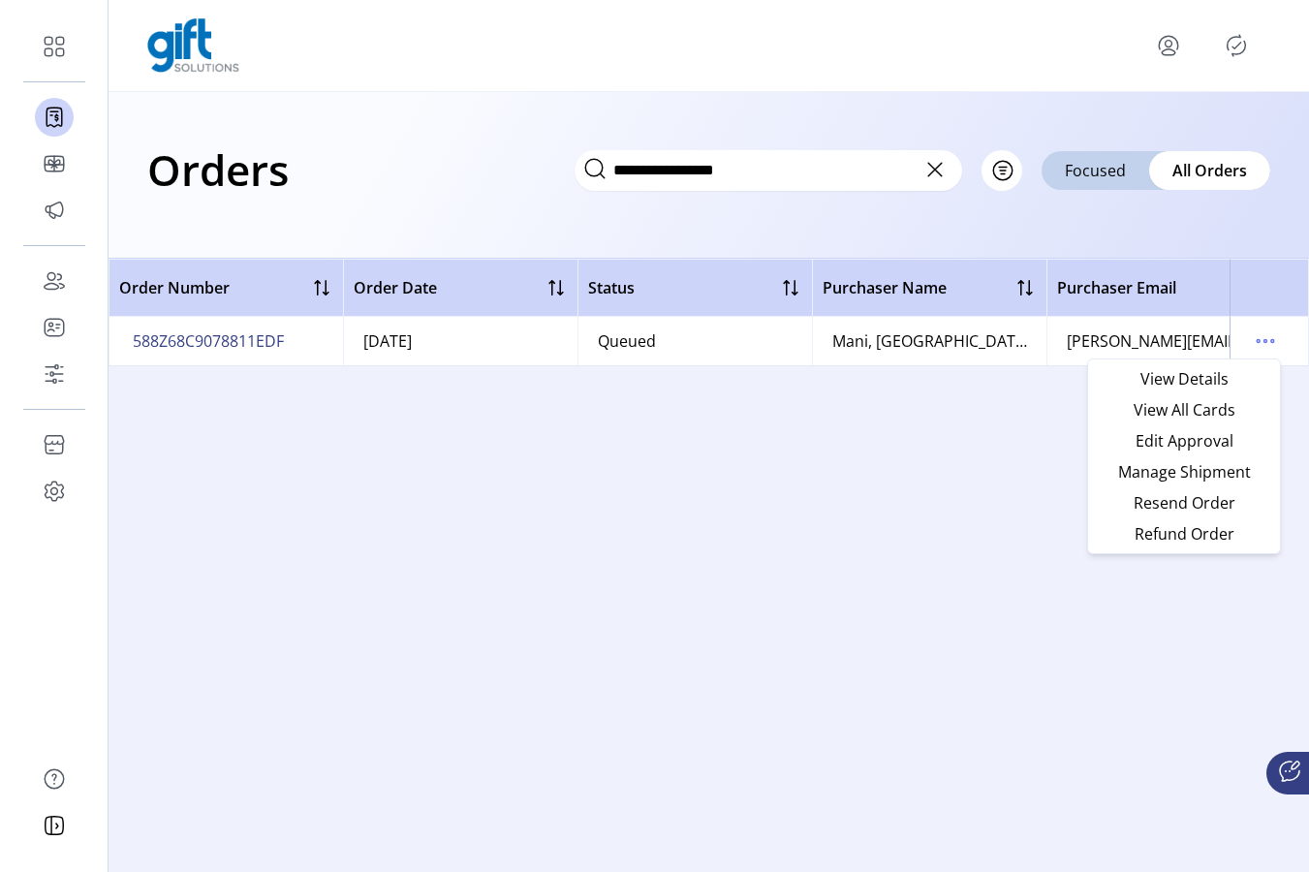
click at [953, 385] on div "Order Number Order Date Status Purchaser Name Purchaser Email Card Format Merch…" at bounding box center [708, 565] width 1200 height 613
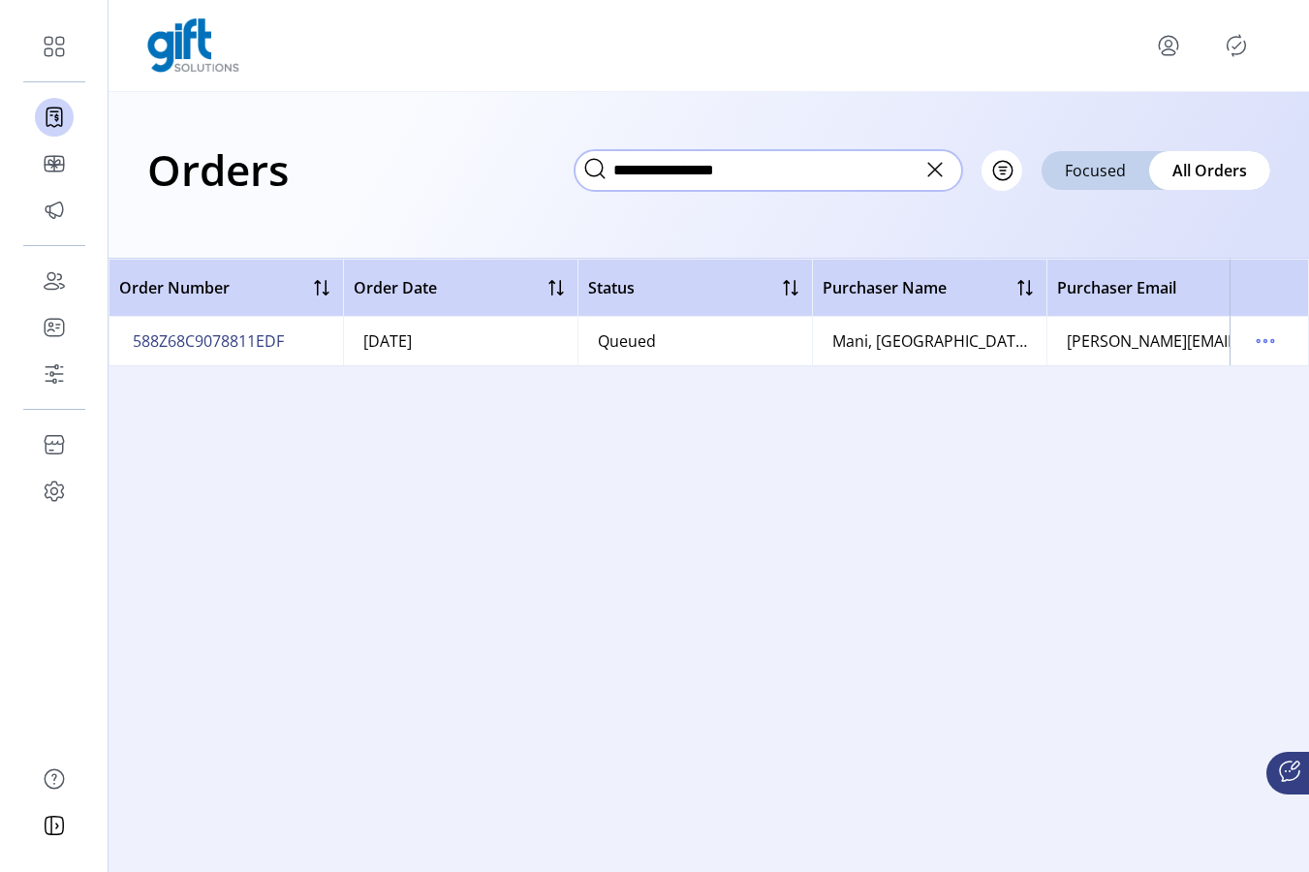
click at [697, 169] on input "**********" at bounding box center [767, 170] width 387 height 41
click at [1204, 339] on icon "menu" at bounding box center [1265, 340] width 31 height 31
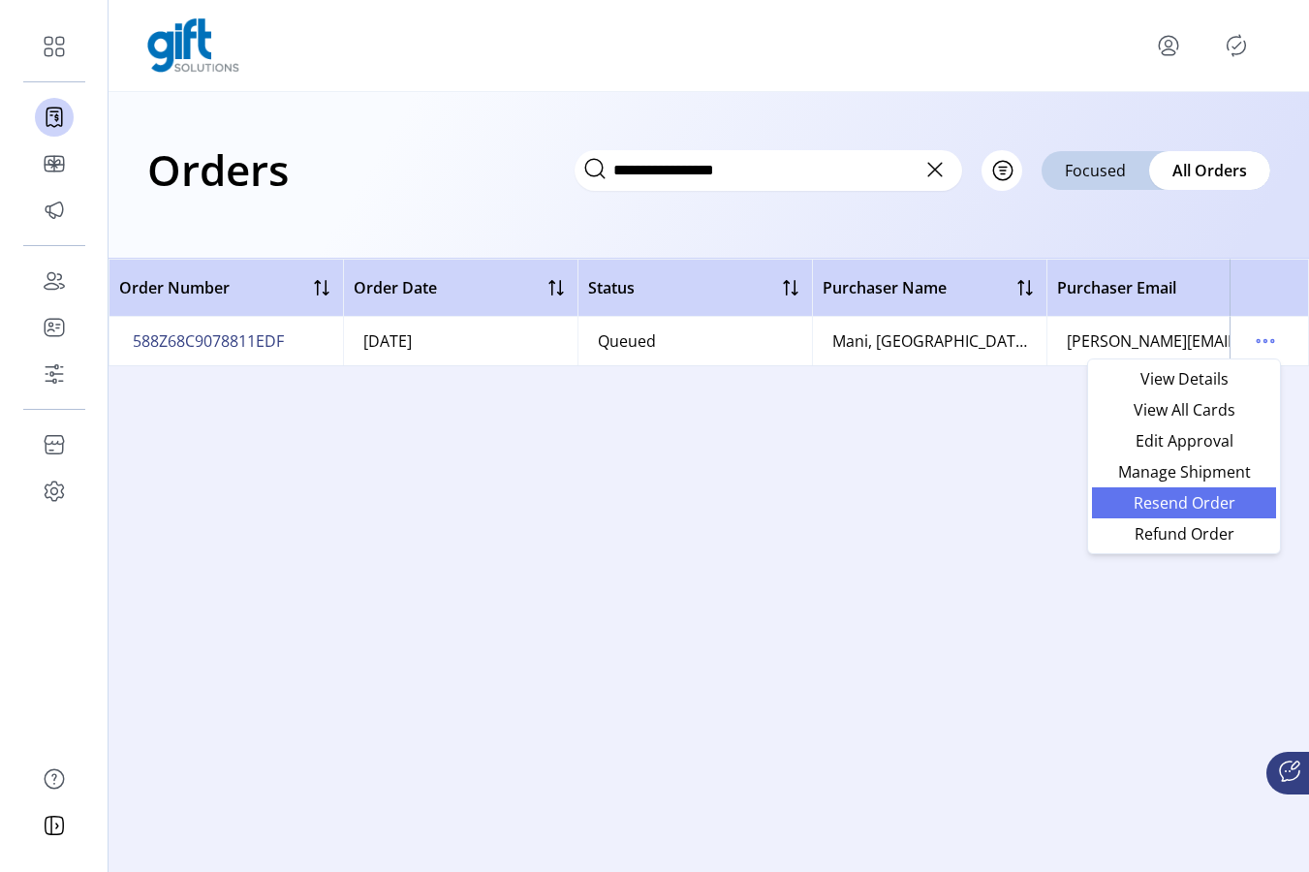
click at [1189, 502] on span "Resend Order" at bounding box center [1183, 502] width 161 height 15
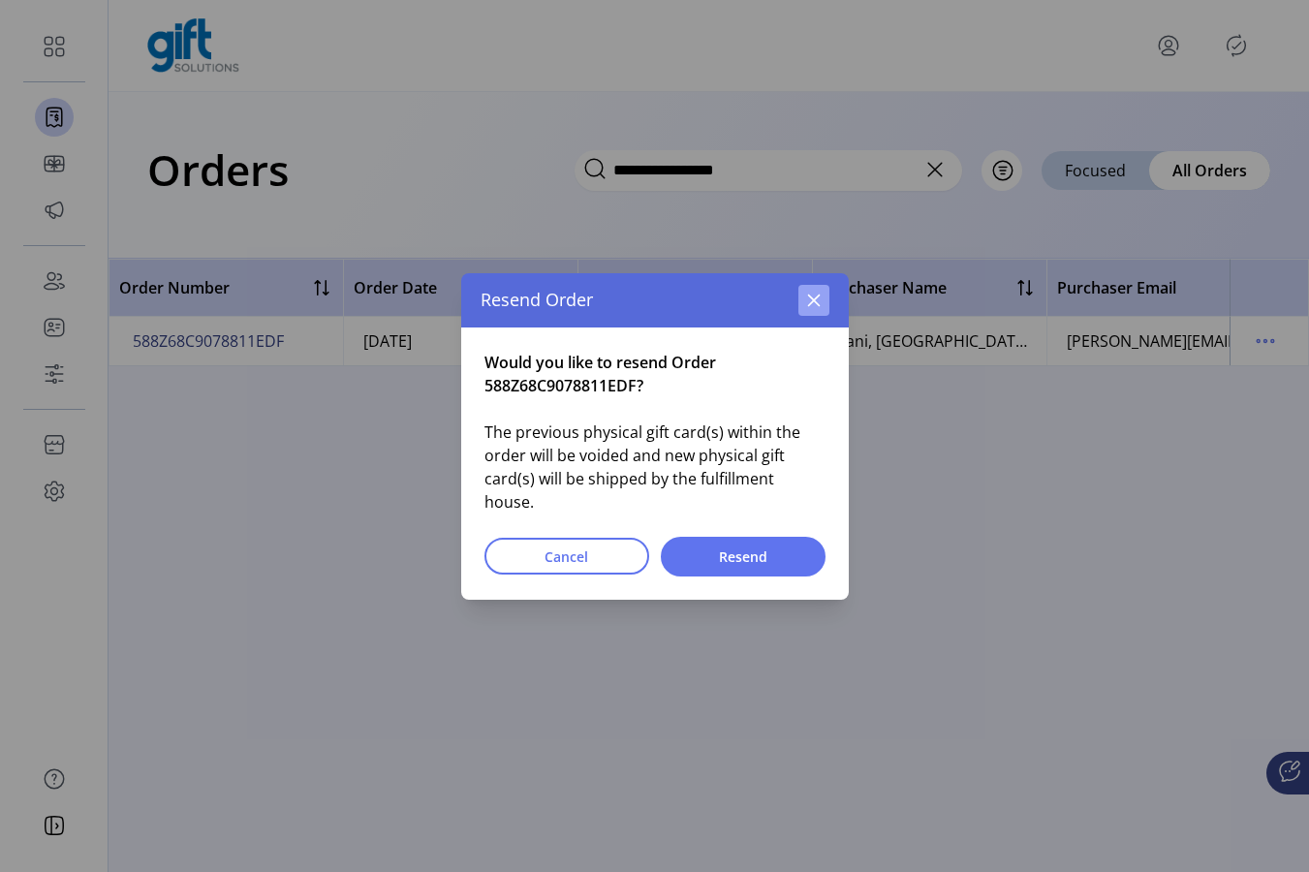
click at [810, 308] on icon "button" at bounding box center [813, 300] width 15 height 15
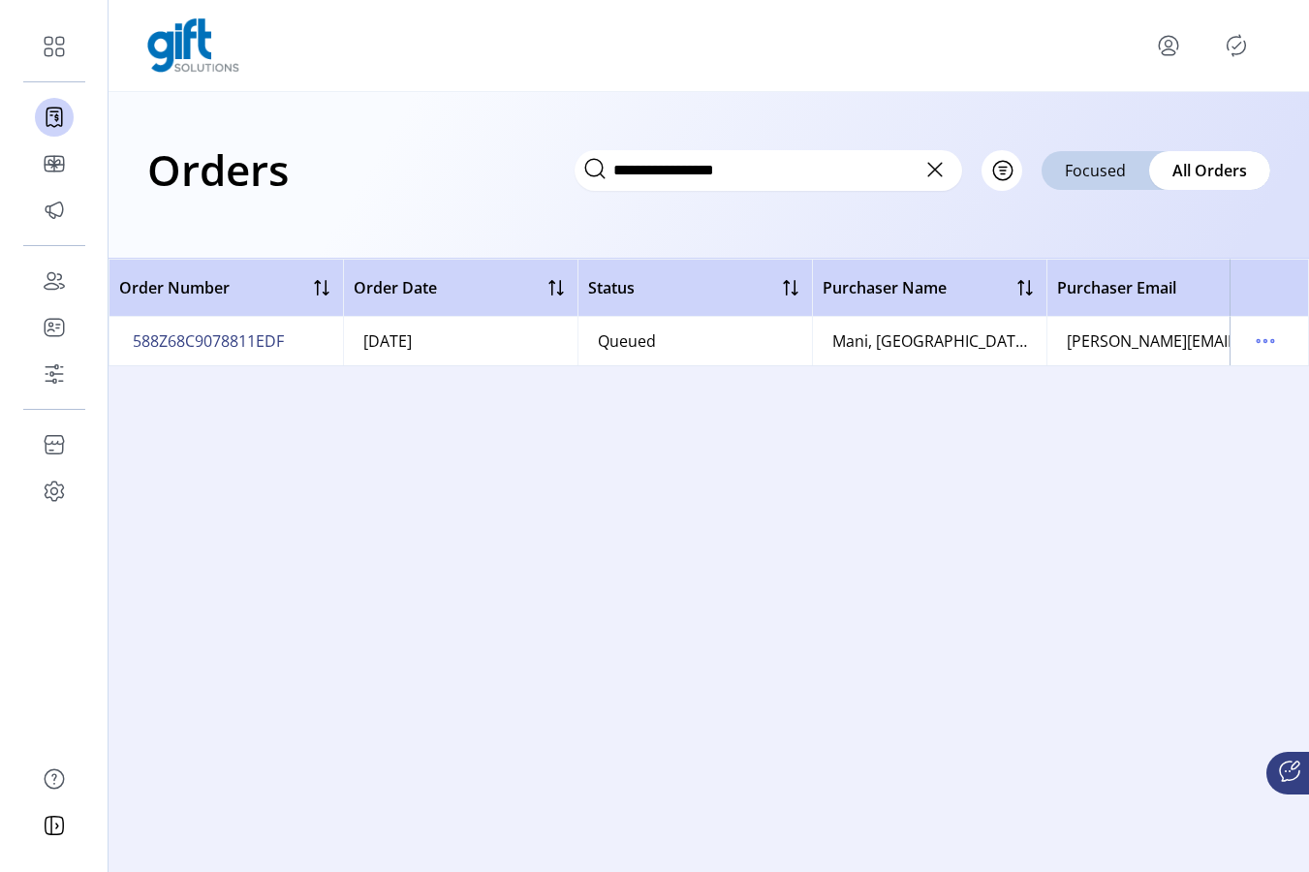
click at [936, 173] on icon at bounding box center [934, 169] width 31 height 31
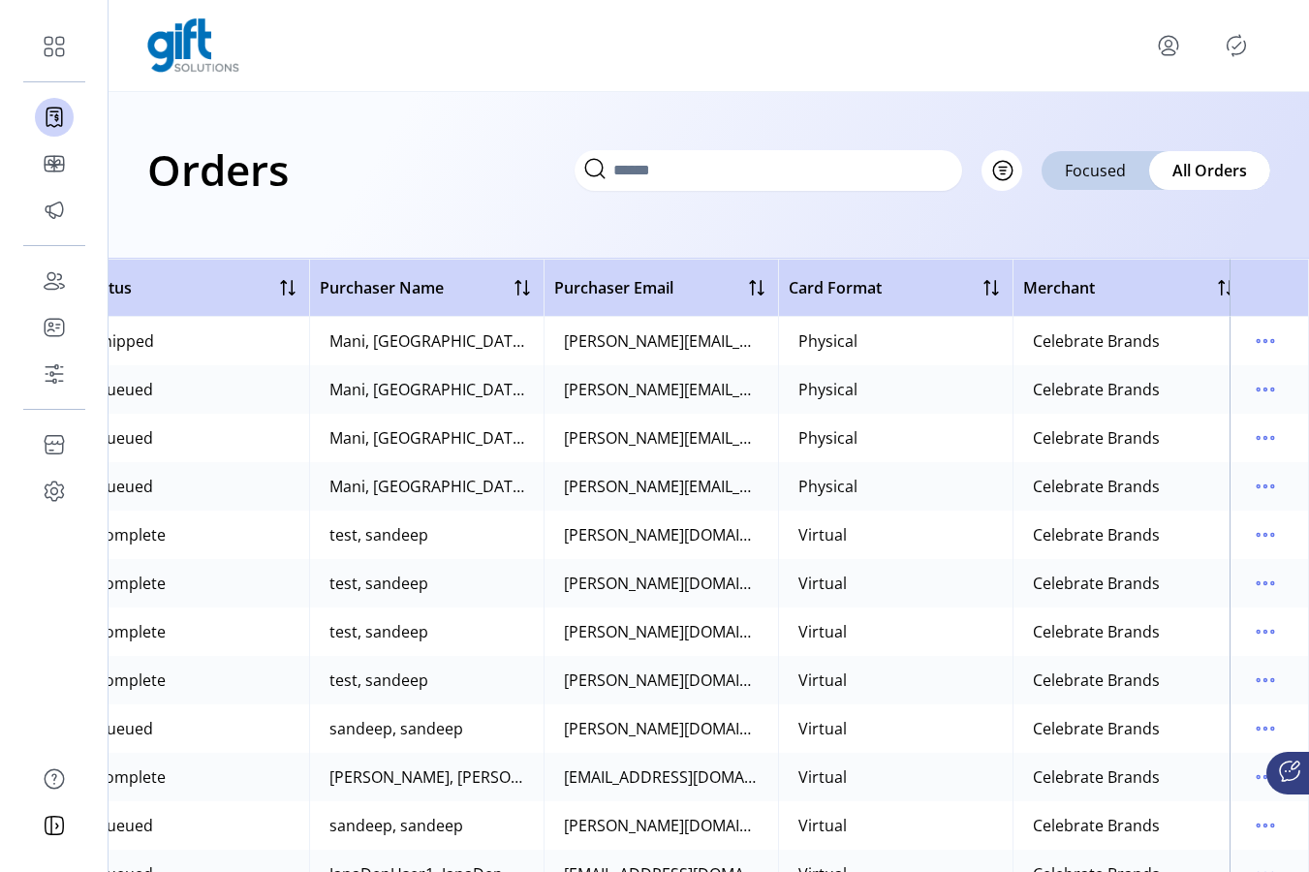
scroll to position [0, 504]
click at [1011, 169] on button "Filter" at bounding box center [981, 170] width 82 height 41
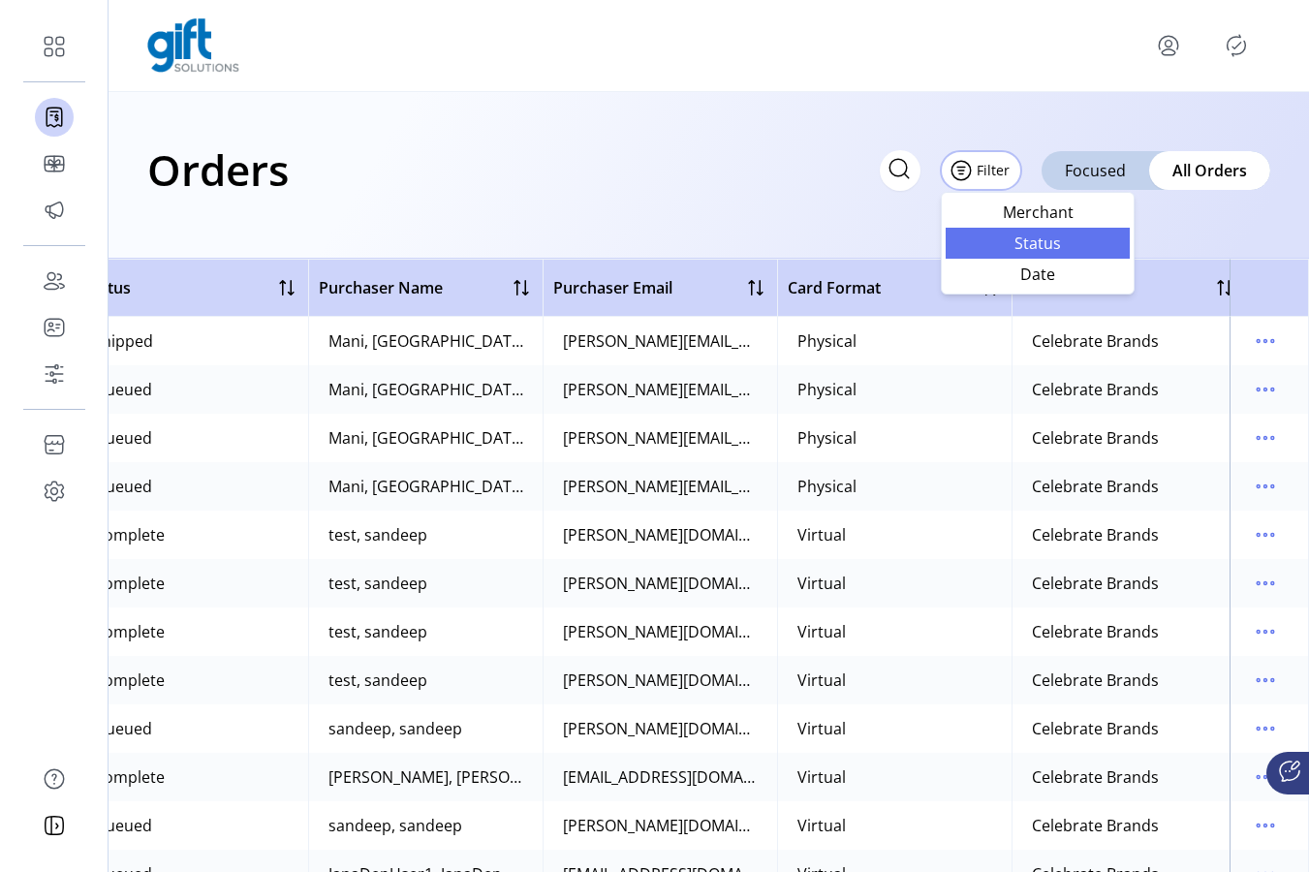
click at [1021, 248] on span "Status" at bounding box center [1037, 242] width 161 height 15
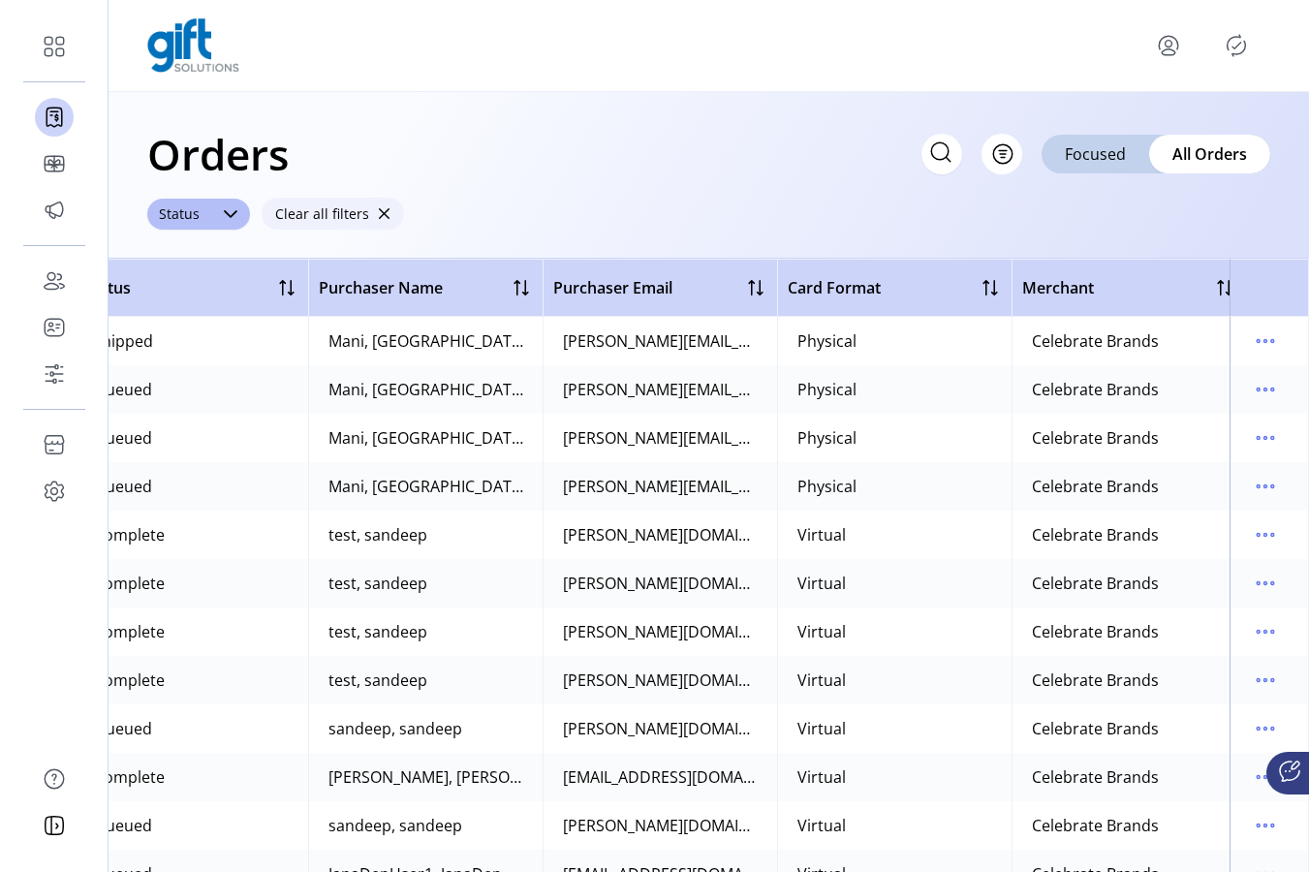
click at [377, 216] on span "button" at bounding box center [384, 214] width 14 height 14
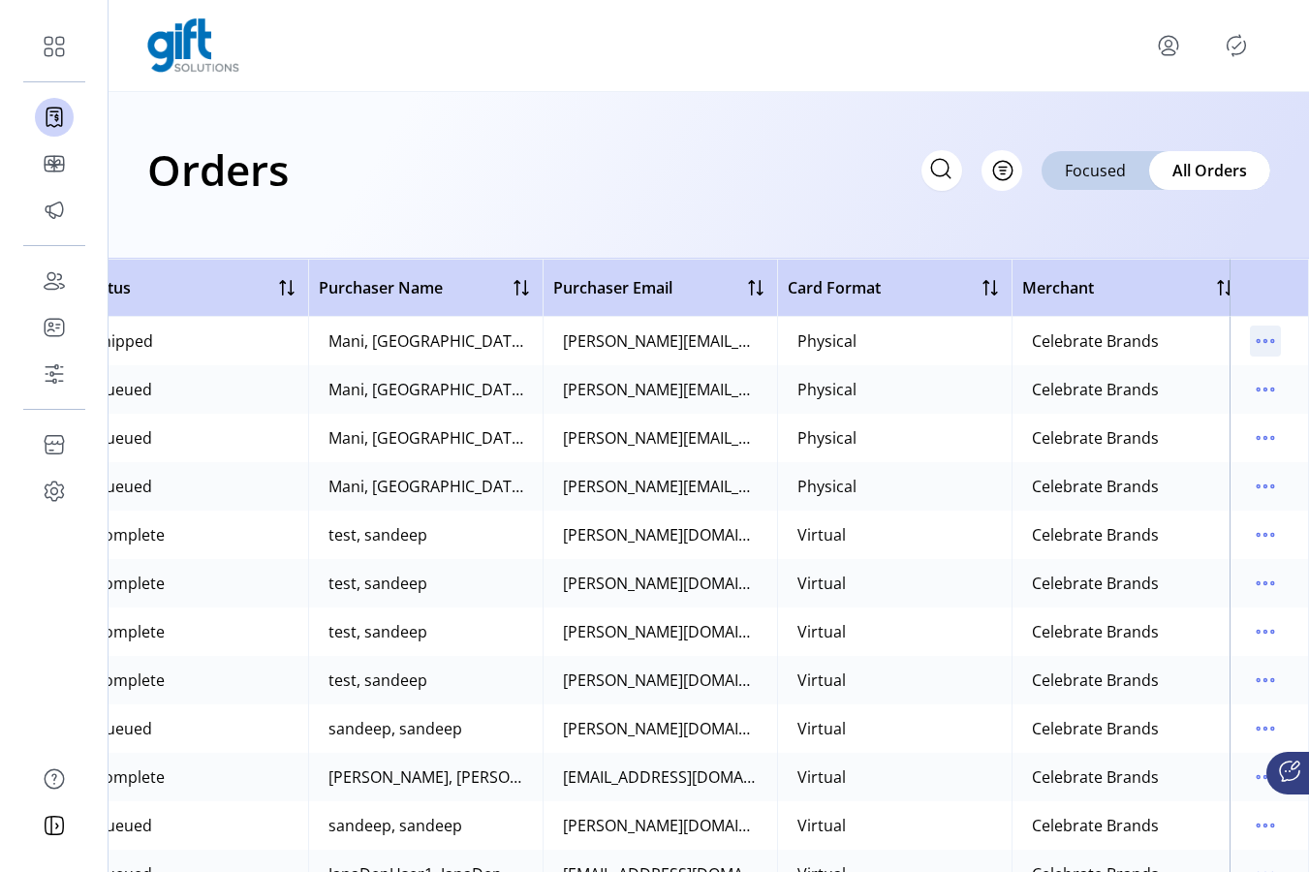
click at [1204, 338] on icon "menu" at bounding box center [1265, 340] width 31 height 31
click at [1204, 482] on icon "menu" at bounding box center [1265, 486] width 31 height 31
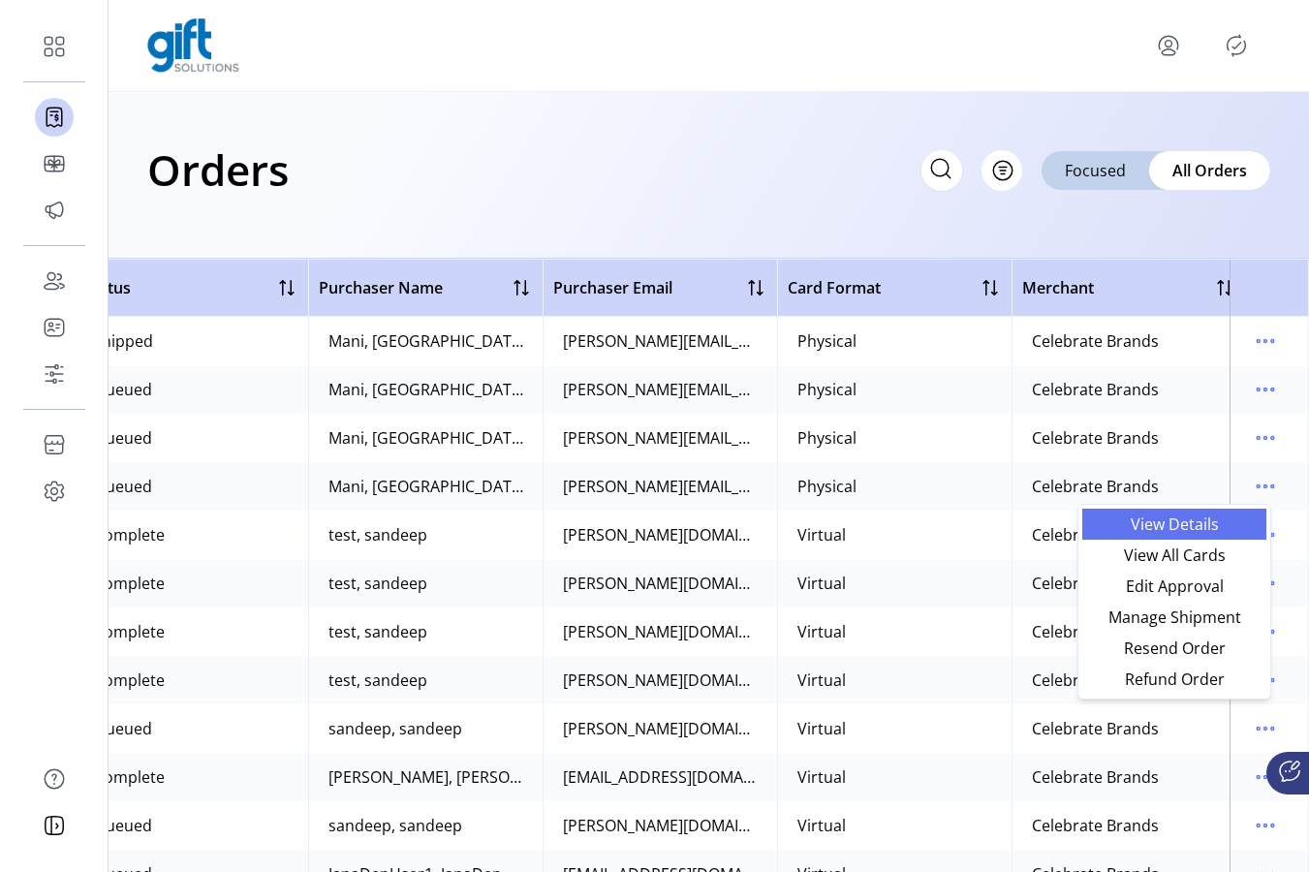
click at [1204, 529] on span "View Details" at bounding box center [1174, 523] width 161 height 15
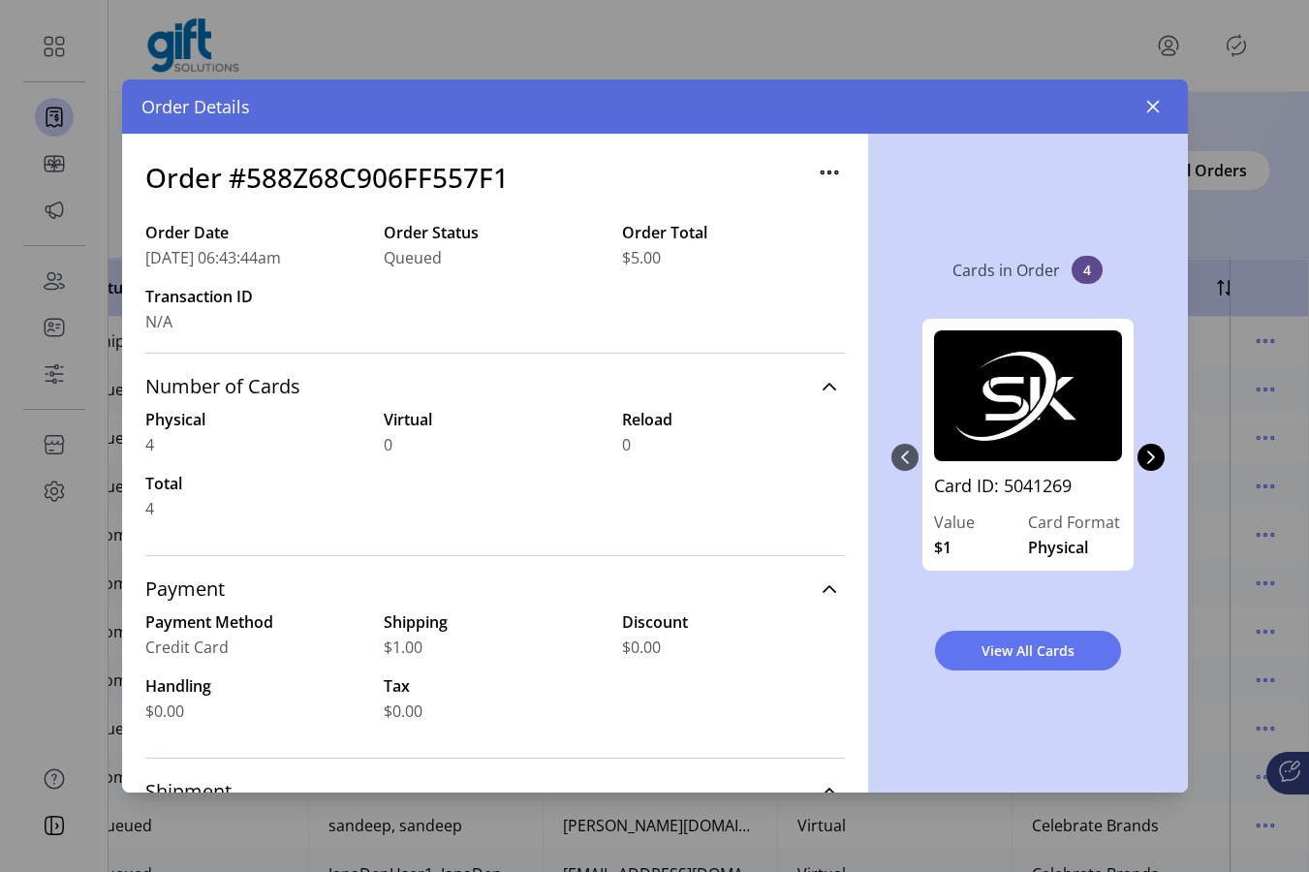
click at [369, 177] on h3 "Order #588Z68C906FF557F1" at bounding box center [326, 177] width 363 height 41
copy h3 "588Z68C906FF557F1"
click at [1155, 108] on icon "button" at bounding box center [1152, 107] width 13 height 13
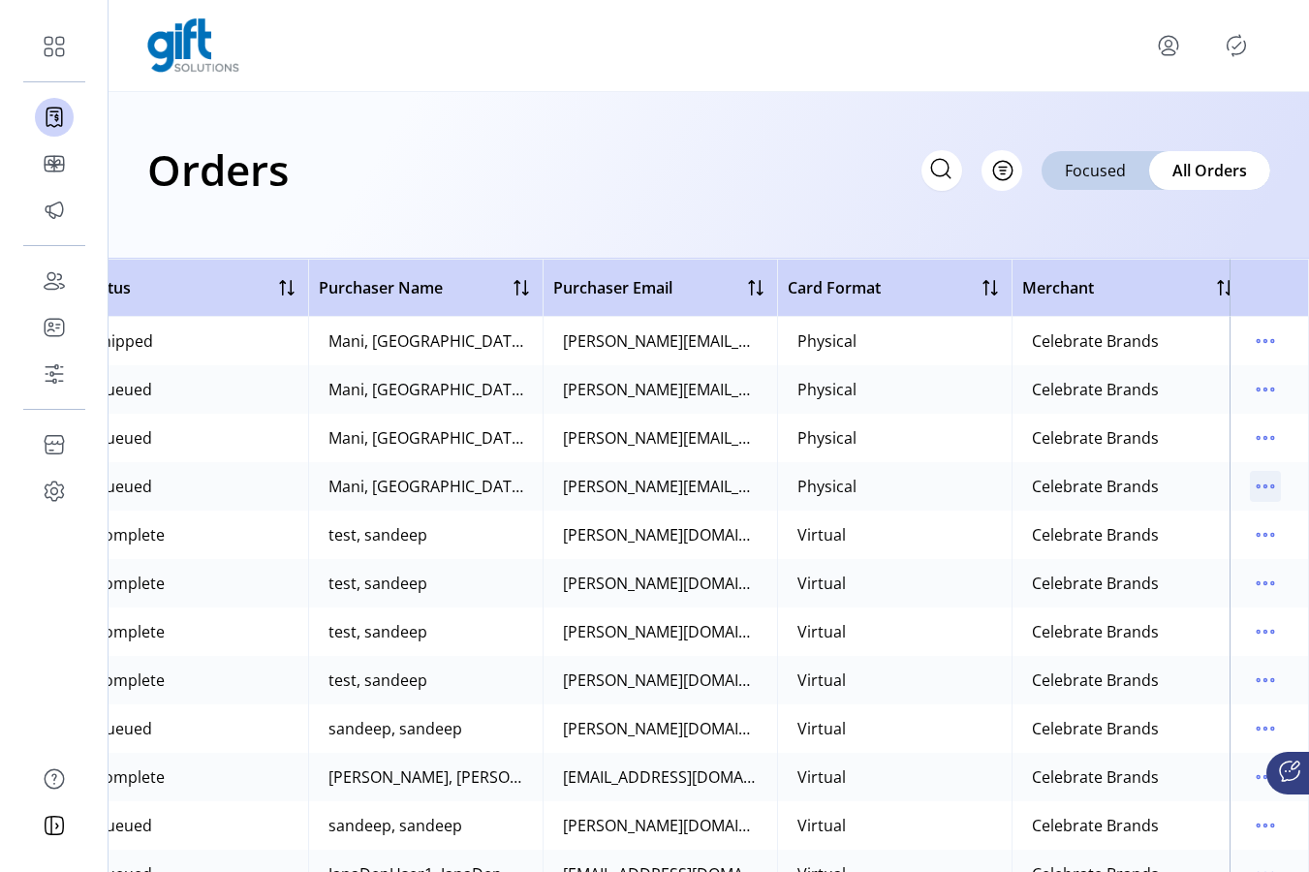
click at [1204, 478] on icon "menu" at bounding box center [1265, 486] width 31 height 31
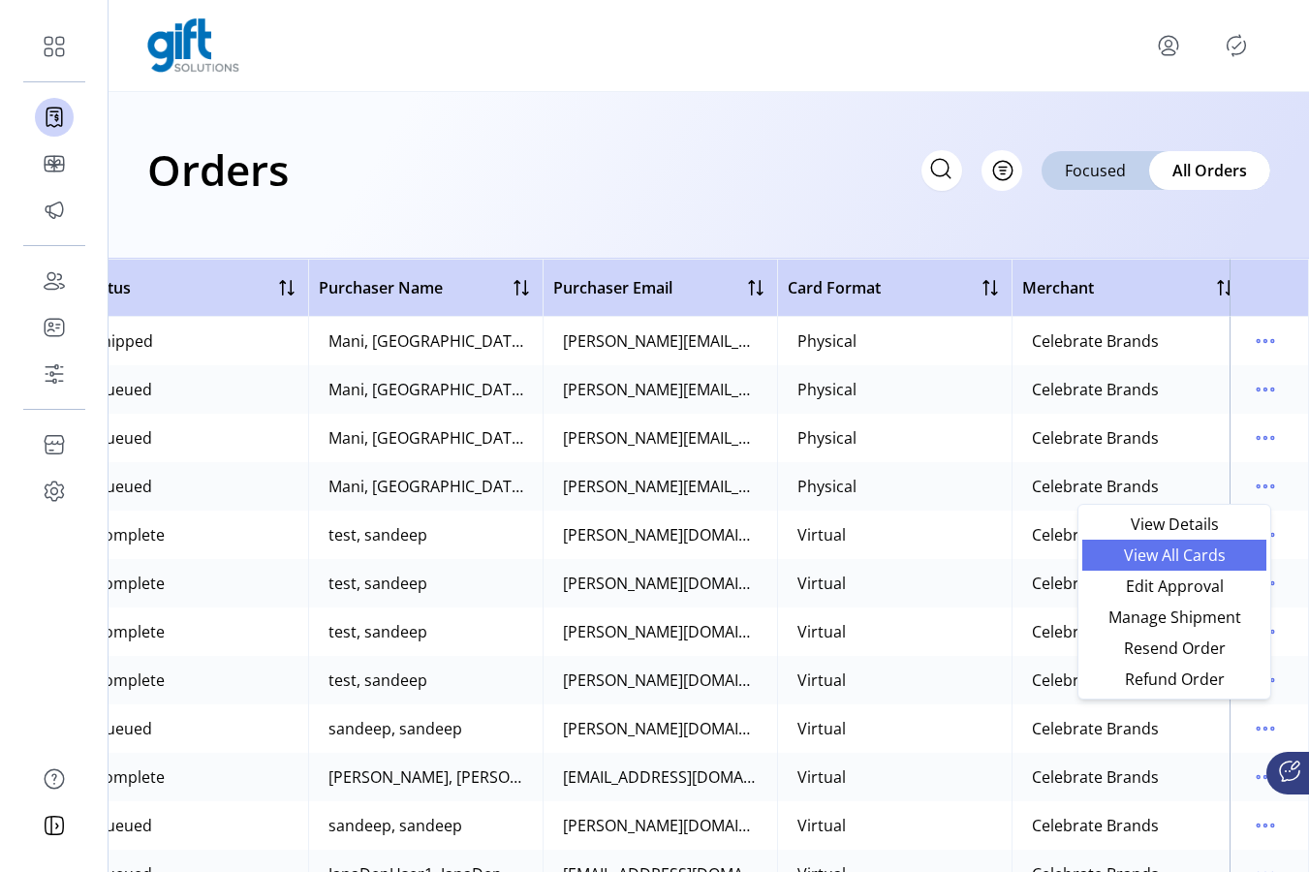
click at [1192, 560] on span "View All Cards" at bounding box center [1174, 554] width 161 height 15
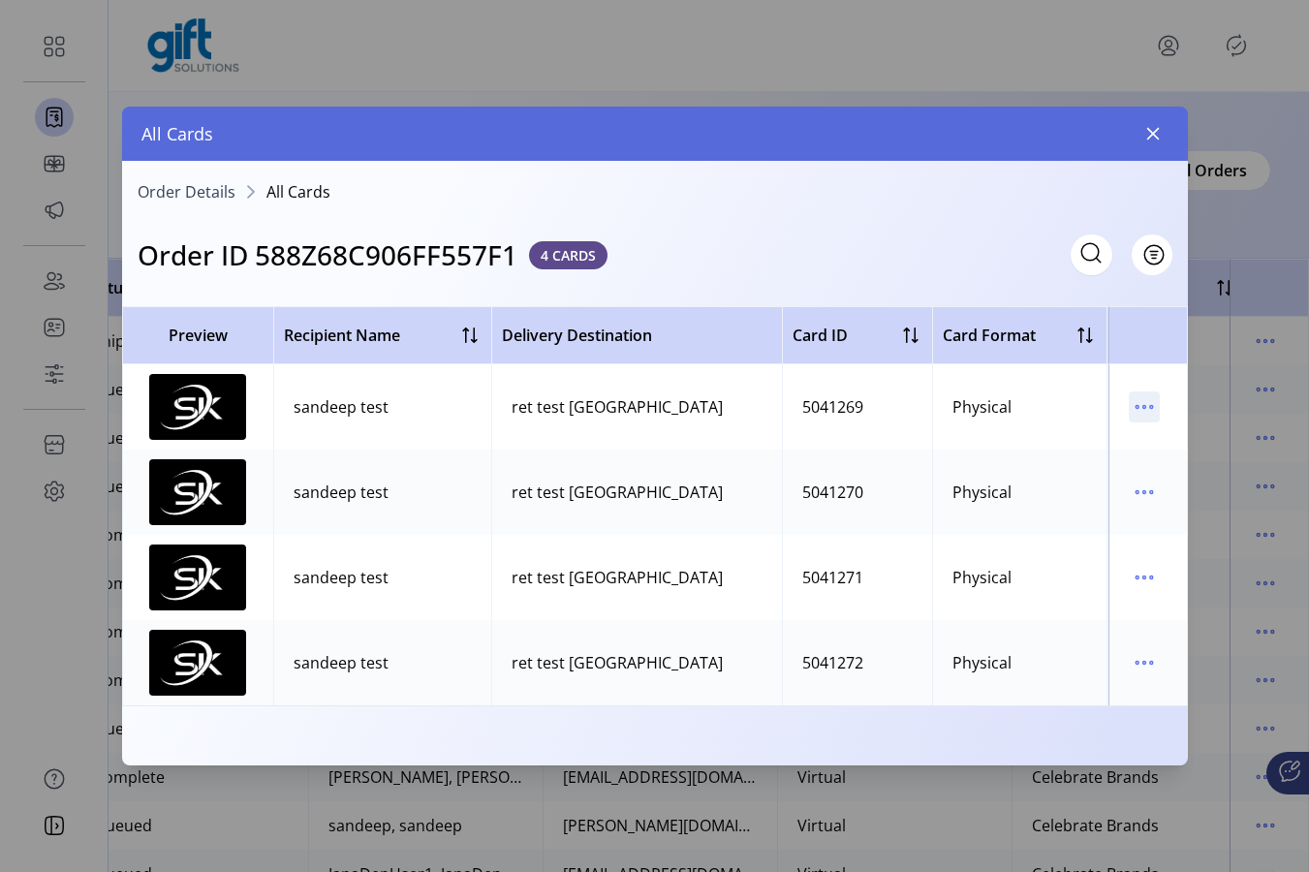
click at [1145, 407] on icon "menu" at bounding box center [1143, 407] width 3 height 3
click at [1099, 481] on span "Resend Card" at bounding box center [1062, 475] width 161 height 15
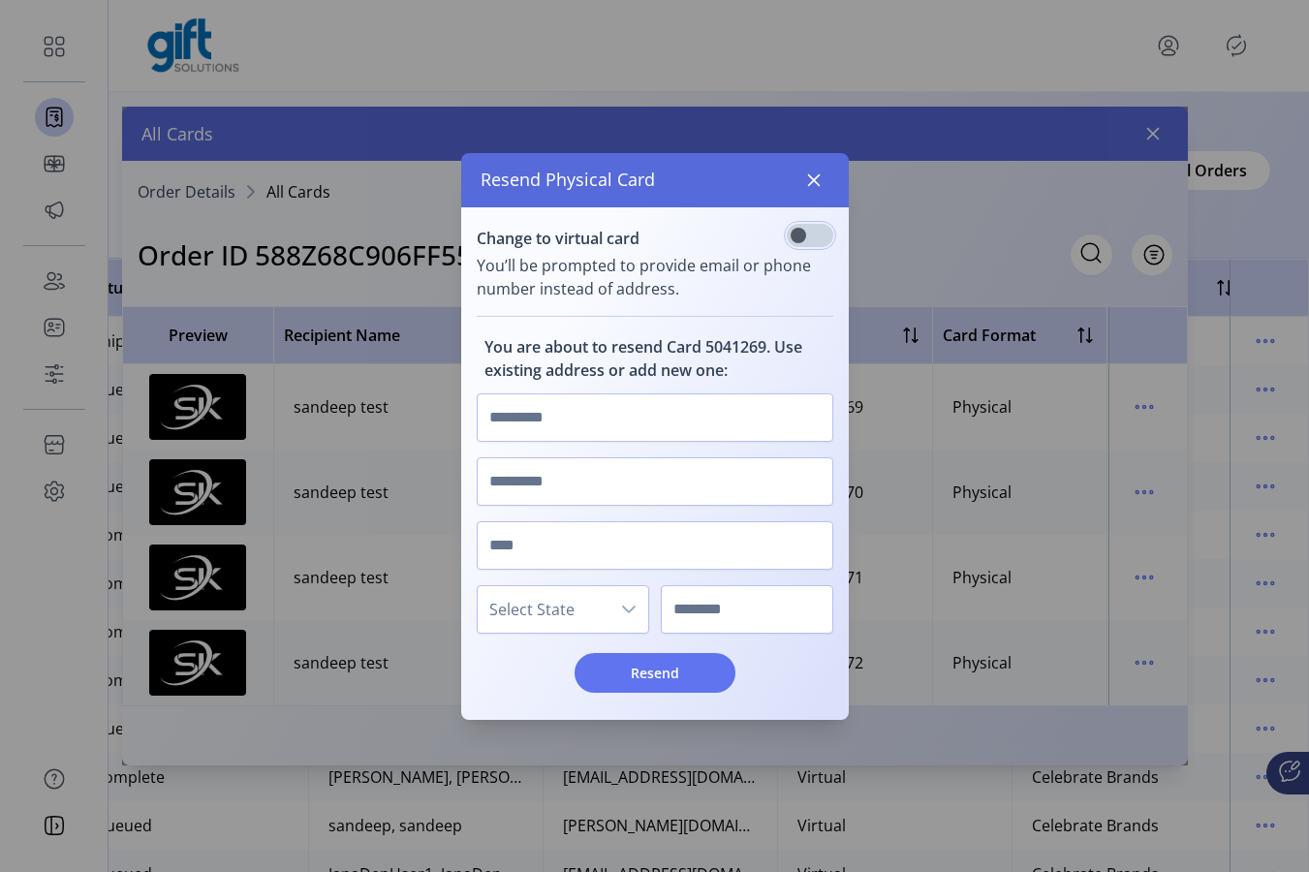
scroll to position [11, 6]
click at [704, 425] on input "text" at bounding box center [655, 417] width 356 height 48
type input "****"
click at [641, 477] on input "text" at bounding box center [655, 481] width 356 height 48
type input "****"
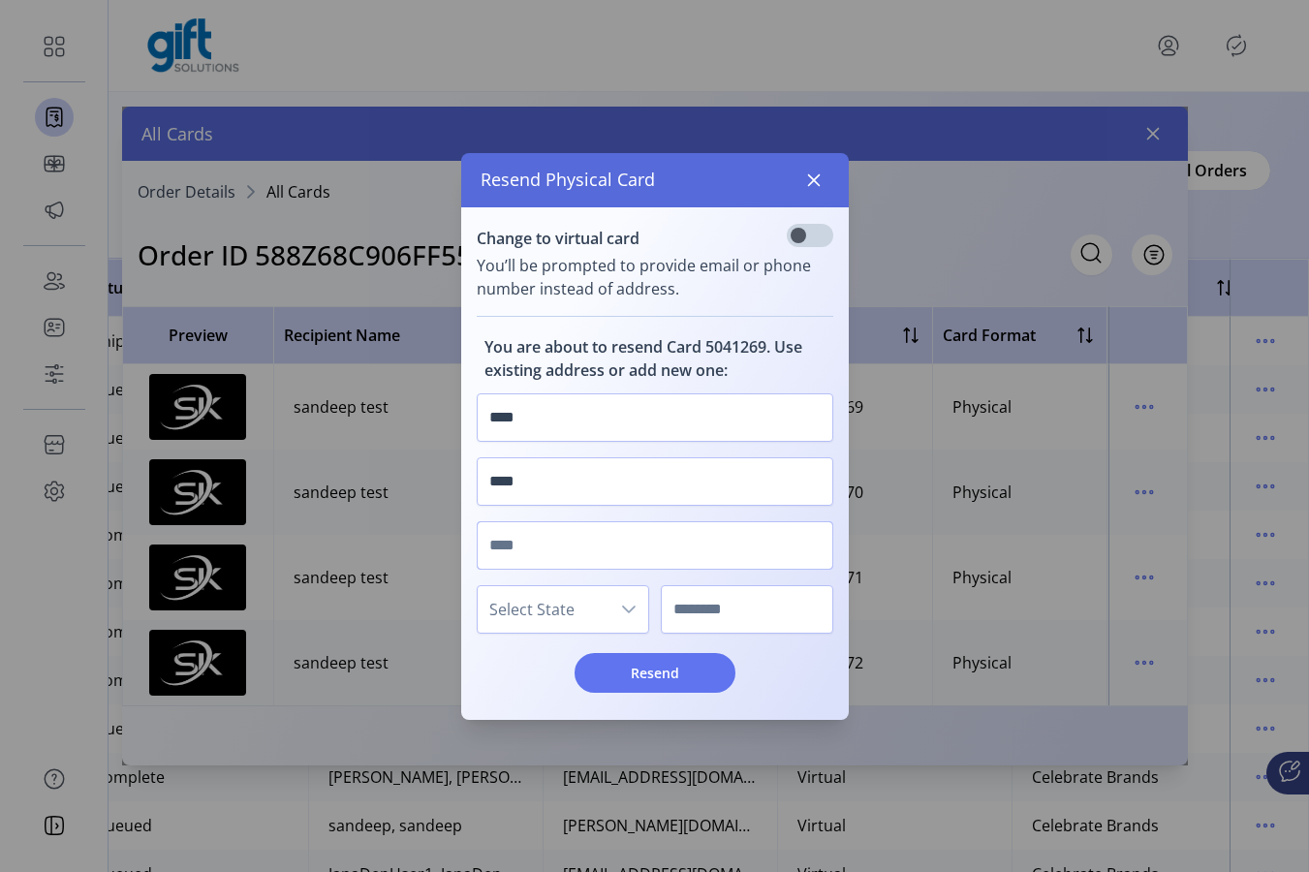
click at [608, 552] on input "text" at bounding box center [655, 545] width 356 height 48
type input "**"
click at [583, 610] on span "Select State" at bounding box center [544, 609] width 132 height 46
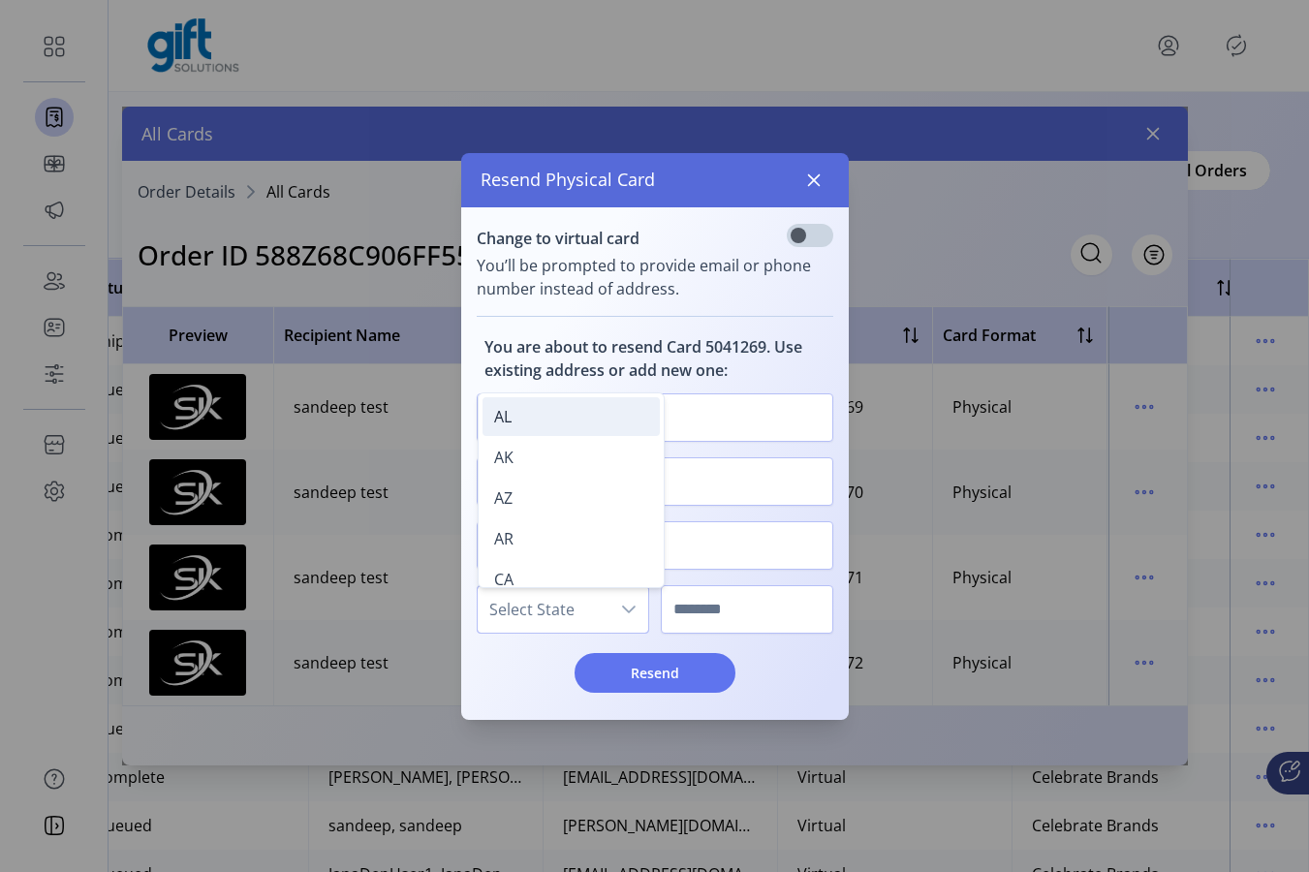
click at [546, 419] on li "AL" at bounding box center [570, 416] width 177 height 39
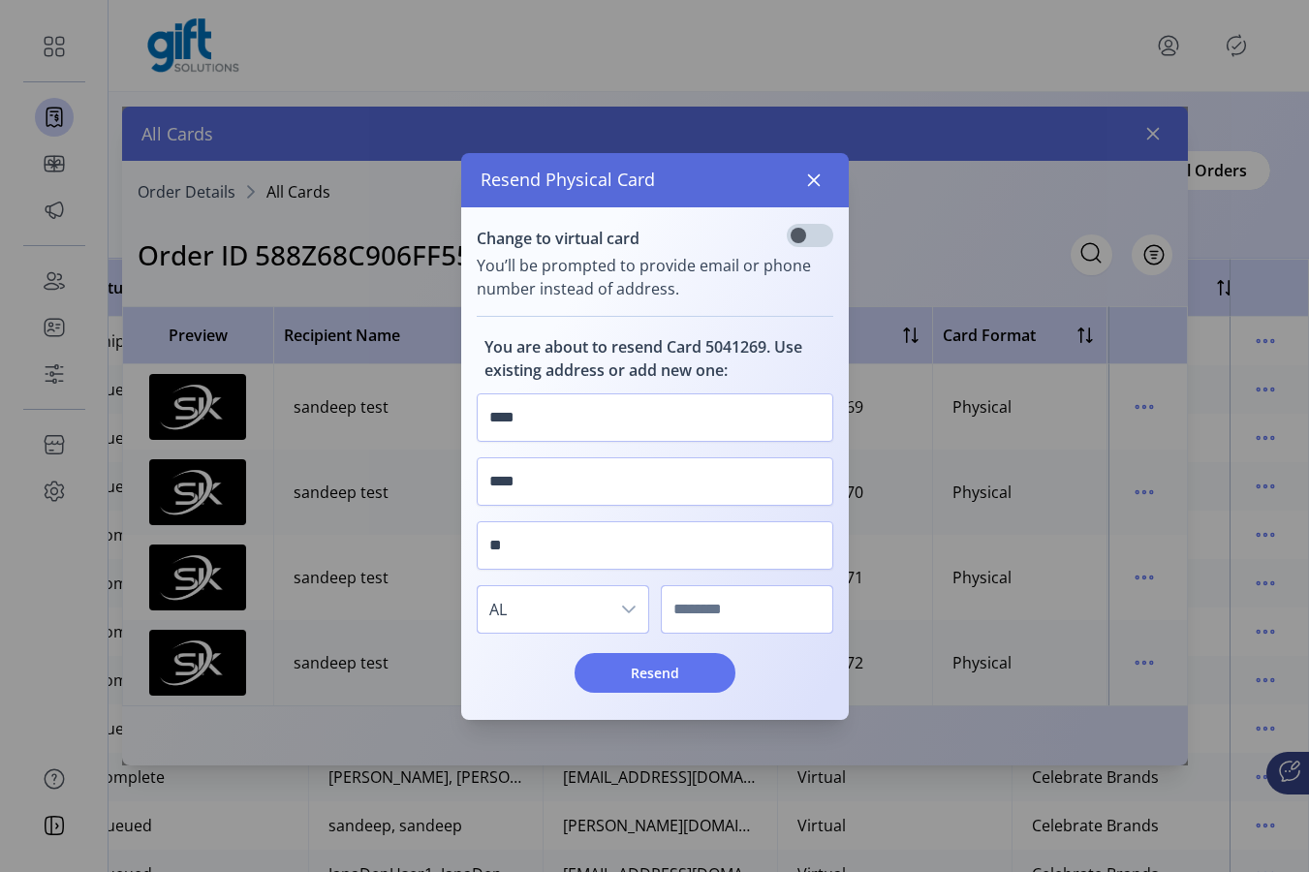
click at [737, 610] on input "text" at bounding box center [747, 609] width 172 height 48
type input "*****"
click at [686, 679] on span "Resend" at bounding box center [655, 673] width 110 height 20
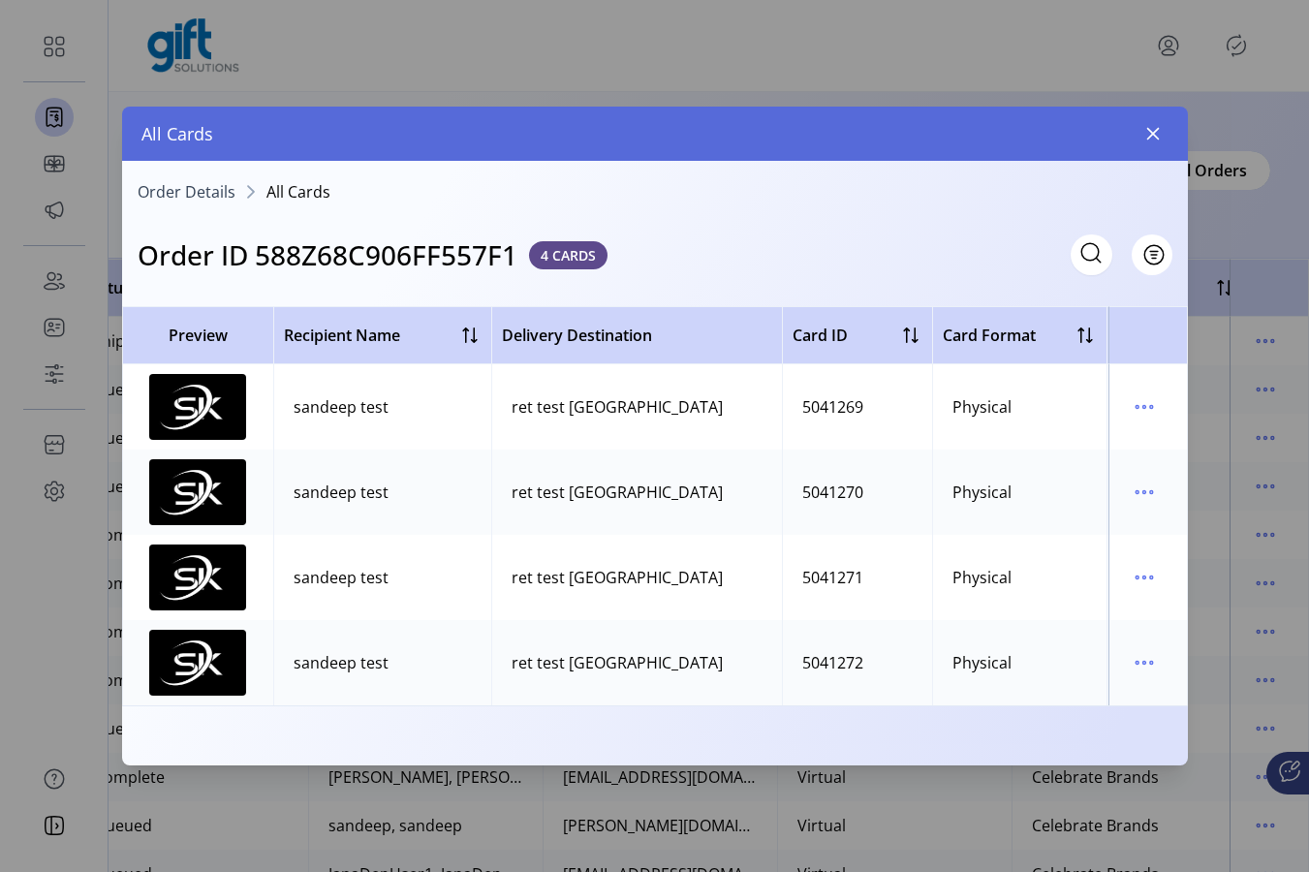
click at [384, 252] on h3 "Order ID 588Z68C906FF557F1" at bounding box center [328, 254] width 380 height 41
copy h3 "588Z68C906FF557F1"
